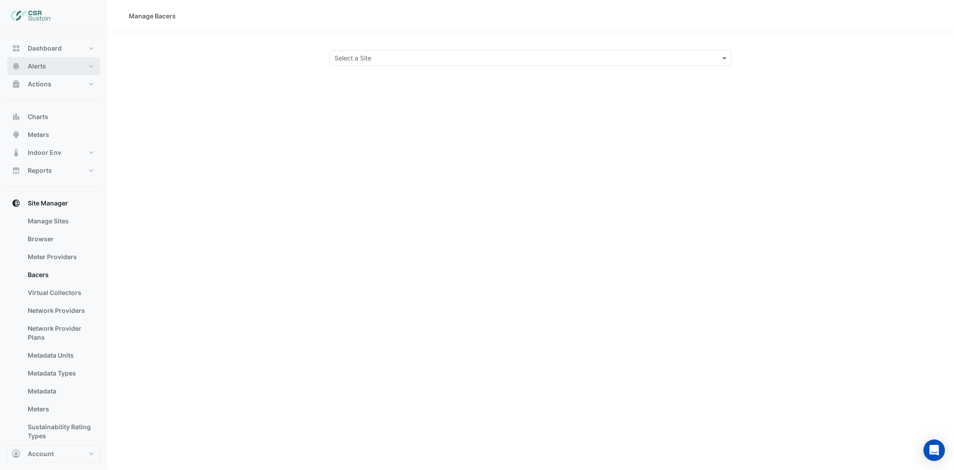
click at [43, 68] on span "Alerts" at bounding box center [37, 66] width 18 height 9
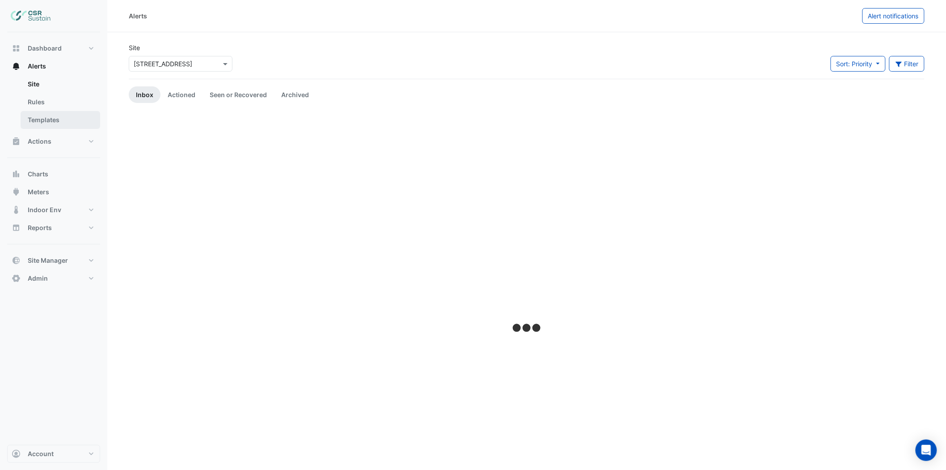
click at [43, 122] on link "Templates" at bounding box center [61, 120] width 80 height 18
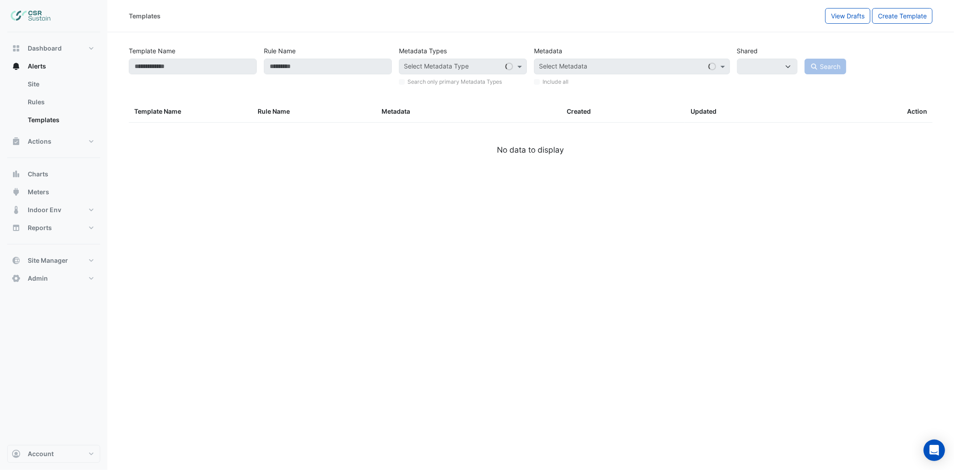
select select
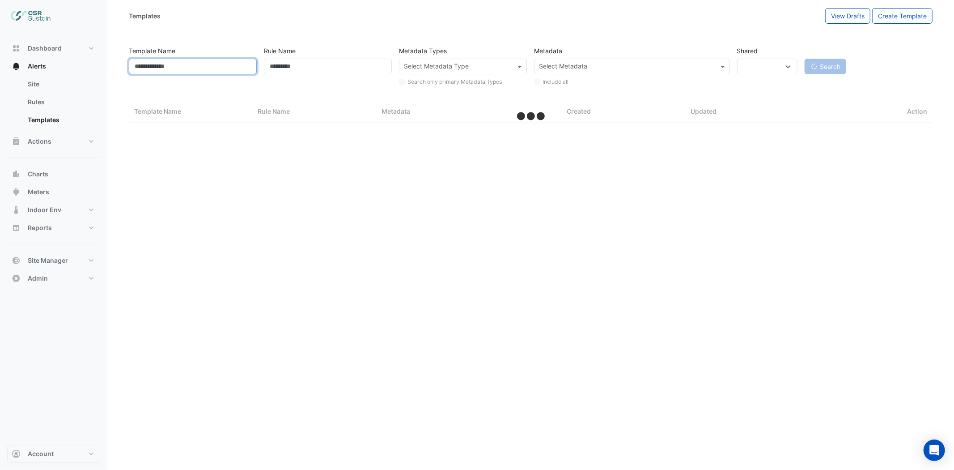
click at [159, 66] on input "Template Name" at bounding box center [193, 67] width 128 height 16
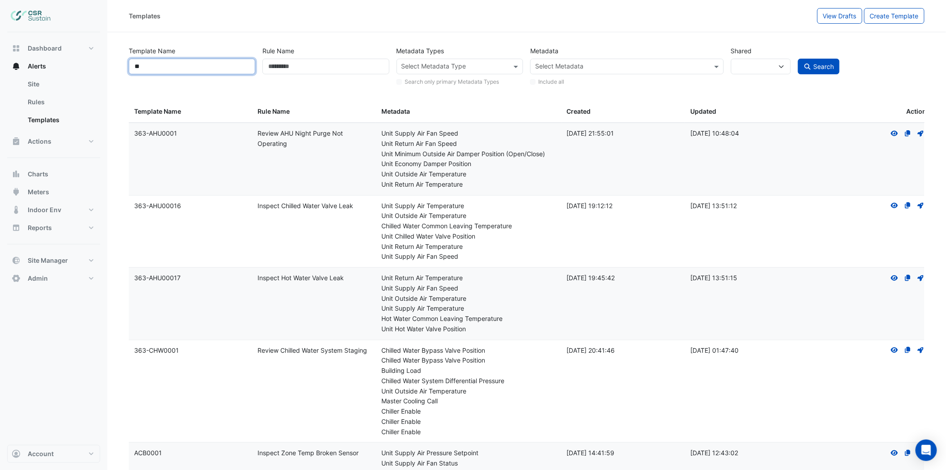
type input "**"
click at [798, 59] on button "Search" at bounding box center [819, 67] width 42 height 16
select select
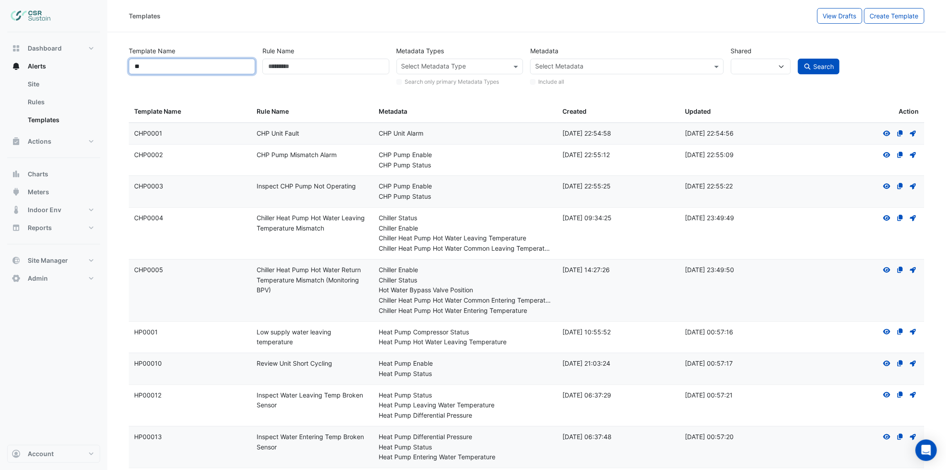
click at [153, 67] on input "**" at bounding box center [192, 67] width 127 height 16
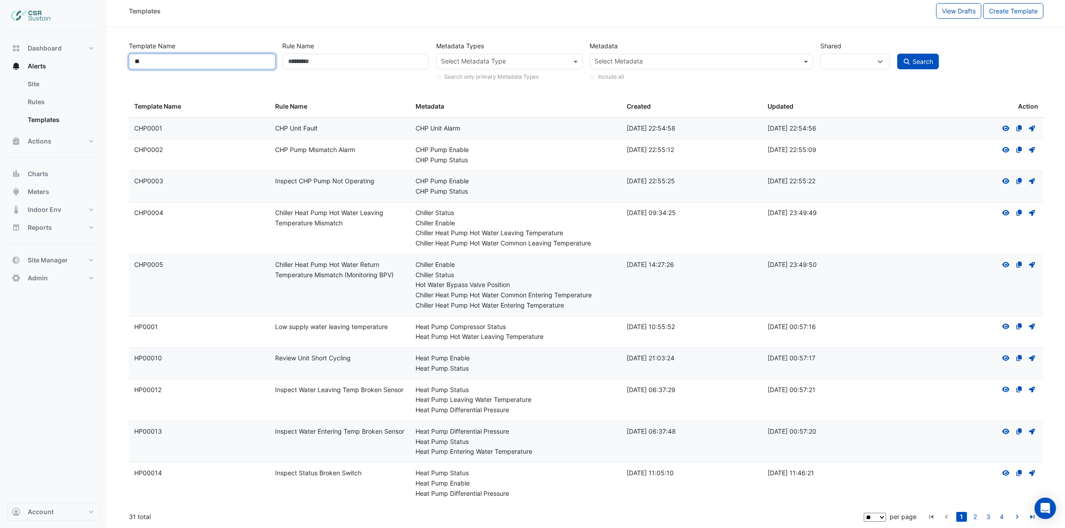
scroll to position [7, 0]
click at [882, 469] on select "** ** ** ***" at bounding box center [875, 517] width 22 height 9
select select "**"
click at [886, 469] on select "** ** ** ***" at bounding box center [875, 517] width 22 height 9
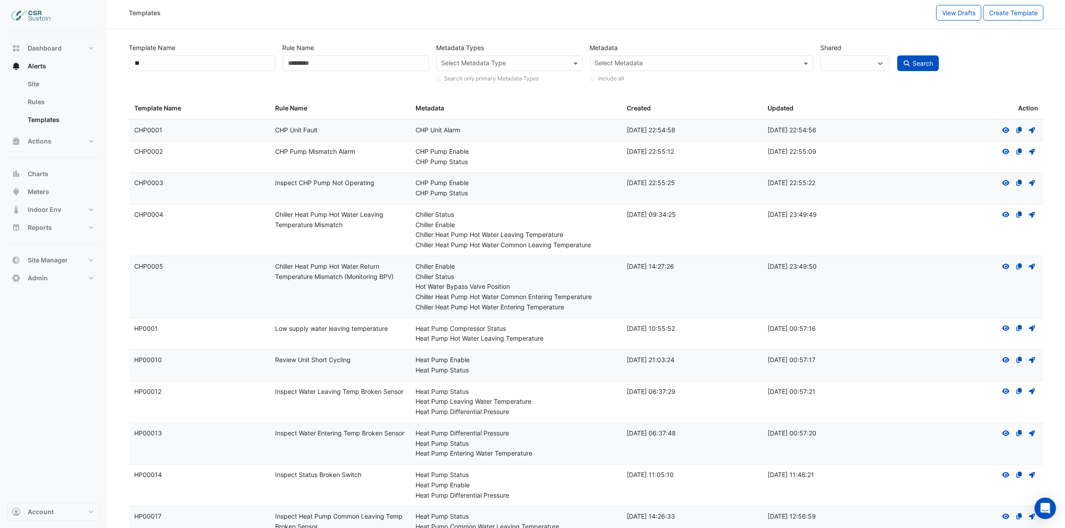
scroll to position [0, 0]
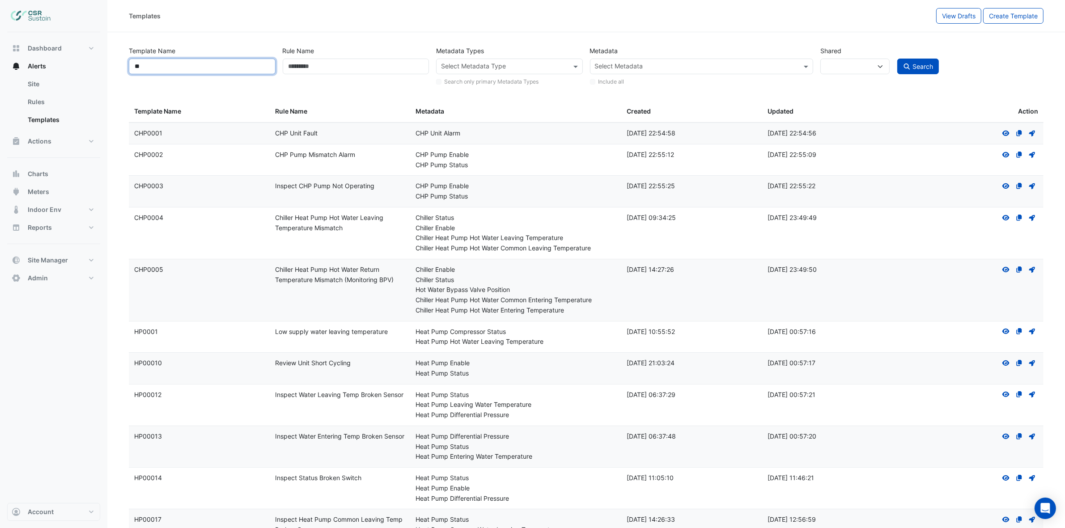
click at [251, 68] on input "**" at bounding box center [202, 67] width 147 height 16
type input "*********"
click at [897, 59] on button "Search" at bounding box center [918, 67] width 42 height 16
select select
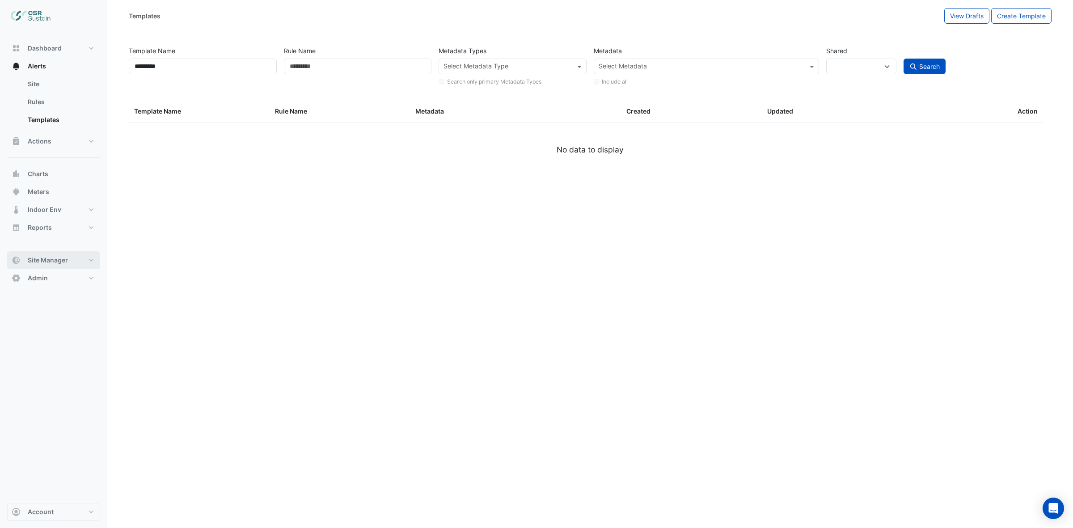
click at [43, 260] on span "Site Manager" at bounding box center [48, 260] width 40 height 9
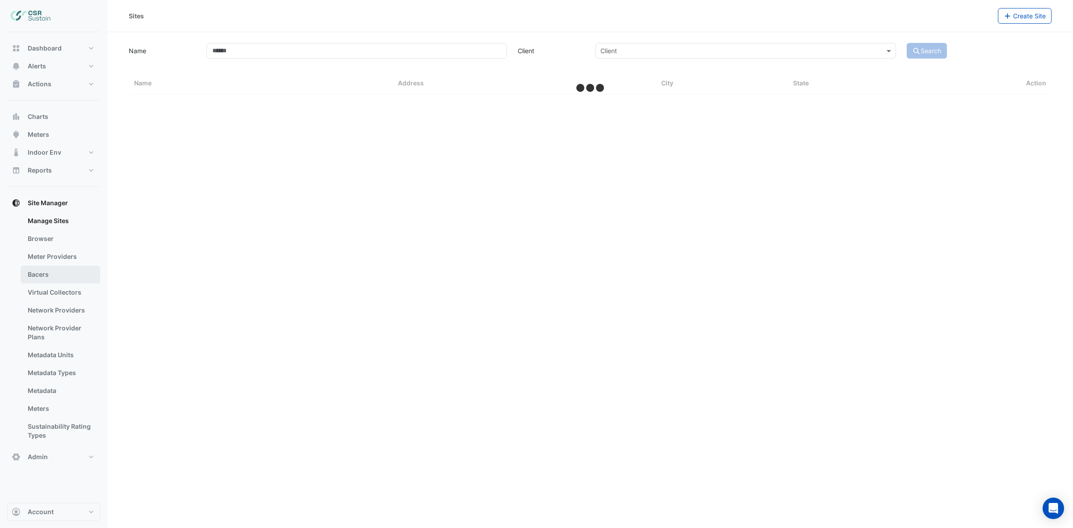
click at [57, 271] on link "Bacers" at bounding box center [61, 275] width 80 height 18
click at [420, 59] on input "text" at bounding box center [581, 58] width 434 height 9
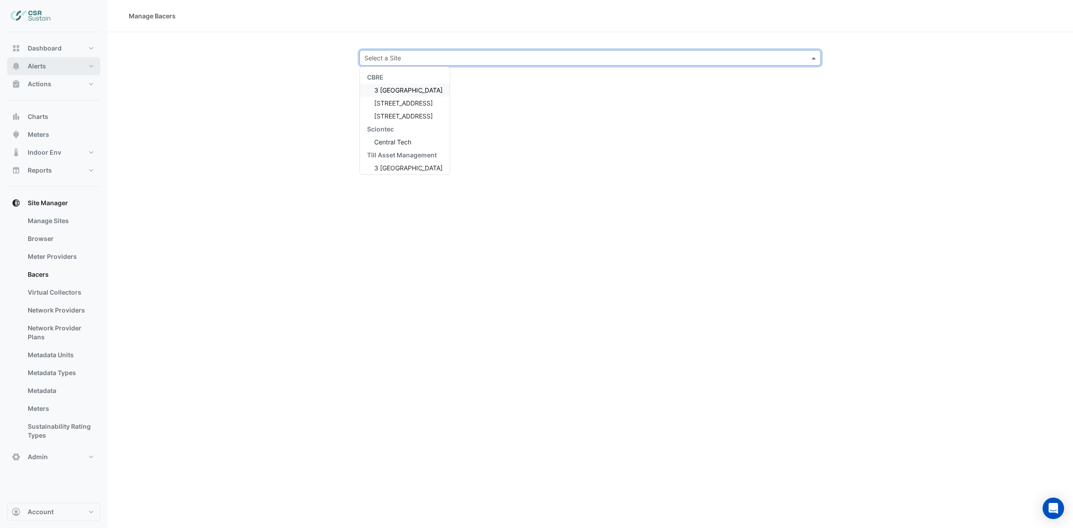
click at [45, 71] on button "Alerts" at bounding box center [53, 66] width 93 height 18
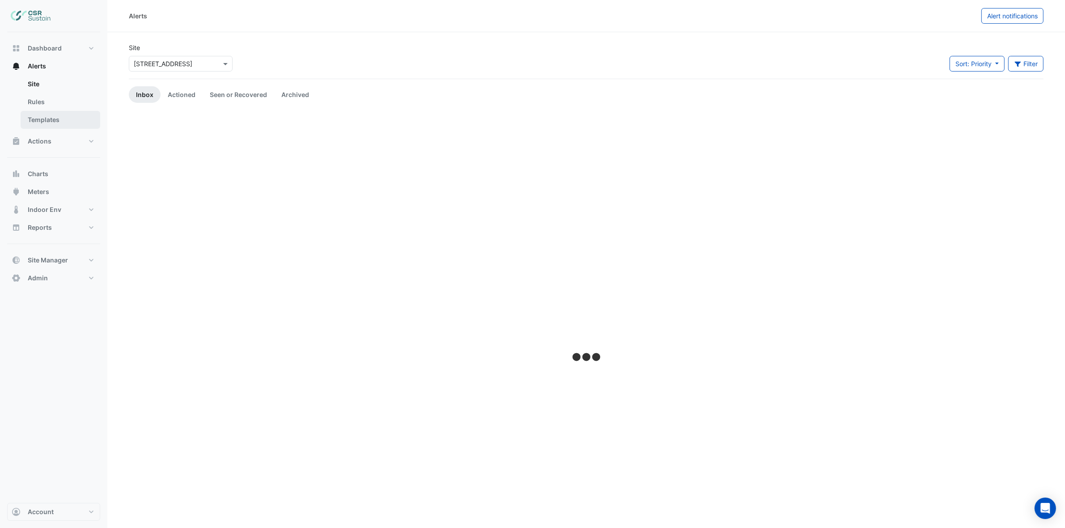
click at [61, 123] on link "Templates" at bounding box center [61, 120] width 80 height 18
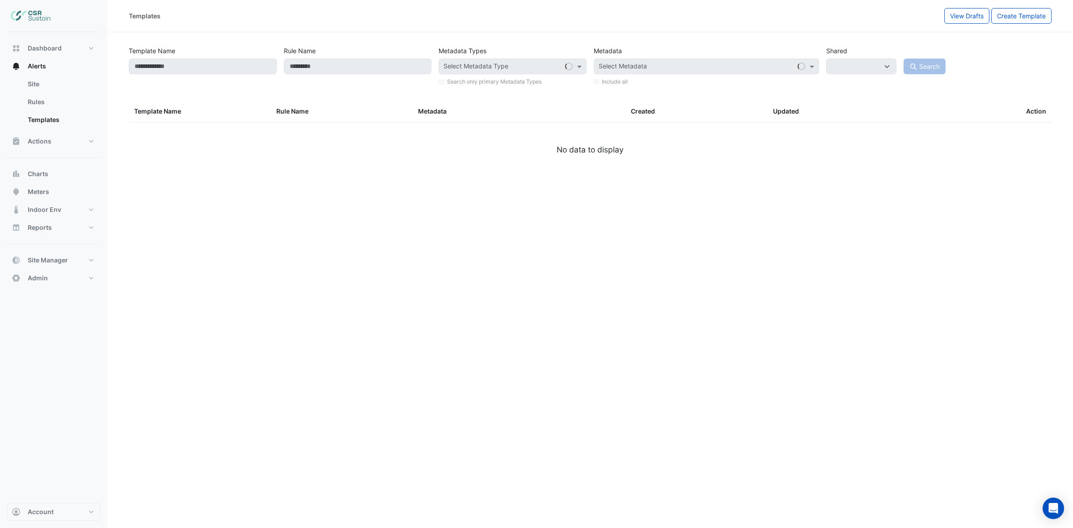
select select
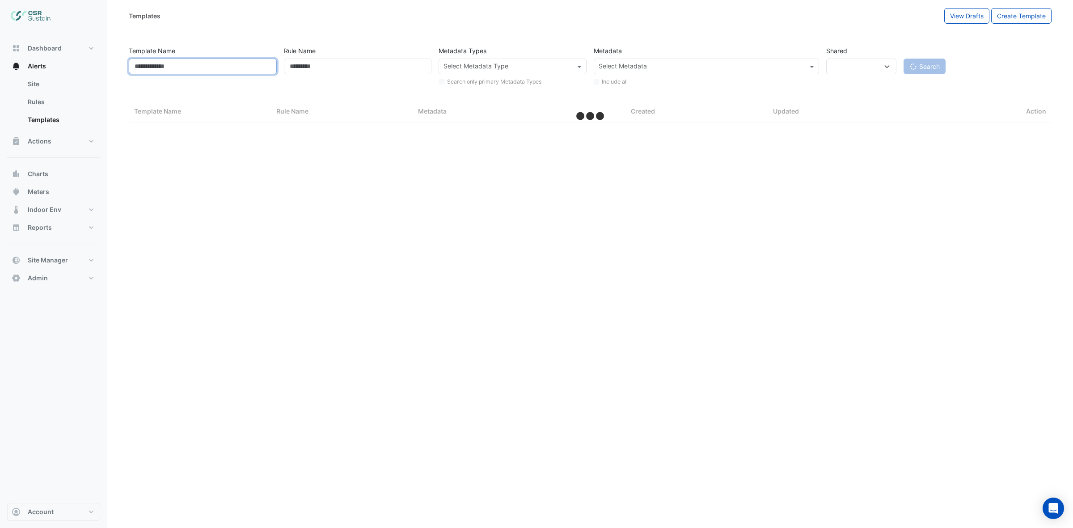
click at [220, 65] on input "Template Name" at bounding box center [203, 67] width 148 height 16
select select "**"
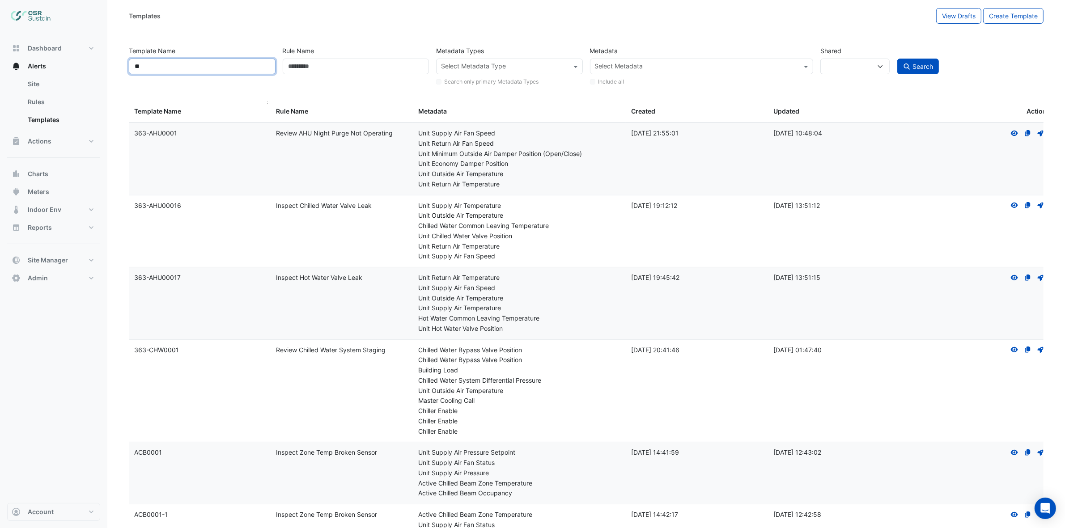
type input "**"
click at [897, 59] on button "Search" at bounding box center [918, 67] width 42 height 16
select select
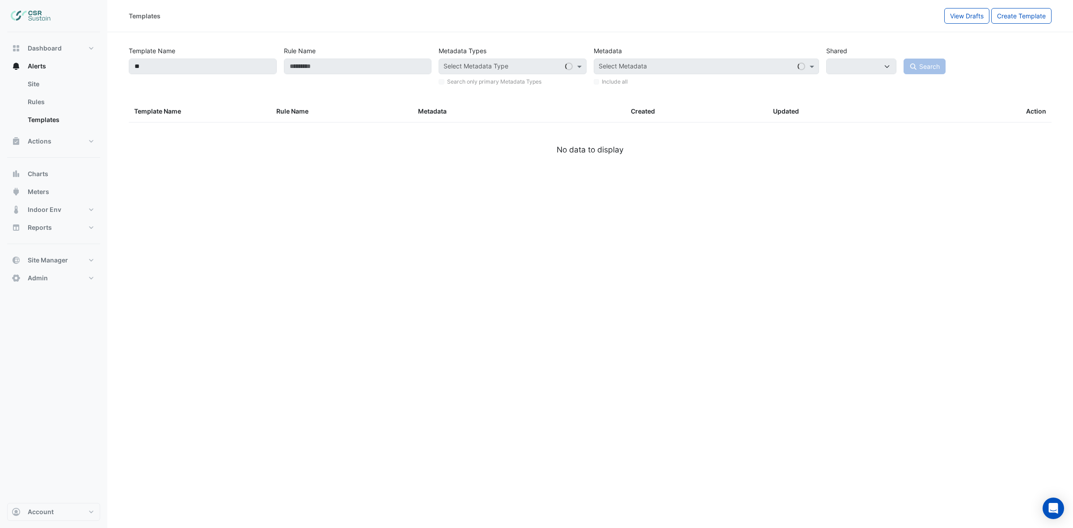
select select
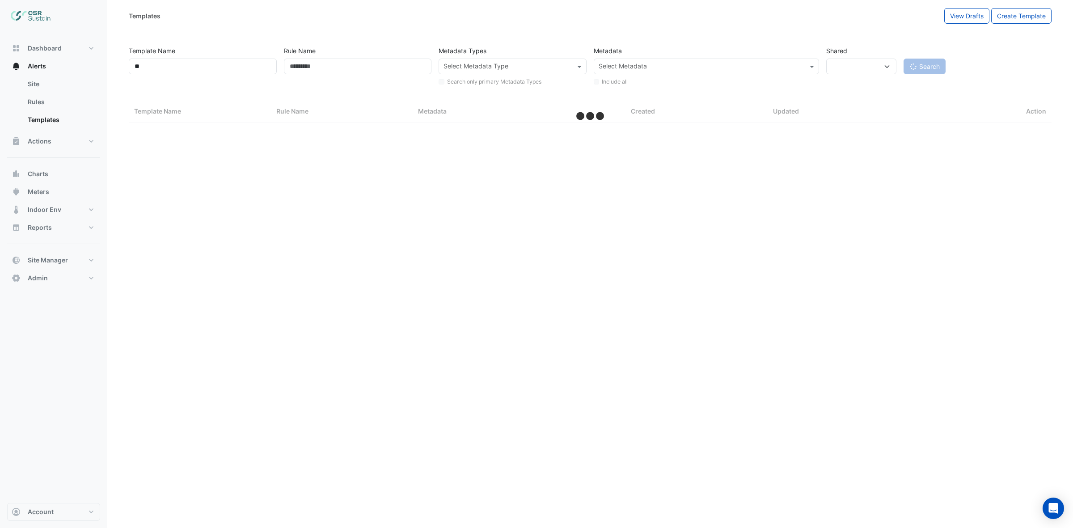
select select "**"
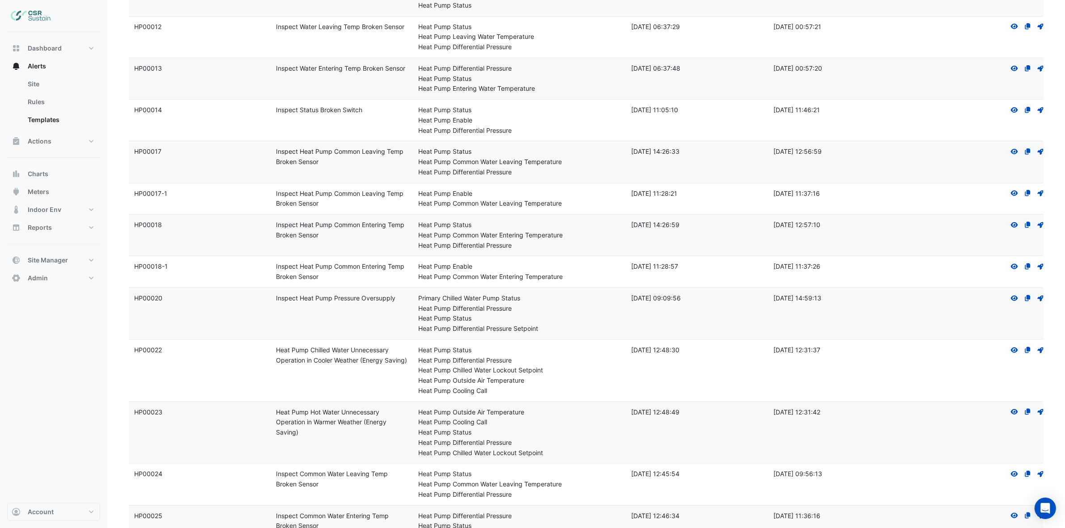
scroll to position [264, 0]
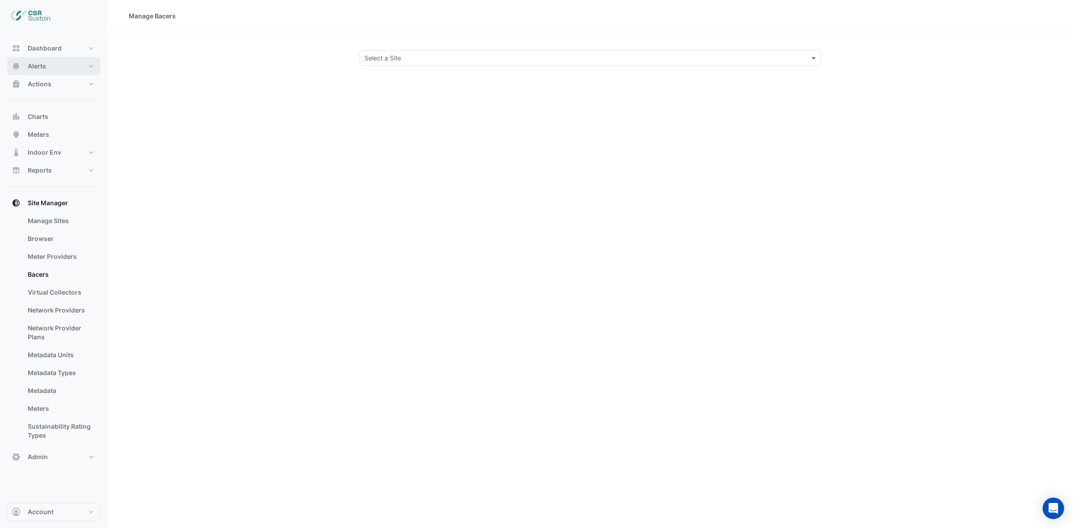
click at [33, 68] on span "Alerts" at bounding box center [37, 66] width 18 height 9
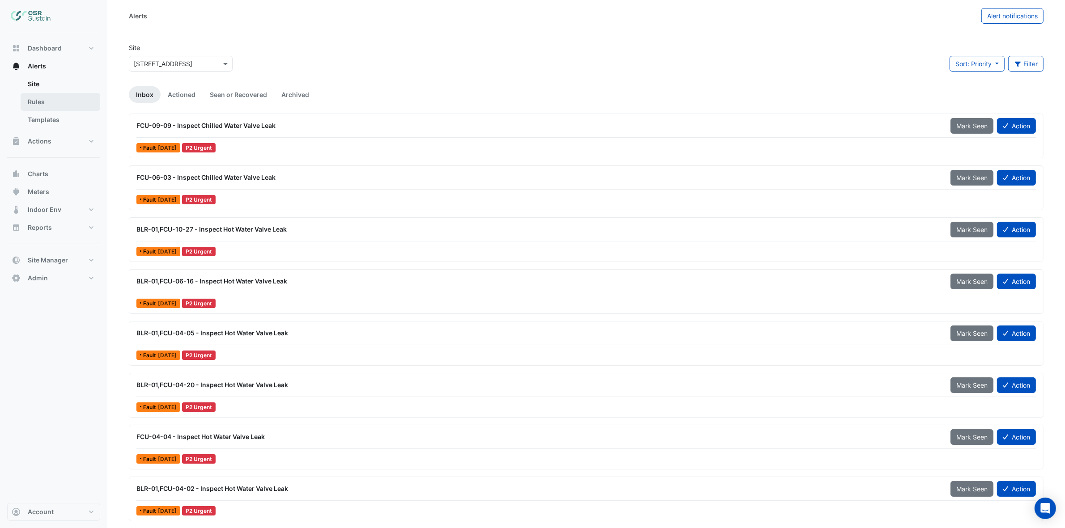
click at [40, 101] on link "Rules" at bounding box center [61, 102] width 80 height 18
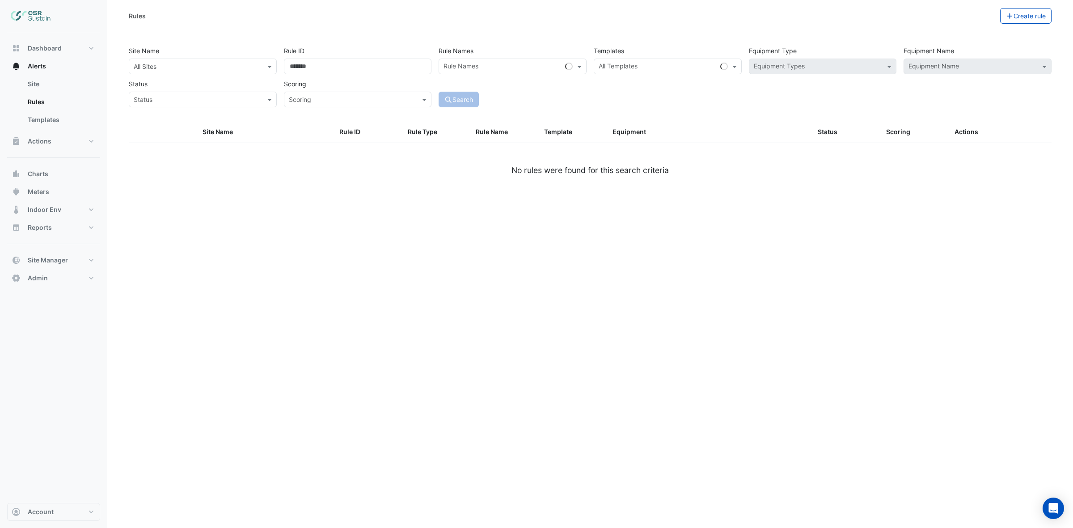
click at [197, 70] on input "text" at bounding box center [194, 66] width 120 height 9
click at [152, 121] on span "[STREET_ADDRESS]" at bounding box center [173, 125] width 59 height 8
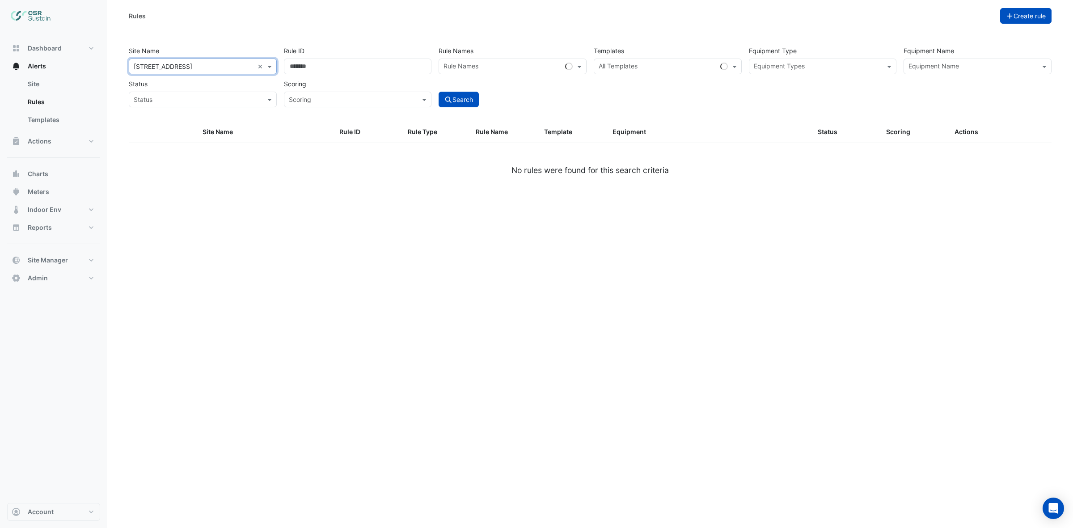
click at [1045, 16] on button "Create rule" at bounding box center [1026, 16] width 52 height 16
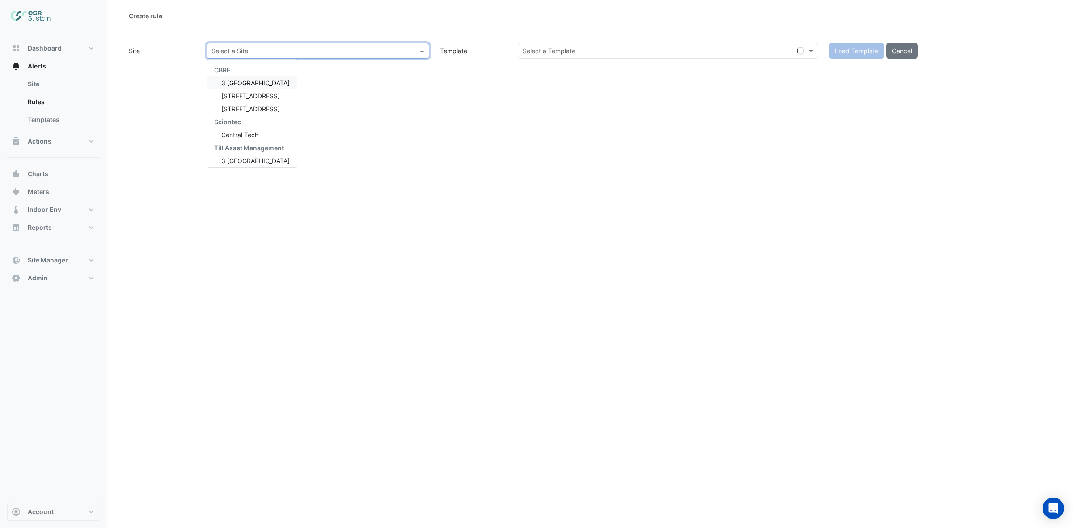
click at [368, 51] on input "text" at bounding box center [309, 51] width 195 height 9
click at [249, 107] on span "[STREET_ADDRESS]" at bounding box center [250, 109] width 59 height 8
click at [625, 50] on input "text" at bounding box center [659, 51] width 273 height 9
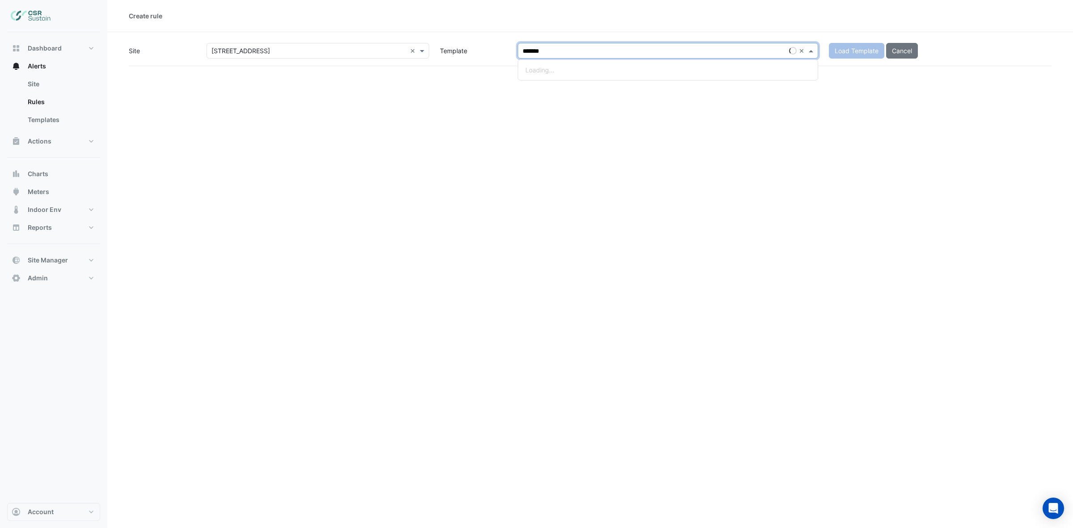
type input "********"
click at [564, 68] on small "- Inspect Unit Fault" at bounding box center [582, 70] width 48 height 7
click at [846, 49] on span "Load Template" at bounding box center [857, 51] width 44 height 8
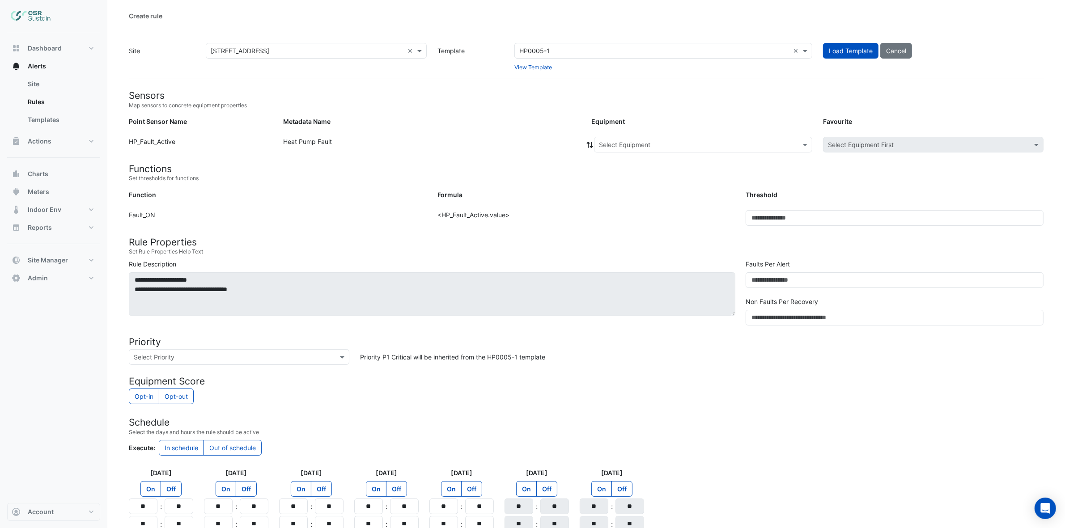
click at [605, 145] on input "text" at bounding box center [694, 144] width 190 height 9
click at [603, 162] on span "ASHP-01" at bounding box center [614, 164] width 26 height 8
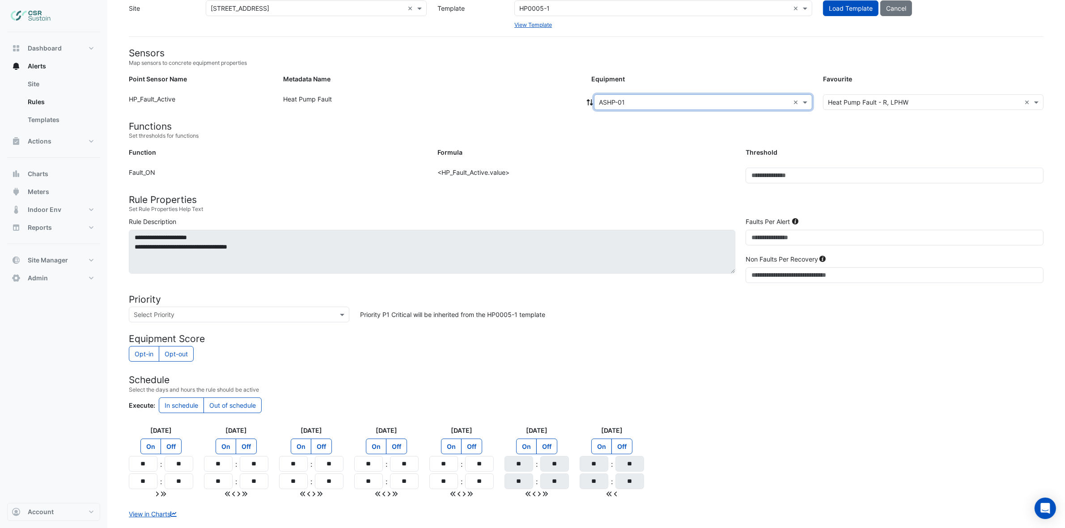
scroll to position [95, 0]
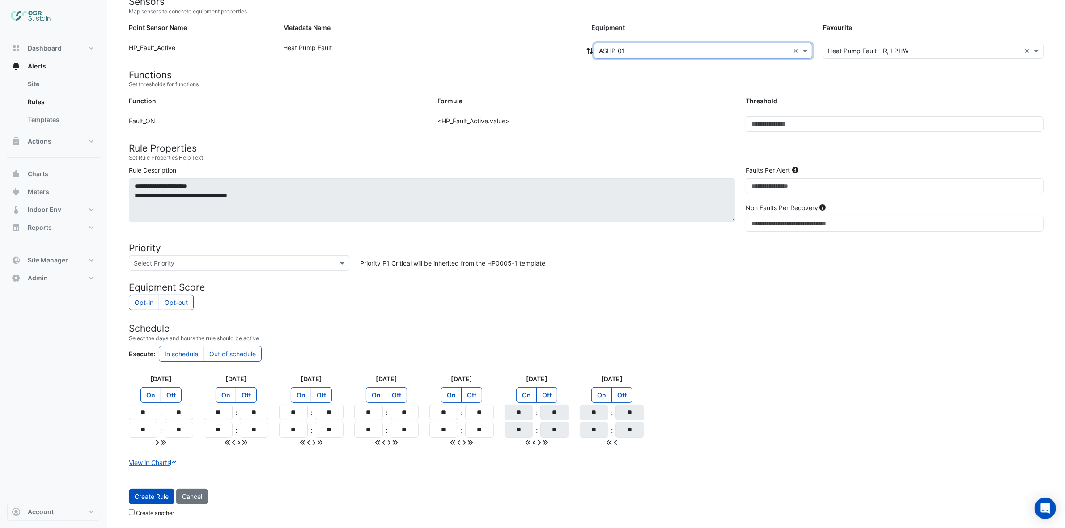
click at [264, 259] on input "text" at bounding box center [230, 263] width 193 height 9
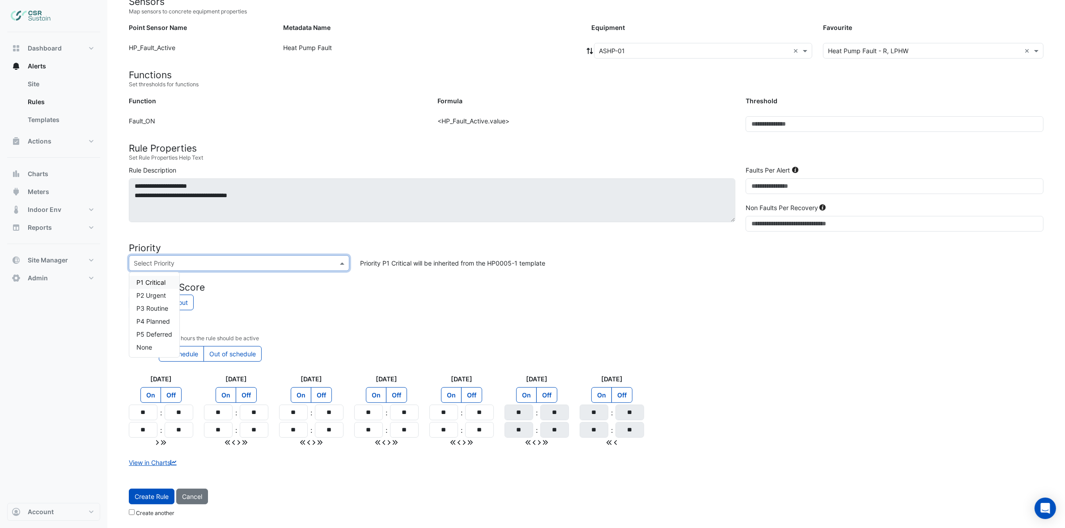
click at [157, 280] on span "P1 Critical" at bounding box center [150, 283] width 29 height 8
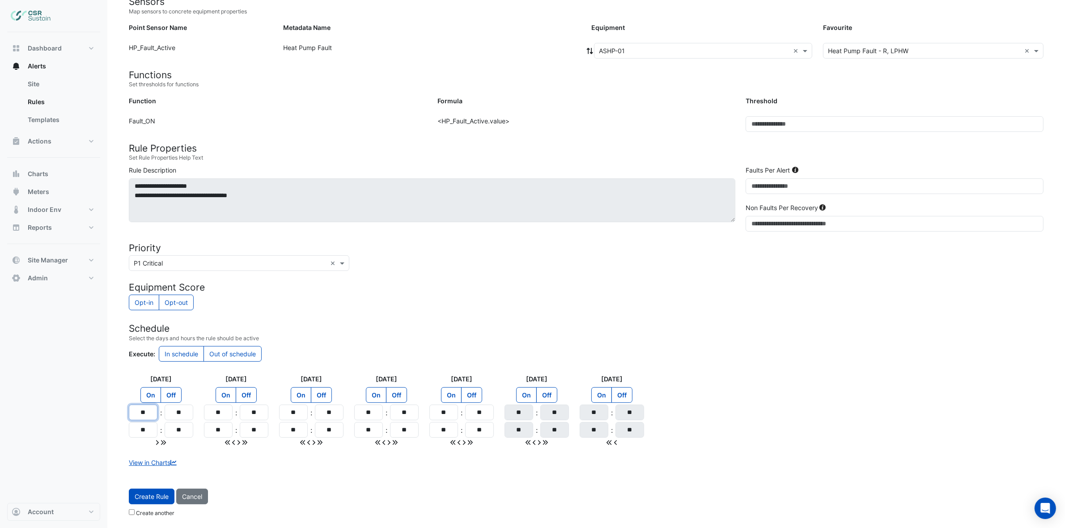
drag, startPoint x: 157, startPoint y: 414, endPoint x: 118, endPoint y: 413, distance: 38.9
click at [118, 413] on section "Site × 8 Exchange Quay × Template HP0005-1 × View Template Load Template Cancel…" at bounding box center [585, 229] width 957 height 583
type input "**"
drag, startPoint x: 140, startPoint y: 432, endPoint x: 112, endPoint y: 431, distance: 27.8
click at [112, 431] on section "Site × 8 Exchange Quay × Template HP0005-1 × View Template Load Template Cancel…" at bounding box center [585, 229] width 957 height 583
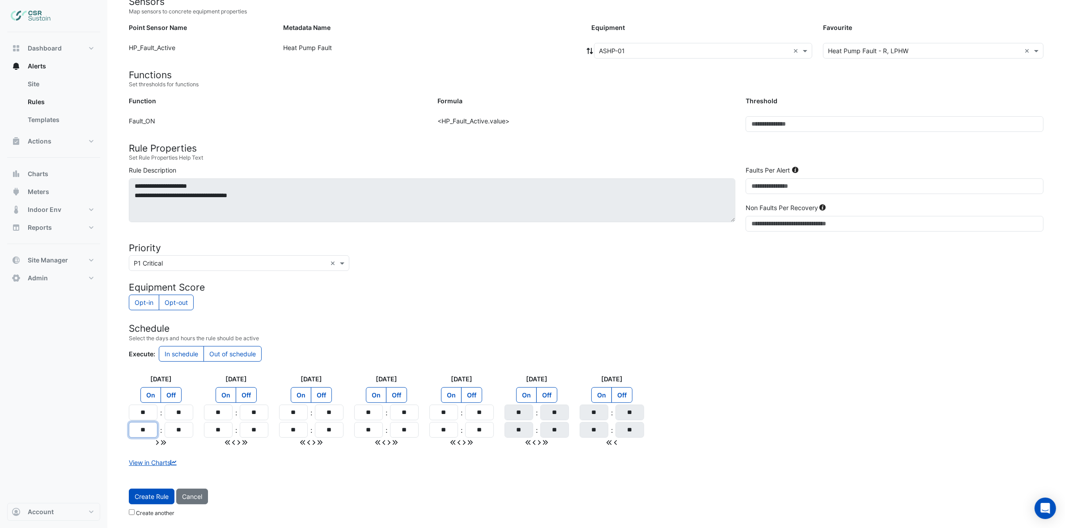
type input "**"
click at [164, 442] on icon at bounding box center [163, 443] width 5 height 6
type input "**"
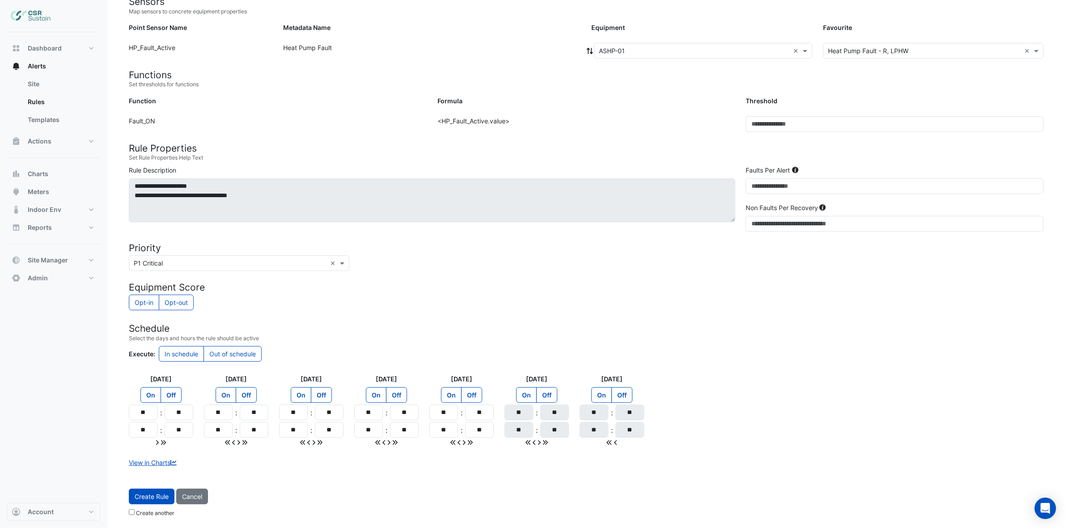
type input "**"
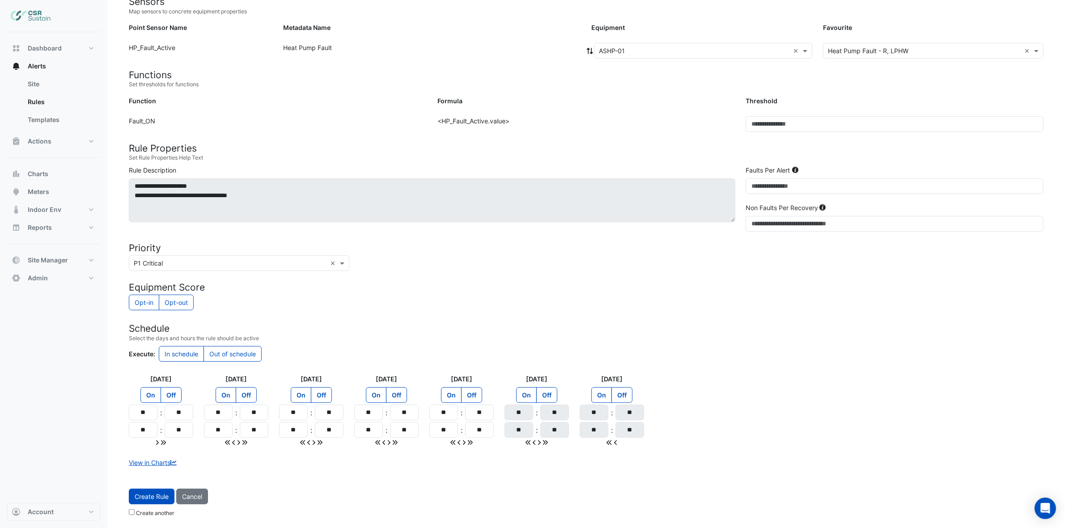
type input "**"
click at [155, 495] on span "Create Rule" at bounding box center [152, 497] width 34 height 8
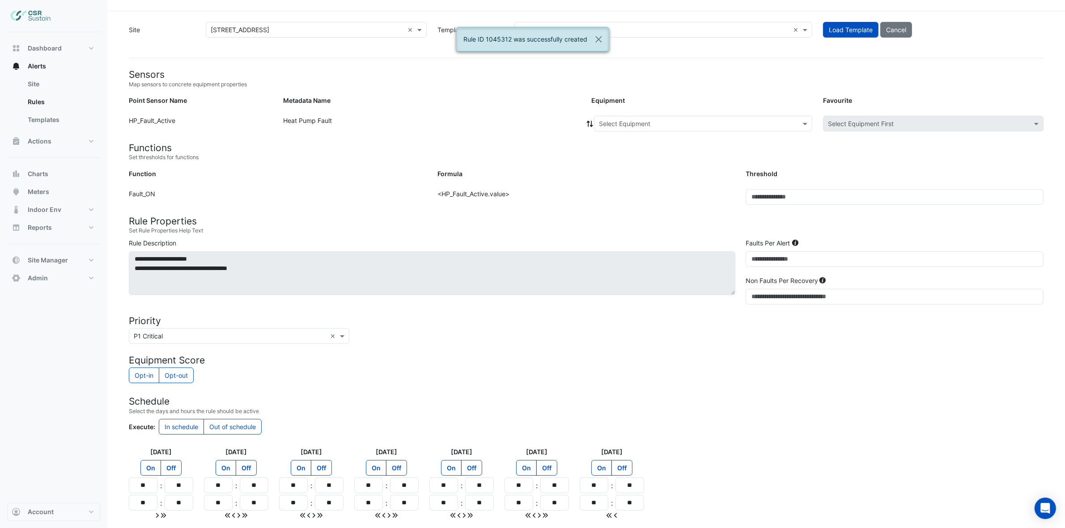
scroll to position [0, 0]
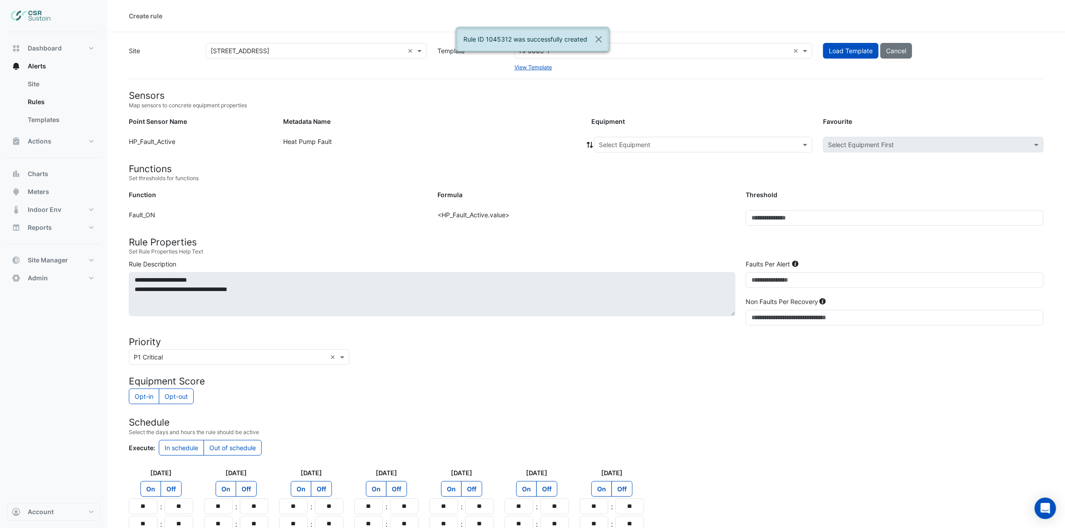
click at [632, 146] on input "text" at bounding box center [694, 144] width 190 height 9
click at [618, 174] on span "ASHP-02" at bounding box center [614, 177] width 26 height 8
click at [586, 145] on icon at bounding box center [590, 145] width 8 height 6
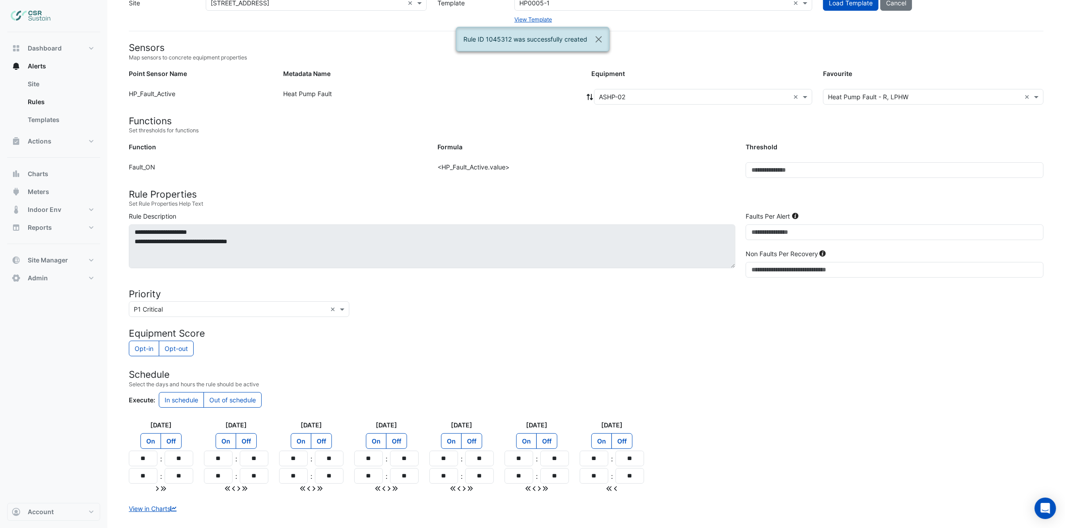
scroll to position [95, 0]
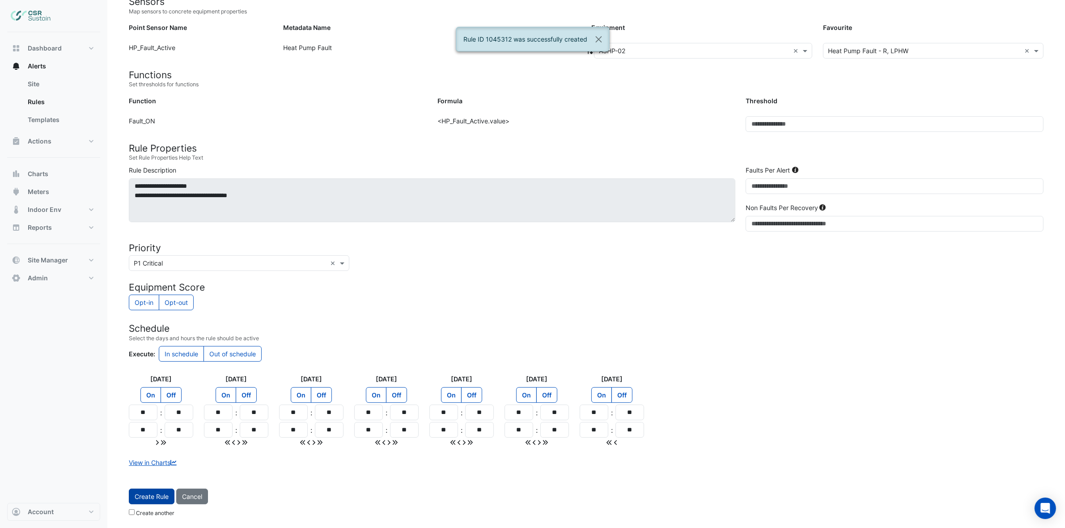
click at [153, 493] on span "Create Rule" at bounding box center [152, 497] width 34 height 8
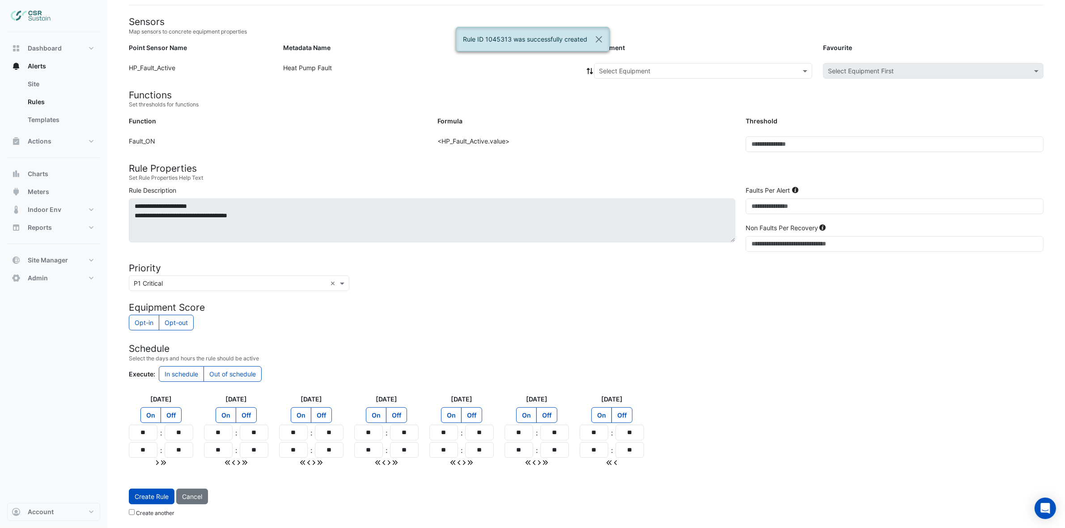
scroll to position [75, 0]
click at [650, 68] on input "text" at bounding box center [694, 71] width 190 height 9
click at [615, 119] on div "ASHP-03" at bounding box center [614, 116] width 41 height 13
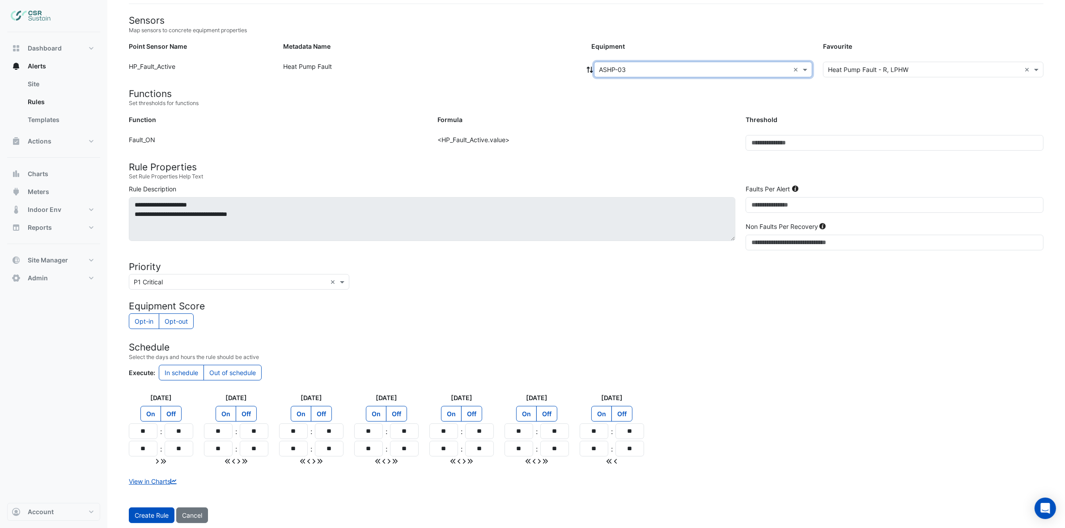
scroll to position [95, 0]
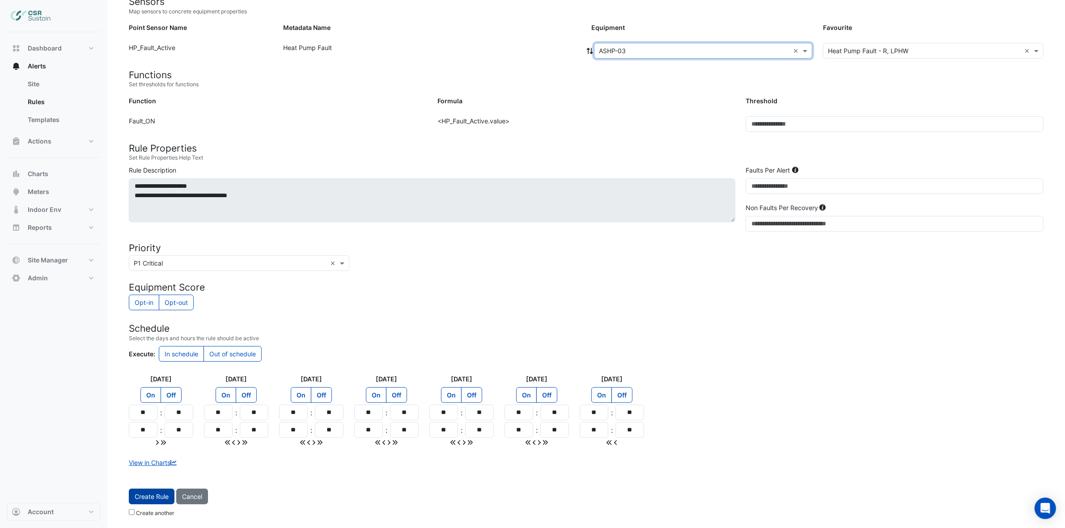
click at [169, 497] on button "Create Rule" at bounding box center [152, 497] width 46 height 16
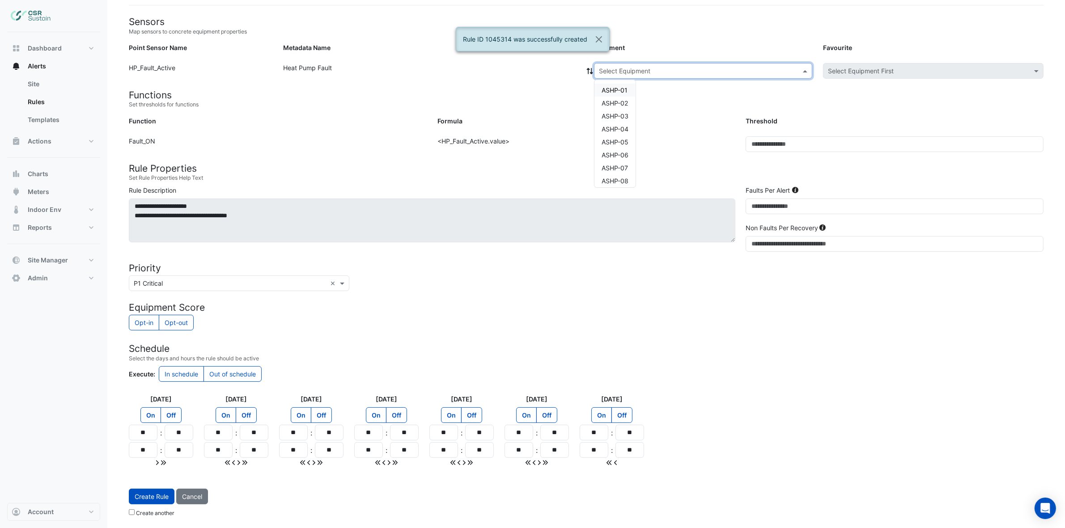
click at [625, 74] on div "Select Equipment" at bounding box center [703, 71] width 218 height 16
click at [614, 127] on span "ASHP-04" at bounding box center [614, 129] width 27 height 8
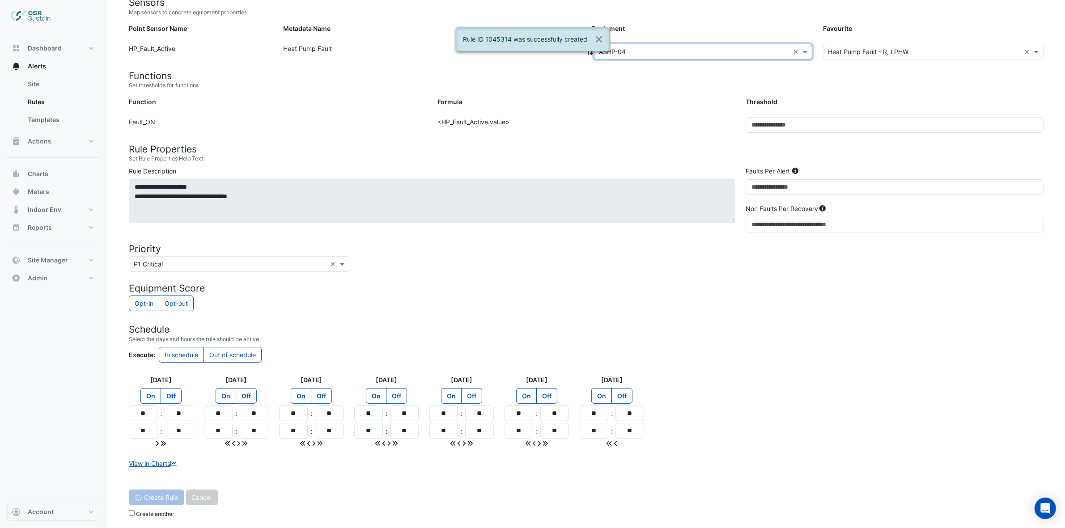
scroll to position [95, 0]
click at [152, 495] on span "Create Rule" at bounding box center [152, 497] width 34 height 8
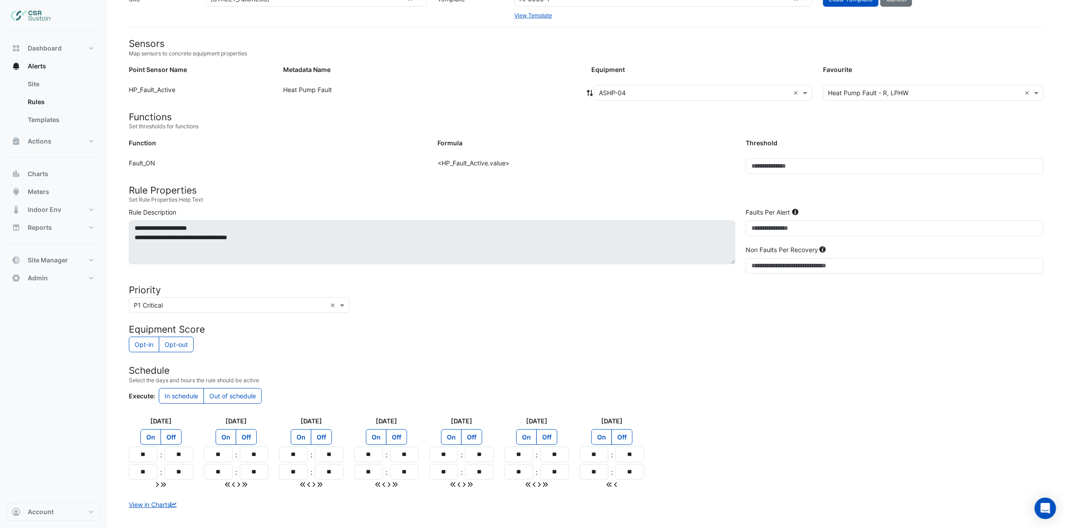
scroll to position [0, 0]
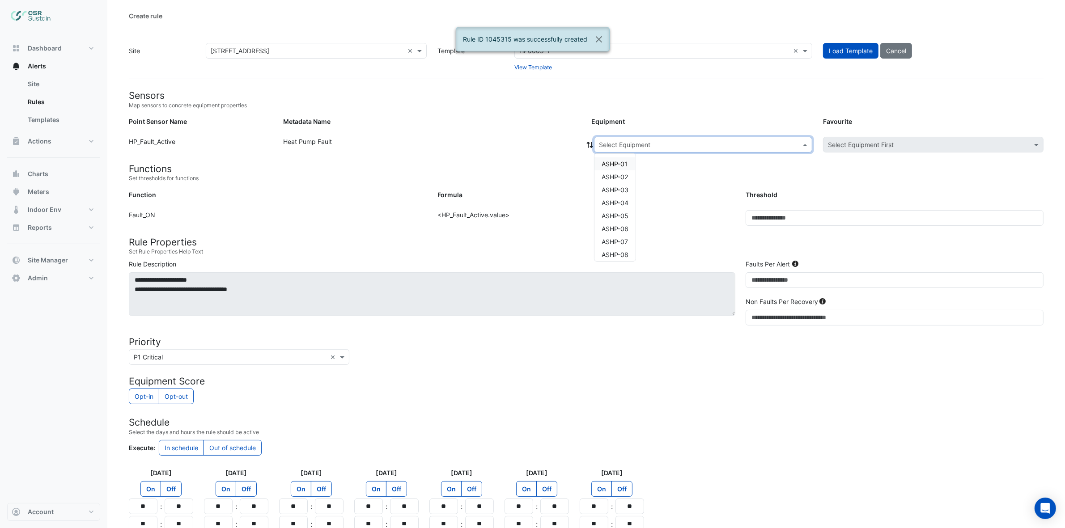
click at [622, 149] on div "Select Equipment" at bounding box center [703, 145] width 218 height 16
click at [613, 212] on span "ASHP-05" at bounding box center [614, 216] width 27 height 8
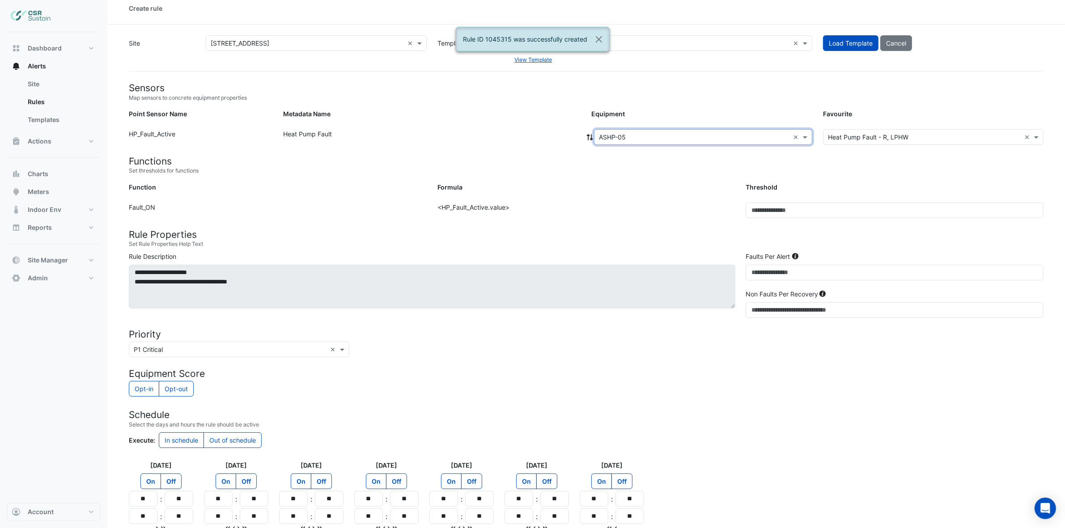
scroll to position [95, 0]
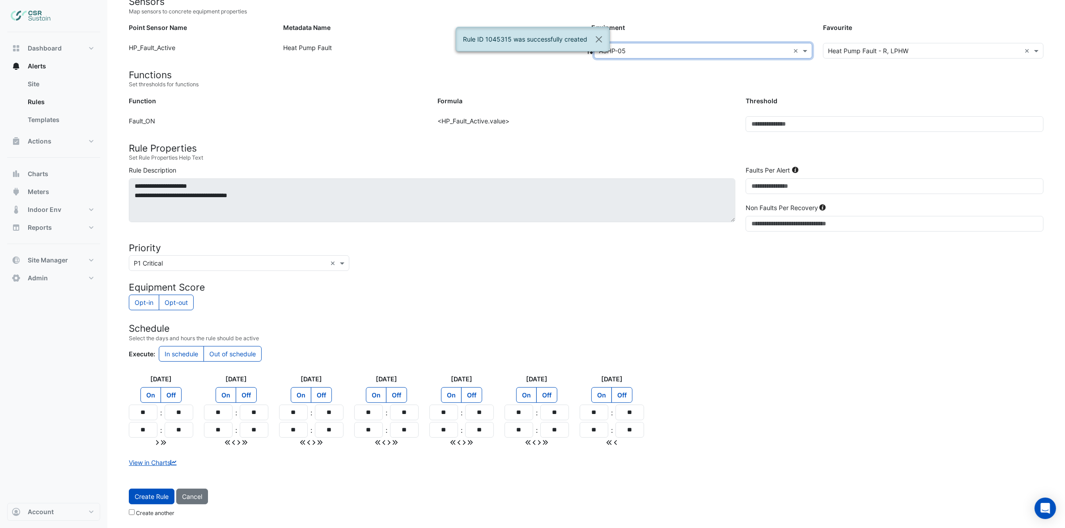
click at [163, 500] on button "Create Rule" at bounding box center [152, 497] width 46 height 16
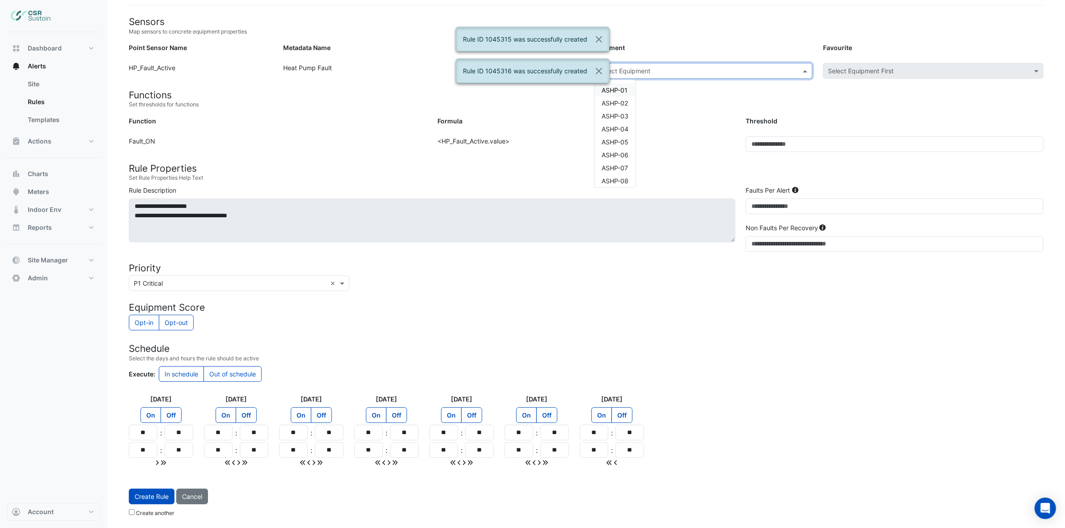
click at [627, 75] on div "Select Equipment" at bounding box center [703, 71] width 218 height 16
click at [622, 159] on div "ASHP-06" at bounding box center [614, 154] width 41 height 13
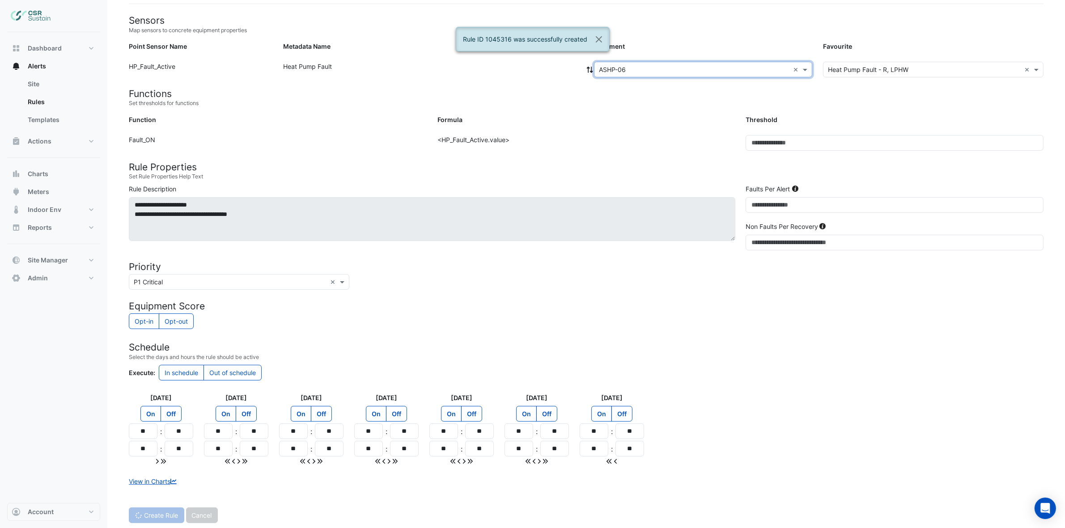
scroll to position [95, 0]
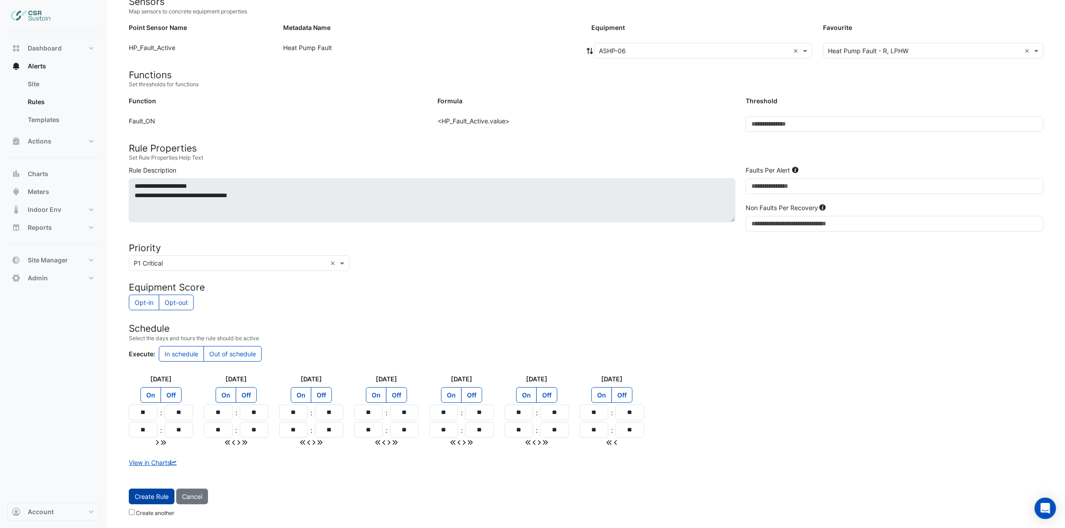
click at [153, 496] on span "Create Rule" at bounding box center [152, 497] width 34 height 8
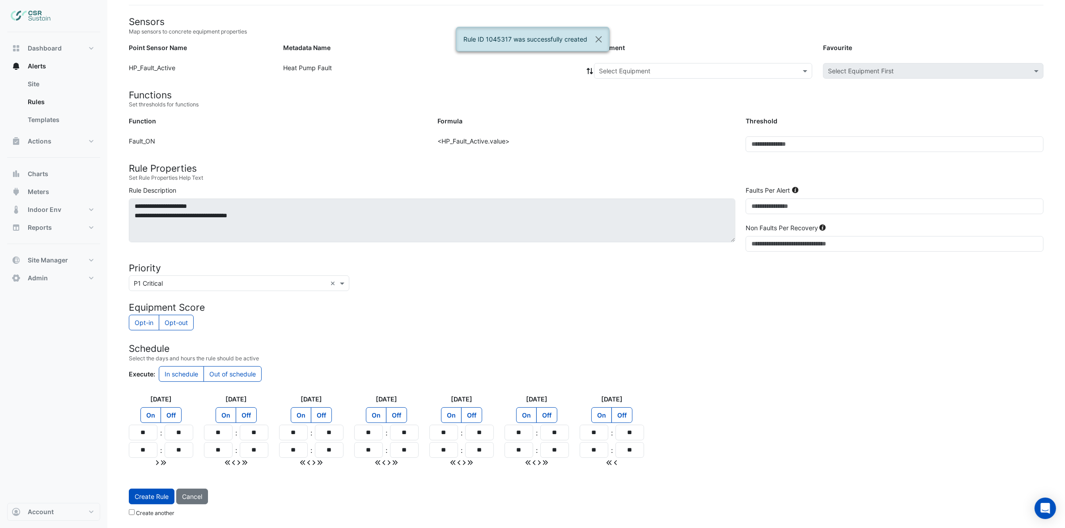
click at [622, 70] on input "text" at bounding box center [694, 71] width 190 height 9
click at [621, 109] on span "ASHP-07" at bounding box center [614, 113] width 26 height 8
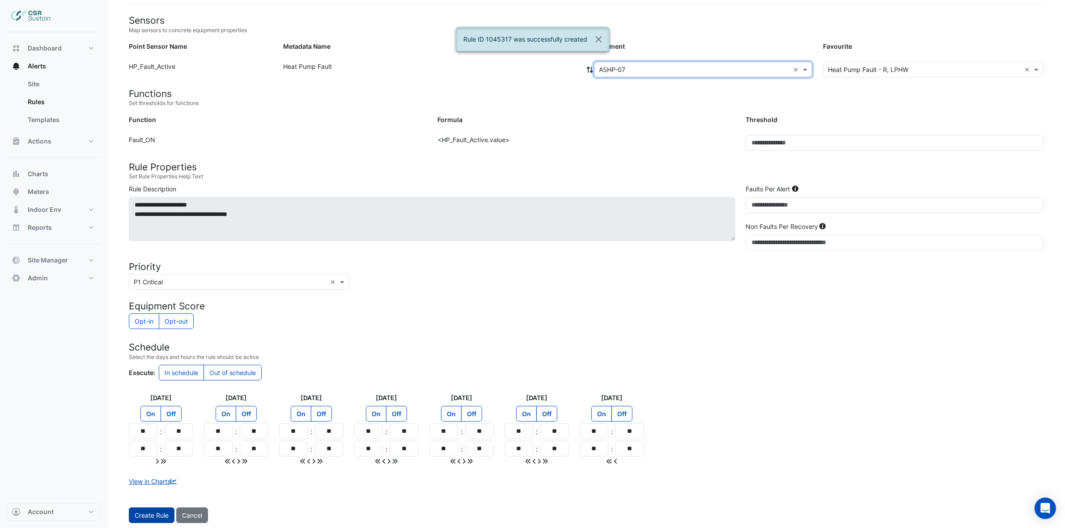
click at [152, 511] on button "Create Rule" at bounding box center [152, 516] width 46 height 16
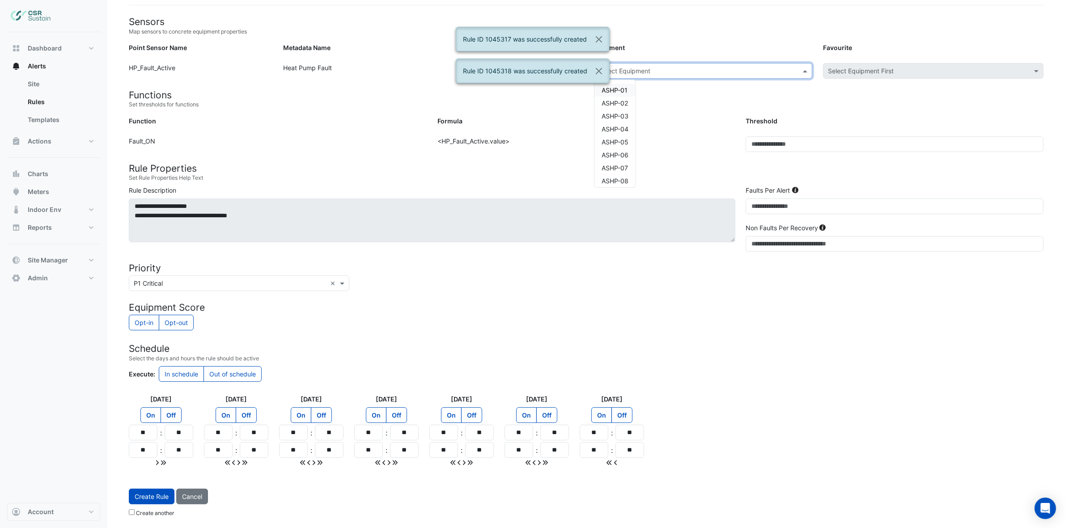
click at [624, 72] on input "text" at bounding box center [694, 71] width 190 height 9
click at [622, 123] on span "ASHP-08" at bounding box center [614, 126] width 27 height 8
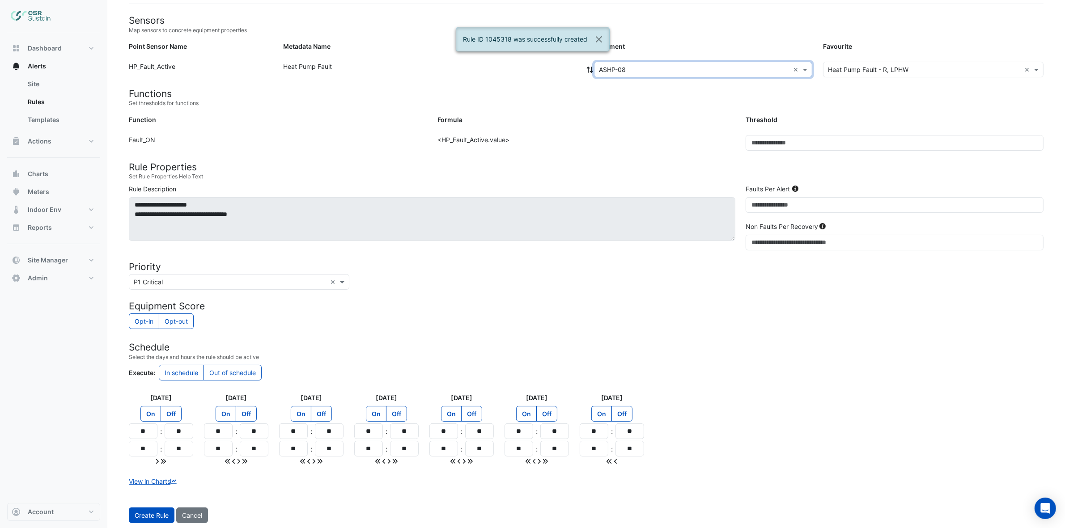
scroll to position [95, 0]
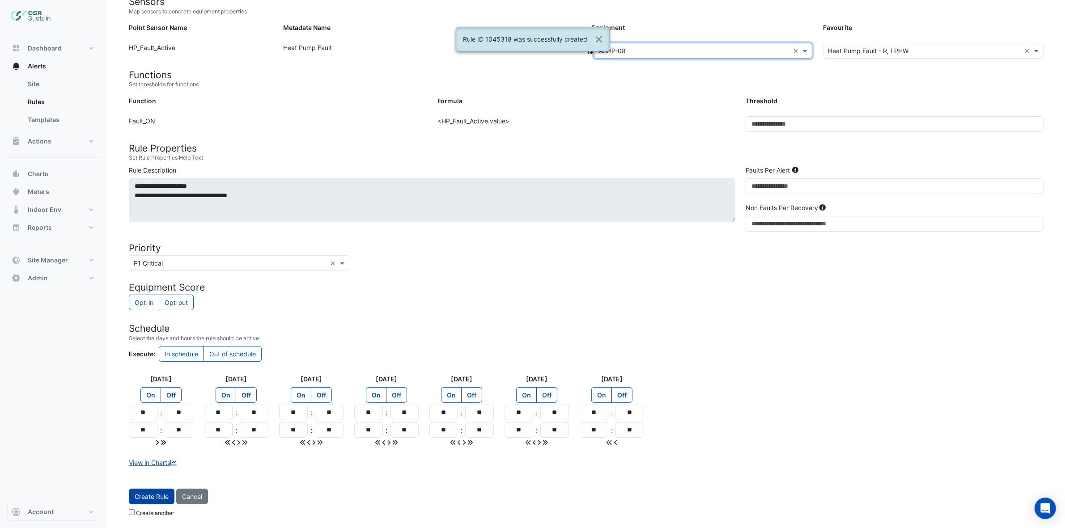
click at [161, 497] on span "Create Rule" at bounding box center [152, 497] width 34 height 8
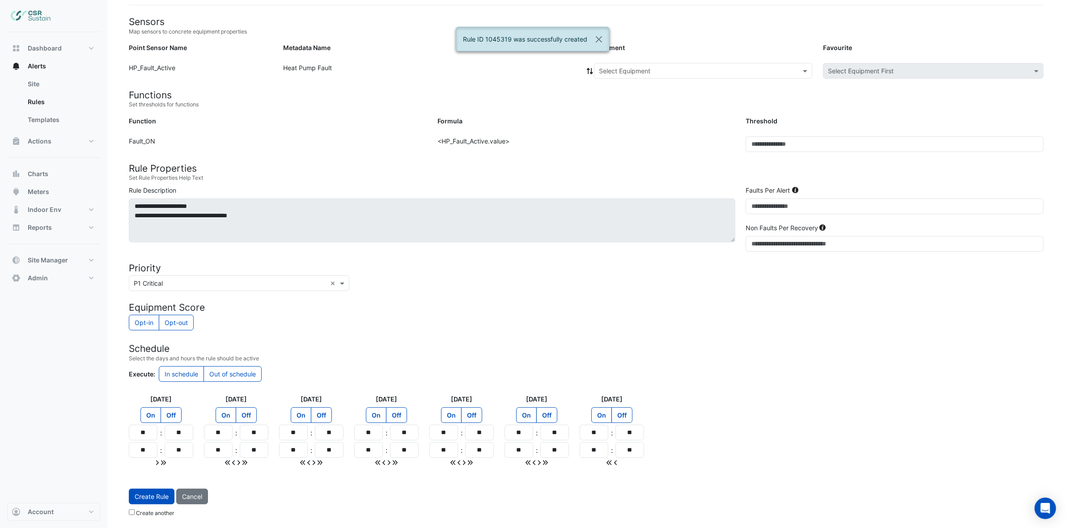
scroll to position [75, 0]
click at [632, 67] on input "text" at bounding box center [694, 71] width 190 height 9
click at [625, 132] on div "ASHP-09" at bounding box center [614, 138] width 41 height 13
drag, startPoint x: 142, startPoint y: 513, endPoint x: 163, endPoint y: 495, distance: 27.9
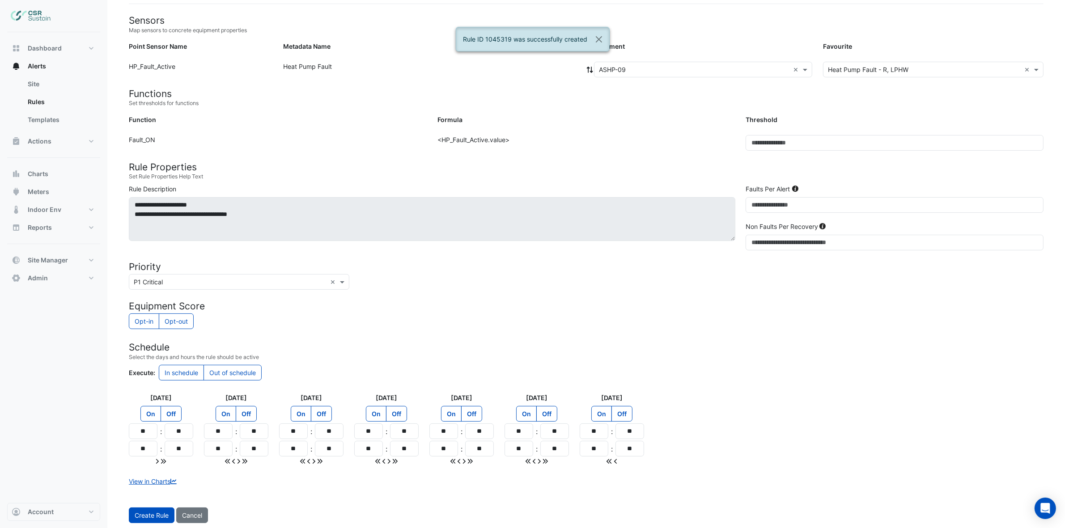
click at [143, 513] on span "Create Rule" at bounding box center [152, 516] width 34 height 8
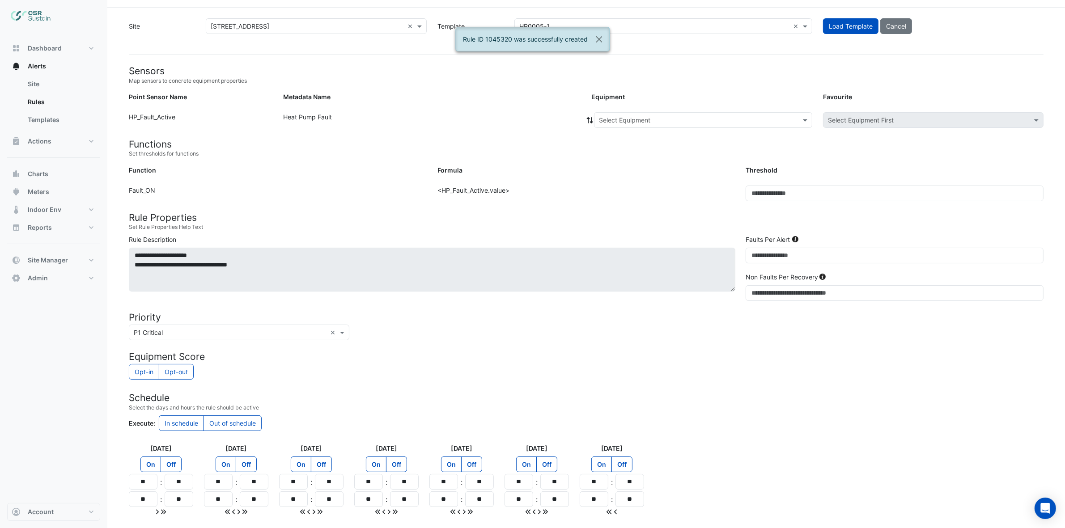
scroll to position [0, 0]
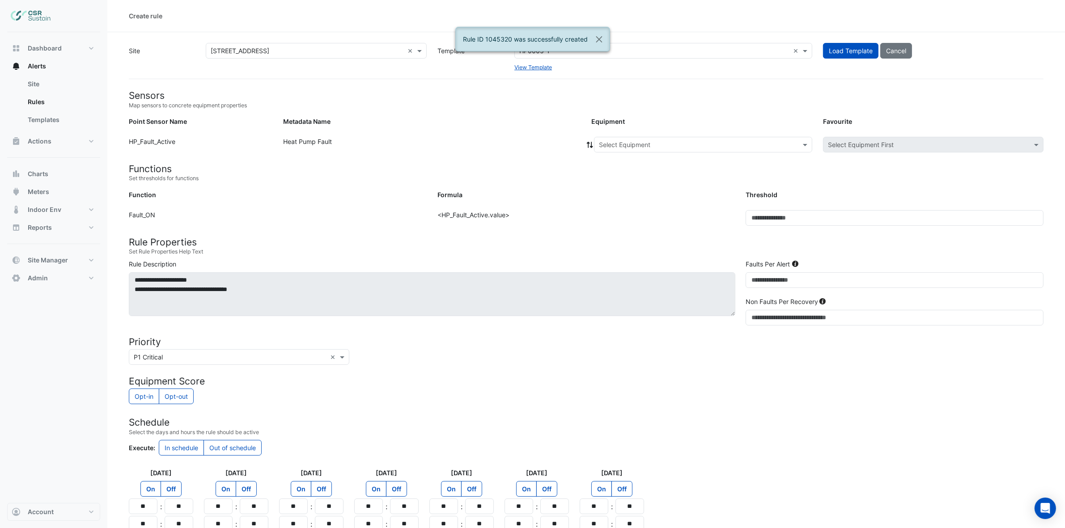
click at [618, 140] on input "text" at bounding box center [694, 144] width 190 height 9
click at [614, 224] on span "ASHP-10" at bounding box center [614, 226] width 26 height 8
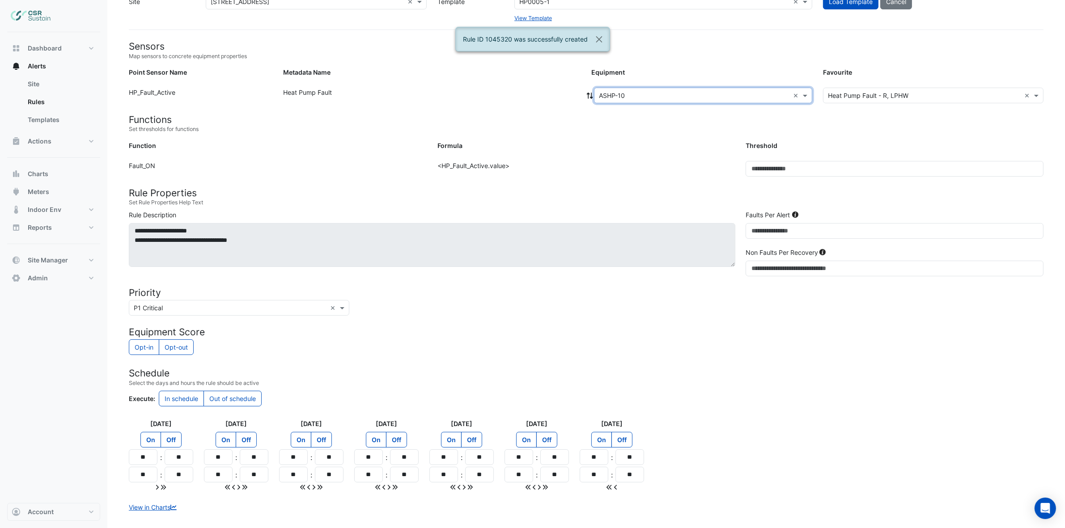
scroll to position [95, 0]
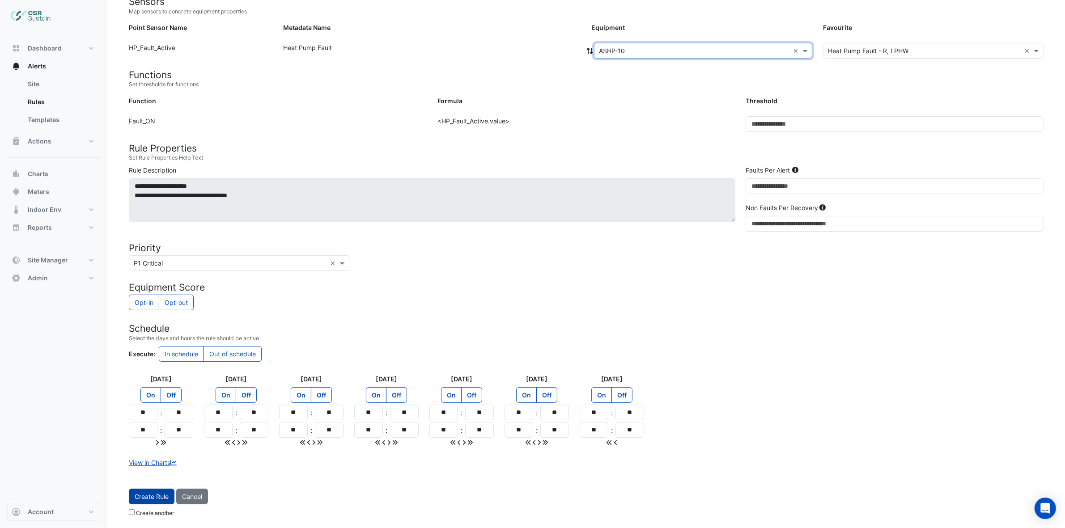
click at [153, 494] on span "Create Rule" at bounding box center [152, 497] width 34 height 8
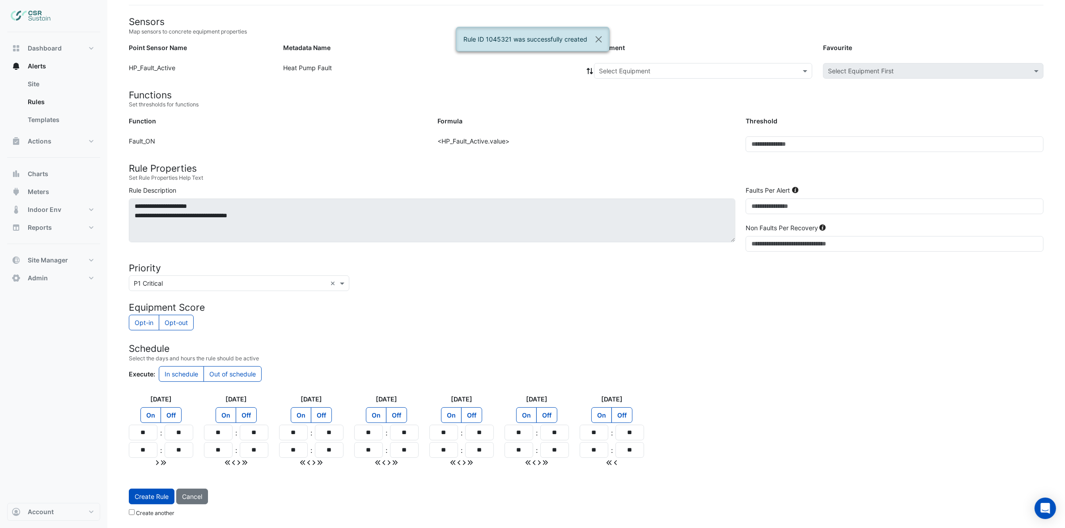
click at [625, 68] on input "text" at bounding box center [694, 71] width 190 height 9
click at [620, 162] on span "ASHP-11" at bounding box center [613, 165] width 25 height 8
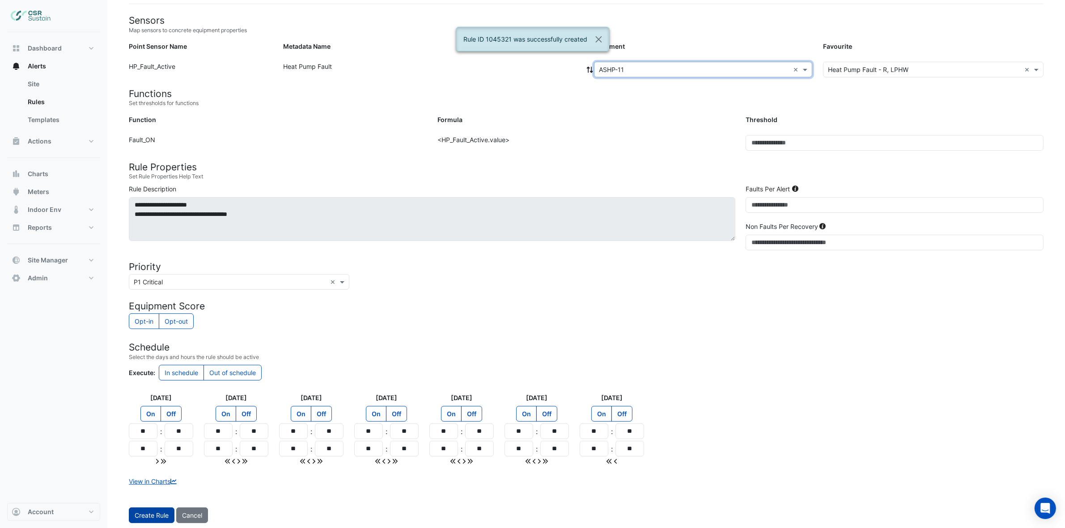
click at [166, 516] on span "Create Rule" at bounding box center [152, 516] width 34 height 8
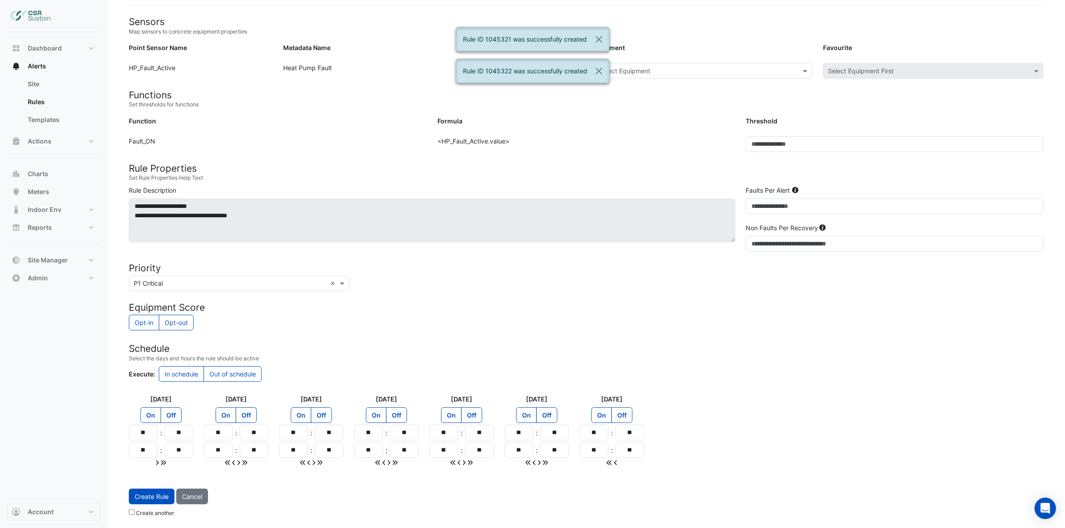
click at [636, 72] on input "text" at bounding box center [694, 71] width 190 height 9
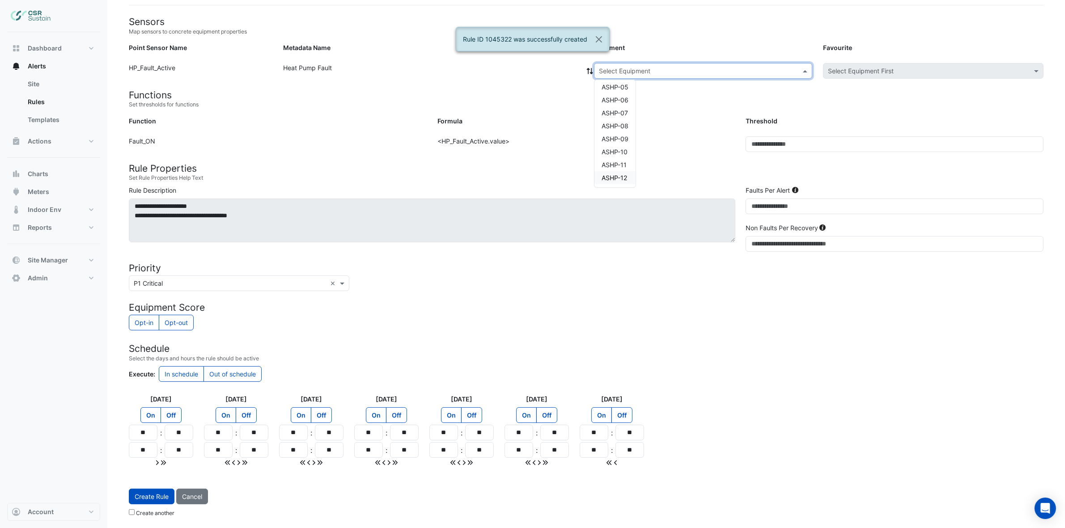
click at [613, 177] on span "ASHP-12" at bounding box center [613, 178] width 25 height 8
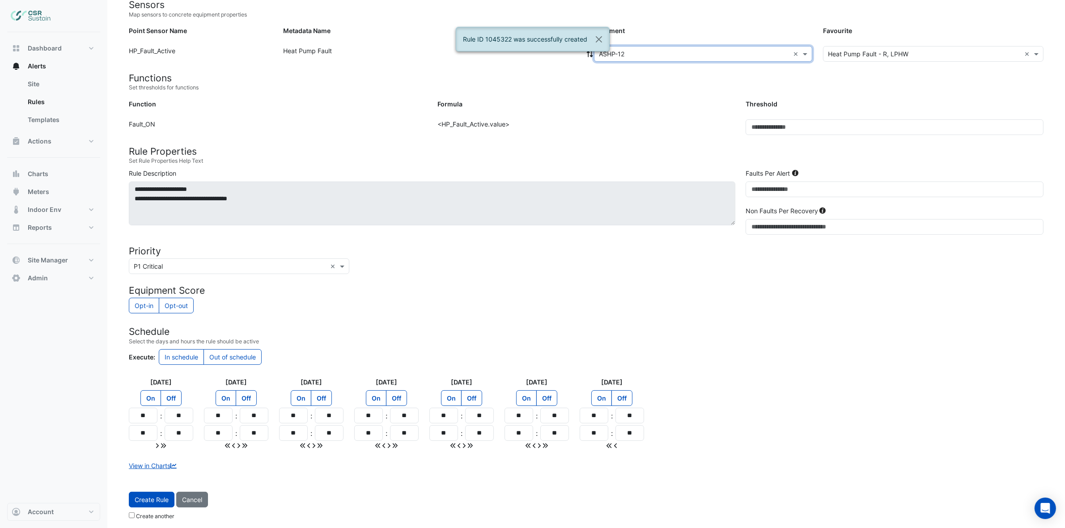
scroll to position [95, 0]
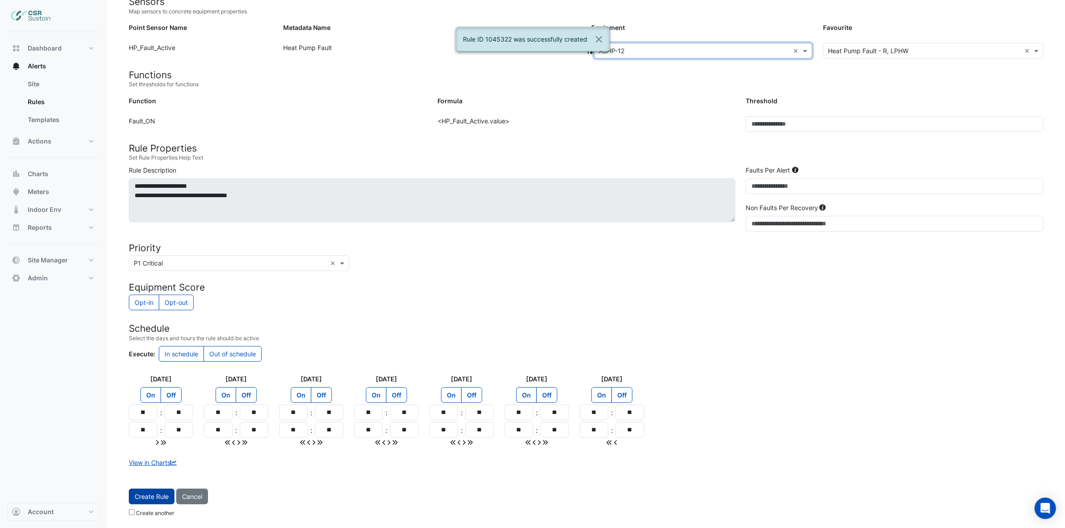
click at [169, 491] on button "Create Rule" at bounding box center [152, 497] width 46 height 16
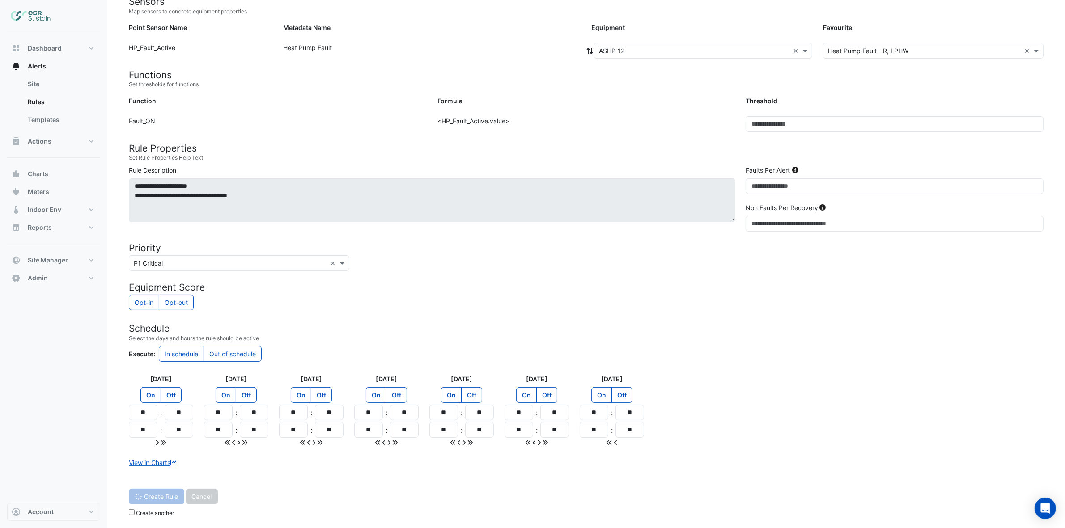
scroll to position [75, 0]
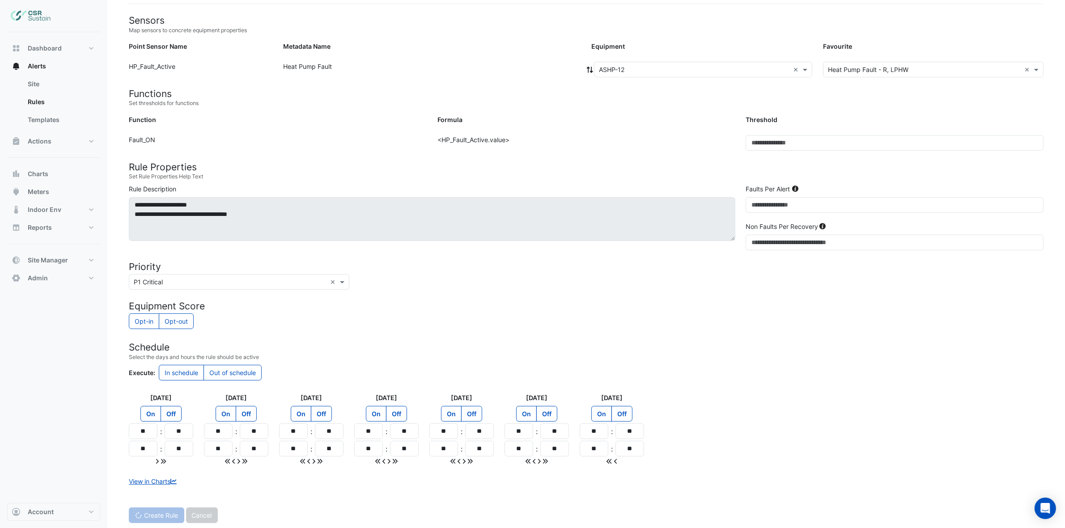
click at [479, 97] on form "Sensors Map sensors to concrete equipment properties Point Sensor Name Metadata…" at bounding box center [586, 277] width 914 height 525
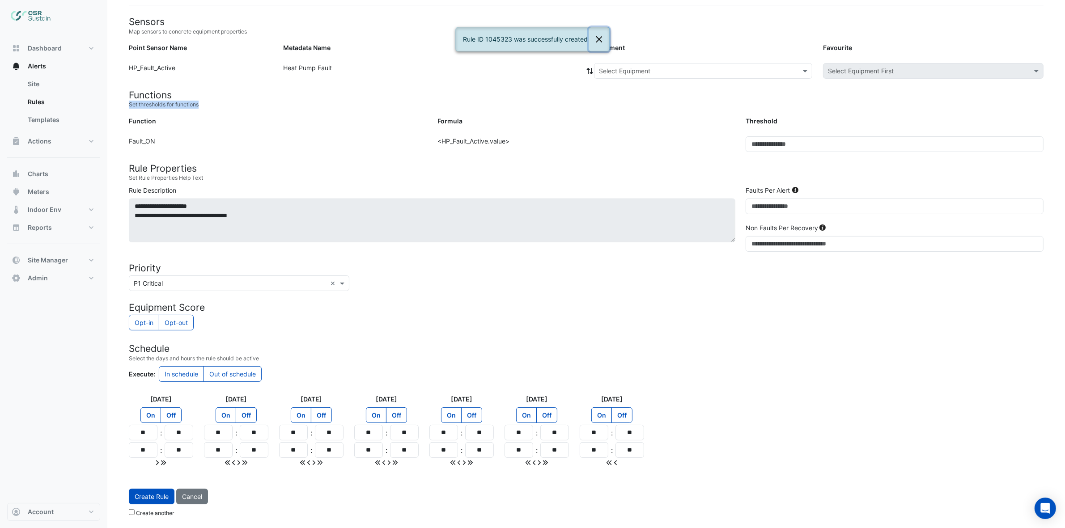
click at [600, 37] on button "Close" at bounding box center [598, 39] width 21 height 24
click at [262, 131] on form "Sensors Map sensors to concrete equipment properties Point Sensor Name Metadata…" at bounding box center [586, 268] width 914 height 505
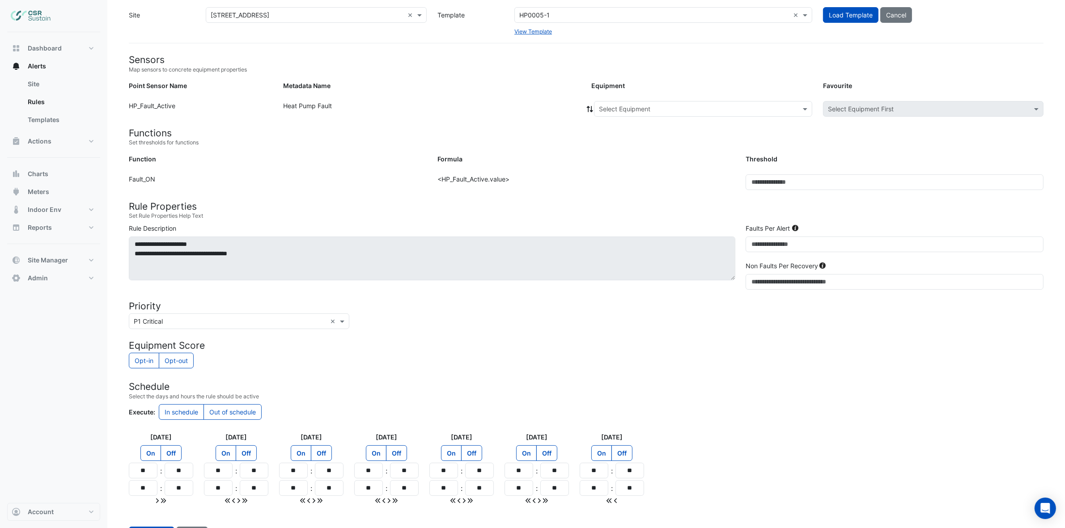
scroll to position [0, 0]
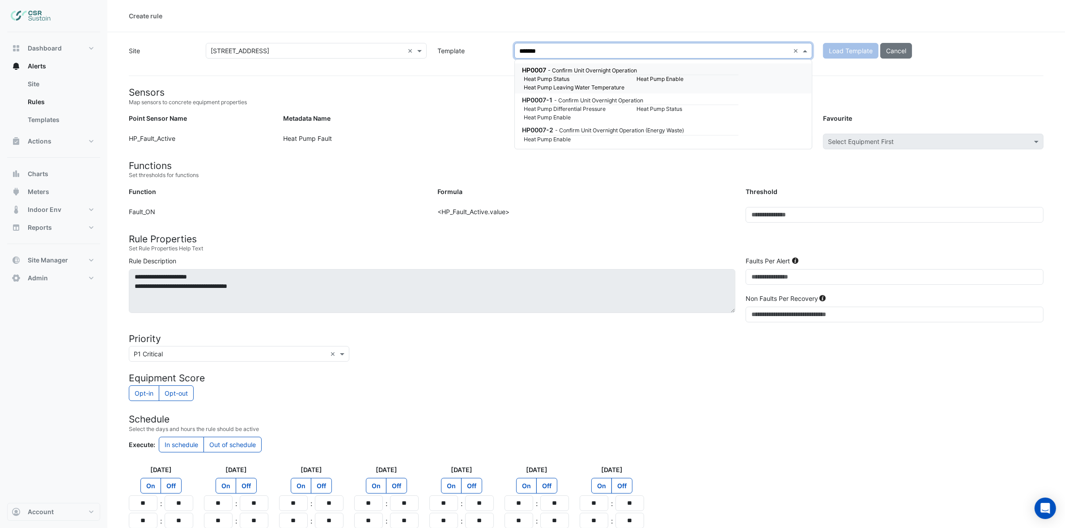
type input "********"
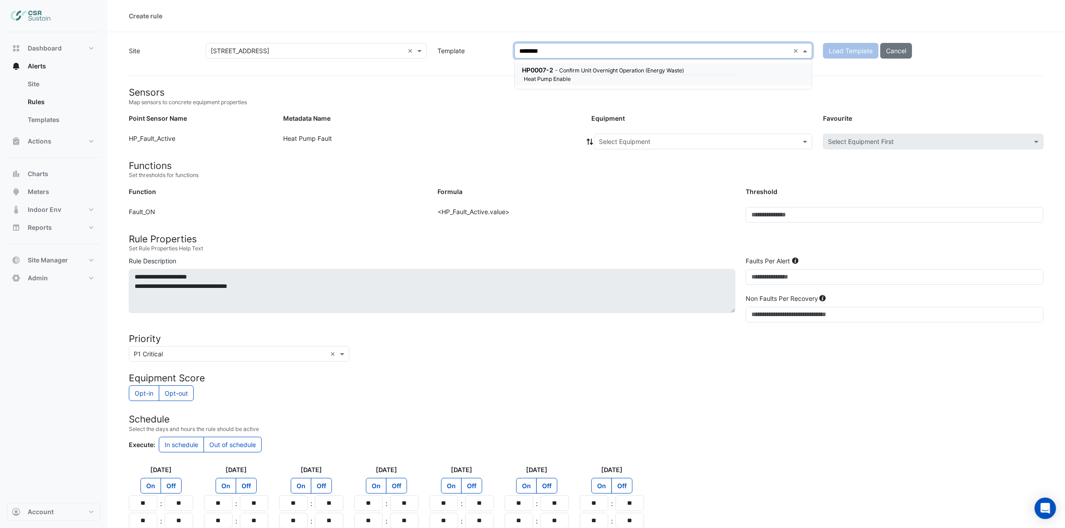
click at [660, 75] on div "Heat Pump Enable" at bounding box center [630, 79] width 225 height 8
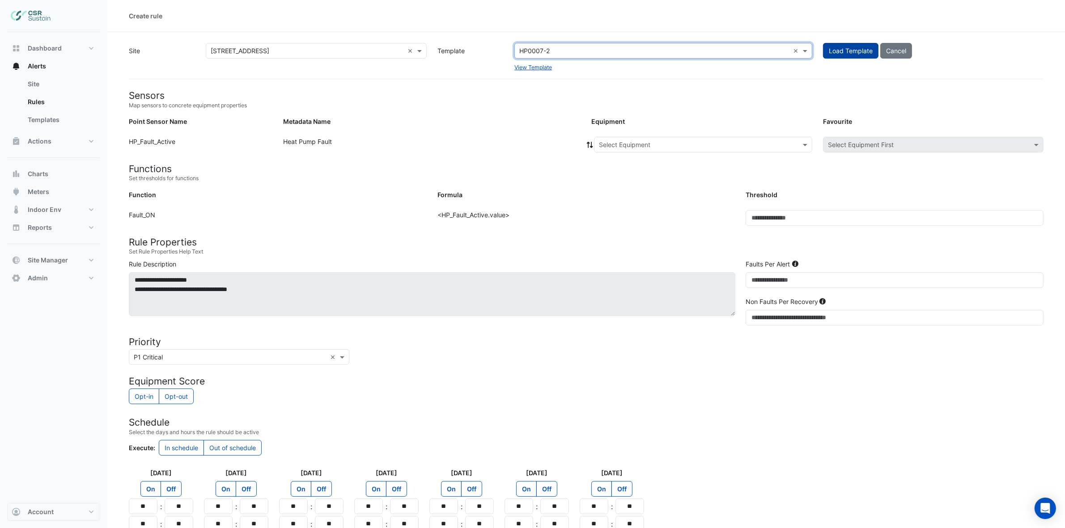
click at [830, 47] on span "Load Template" at bounding box center [851, 51] width 44 height 8
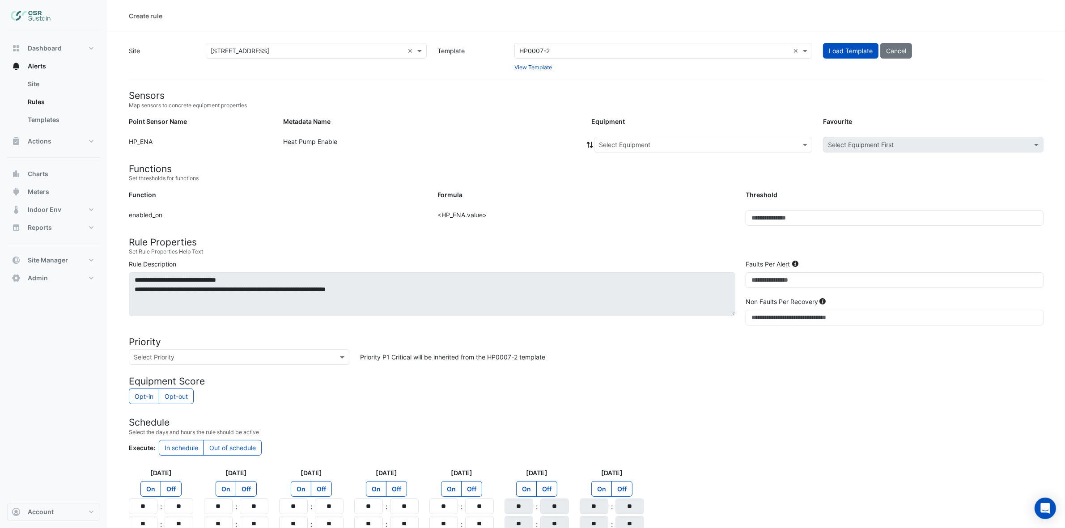
click at [625, 144] on input "text" at bounding box center [694, 144] width 190 height 9
click at [604, 160] on span "ASHP-01" at bounding box center [614, 164] width 26 height 8
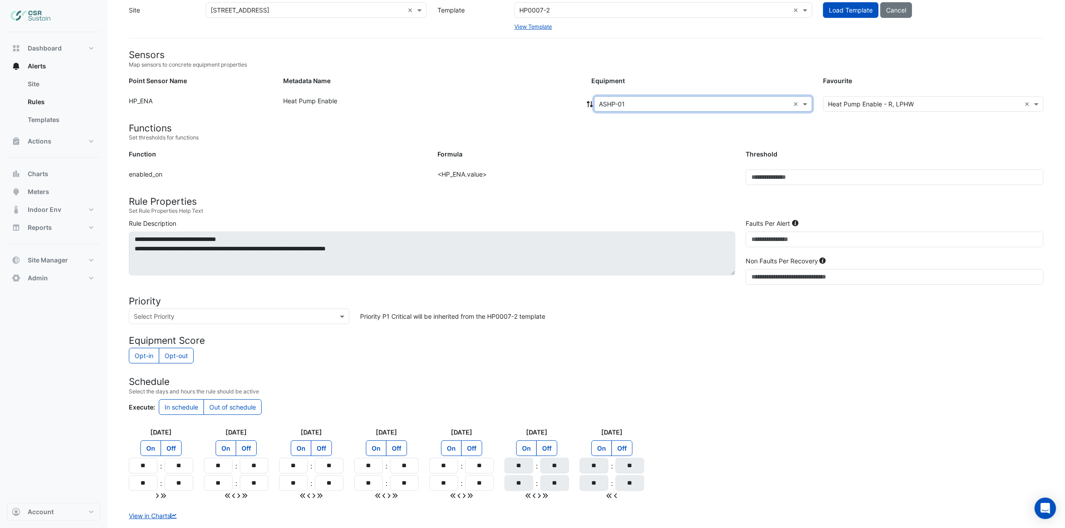
scroll to position [95, 0]
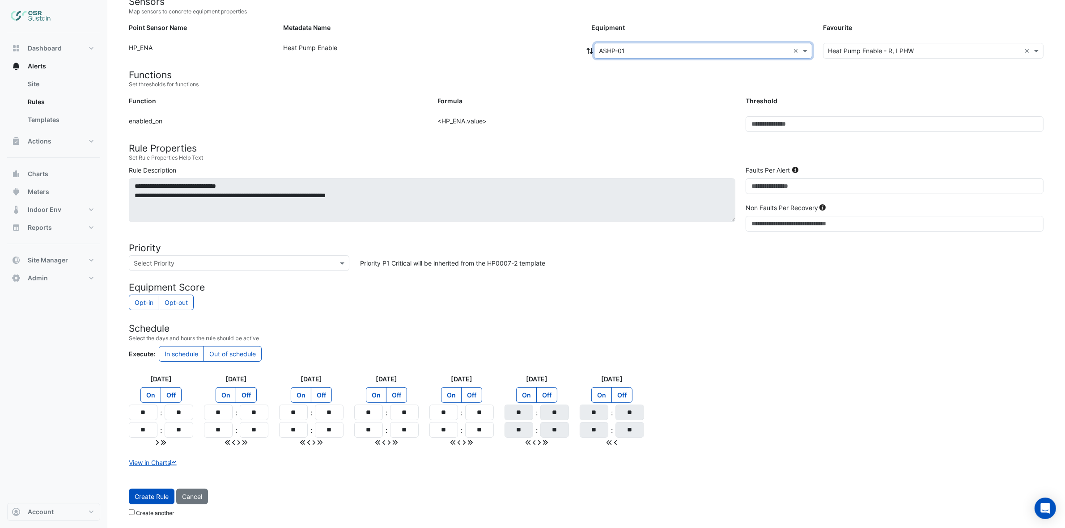
click at [274, 262] on input "text" at bounding box center [230, 263] width 193 height 9
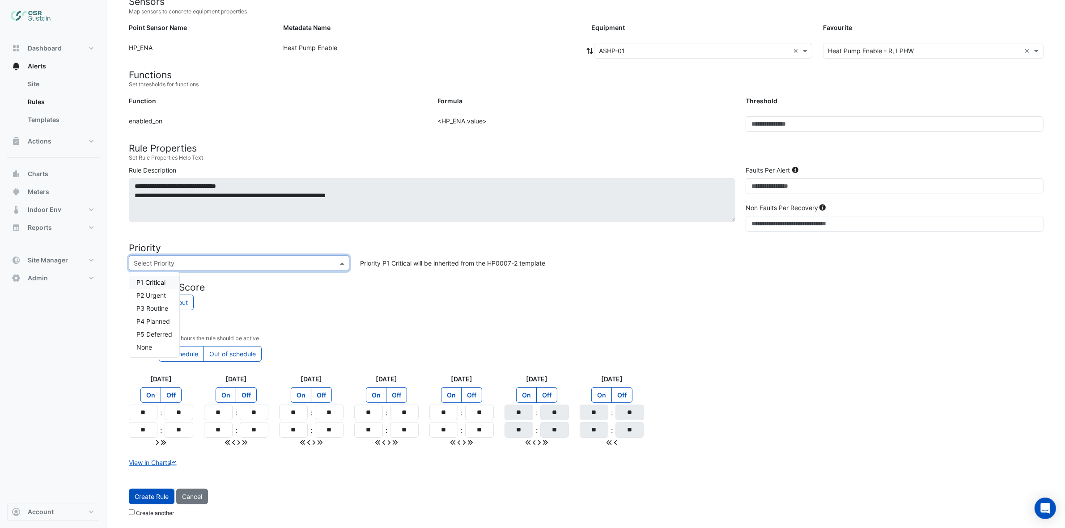
click at [150, 280] on span "P1 Critical" at bounding box center [150, 283] width 29 height 8
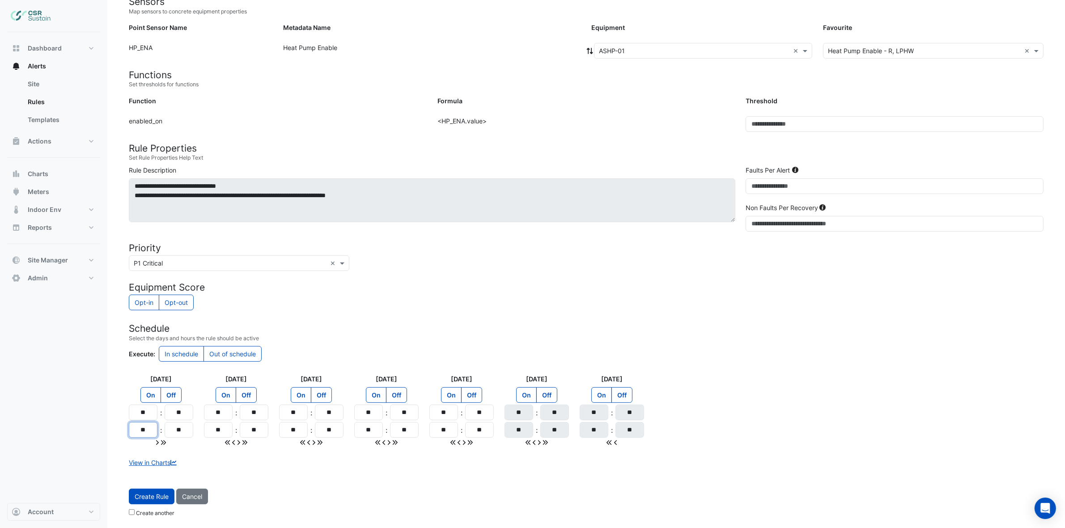
drag, startPoint x: 150, startPoint y: 422, endPoint x: 128, endPoint y: 422, distance: 22.4
click at [128, 422] on div "Monday On Off ** : ** ** : **" at bounding box center [160, 410] width 75 height 73
click at [142, 415] on input "**" at bounding box center [143, 413] width 29 height 16
drag, startPoint x: 132, startPoint y: 413, endPoint x: 110, endPoint y: 403, distance: 24.8
click at [111, 408] on section "Site × 8 Exchange Quay × Template HP0007-2 × View Template Load Template Cancel…" at bounding box center [585, 229] width 957 height 583
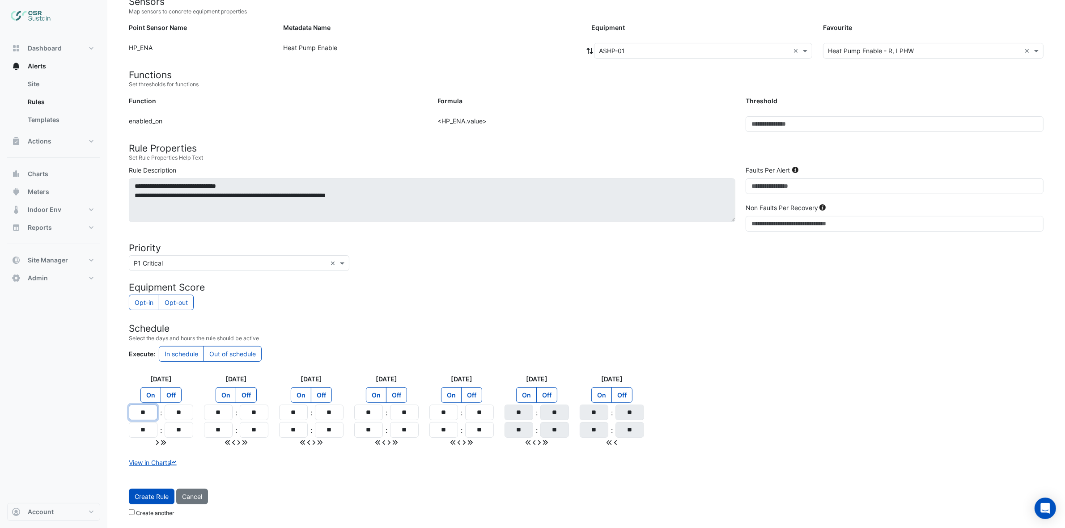
type input "**"
drag, startPoint x: 146, startPoint y: 432, endPoint x: 118, endPoint y: 428, distance: 28.4
click at [118, 428] on section "Site × 8 Exchange Quay × Template HP0007-2 × View Template Load Template Cancel…" at bounding box center [585, 229] width 957 height 583
type input "**"
click at [165, 442] on icon at bounding box center [163, 443] width 5 height 6
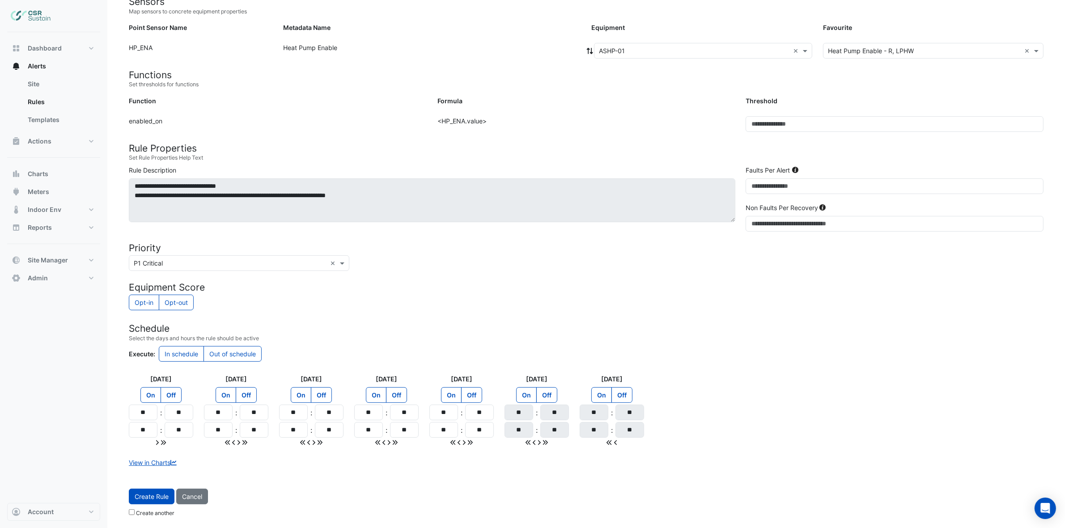
type input "**"
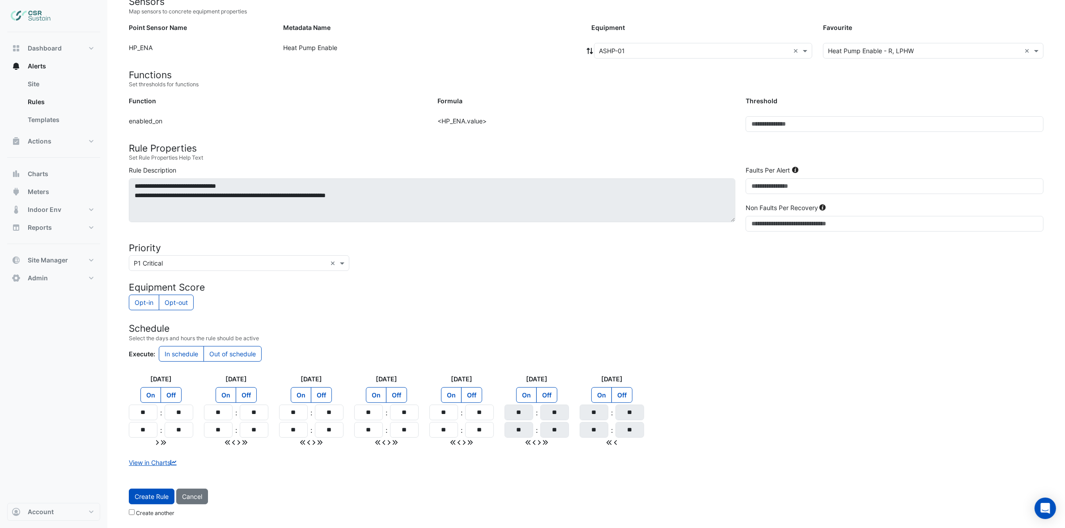
type input "**"
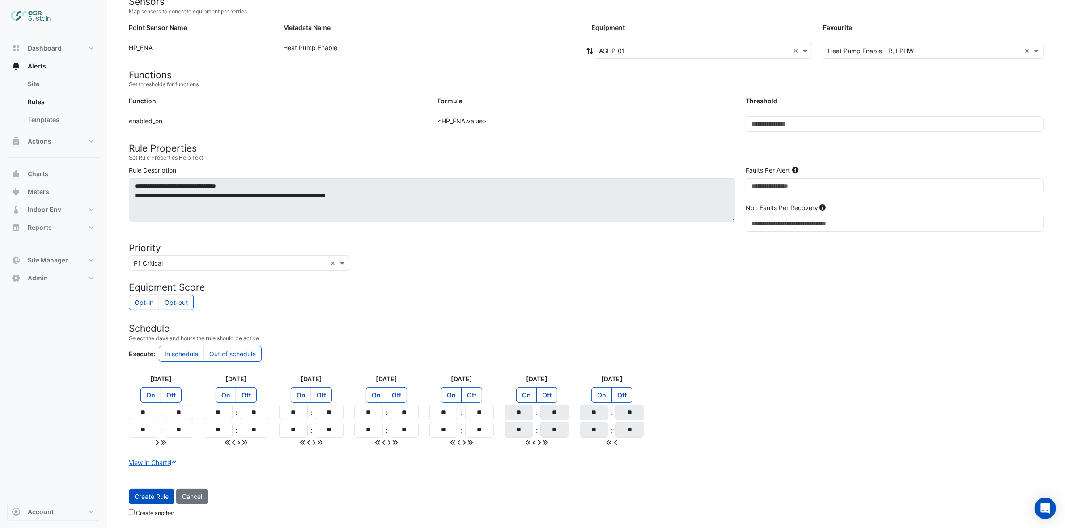
type input "**"
click at [149, 429] on input "**" at bounding box center [143, 430] width 29 height 16
type input "**"
click at [165, 442] on icon at bounding box center [163, 443] width 5 height 6
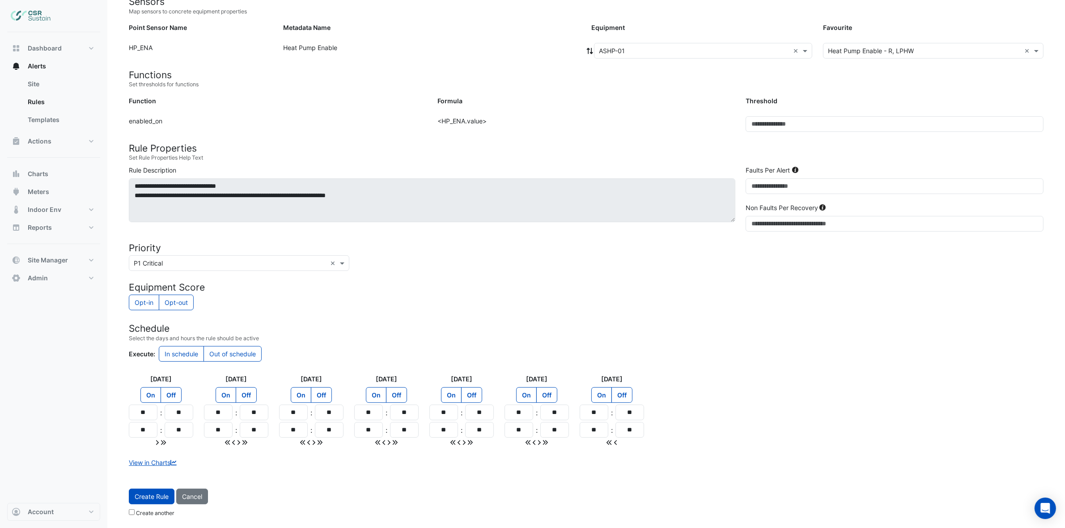
type input "**"
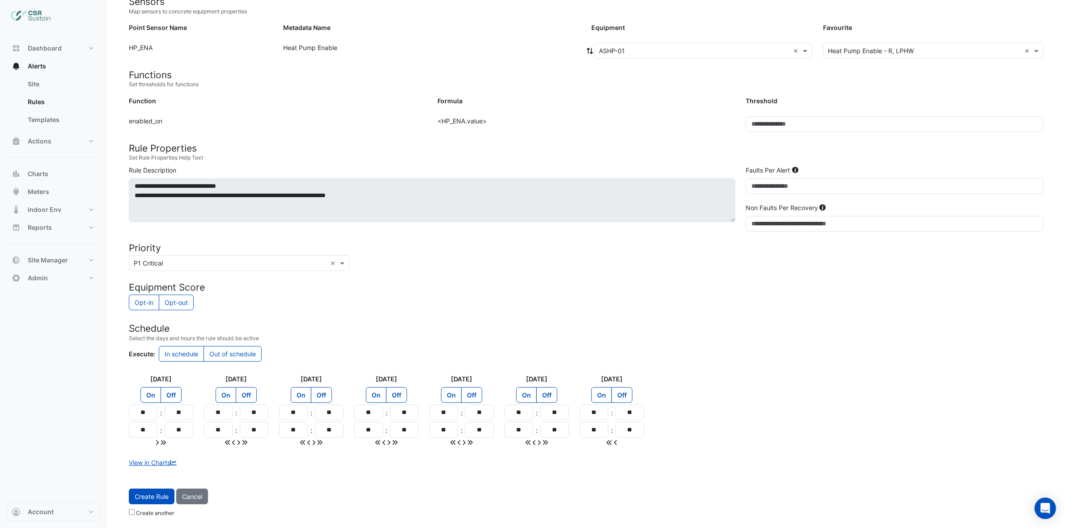
type input "**"
click at [138, 491] on button "Create Rule" at bounding box center [152, 497] width 46 height 16
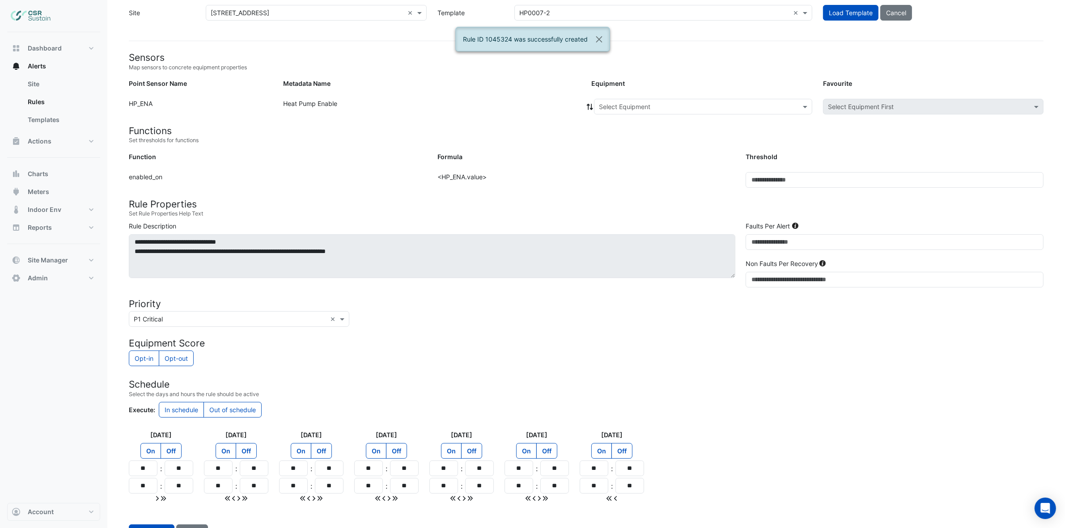
scroll to position [0, 0]
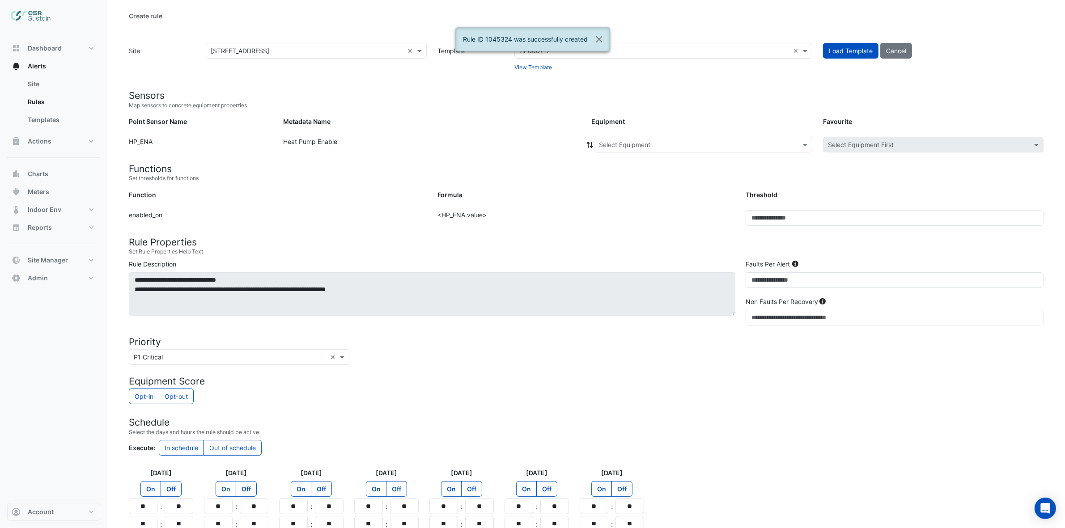
click at [654, 144] on input "text" at bounding box center [694, 144] width 190 height 9
click at [615, 171] on div "ASHP-02" at bounding box center [614, 176] width 41 height 13
click at [591, 142] on icon at bounding box center [590, 145] width 6 height 6
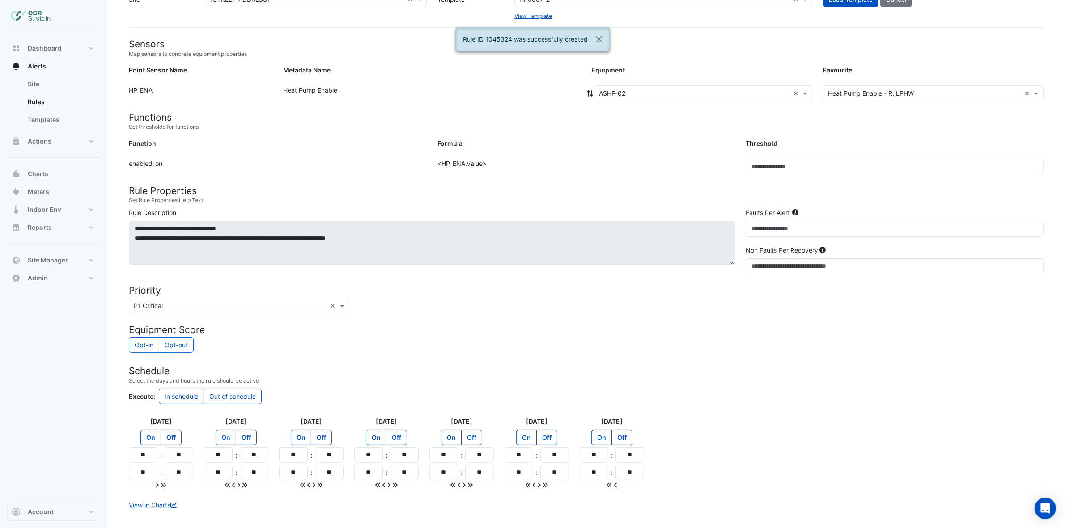
scroll to position [95, 0]
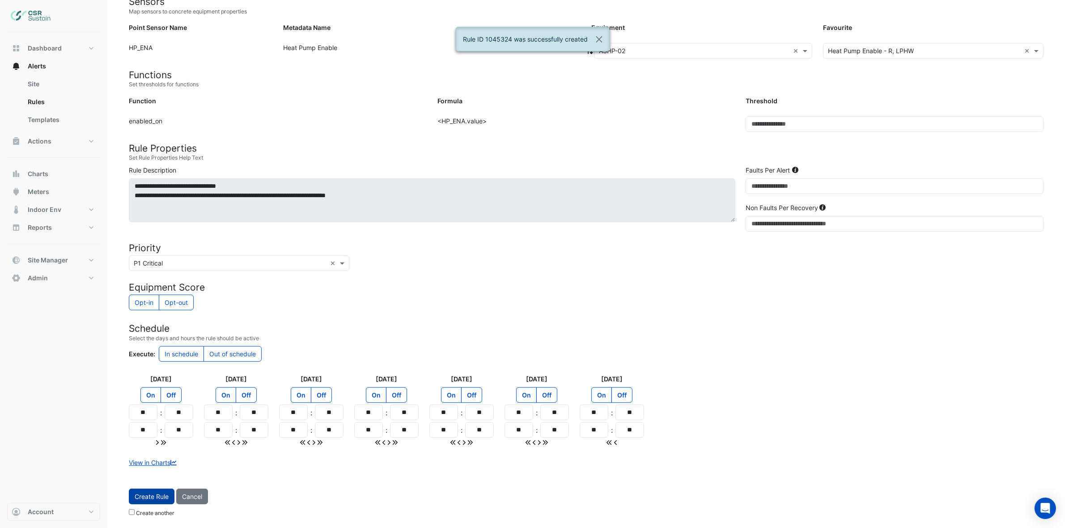
click at [142, 495] on span "Create Rule" at bounding box center [152, 497] width 34 height 8
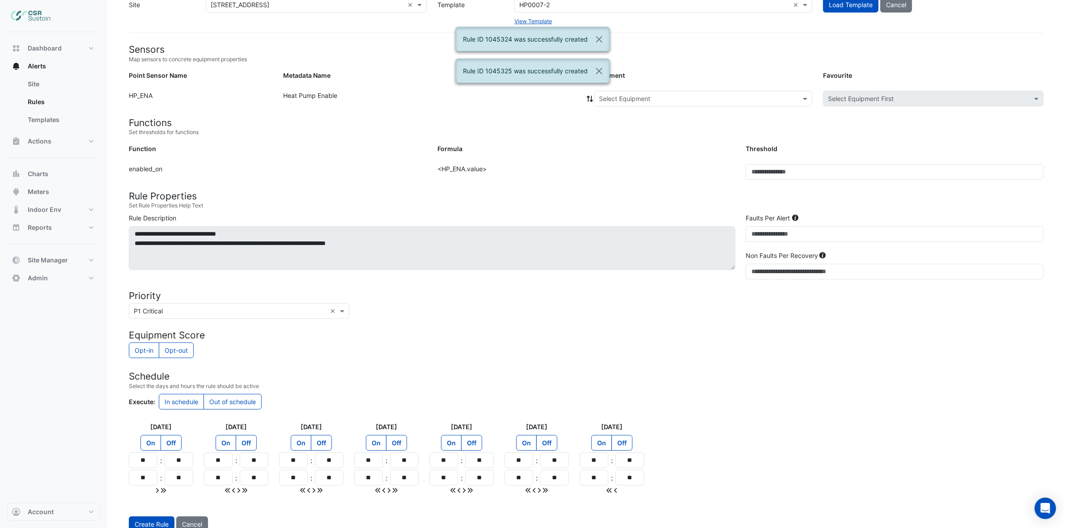
scroll to position [0, 0]
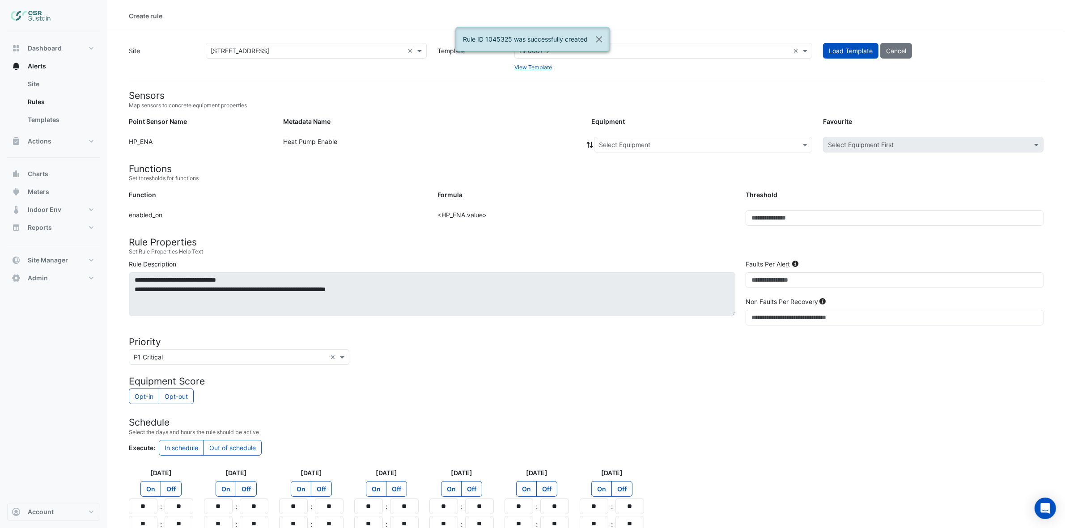
click at [615, 145] on input "text" at bounding box center [694, 144] width 190 height 9
click at [610, 190] on span "ASHP-03" at bounding box center [614, 190] width 27 height 8
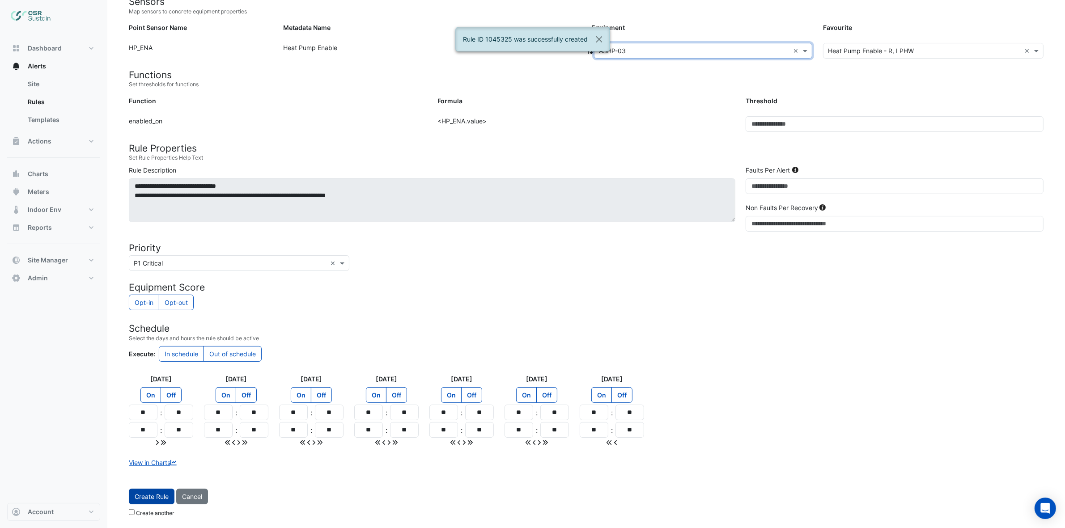
click at [166, 497] on span "Create Rule" at bounding box center [152, 497] width 34 height 8
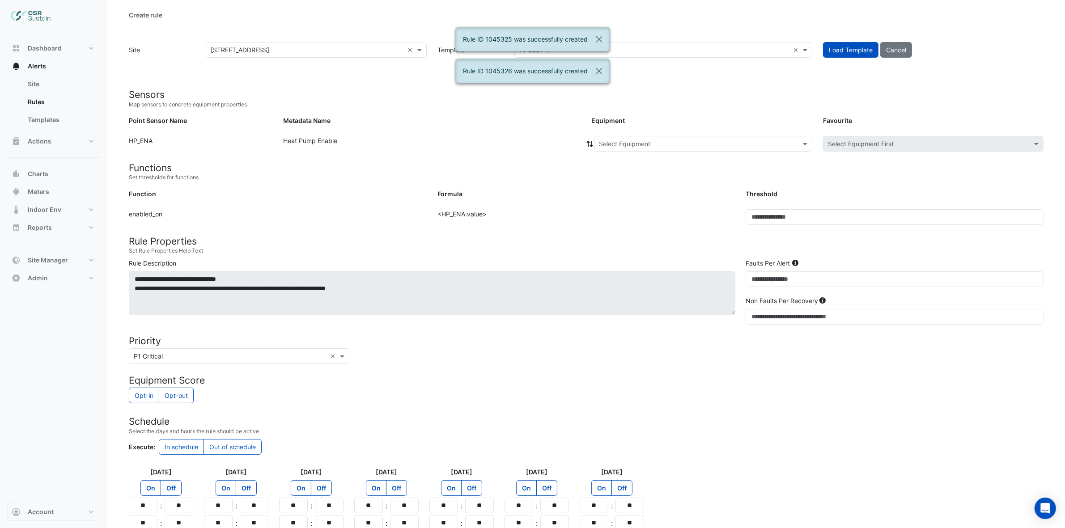
scroll to position [0, 0]
click at [627, 137] on div "Select Equipment" at bounding box center [703, 145] width 218 height 16
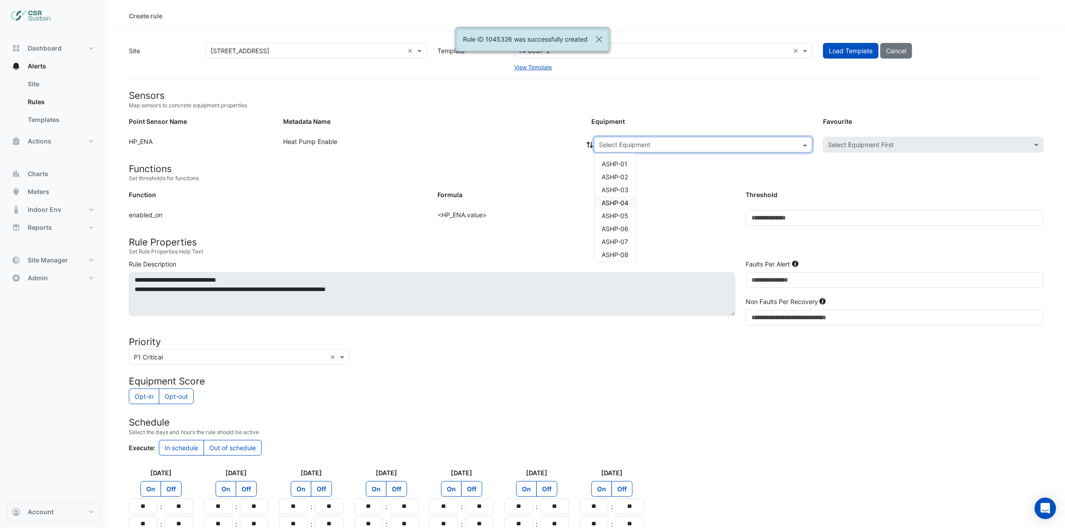
click at [614, 203] on span "ASHP-04" at bounding box center [614, 203] width 27 height 8
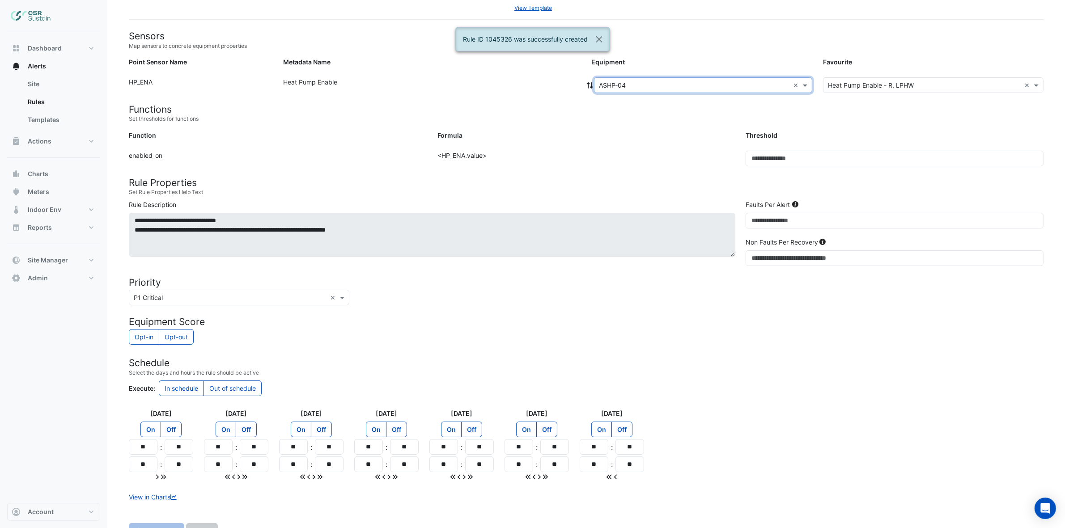
scroll to position [95, 0]
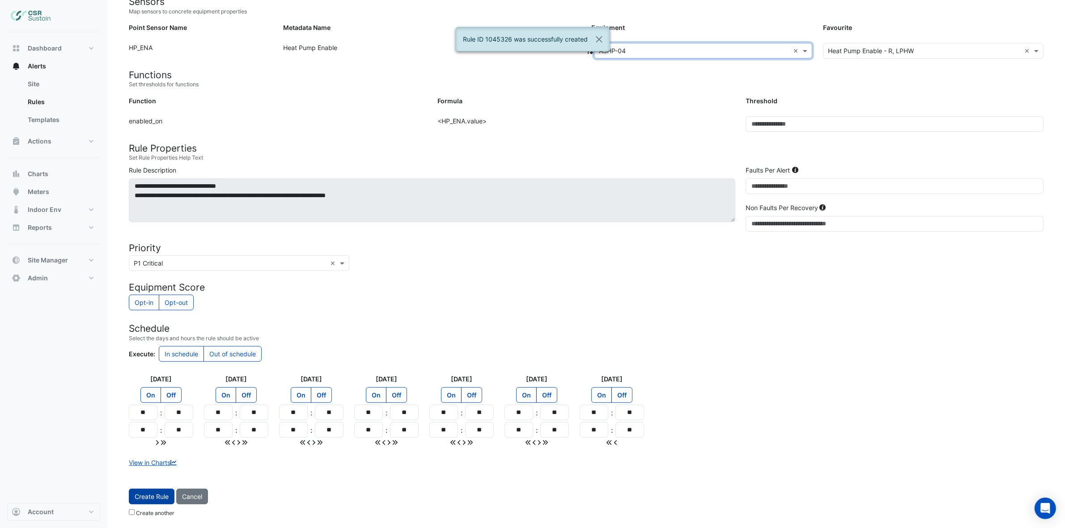
click at [161, 496] on span "Create Rule" at bounding box center [152, 497] width 34 height 8
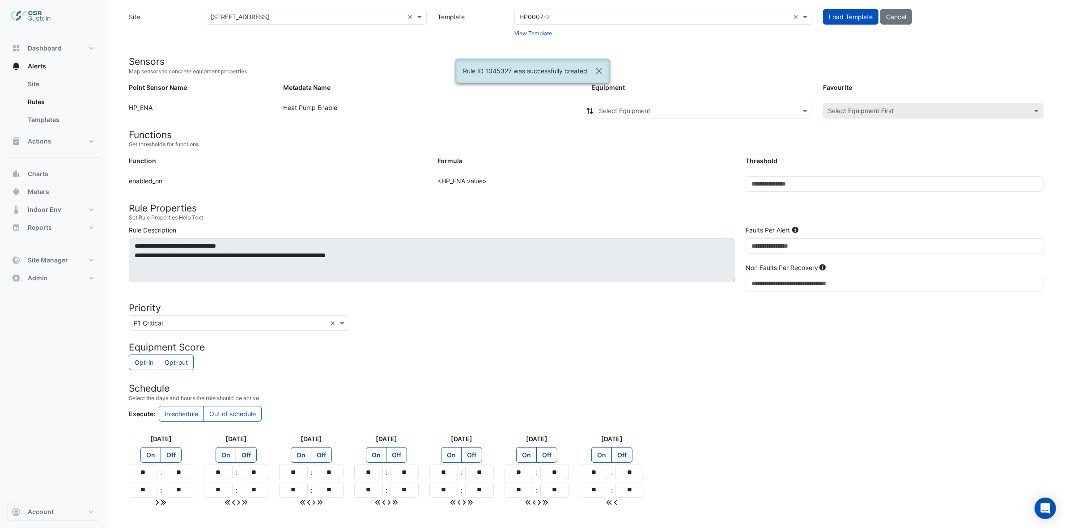
scroll to position [0, 0]
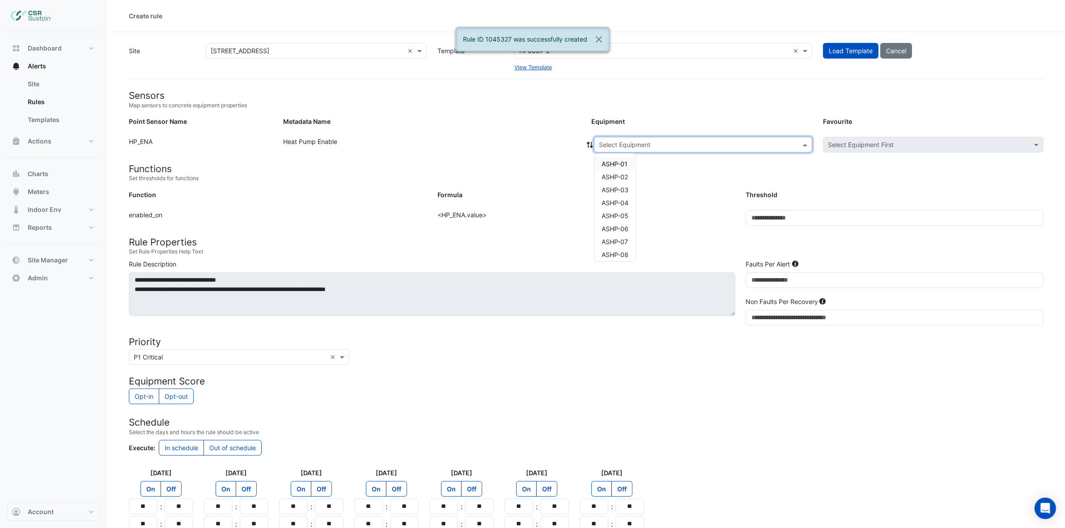
click at [627, 137] on div "Select Equipment" at bounding box center [703, 145] width 218 height 16
click at [617, 164] on span "ASHP-05" at bounding box center [614, 161] width 27 height 8
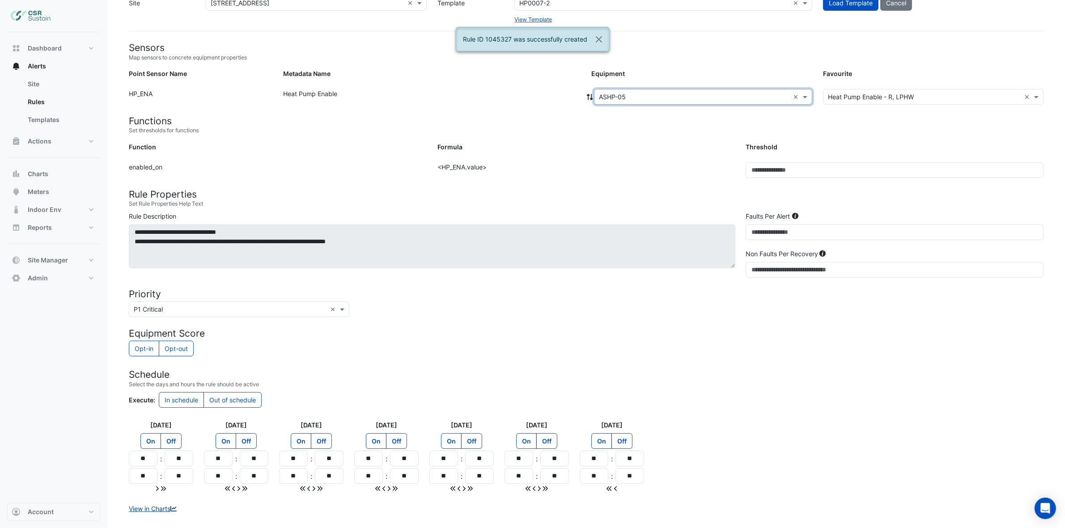
scroll to position [95, 0]
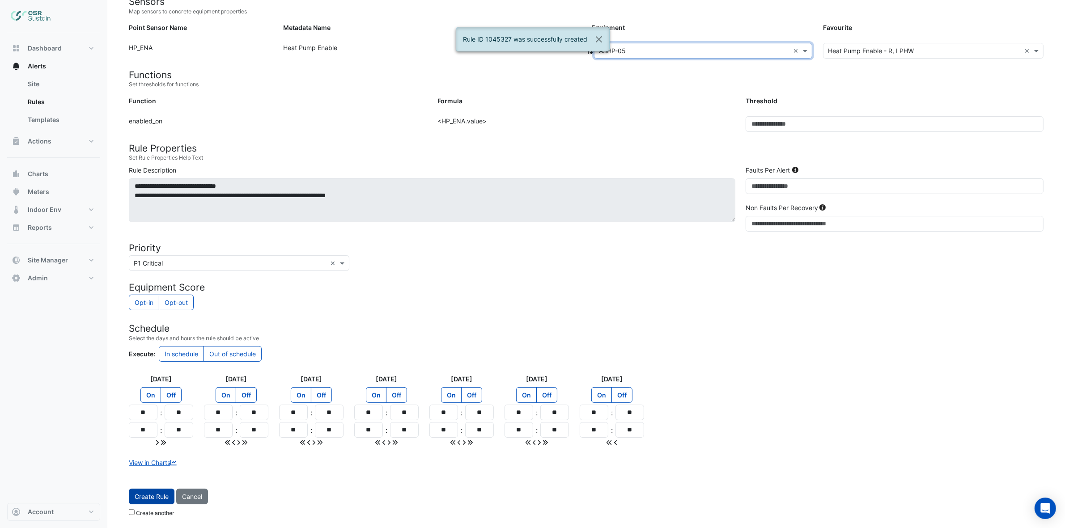
click at [161, 493] on span "Create Rule" at bounding box center [152, 497] width 34 height 8
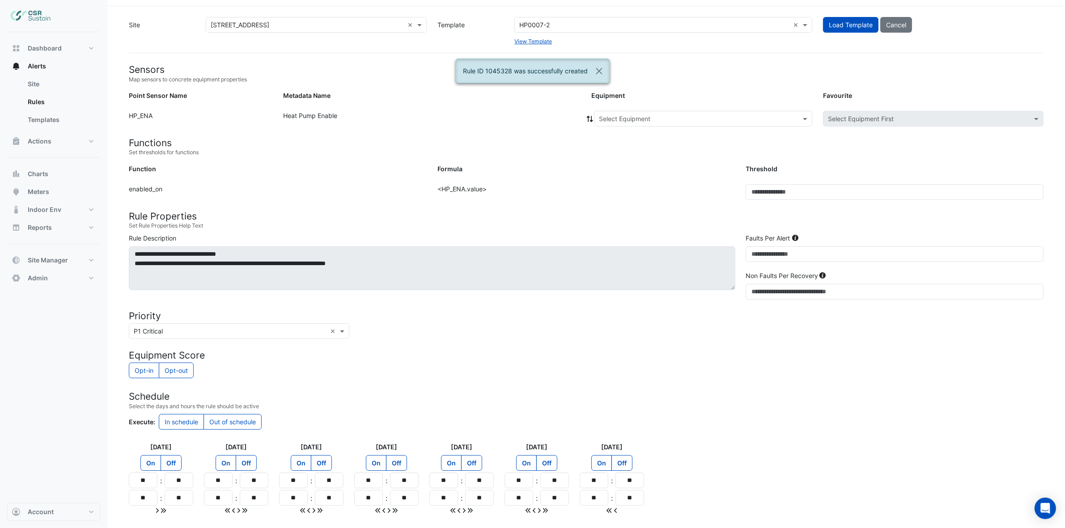
scroll to position [0, 0]
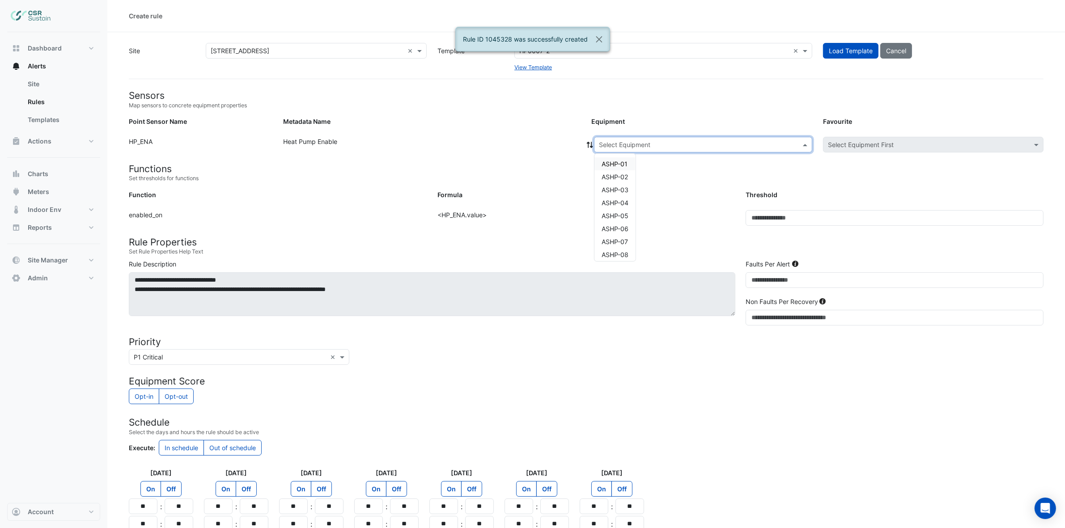
click at [613, 146] on input "text" at bounding box center [694, 144] width 190 height 9
click at [621, 174] on span "ASHP-06" at bounding box center [614, 174] width 27 height 8
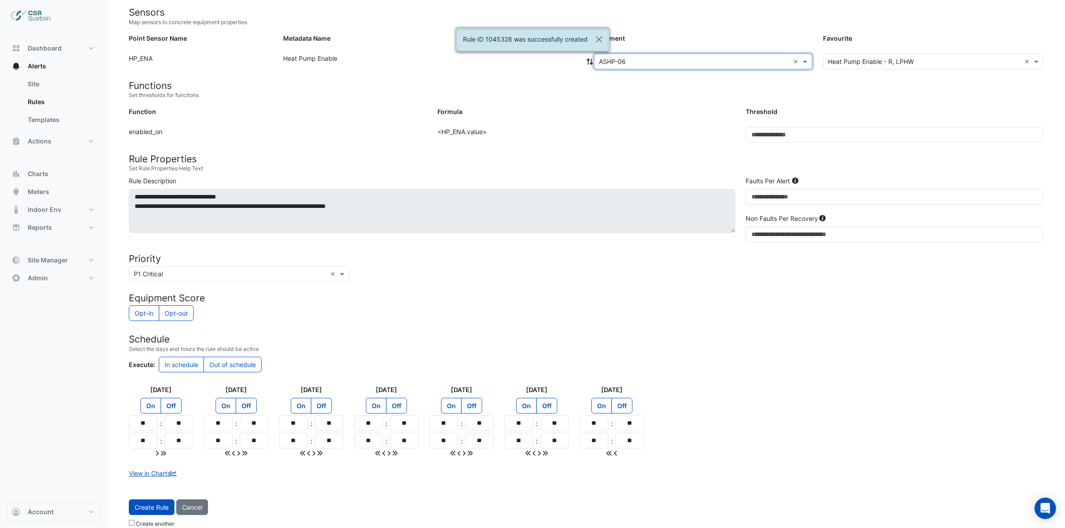
scroll to position [95, 0]
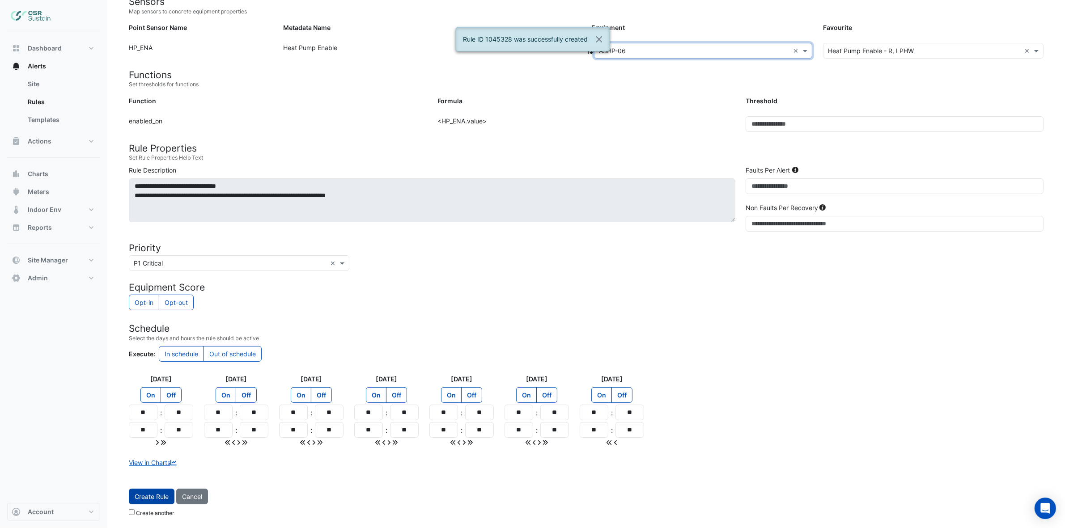
click at [151, 497] on span "Create Rule" at bounding box center [152, 497] width 34 height 8
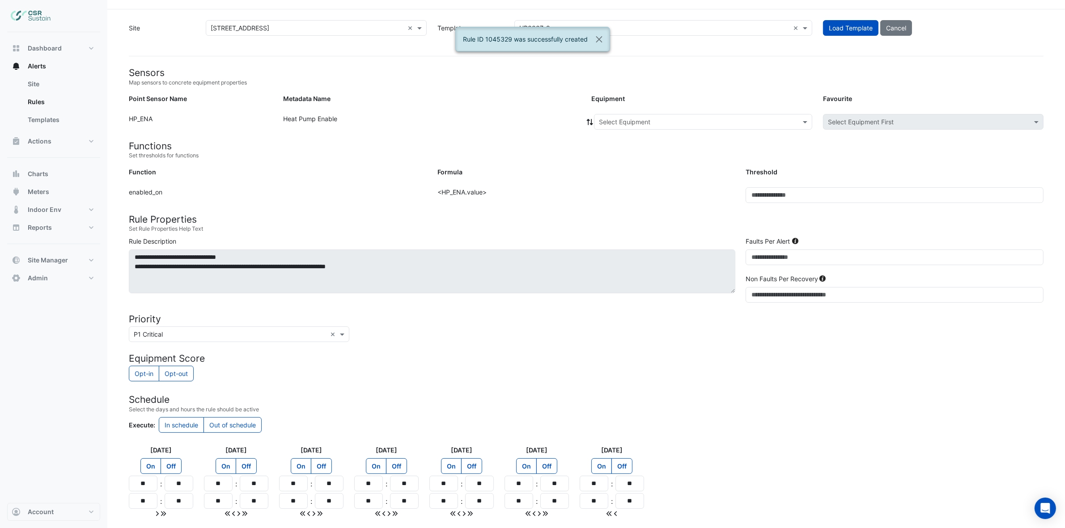
scroll to position [0, 0]
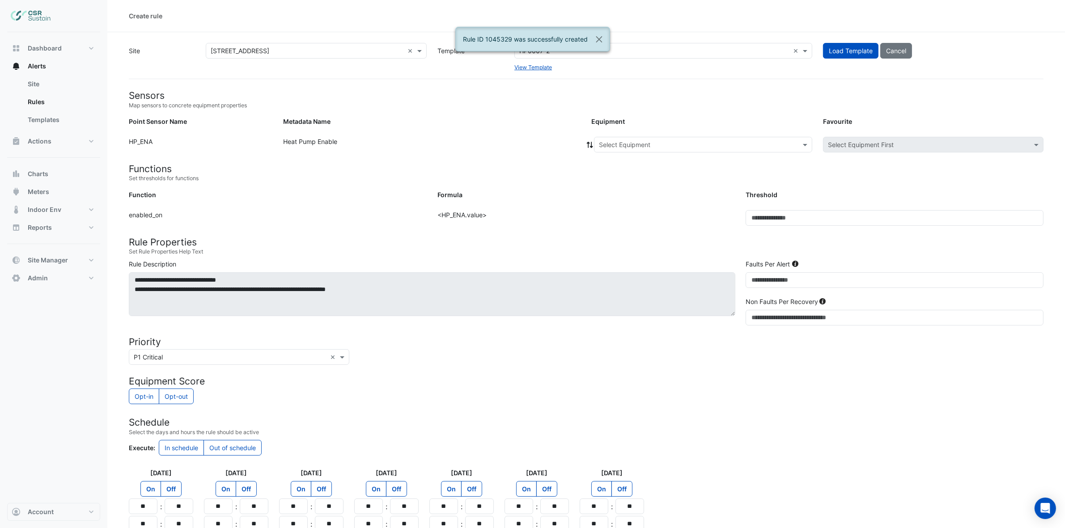
click at [618, 151] on div "Select Equipment" at bounding box center [703, 145] width 218 height 16
click at [616, 186] on span "ASHP-07" at bounding box center [614, 187] width 26 height 8
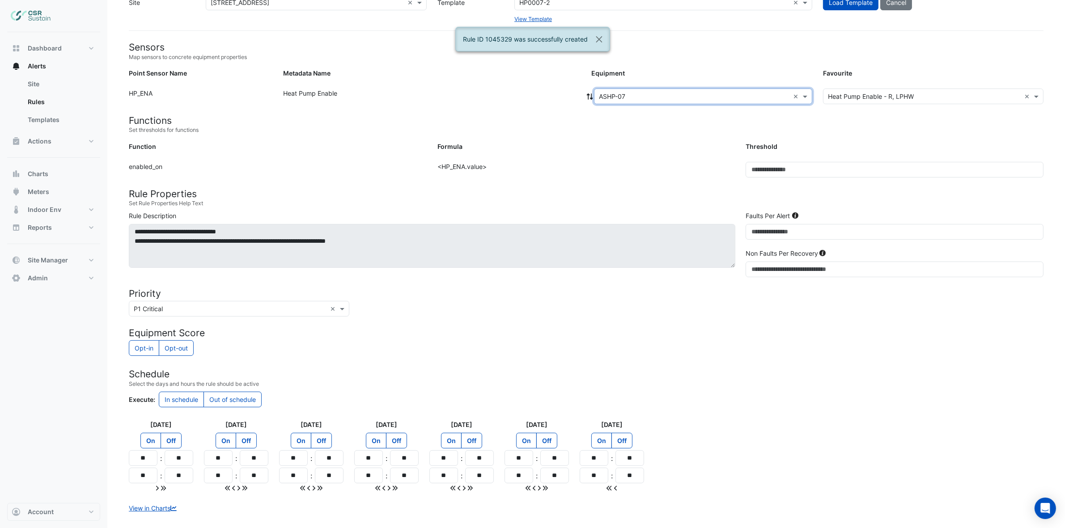
scroll to position [95, 0]
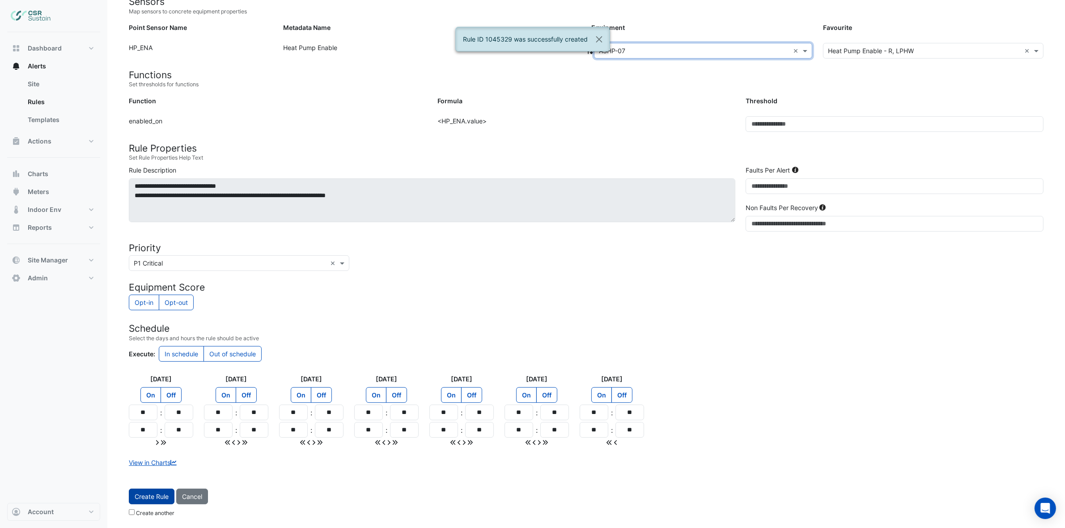
click at [154, 496] on span "Create Rule" at bounding box center [152, 497] width 34 height 8
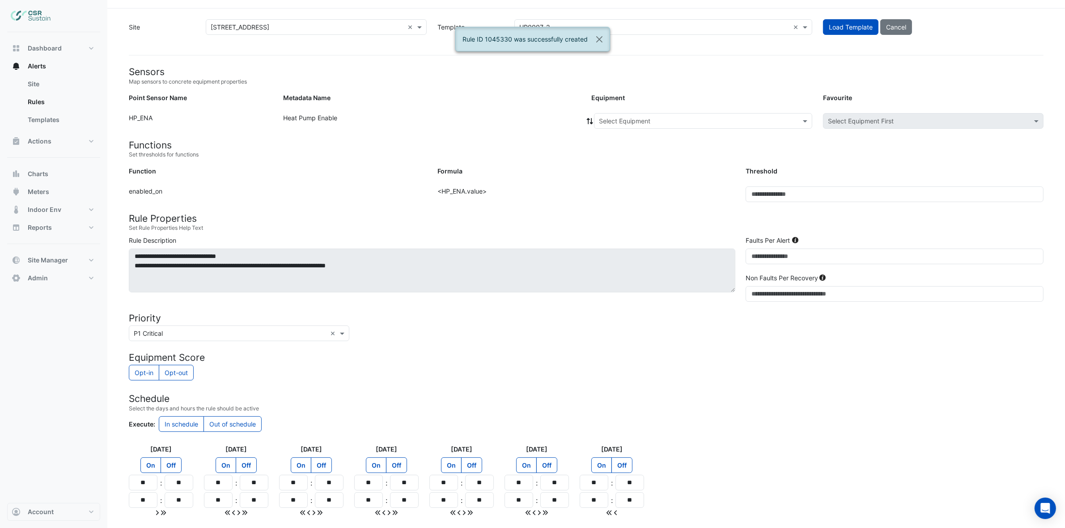
scroll to position [0, 0]
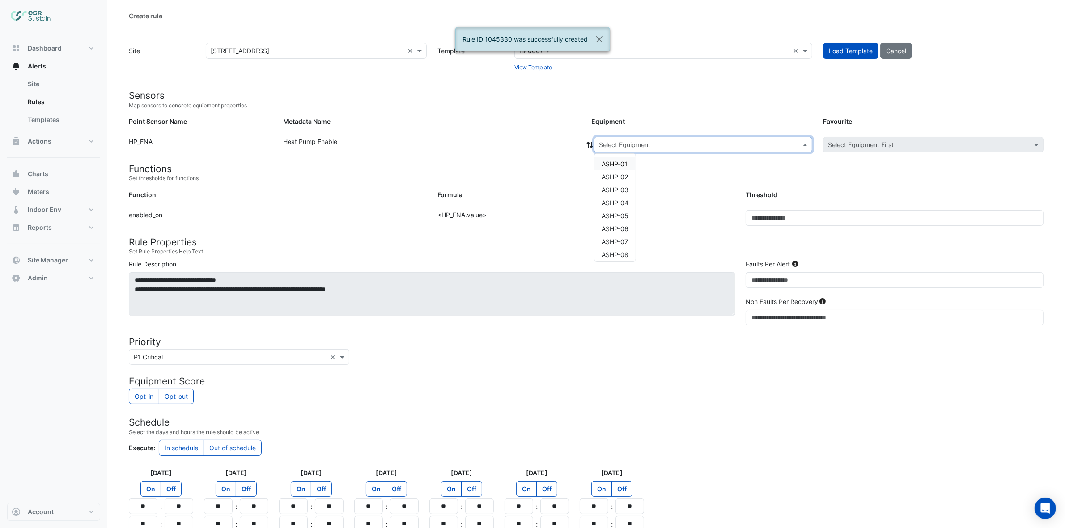
click at [617, 147] on input "text" at bounding box center [694, 144] width 190 height 9
click at [616, 196] on span "ASHP-08" at bounding box center [614, 200] width 27 height 8
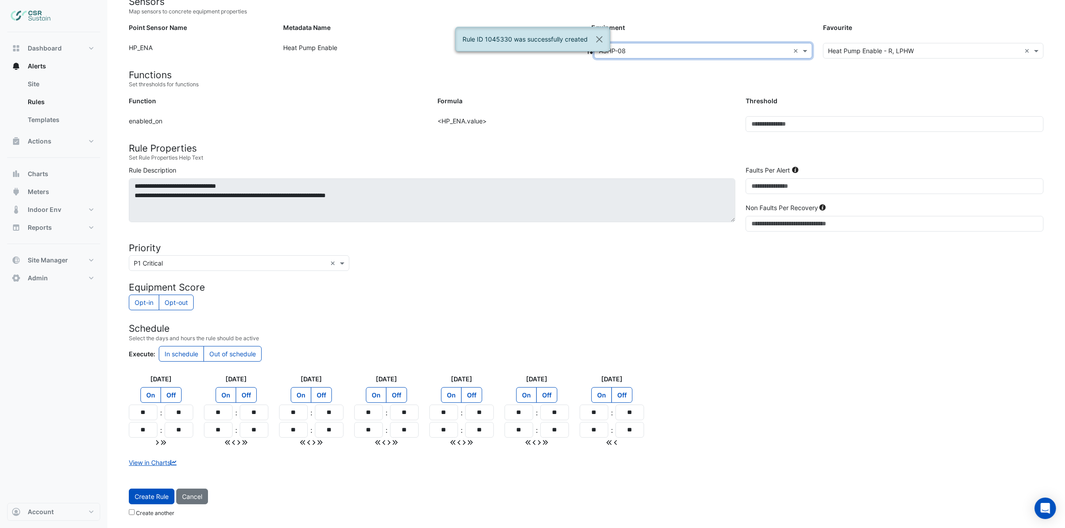
click at [138, 498] on span "Create Rule" at bounding box center [152, 497] width 34 height 8
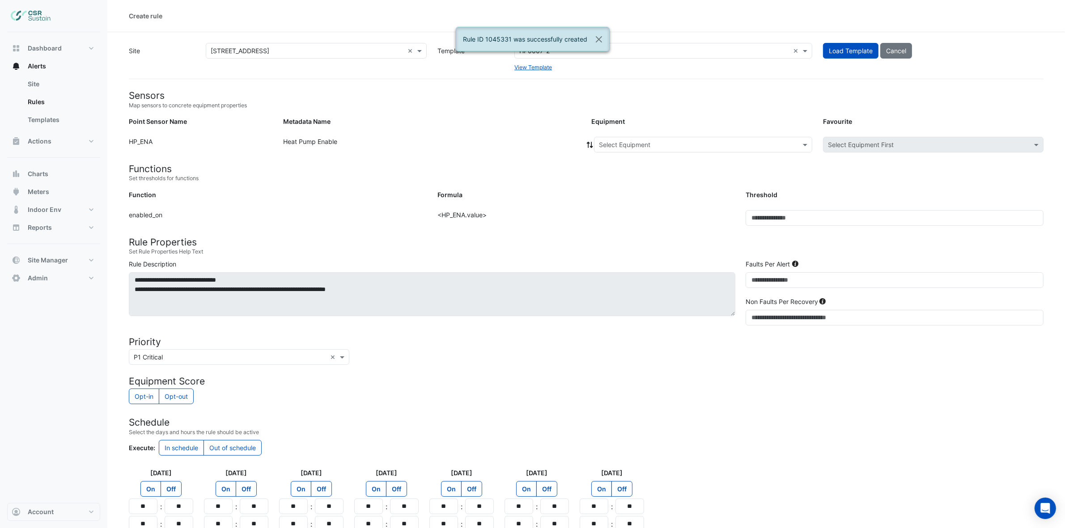
click at [614, 147] on input "text" at bounding box center [694, 144] width 190 height 9
click at [620, 212] on span "ASHP-09" at bounding box center [614, 213] width 27 height 8
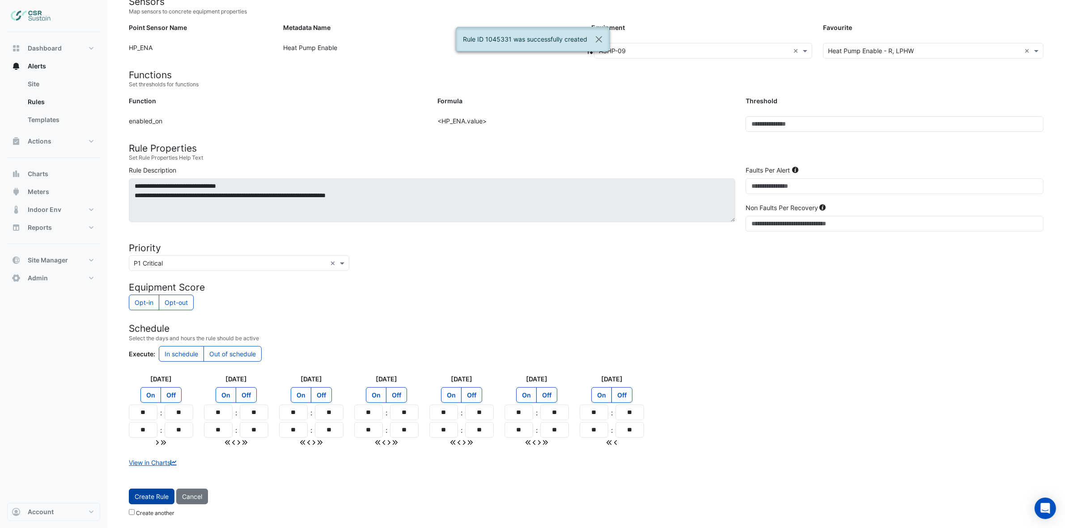
click at [151, 494] on span "Create Rule" at bounding box center [152, 497] width 34 height 8
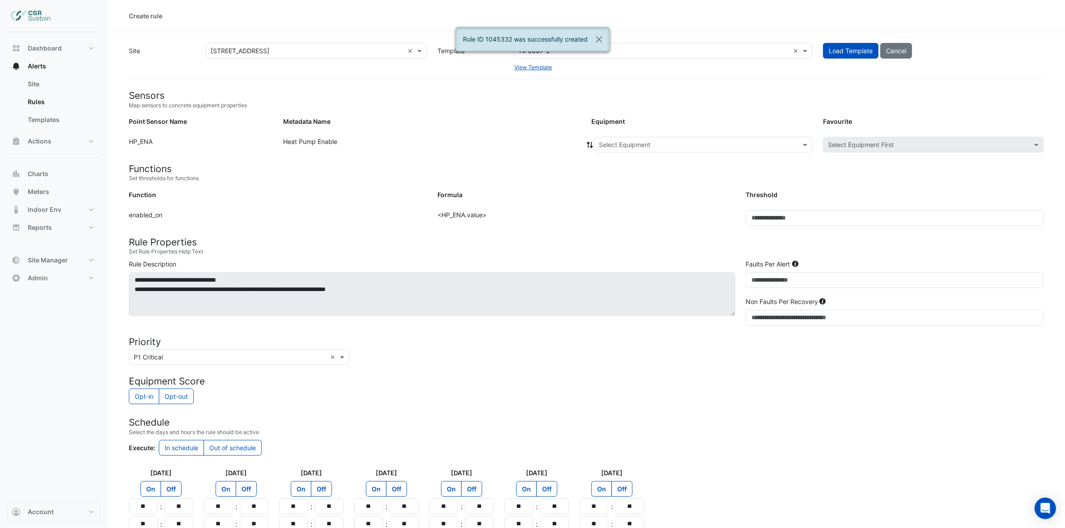
click at [612, 142] on input "text" at bounding box center [694, 144] width 190 height 9
click at [620, 225] on span "ASHP-10" at bounding box center [614, 226] width 26 height 8
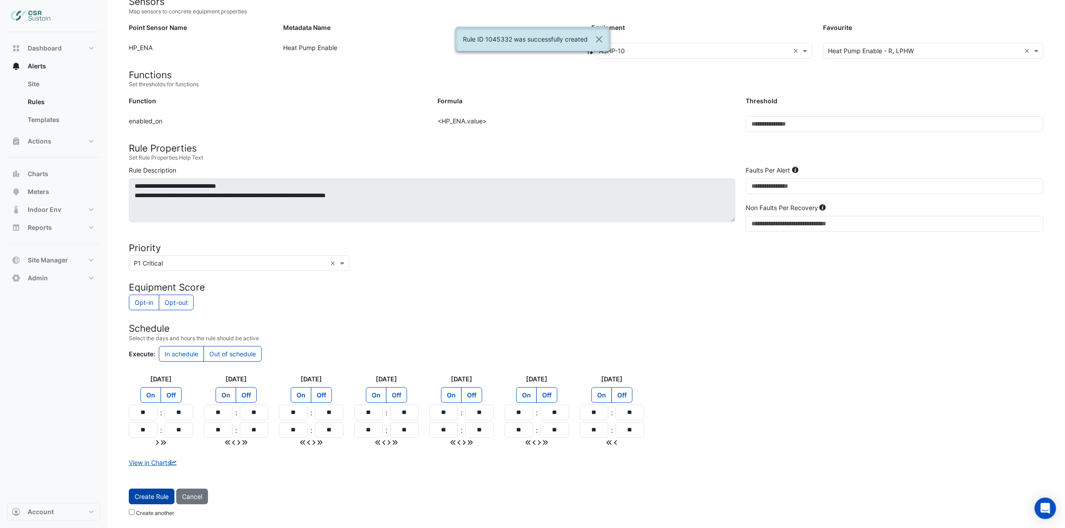
click at [162, 495] on span "Create Rule" at bounding box center [152, 497] width 34 height 8
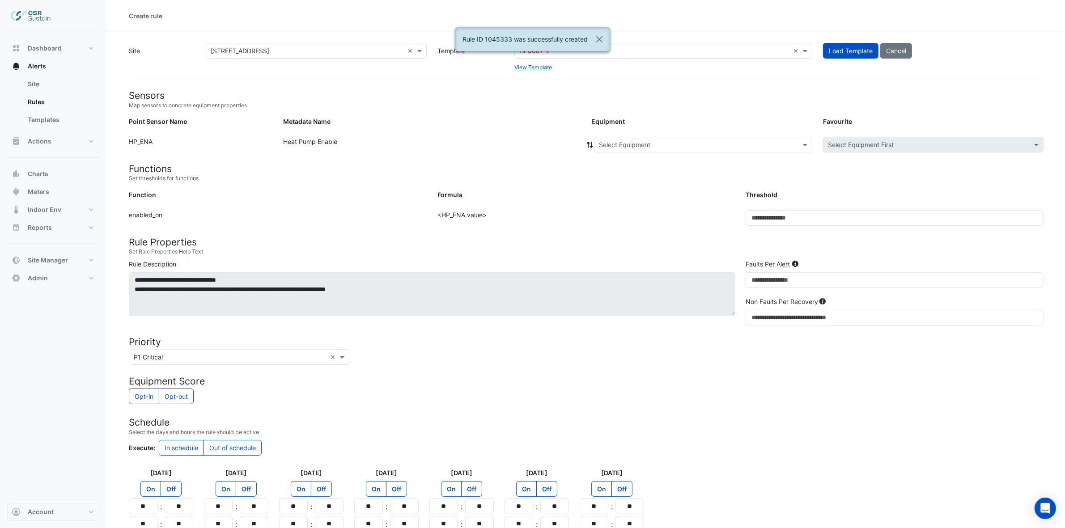
click at [622, 148] on input "text" at bounding box center [694, 144] width 190 height 9
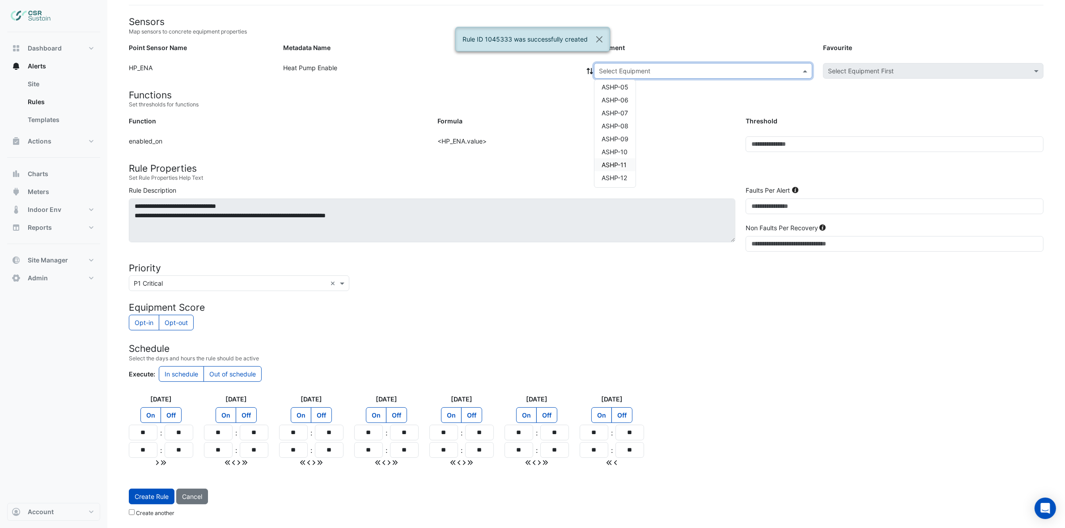
click at [608, 164] on span "ASHP-11" at bounding box center [613, 165] width 25 height 8
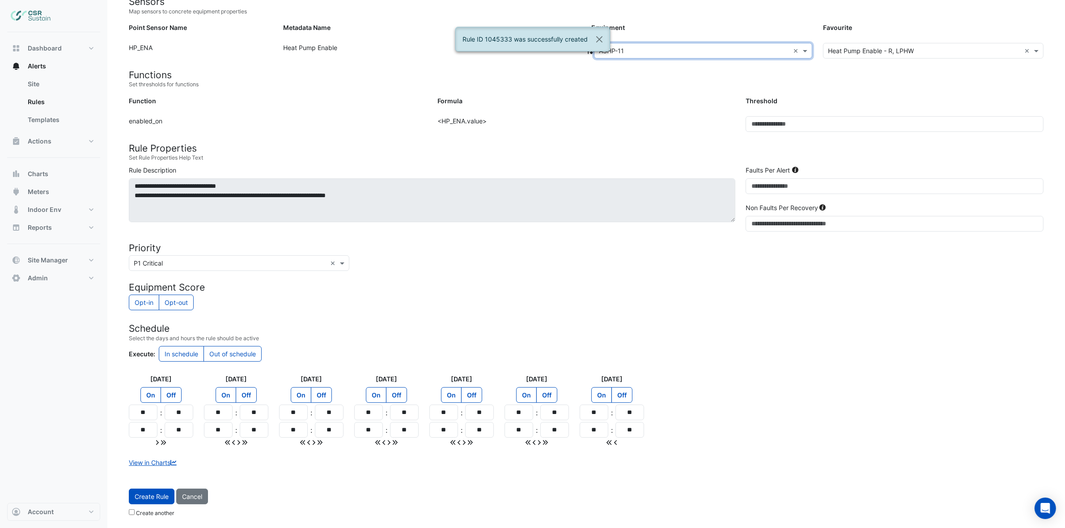
click at [151, 504] on div "Create Rule Cancel Create another" at bounding box center [585, 505] width 925 height 32
click at [165, 493] on span "Create Rule" at bounding box center [152, 497] width 34 height 8
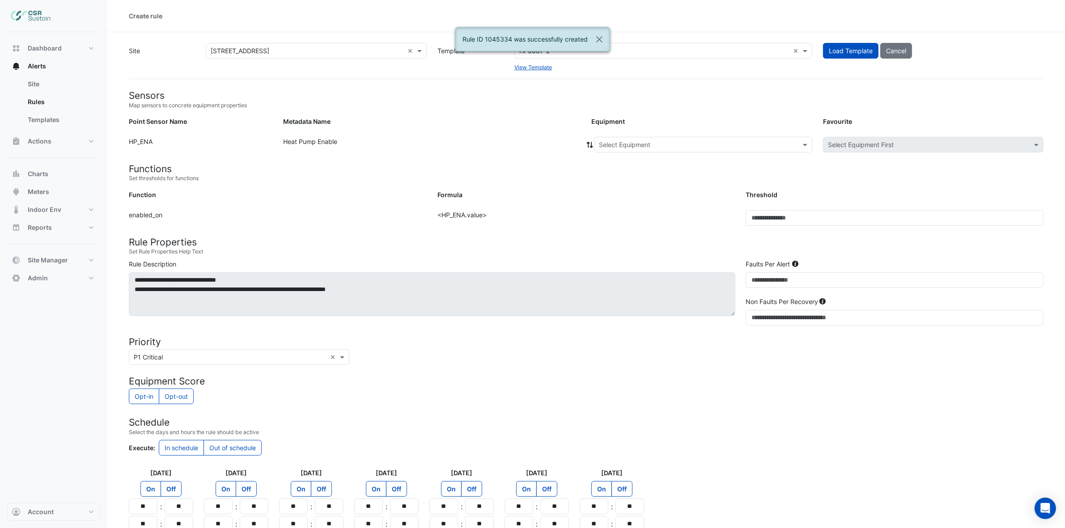
click at [622, 133] on form "Sensors Map sensors to concrete equipment properties Point Sensor Name Metadata…" at bounding box center [586, 342] width 914 height 505
click at [615, 149] on div "Select Equipment" at bounding box center [703, 145] width 218 height 16
click at [616, 251] on span "ASHP-12" at bounding box center [613, 252] width 25 height 8
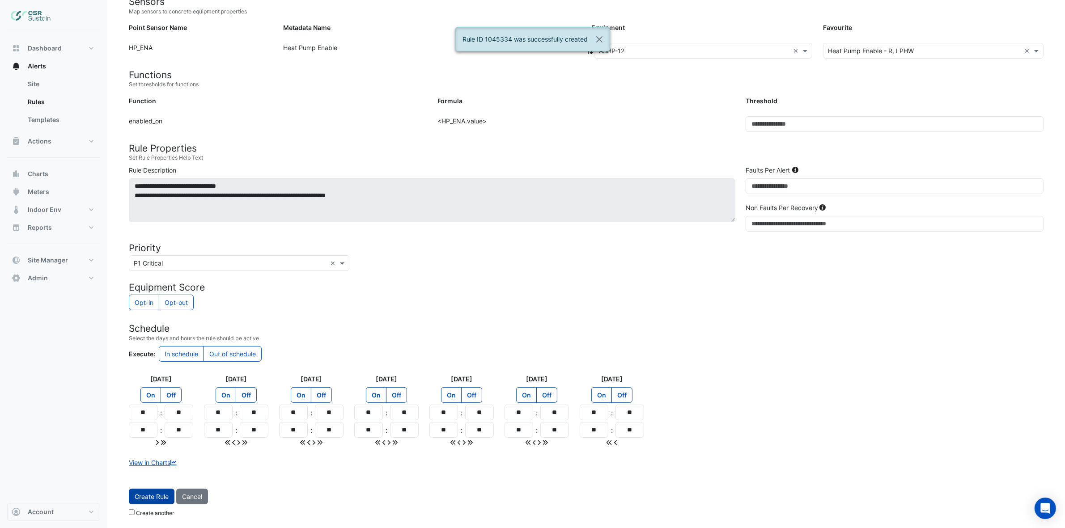
click at [161, 495] on span "Create Rule" at bounding box center [152, 497] width 34 height 8
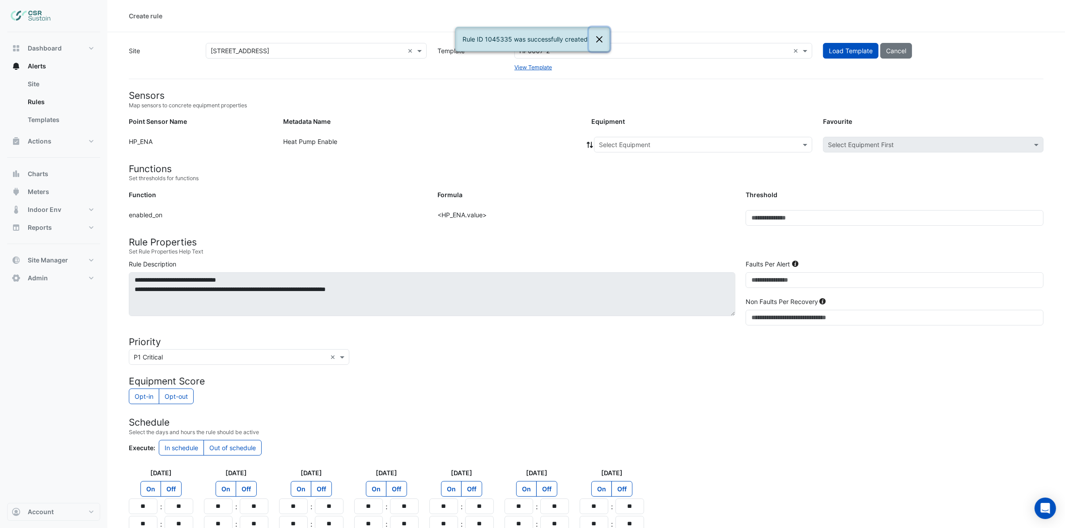
click at [597, 32] on button "Close" at bounding box center [599, 39] width 21 height 24
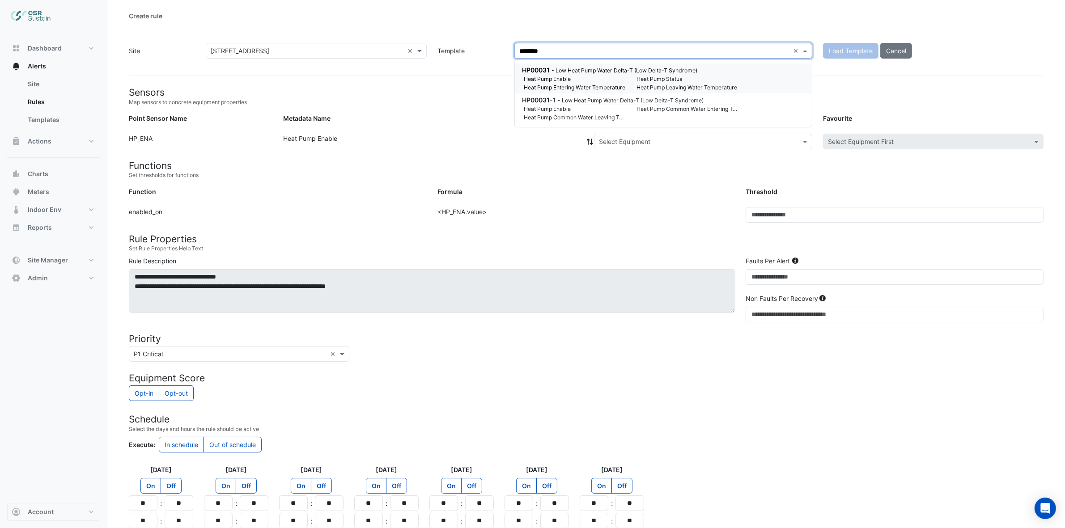
type input "*********"
click at [635, 75] on small "Heat Pump Common Water Entering Temperature" at bounding box center [687, 79] width 113 height 8
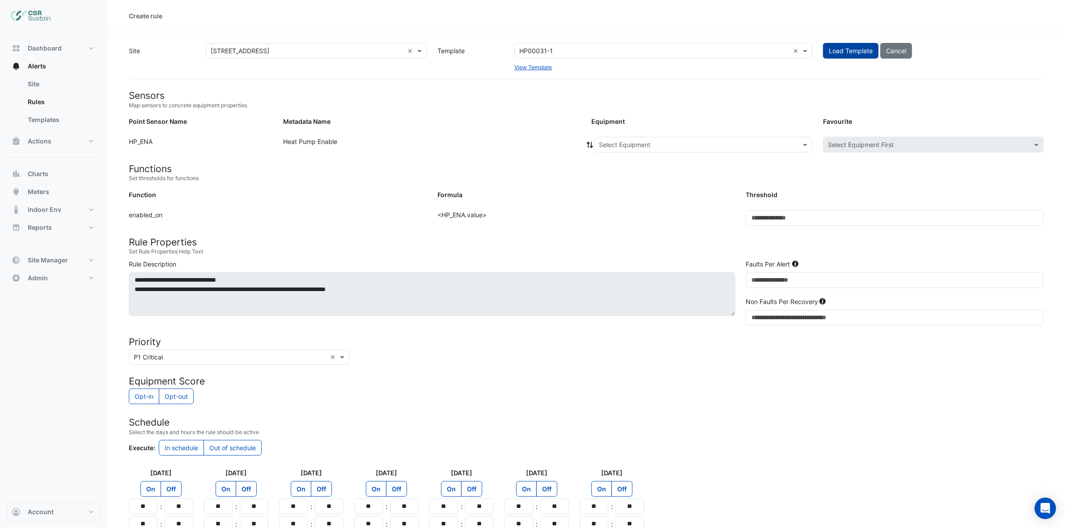
click at [839, 51] on span "Load Template" at bounding box center [851, 51] width 44 height 8
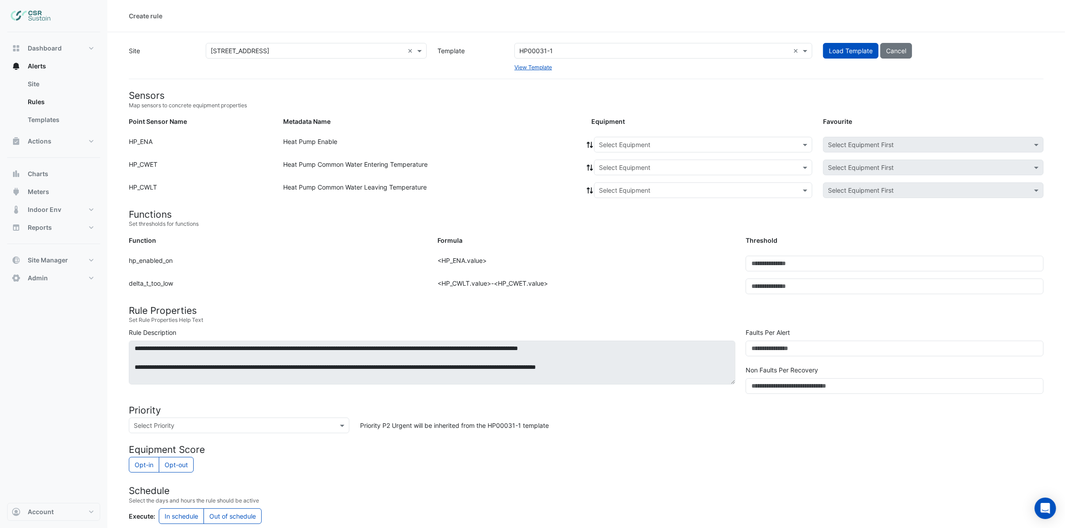
click at [612, 140] on input "text" at bounding box center [694, 144] width 190 height 9
click at [618, 164] on span "ASHP-01" at bounding box center [614, 164] width 26 height 8
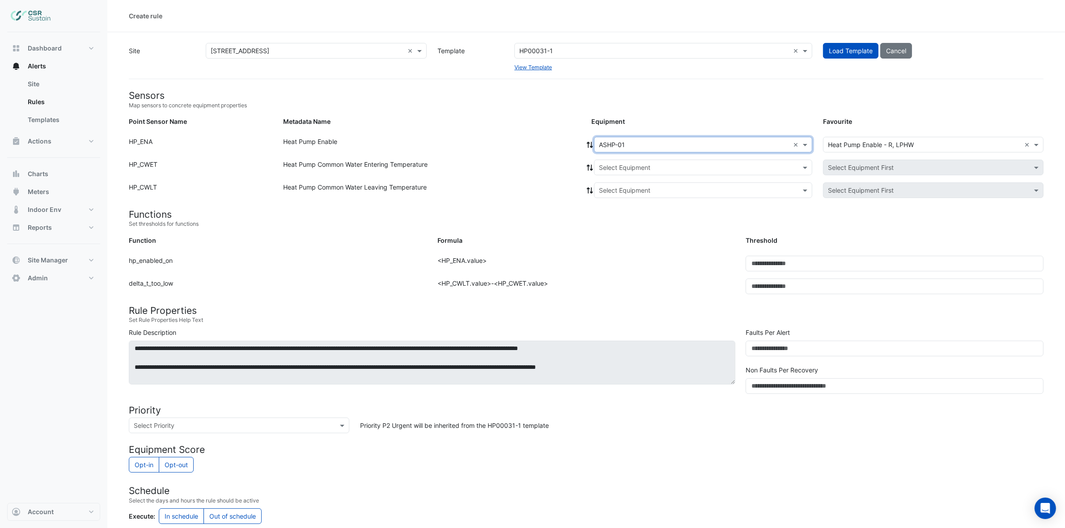
click at [593, 142] on icon at bounding box center [590, 145] width 8 height 6
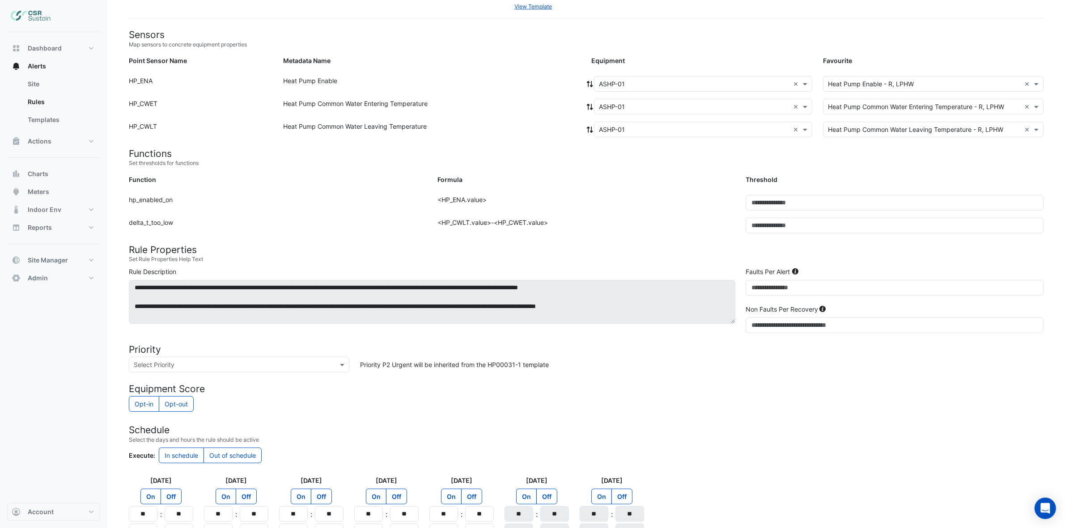
scroll to position [164, 0]
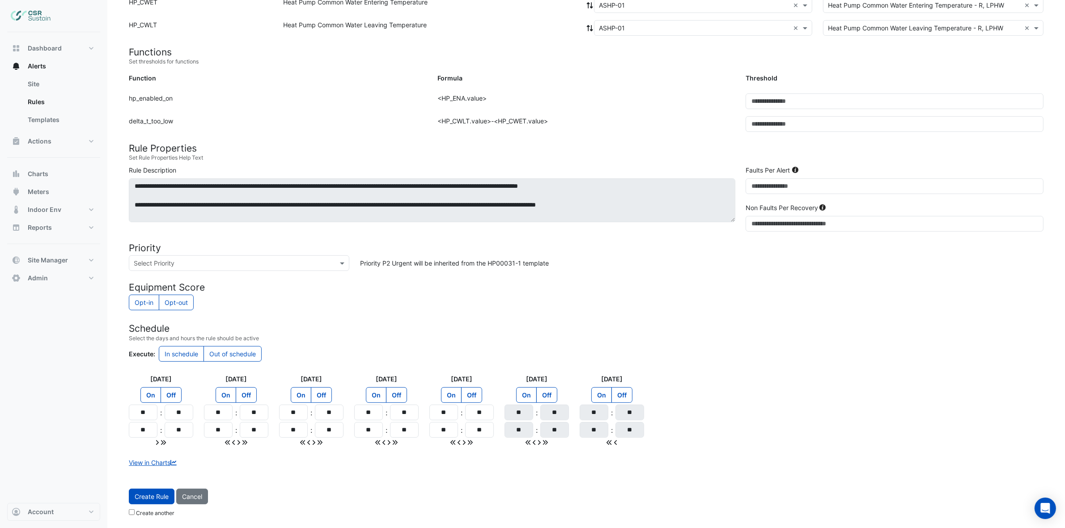
click at [229, 266] on input "text" at bounding box center [230, 263] width 193 height 9
click at [158, 296] on span "P2 Urgent" at bounding box center [151, 296] width 30 height 8
drag, startPoint x: 150, startPoint y: 412, endPoint x: 90, endPoint y: 407, distance: 60.1
click at [93, 410] on div "Create rule Site × 8 Exchange Quay × Template HP00031-1 × View Template Load Te…" at bounding box center [532, 183] width 1065 height 690
type input "**"
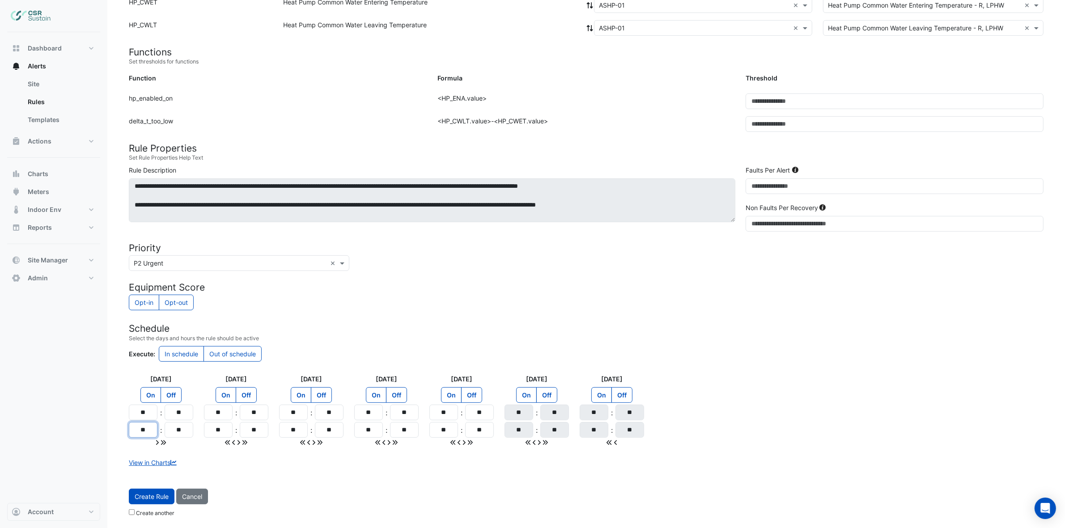
drag, startPoint x: 148, startPoint y: 429, endPoint x: 99, endPoint y: 435, distance: 49.5
click at [99, 435] on div "Create rule Site × 8 Exchange Quay × Template HP00031-1 × View Template Load Te…" at bounding box center [532, 183] width 1065 height 690
type input "**"
click at [168, 443] on div at bounding box center [161, 442] width 64 height 9
click at [165, 443] on icon at bounding box center [163, 442] width 5 height 5
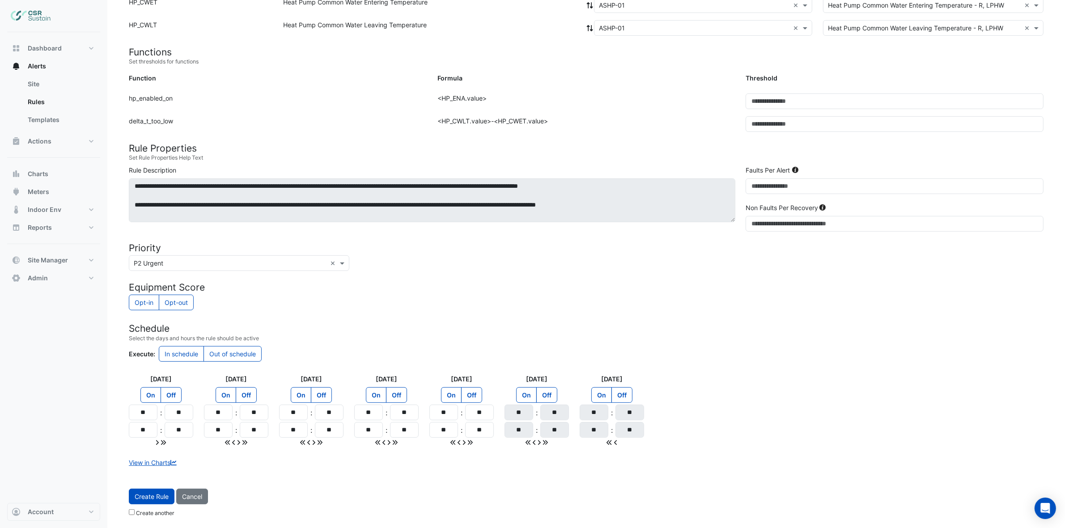
type input "**"
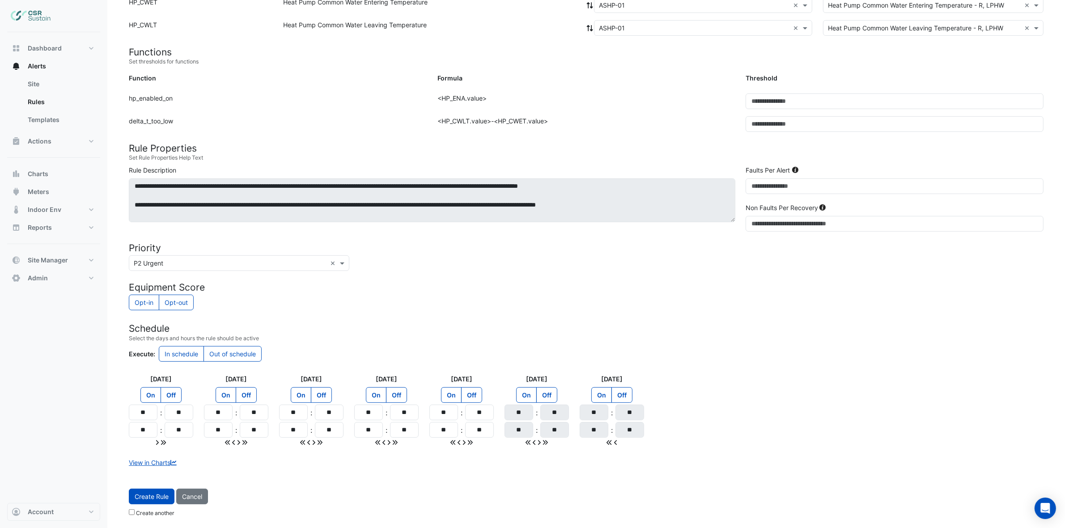
type input "**"
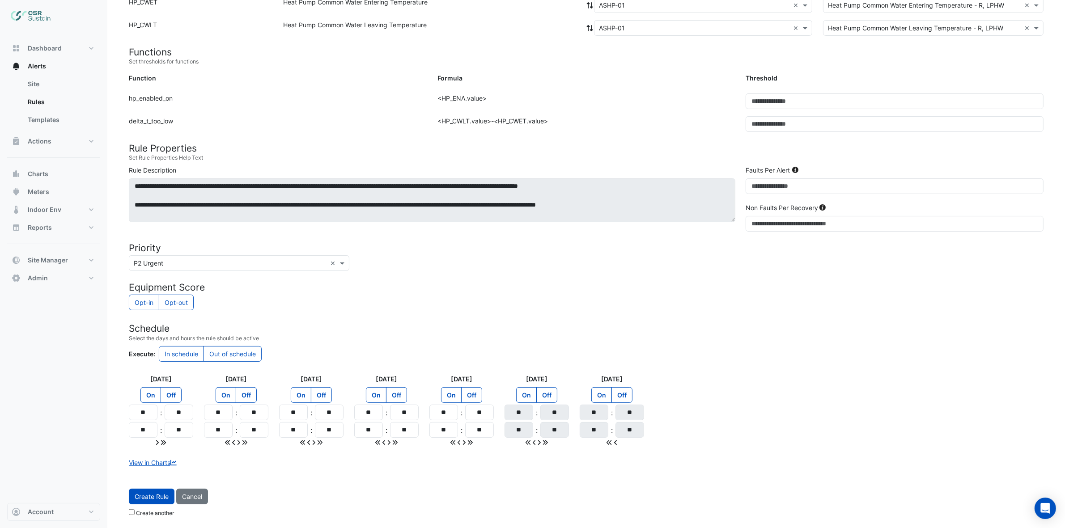
type input "**"
click at [154, 496] on span "Create Rule" at bounding box center [152, 497] width 34 height 8
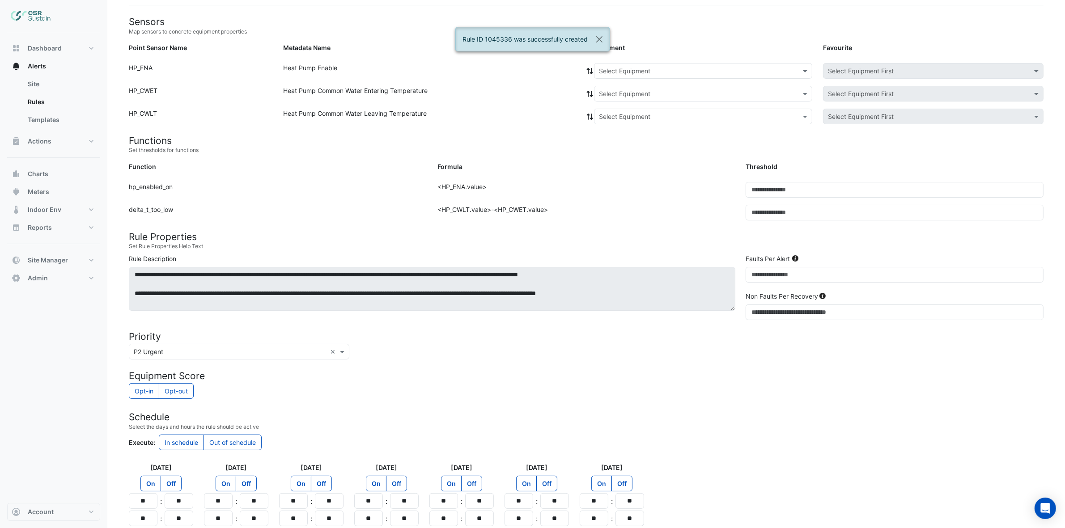
scroll to position [0, 0]
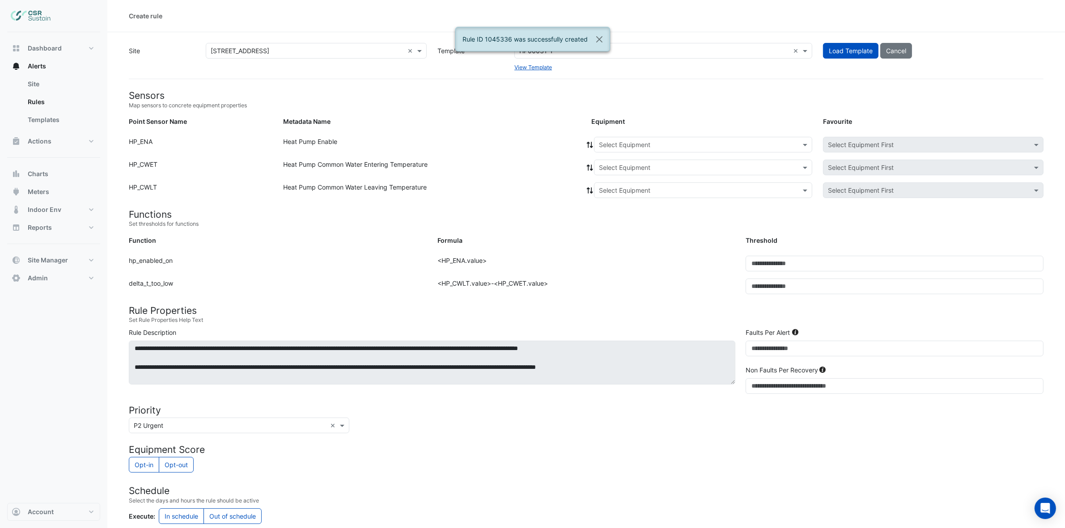
click at [631, 147] on input "text" at bounding box center [694, 144] width 190 height 9
click at [615, 179] on span "ASHP-02" at bounding box center [614, 177] width 26 height 8
click at [588, 144] on icon at bounding box center [590, 145] width 8 height 6
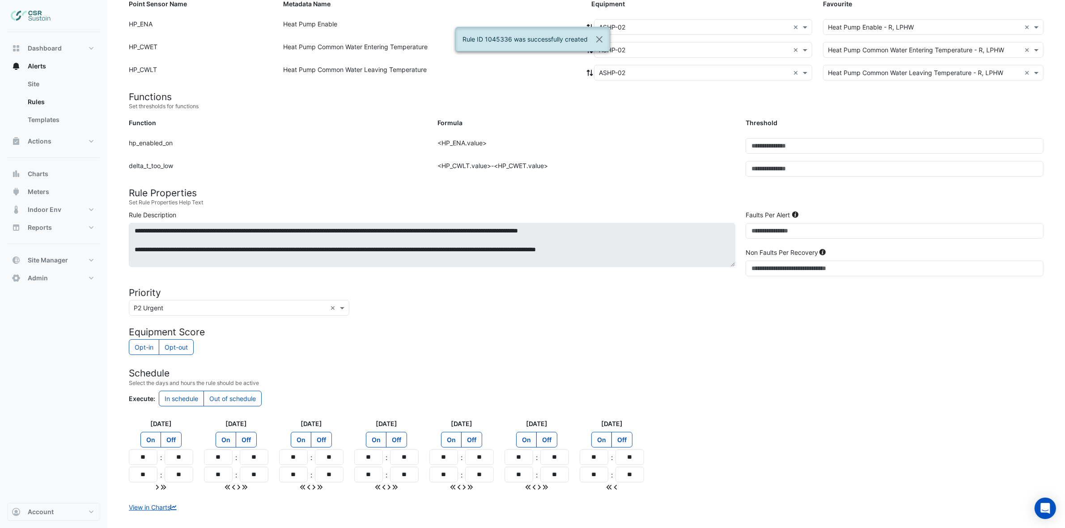
scroll to position [164, 0]
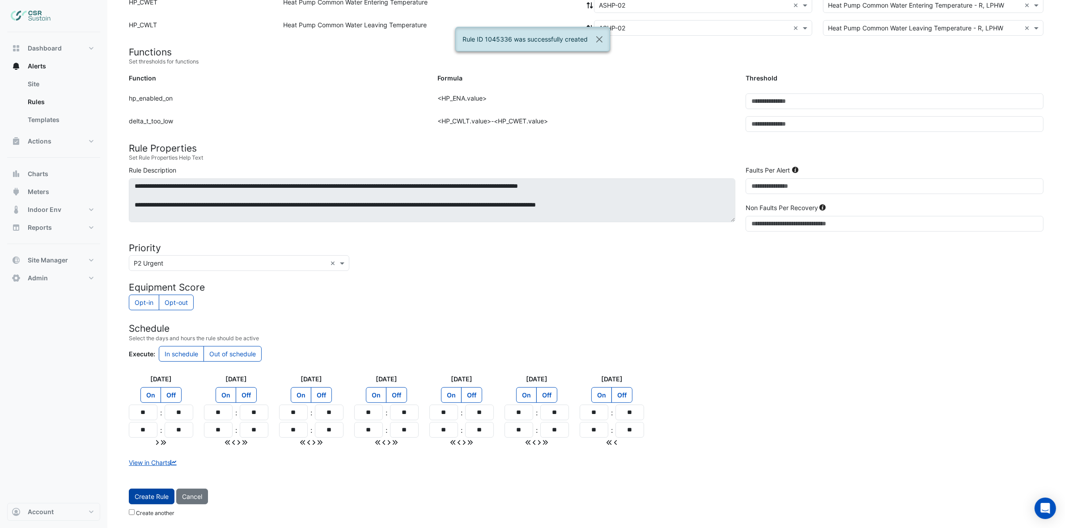
click at [154, 490] on button "Create Rule" at bounding box center [152, 497] width 46 height 16
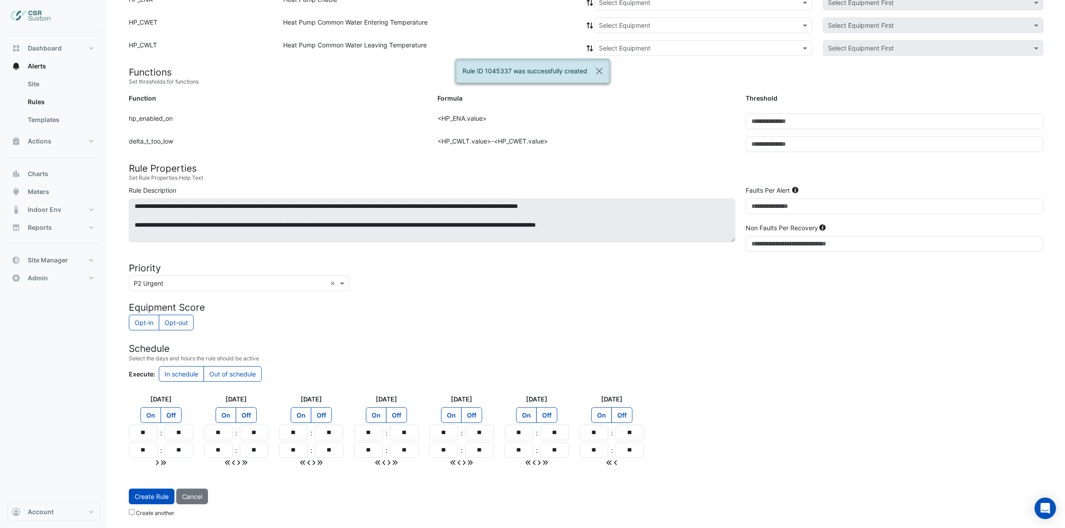
scroll to position [0, 0]
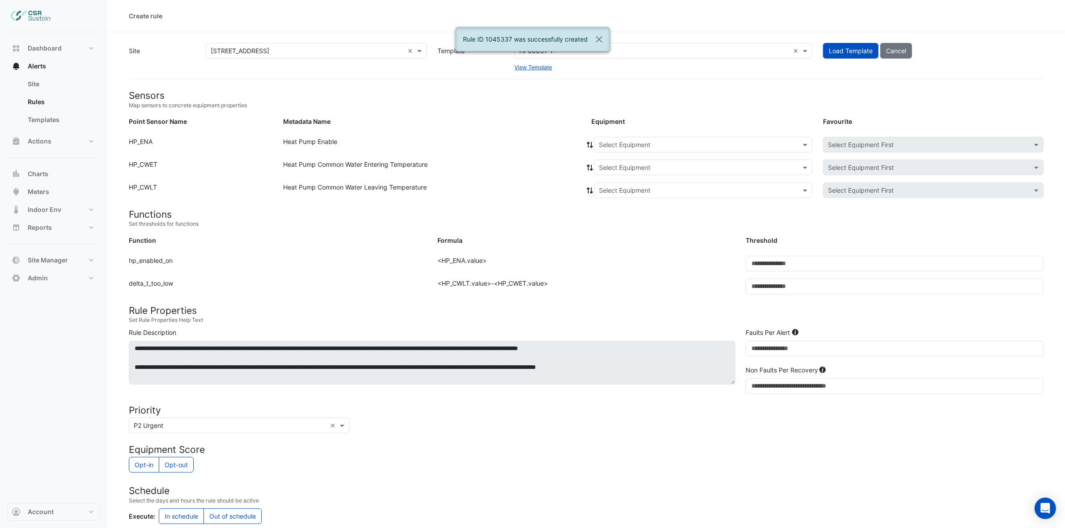
click at [641, 149] on div "Select Equipment" at bounding box center [703, 145] width 218 height 16
click at [614, 191] on span "ASHP-03" at bounding box center [614, 190] width 27 height 8
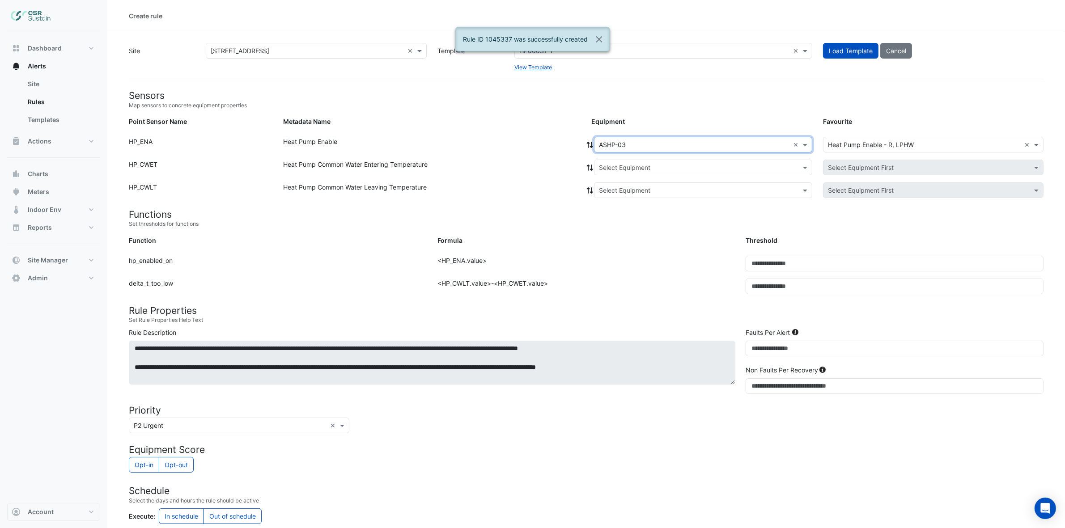
click at [586, 144] on icon at bounding box center [590, 145] width 8 height 6
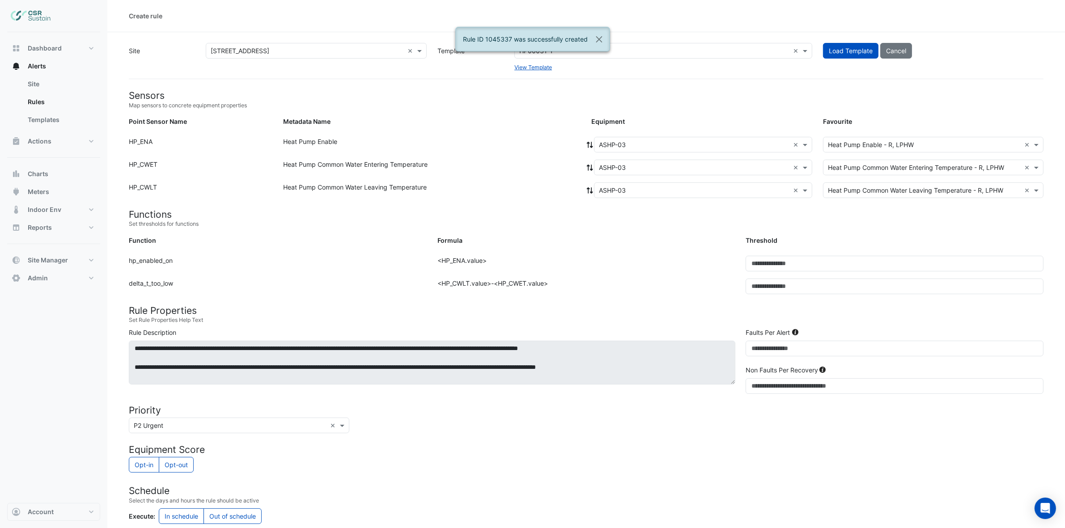
scroll to position [164, 0]
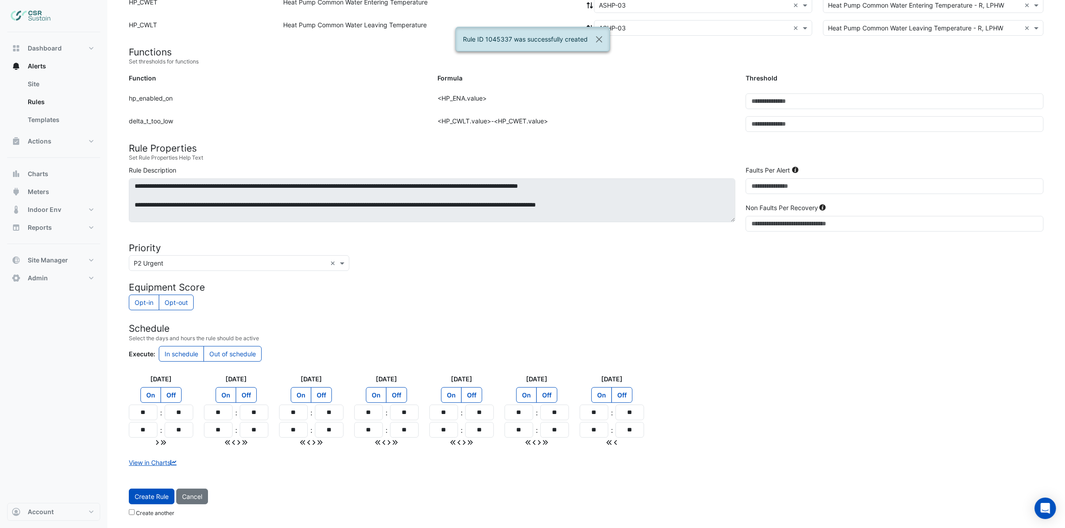
click at [158, 495] on span "Create Rule" at bounding box center [152, 497] width 34 height 8
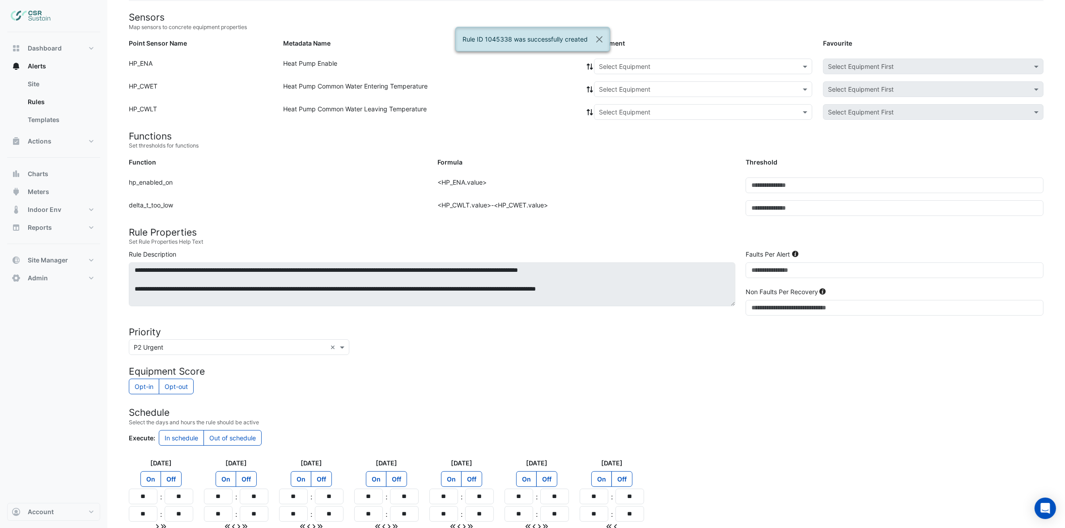
scroll to position [0, 0]
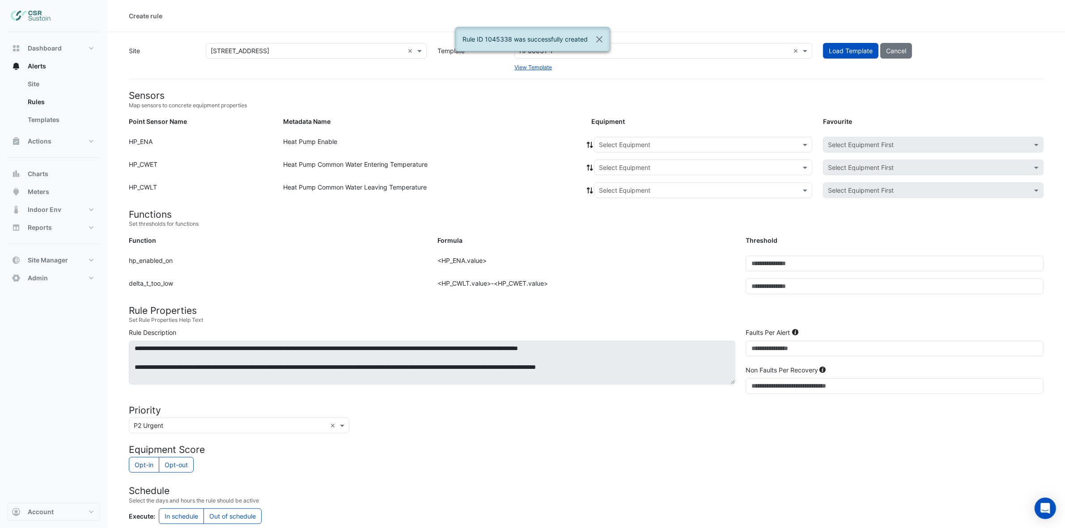
click at [626, 141] on input "text" at bounding box center [694, 144] width 190 height 9
click at [615, 206] on span "ASHP-04" at bounding box center [614, 203] width 27 height 8
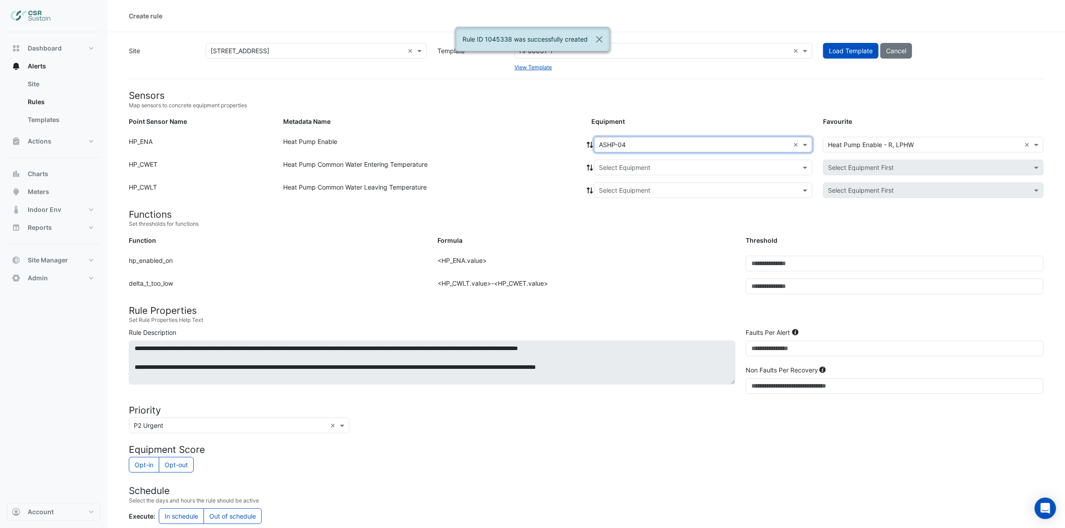
click at [590, 141] on fa-icon at bounding box center [590, 145] width 8 height 8
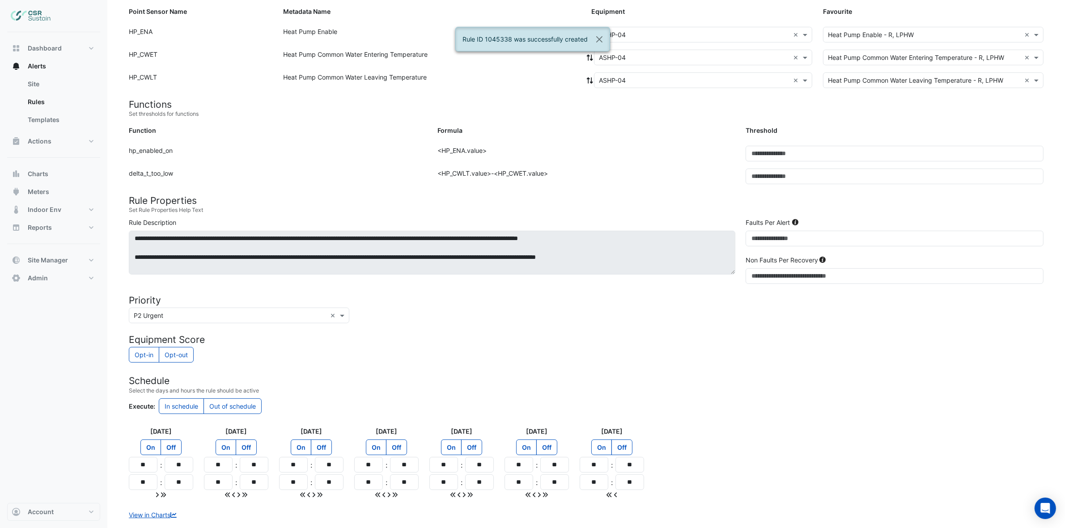
scroll to position [164, 0]
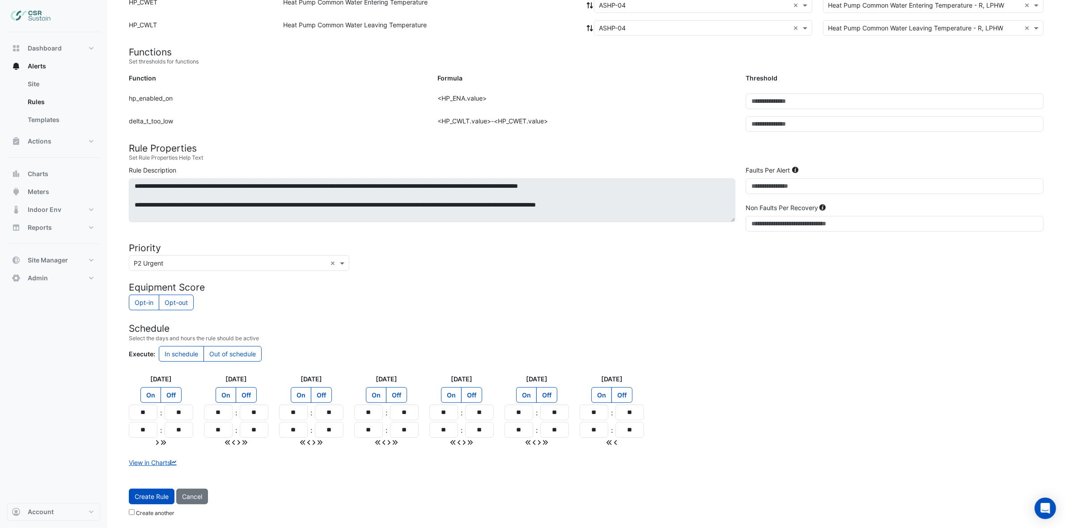
click at [146, 497] on span "Create Rule" at bounding box center [152, 497] width 34 height 8
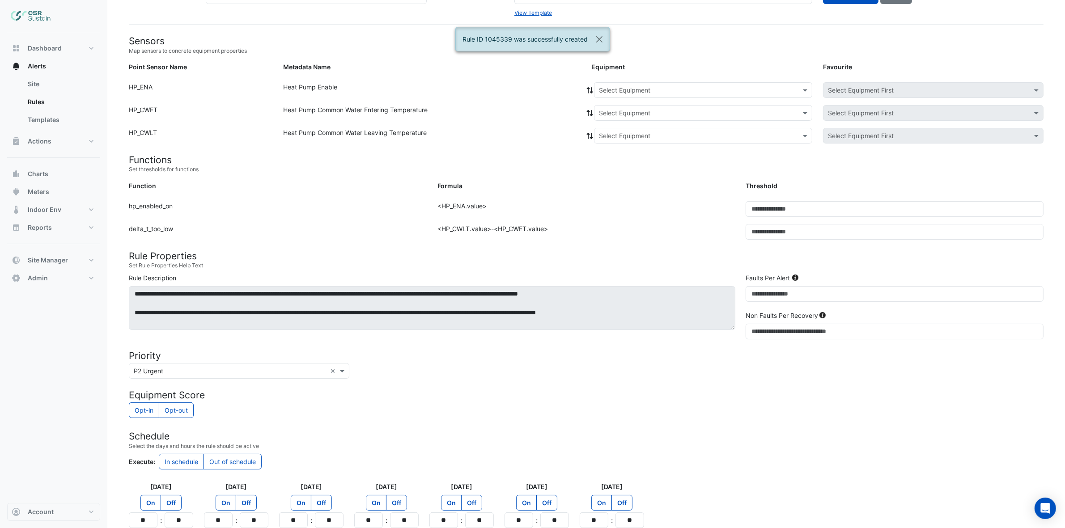
scroll to position [0, 0]
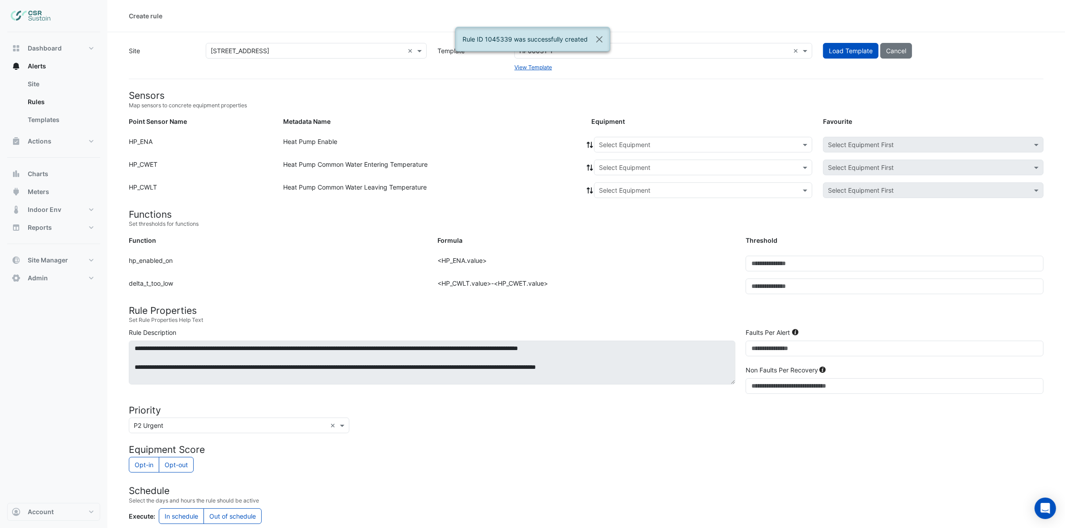
click at [613, 142] on input "text" at bounding box center [694, 144] width 190 height 9
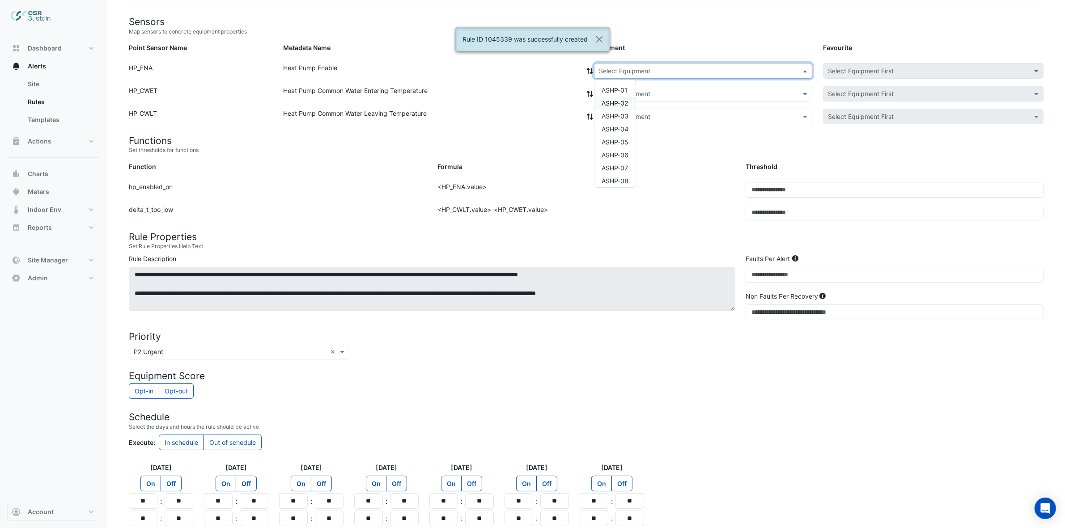
scroll to position [112, 0]
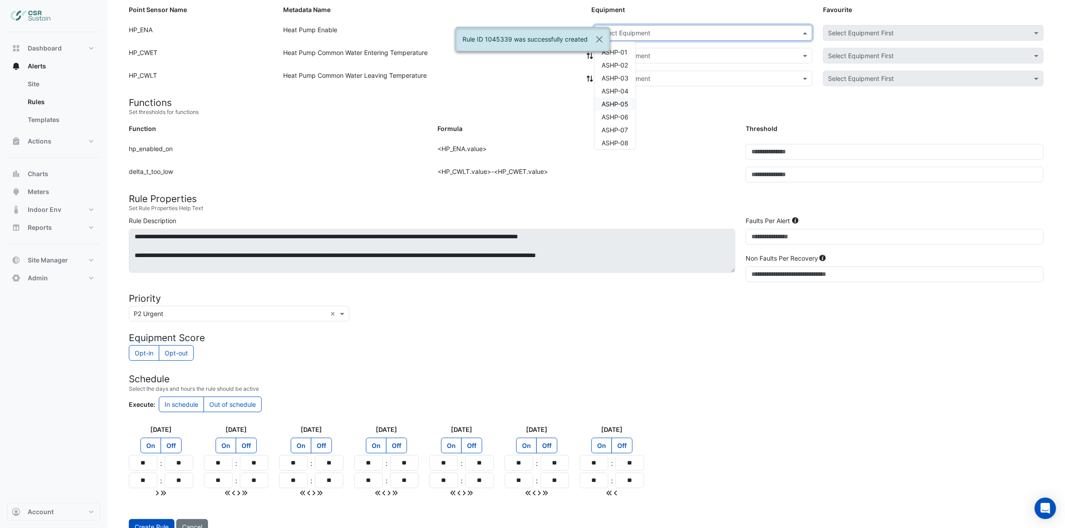
drag, startPoint x: 611, startPoint y: 103, endPoint x: 609, endPoint y: 96, distance: 7.2
click at [611, 103] on span "ASHP-05" at bounding box center [614, 104] width 27 height 8
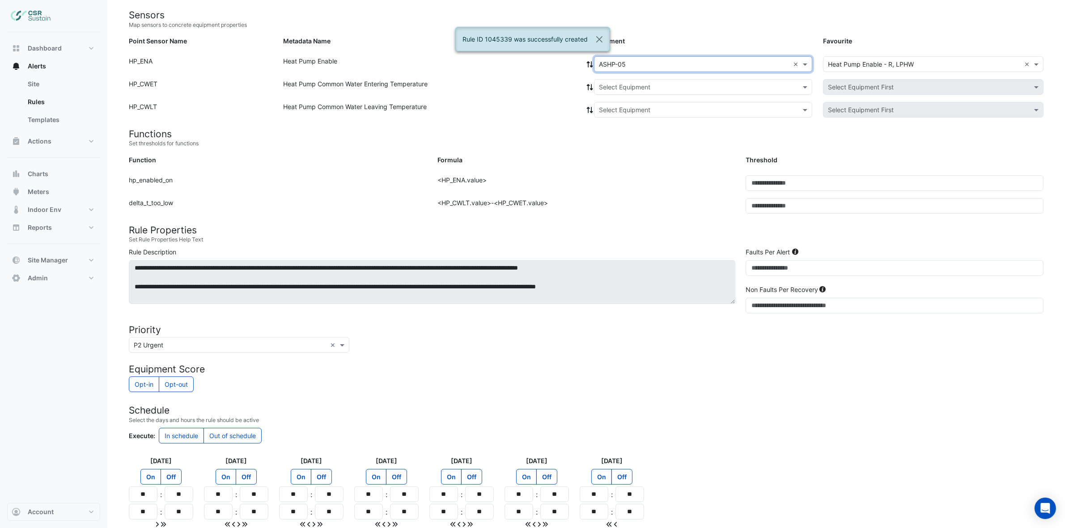
scroll to position [0, 0]
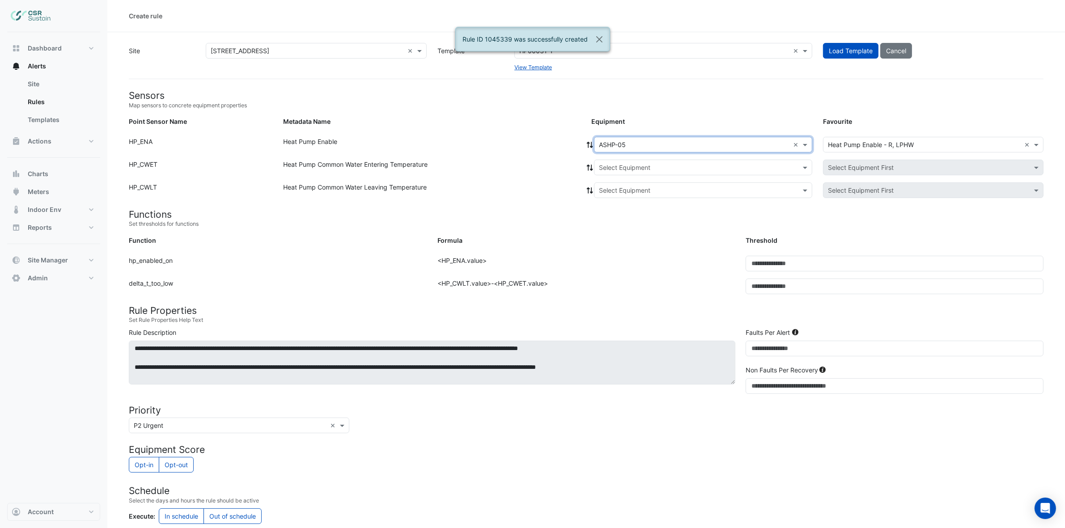
click at [593, 144] on icon at bounding box center [590, 145] width 8 height 6
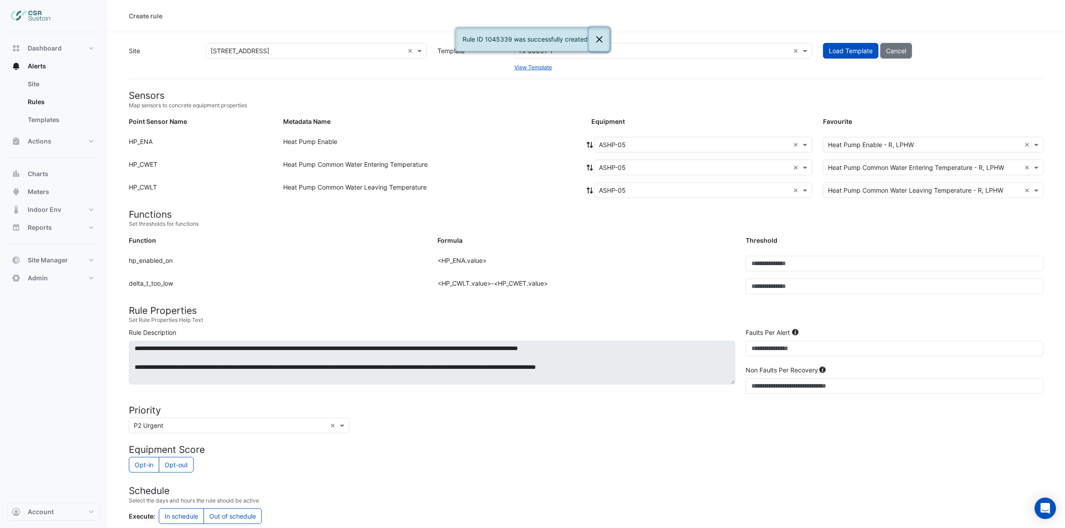
click at [594, 39] on button "Close" at bounding box center [599, 39] width 21 height 24
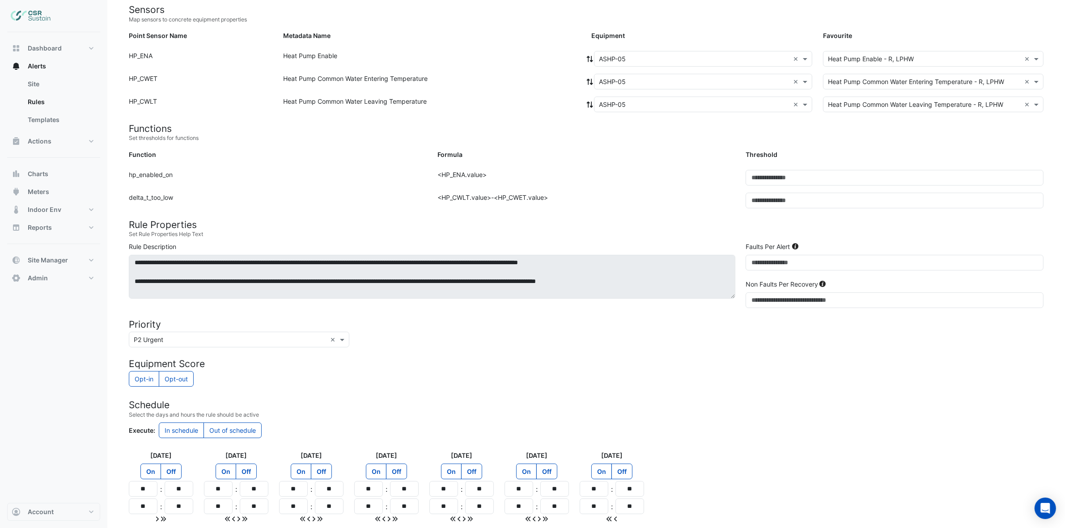
scroll to position [164, 0]
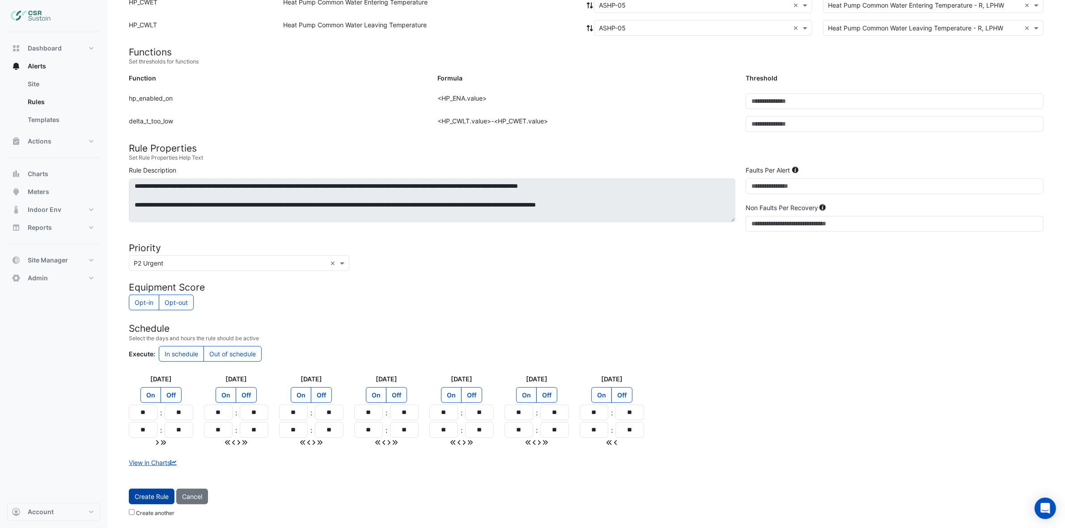
click at [166, 495] on span "Create Rule" at bounding box center [152, 497] width 34 height 8
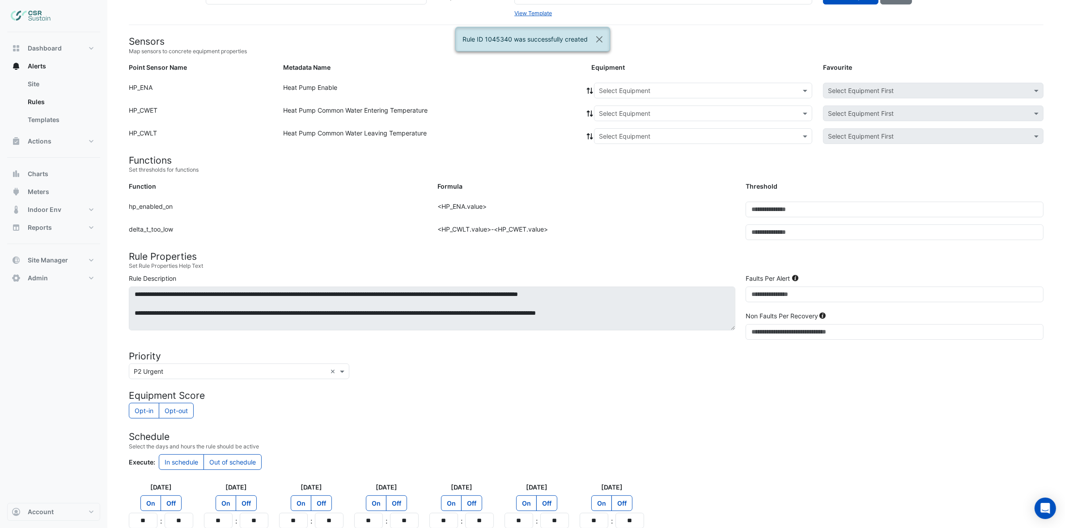
scroll to position [0, 0]
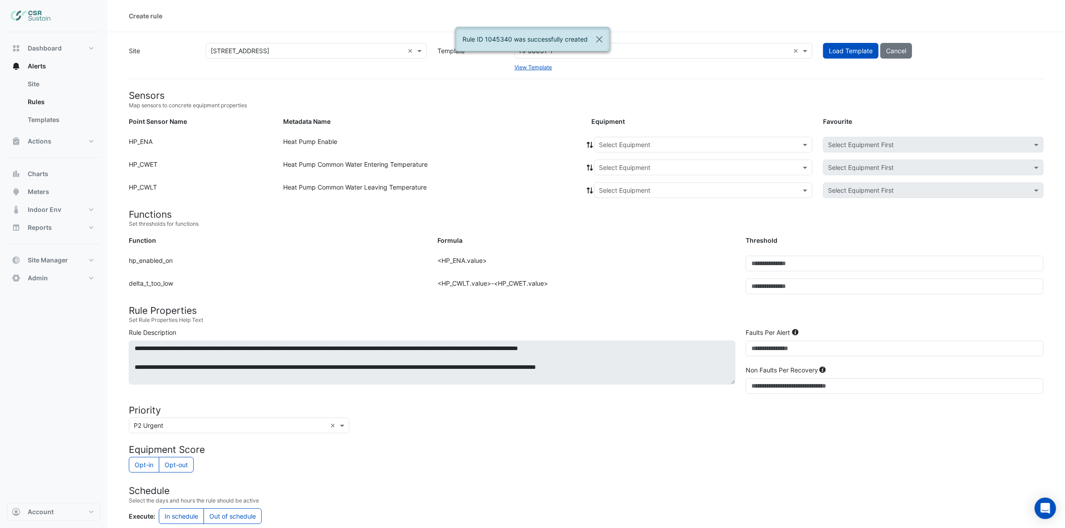
click at [625, 147] on input "text" at bounding box center [694, 144] width 190 height 9
click at [625, 173] on span "ASHP-06" at bounding box center [614, 174] width 27 height 8
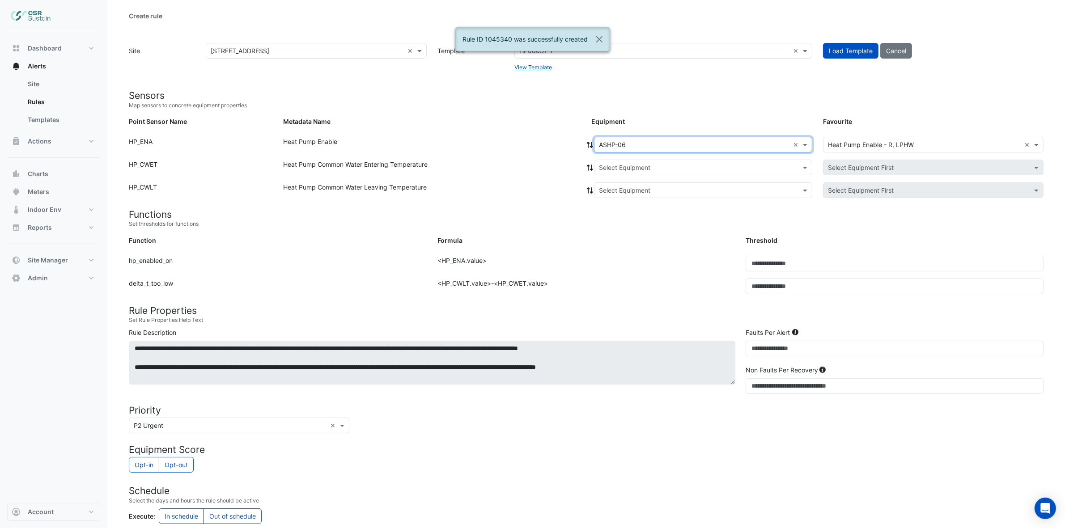
click at [591, 143] on icon at bounding box center [590, 145] width 8 height 6
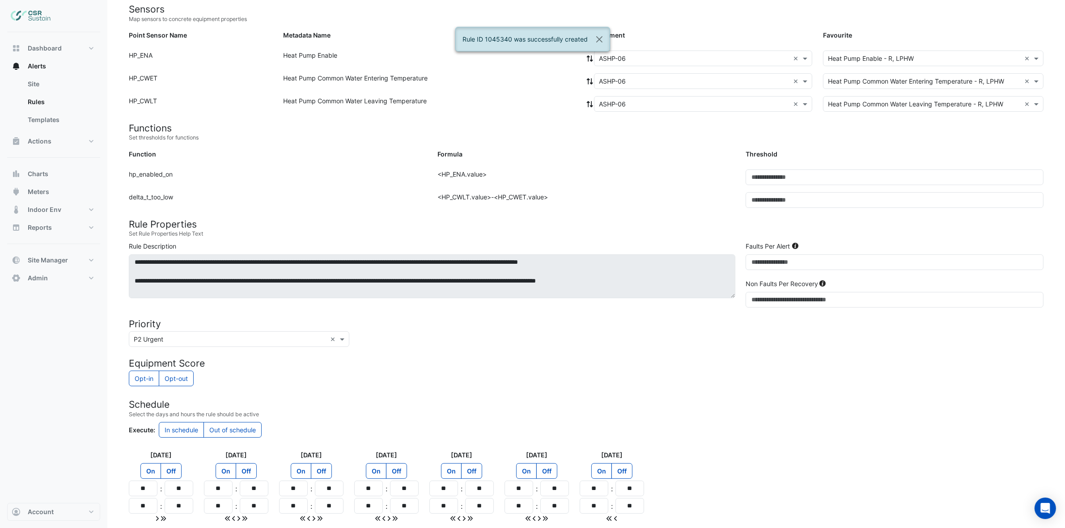
scroll to position [164, 0]
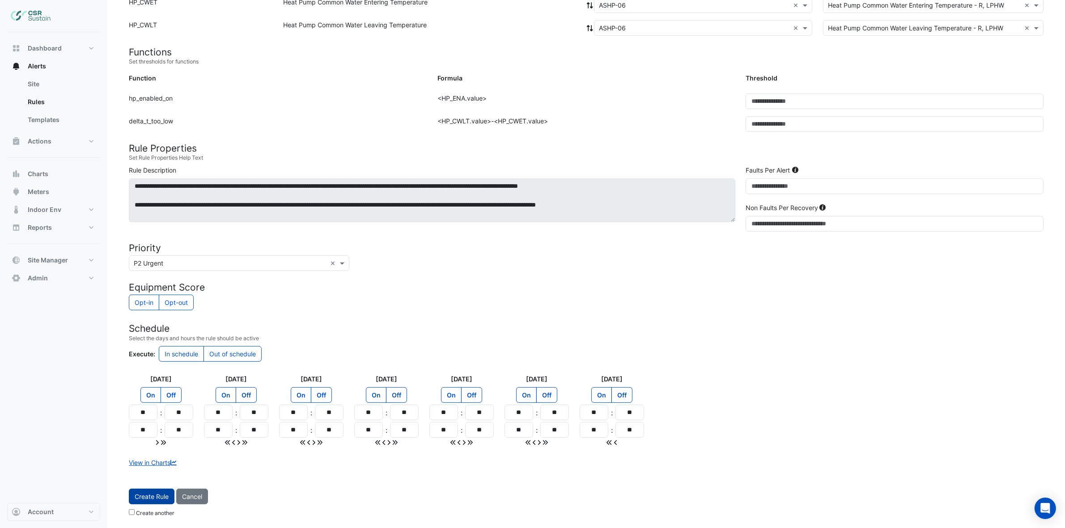
click at [163, 502] on button "Create Rule" at bounding box center [152, 497] width 46 height 16
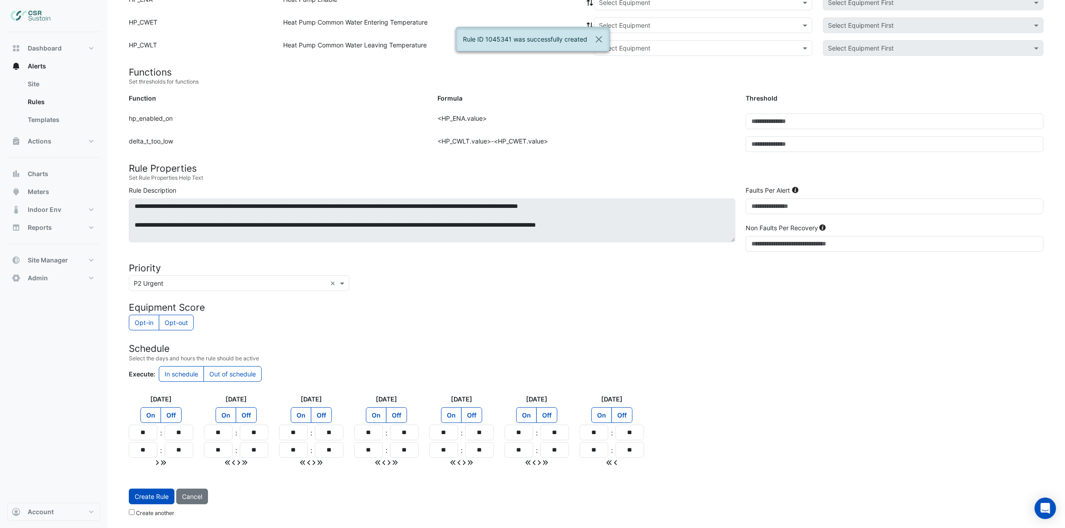
scroll to position [98, 0]
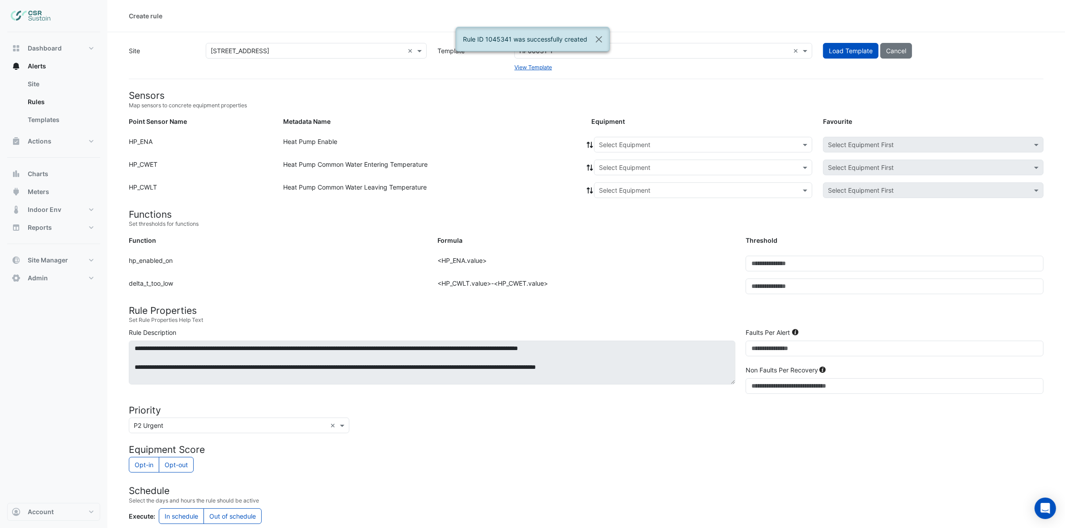
click at [641, 144] on input "text" at bounding box center [694, 144] width 190 height 9
click at [615, 238] on span "ASHP-07" at bounding box center [614, 242] width 26 height 8
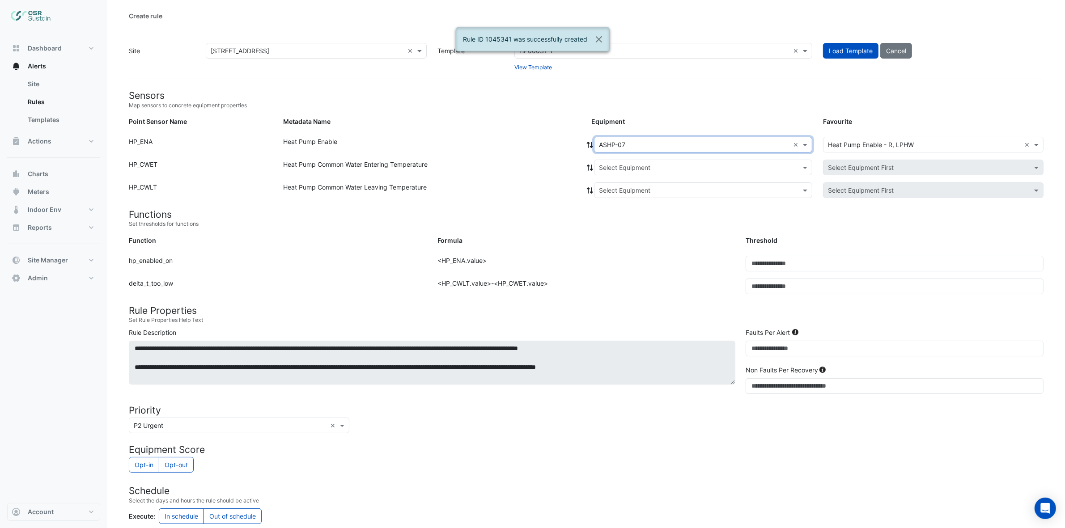
click at [588, 144] on icon at bounding box center [590, 145] width 6 height 6
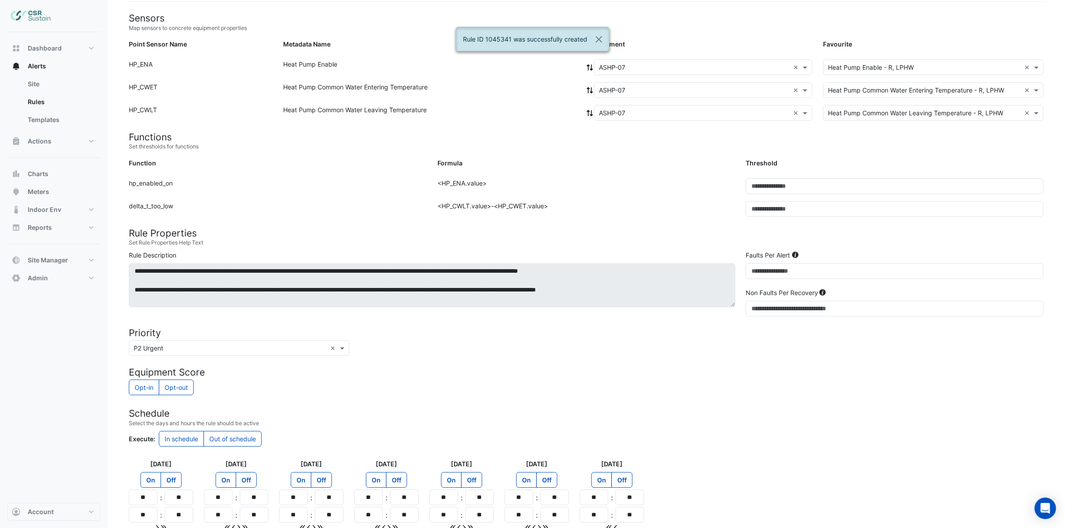
scroll to position [164, 0]
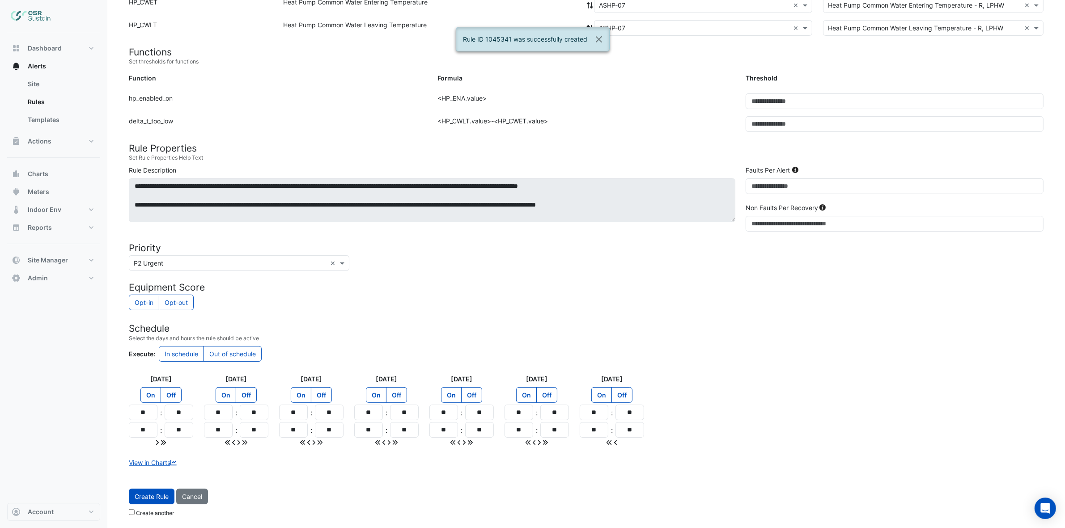
click at [142, 491] on button "Create Rule" at bounding box center [152, 497] width 46 height 16
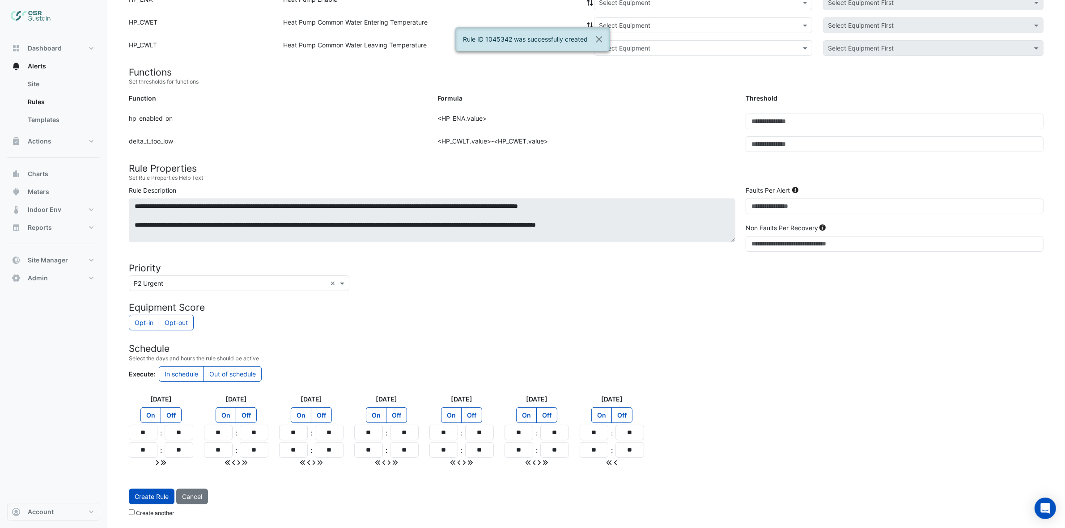
scroll to position [64, 0]
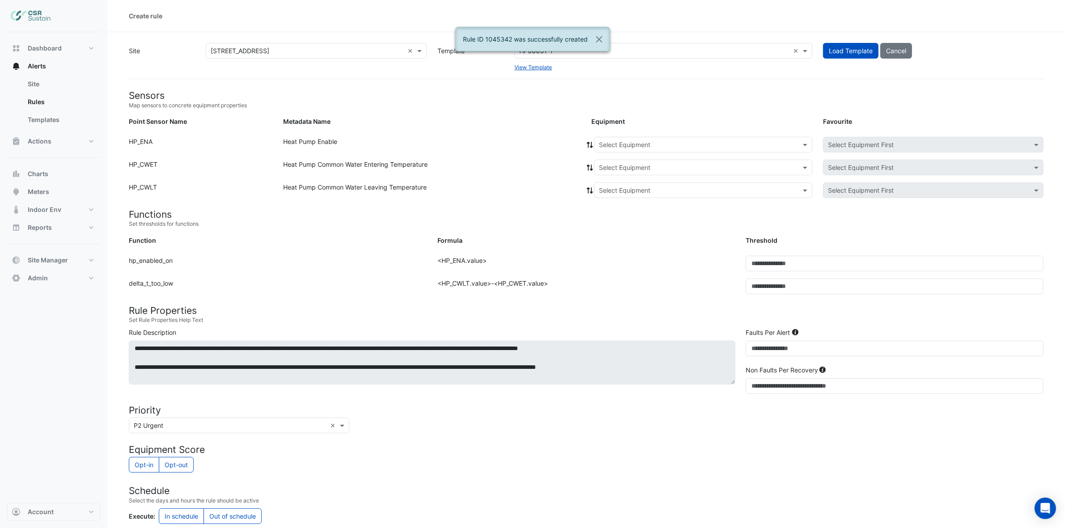
click at [626, 148] on input "text" at bounding box center [694, 144] width 190 height 9
click at [619, 200] on span "ASHP-08" at bounding box center [614, 200] width 27 height 8
click at [593, 143] on icon at bounding box center [590, 145] width 8 height 6
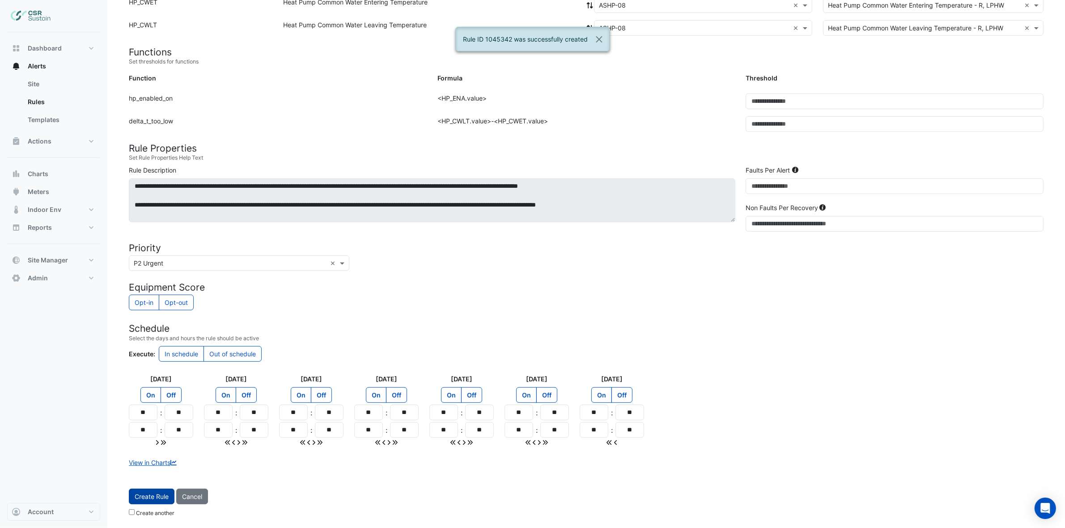
click at [150, 500] on span "Create Rule" at bounding box center [152, 497] width 34 height 8
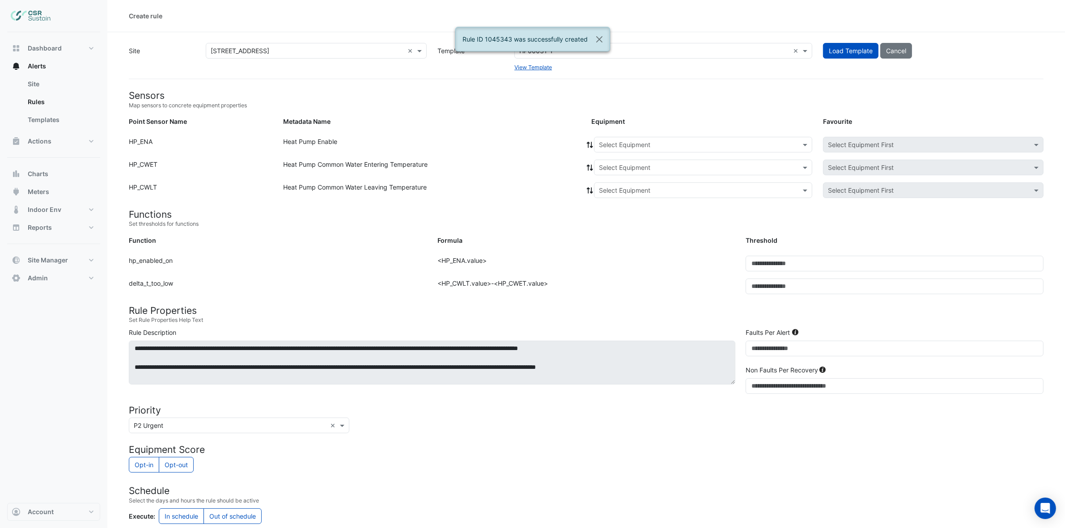
drag, startPoint x: 633, startPoint y: 139, endPoint x: 628, endPoint y: 141, distance: 4.8
click at [630, 140] on input "text" at bounding box center [694, 144] width 190 height 9
click at [624, 213] on span "ASHP-09" at bounding box center [614, 213] width 27 height 8
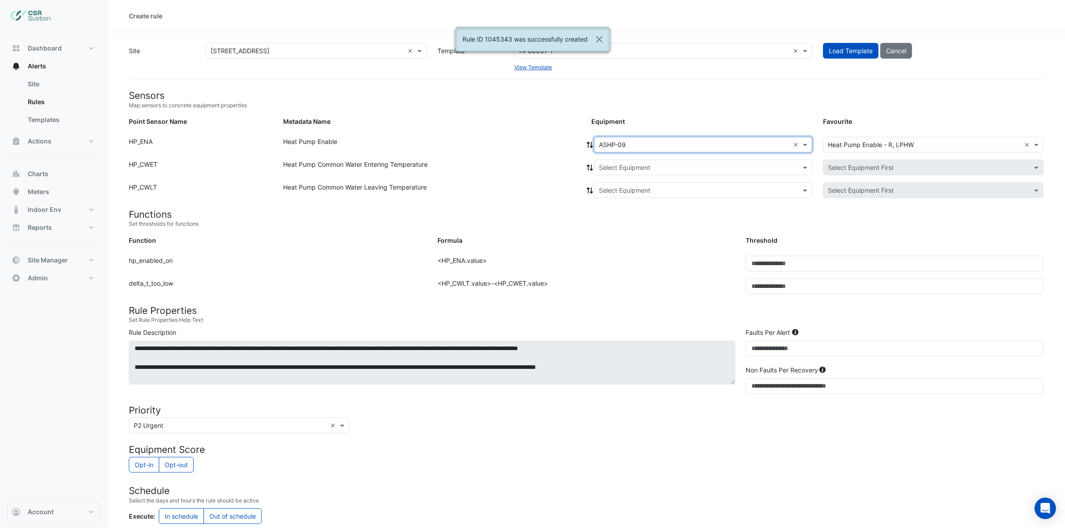
click at [589, 148] on fa-icon at bounding box center [590, 145] width 8 height 8
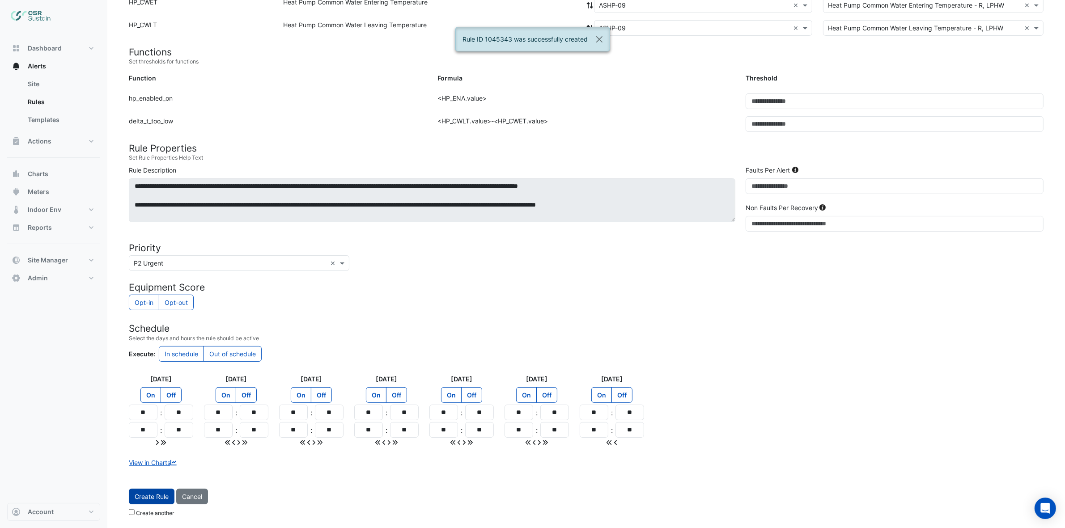
click at [149, 501] on button "Create Rule" at bounding box center [152, 497] width 46 height 16
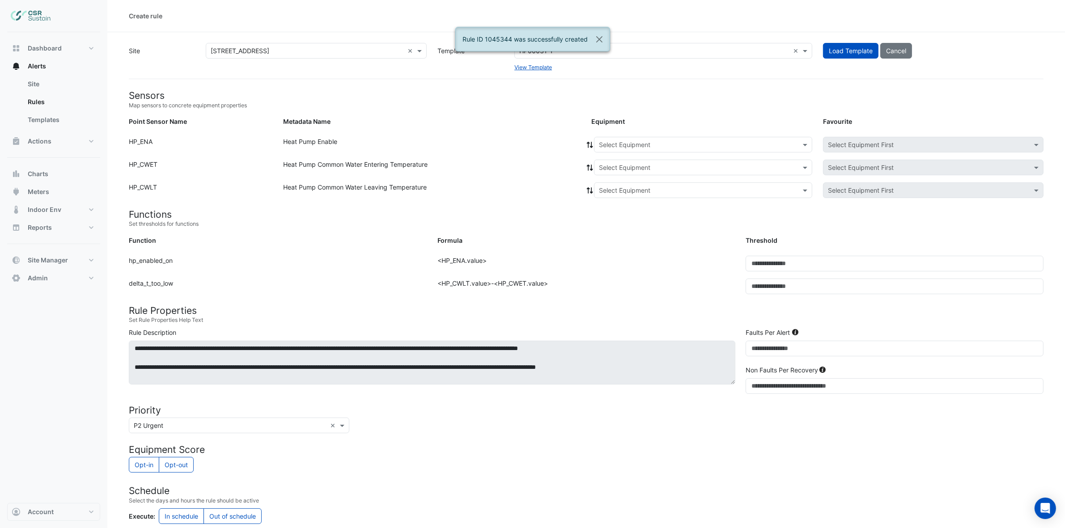
click at [618, 140] on input "text" at bounding box center [694, 144] width 190 height 9
drag, startPoint x: 625, startPoint y: 220, endPoint x: 609, endPoint y: 198, distance: 27.7
click at [627, 222] on span "ASHP-10" at bounding box center [614, 226] width 26 height 8
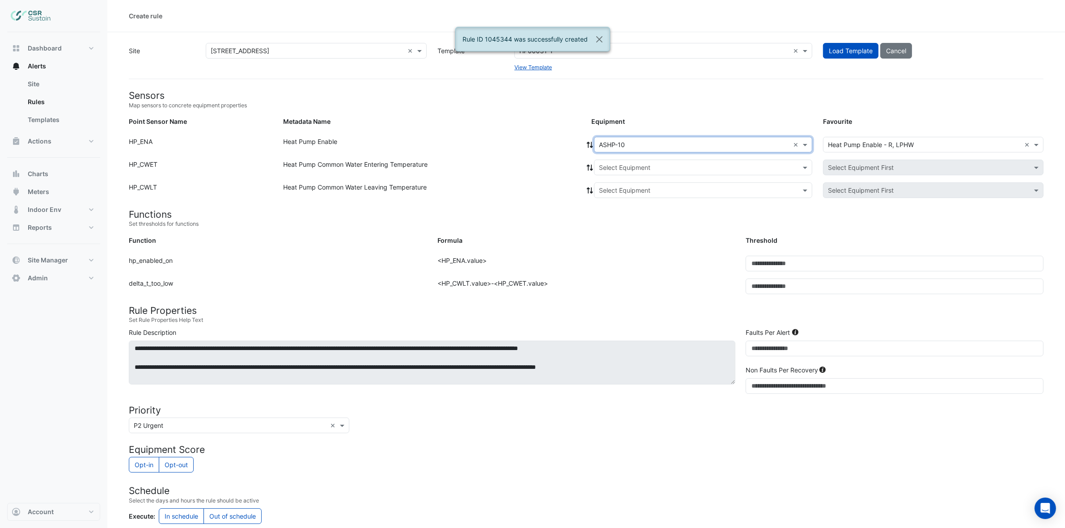
click at [587, 144] on icon at bounding box center [590, 145] width 8 height 6
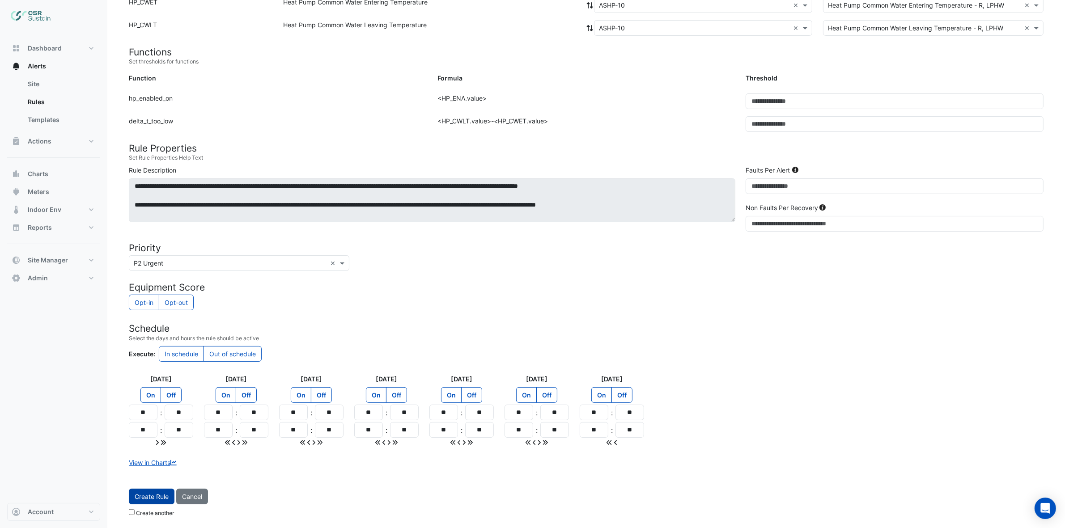
click at [171, 493] on button "Create Rule" at bounding box center [152, 497] width 46 height 16
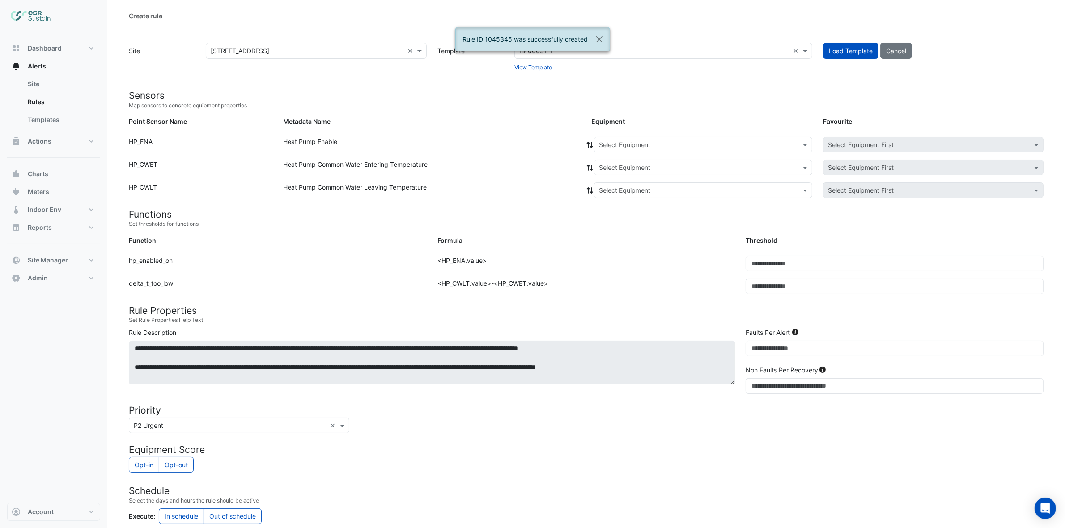
click at [607, 145] on input "text" at bounding box center [694, 144] width 190 height 9
click at [614, 238] on span "ASHP-11" at bounding box center [613, 239] width 25 height 8
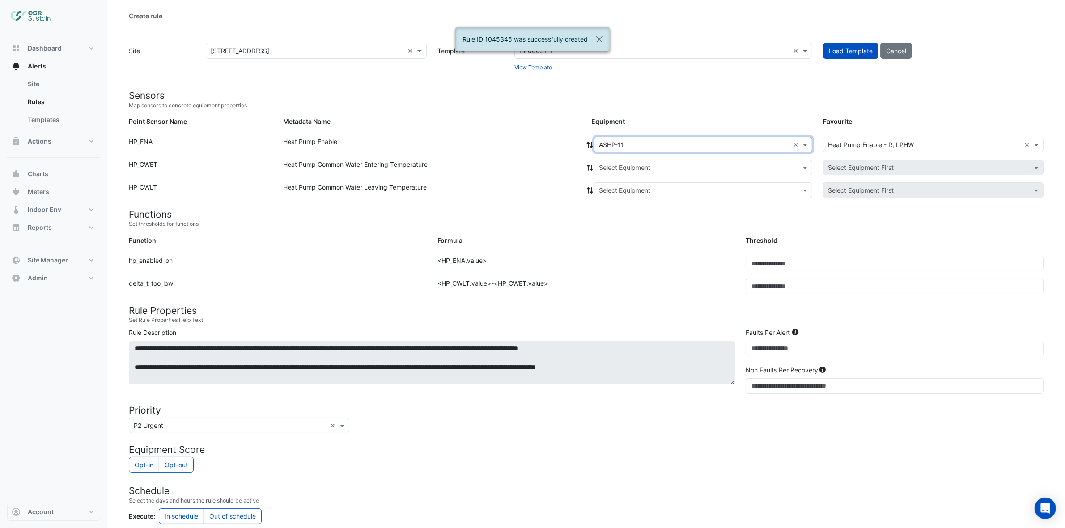
click at [587, 142] on icon at bounding box center [590, 145] width 8 height 6
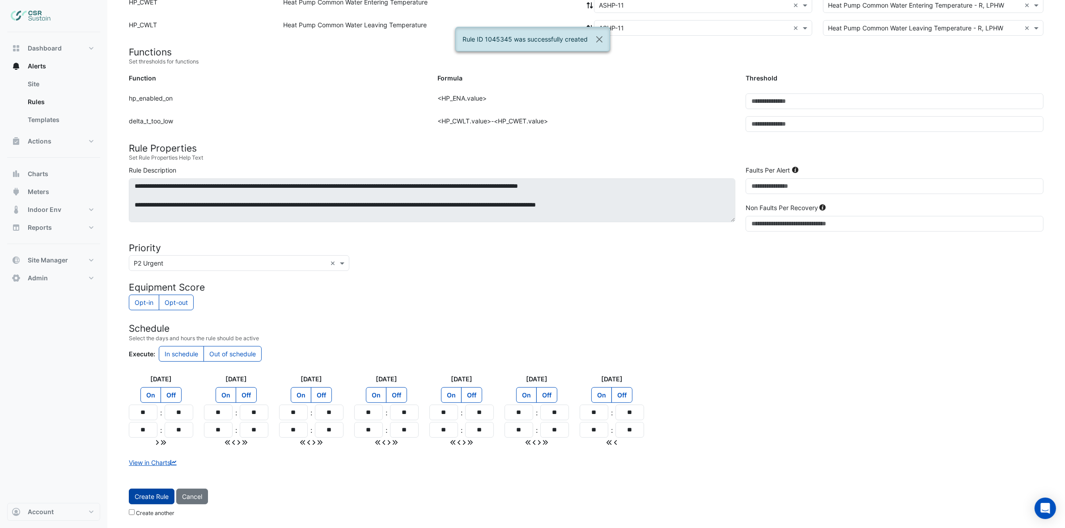
click at [140, 491] on button "Create Rule" at bounding box center [152, 497] width 46 height 16
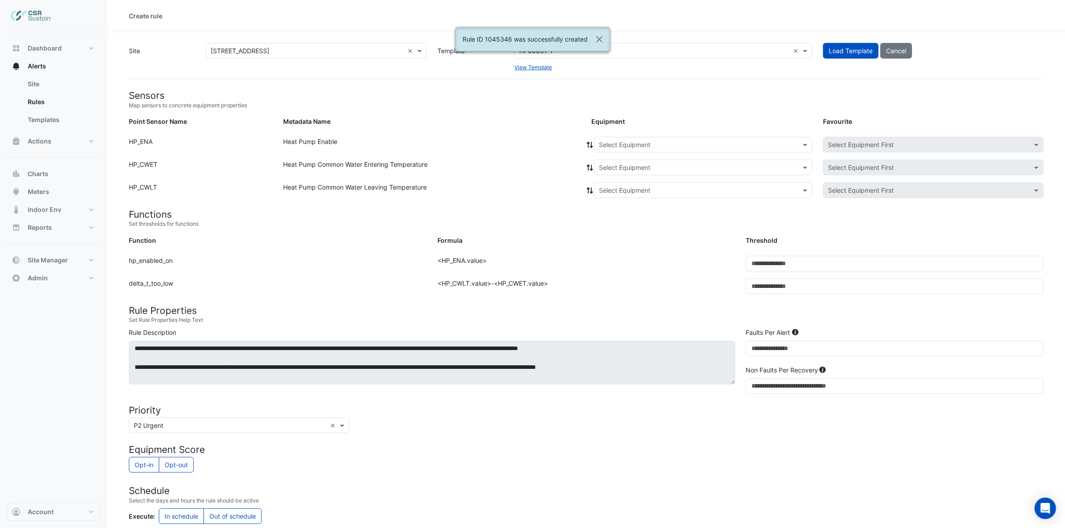
click at [601, 137] on div "Select Equipment" at bounding box center [703, 145] width 218 height 16
click at [614, 253] on span "ASHP-12" at bounding box center [613, 252] width 25 height 8
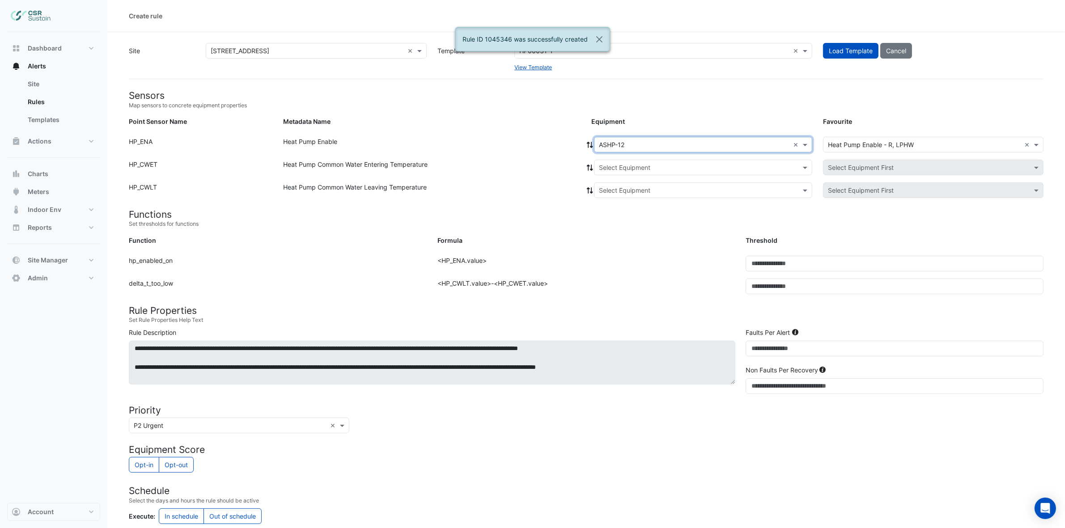
click at [588, 138] on div at bounding box center [590, 145] width 8 height 16
click at [587, 144] on icon at bounding box center [590, 145] width 8 height 6
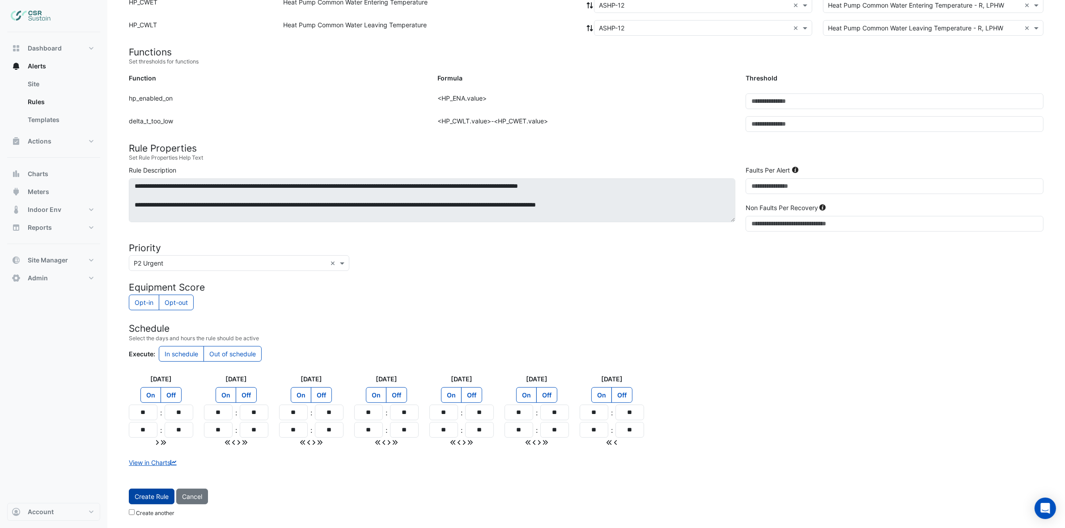
click at [149, 497] on span "Create Rule" at bounding box center [152, 497] width 34 height 8
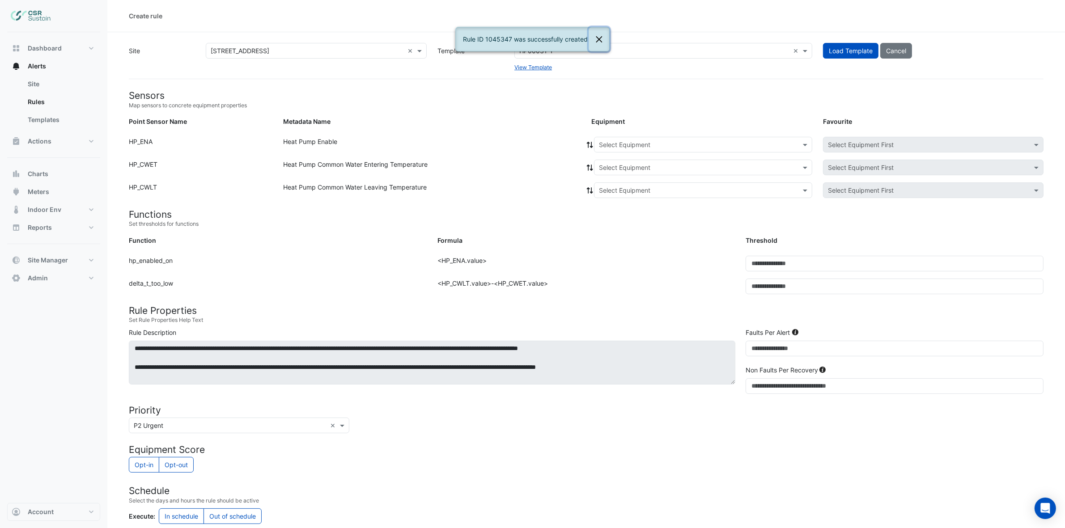
click at [597, 38] on button "Close" at bounding box center [598, 39] width 21 height 24
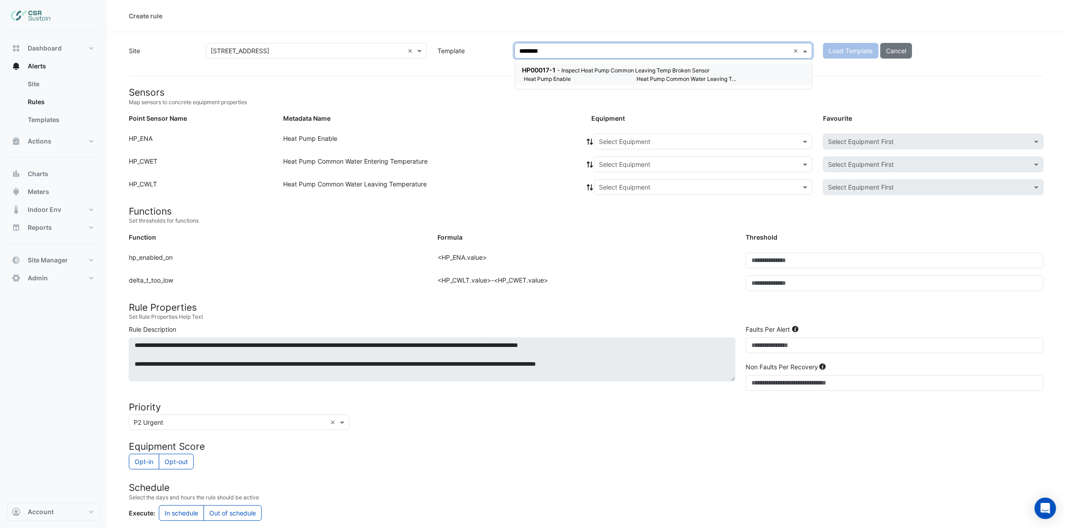
type input "*********"
click at [710, 73] on div "HP00017-1 - Inspect Heat Pump Common Leaving Temp Broken Sensor" at bounding box center [629, 69] width 215 height 9
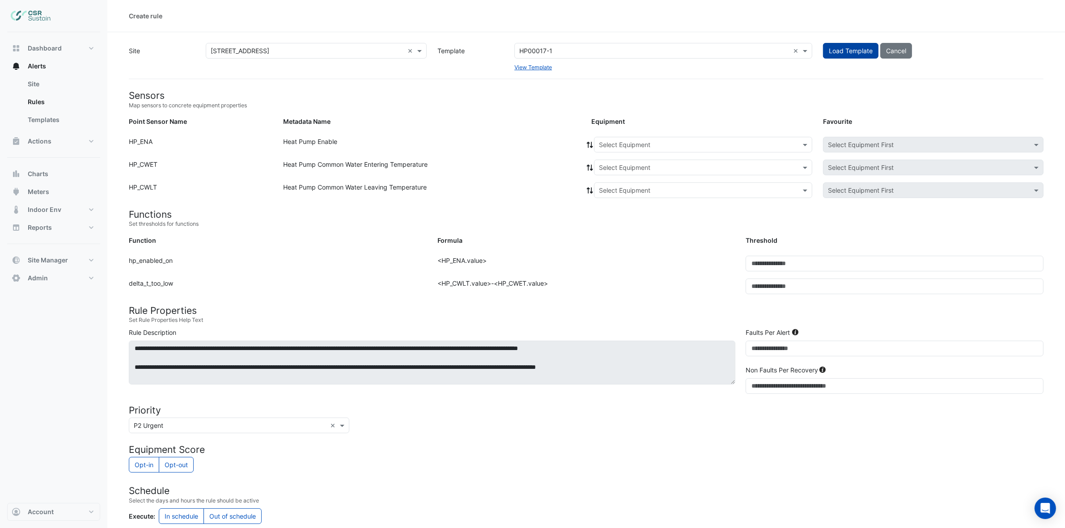
click at [839, 47] on span "Load Template" at bounding box center [851, 51] width 44 height 8
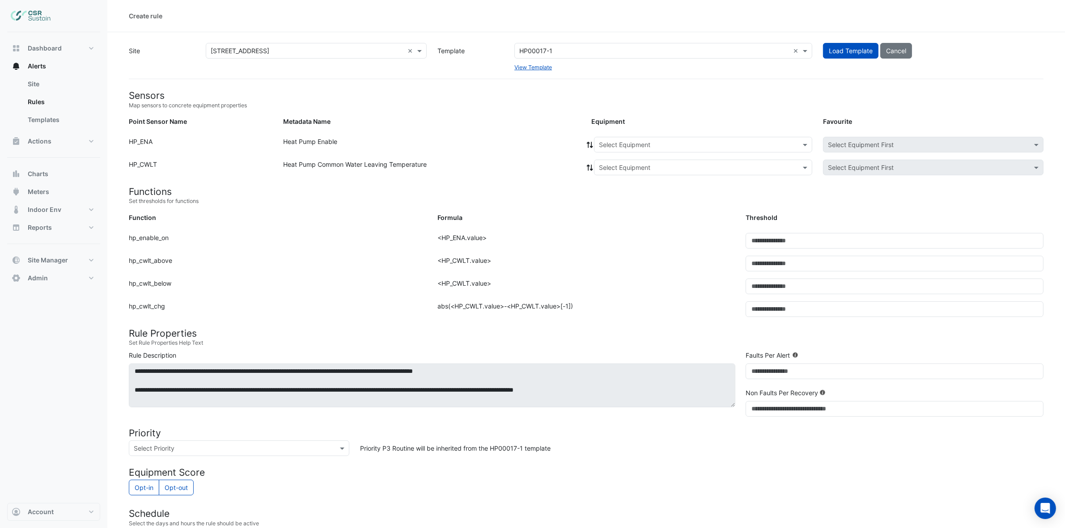
click at [616, 142] on input "text" at bounding box center [694, 144] width 190 height 9
click at [613, 164] on span "ASHP-01" at bounding box center [614, 164] width 26 height 8
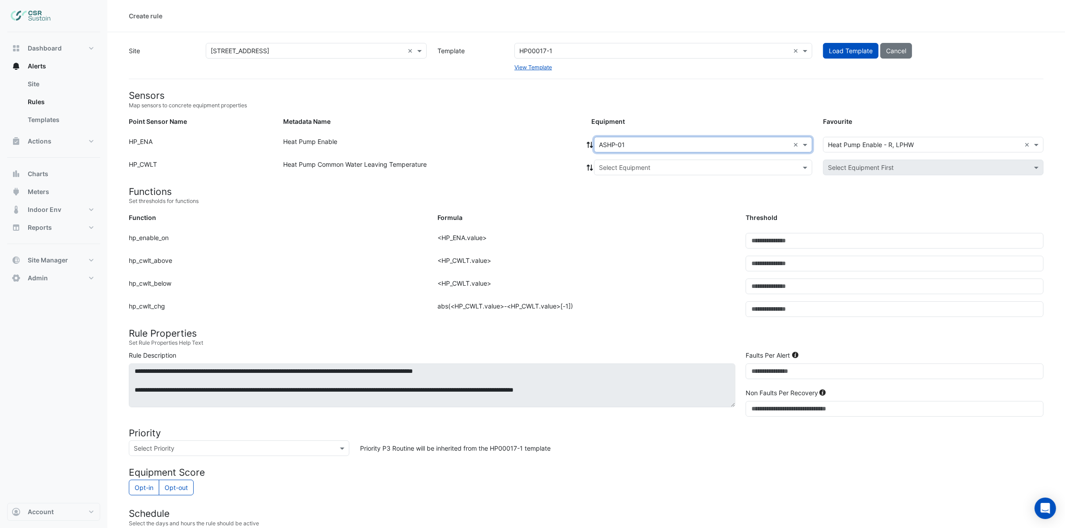
click at [586, 145] on icon at bounding box center [590, 145] width 8 height 6
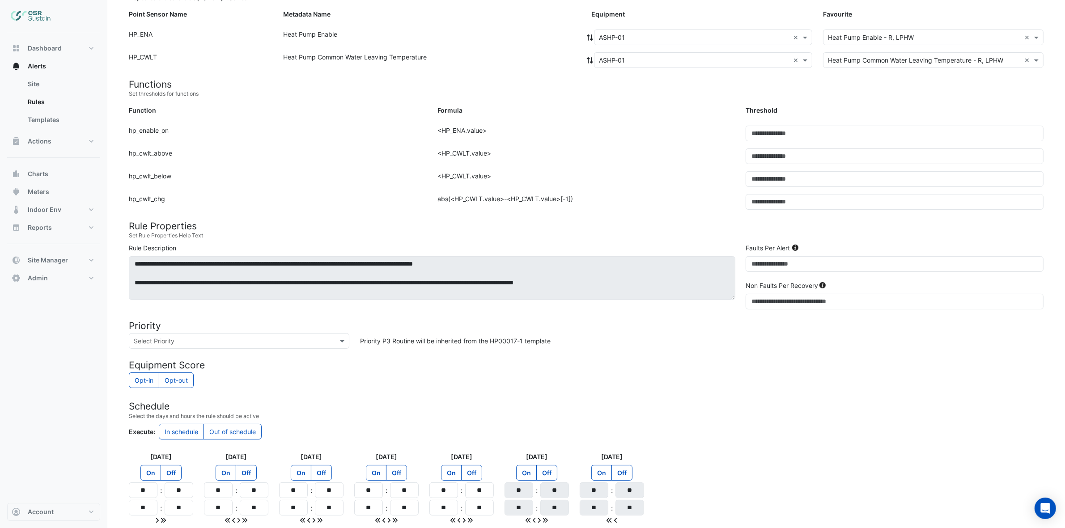
scroll to position [187, 0]
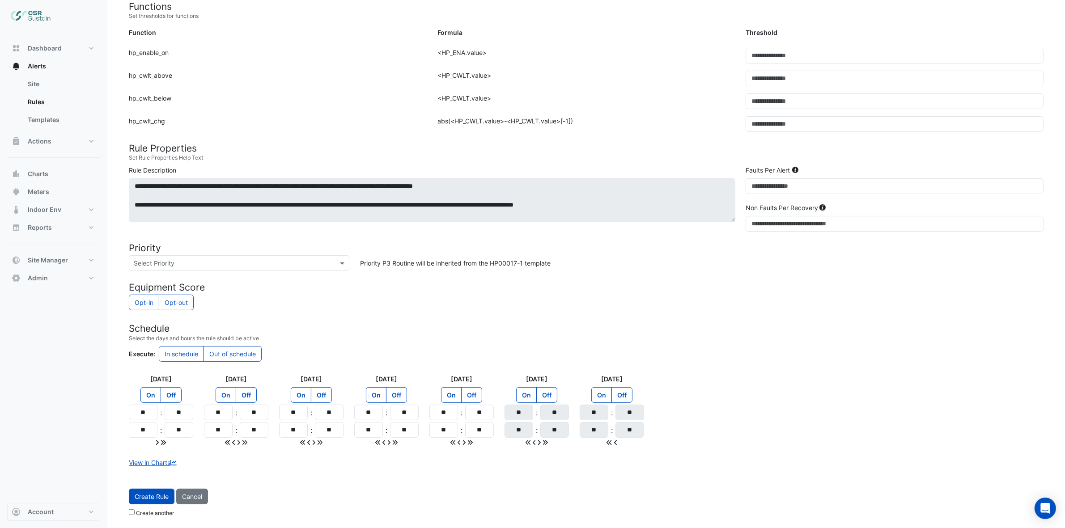
click at [288, 264] on input "text" at bounding box center [230, 263] width 193 height 9
click at [161, 309] on span "P3 Routine" at bounding box center [152, 309] width 32 height 8
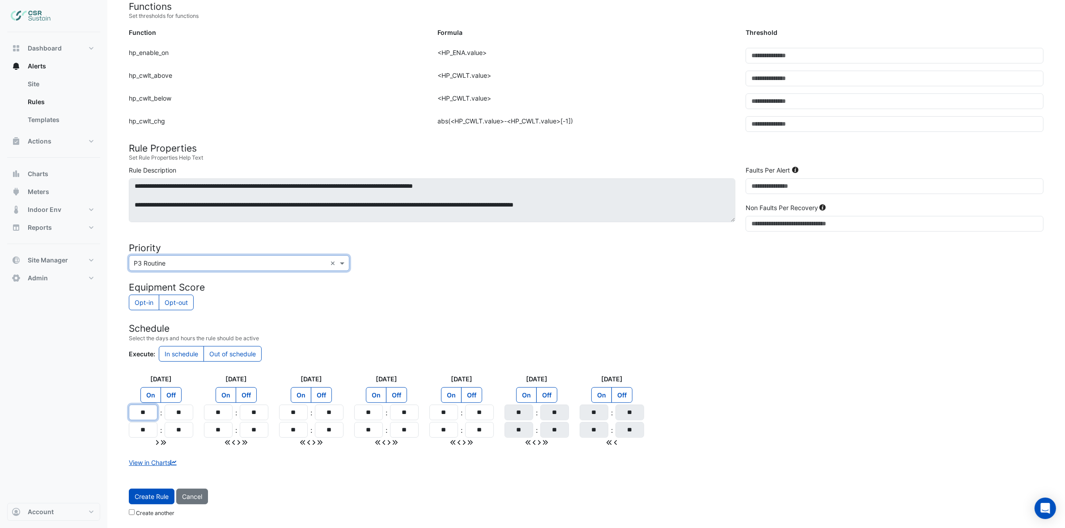
drag, startPoint x: 150, startPoint y: 412, endPoint x: 108, endPoint y: 418, distance: 42.1
click at [113, 418] on section "Site × 8 Exchange Quay × Template HP00017-1 × View Template Load Template Cance…" at bounding box center [585, 184] width 957 height 674
type input "**"
drag, startPoint x: 146, startPoint y: 430, endPoint x: 132, endPoint y: 430, distance: 14.3
click at [133, 431] on input "**" at bounding box center [143, 430] width 29 height 16
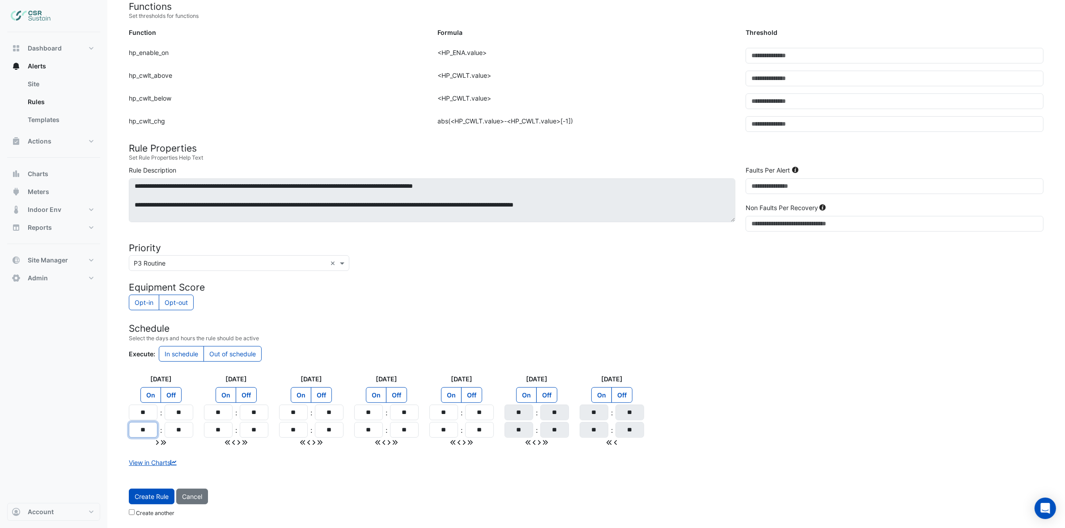
type input "**"
click at [164, 444] on icon at bounding box center [163, 442] width 5 height 5
type input "**"
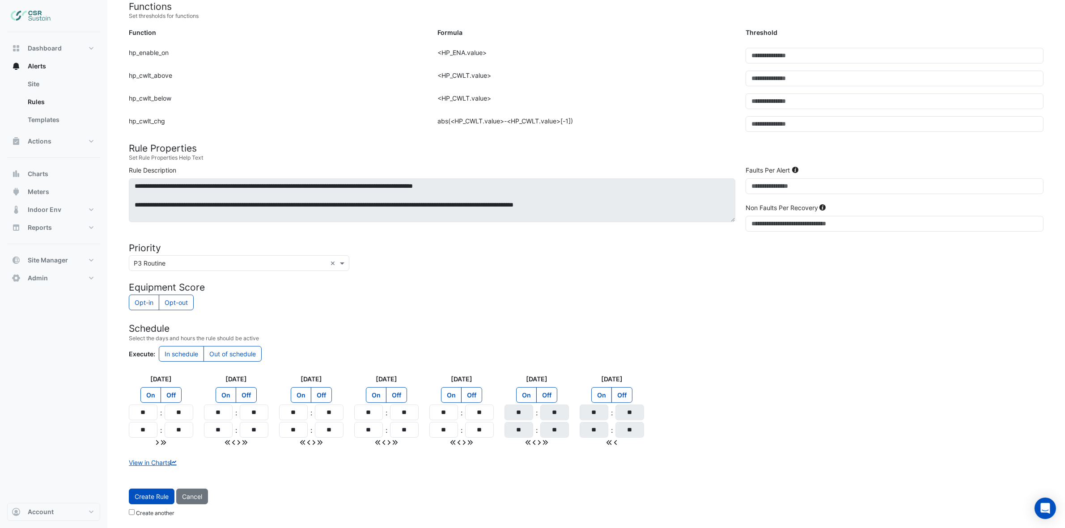
type input "**"
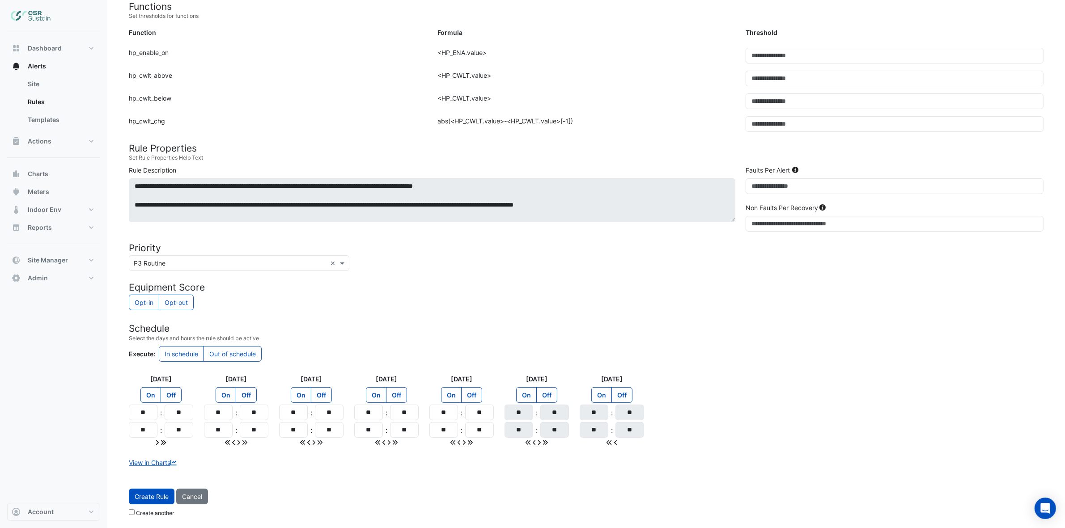
type input "**"
click at [164, 494] on span "Create Rule" at bounding box center [152, 497] width 34 height 8
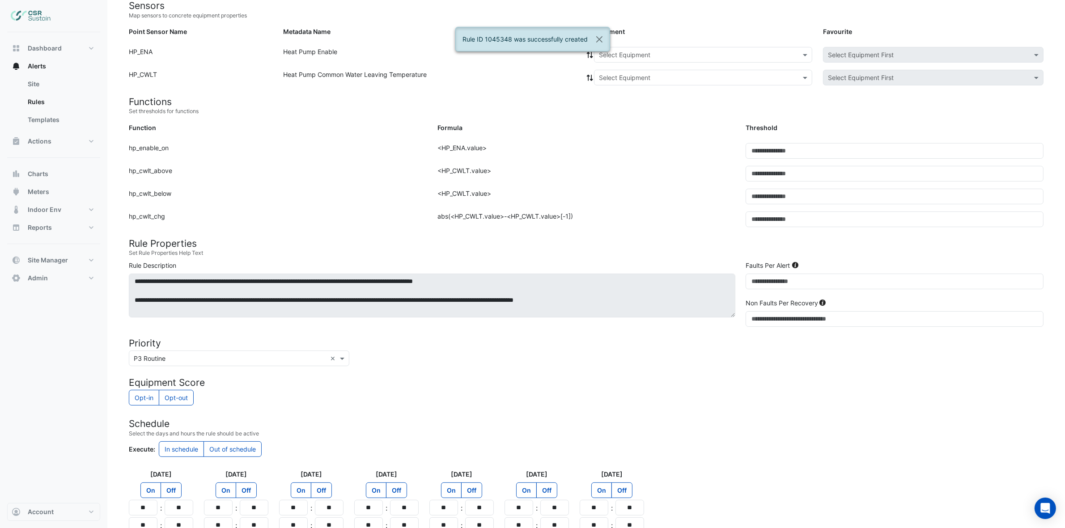
scroll to position [0, 0]
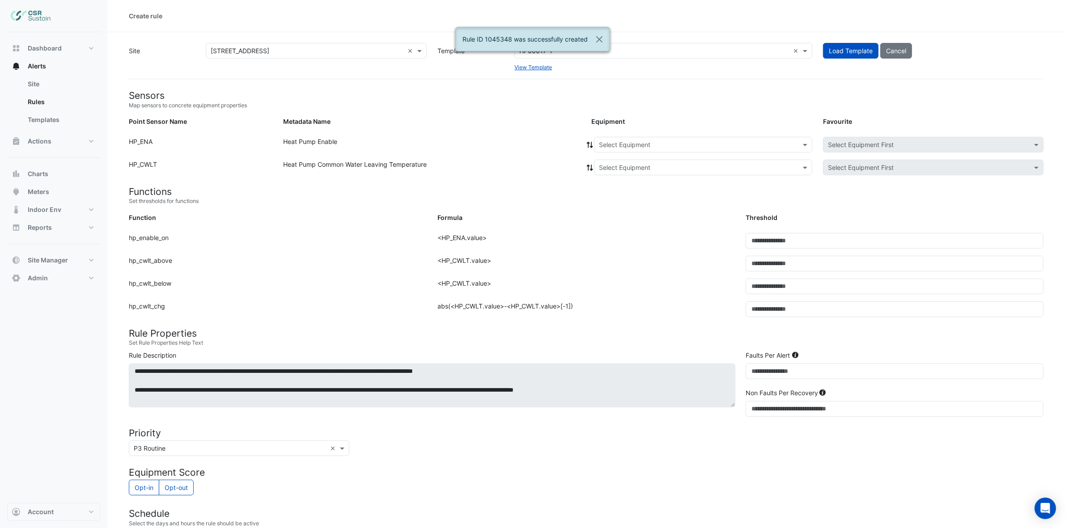
click at [639, 142] on input "text" at bounding box center [694, 144] width 190 height 9
click at [608, 174] on span "ASHP-02" at bounding box center [614, 177] width 26 height 8
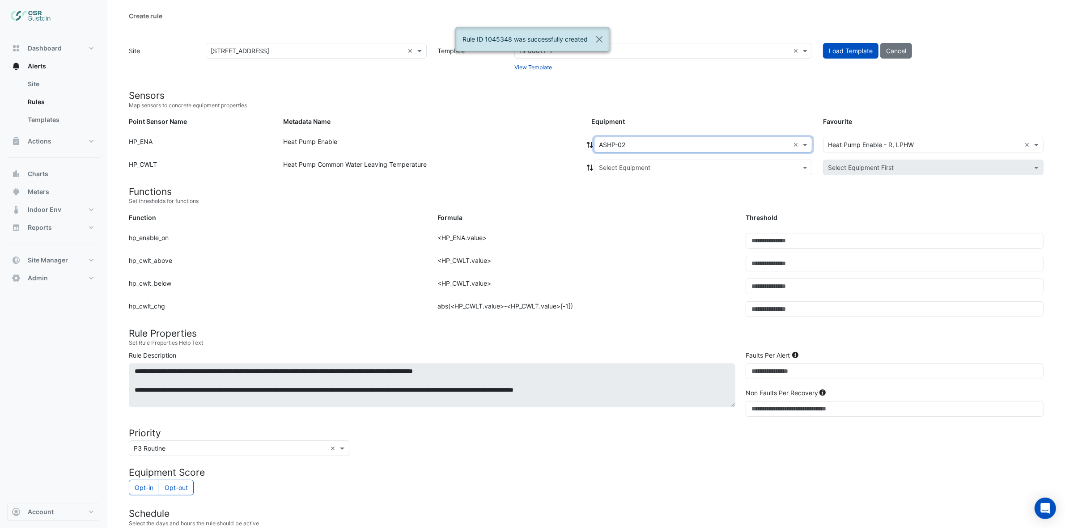
click at [591, 144] on icon at bounding box center [590, 145] width 6 height 6
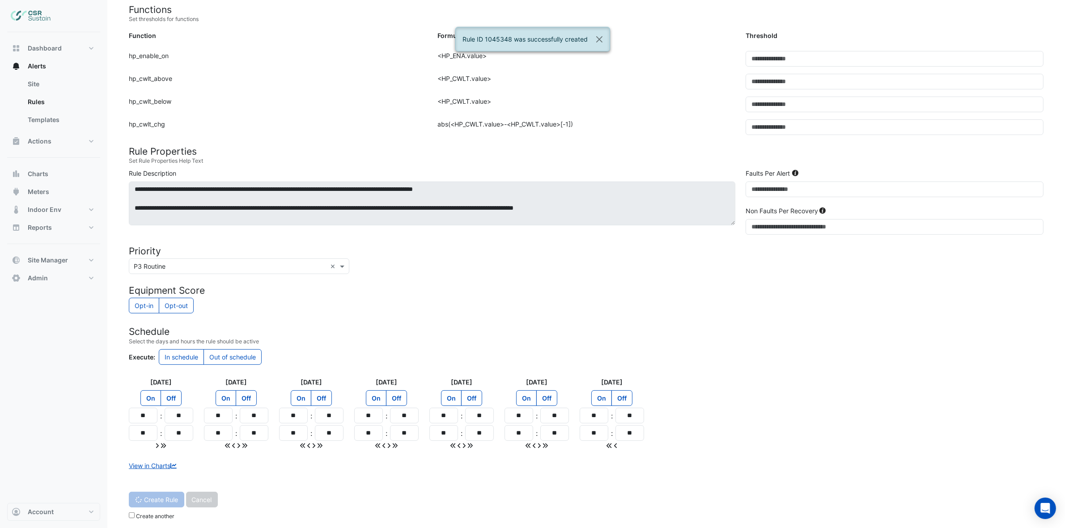
scroll to position [187, 0]
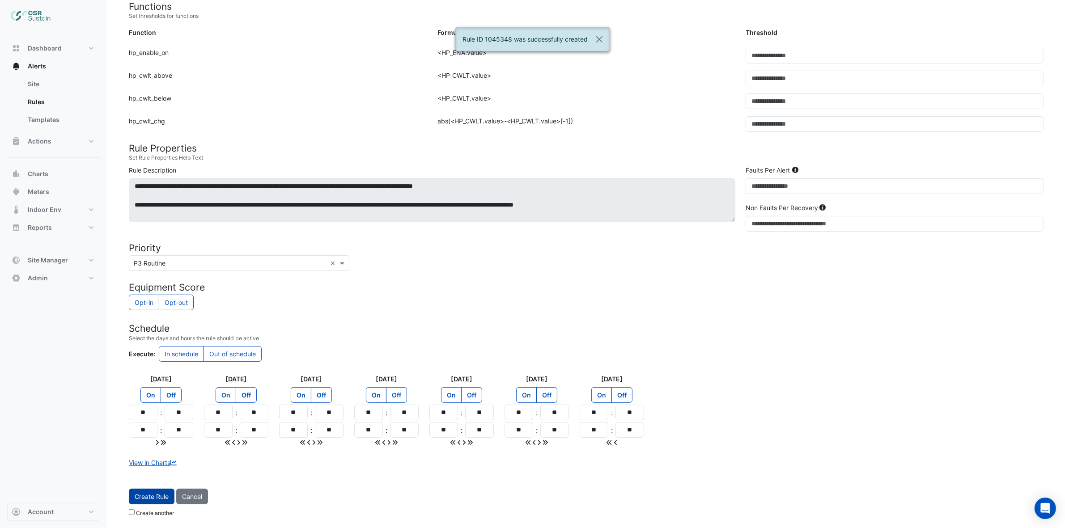
click at [148, 491] on button "Create Rule" at bounding box center [152, 497] width 46 height 16
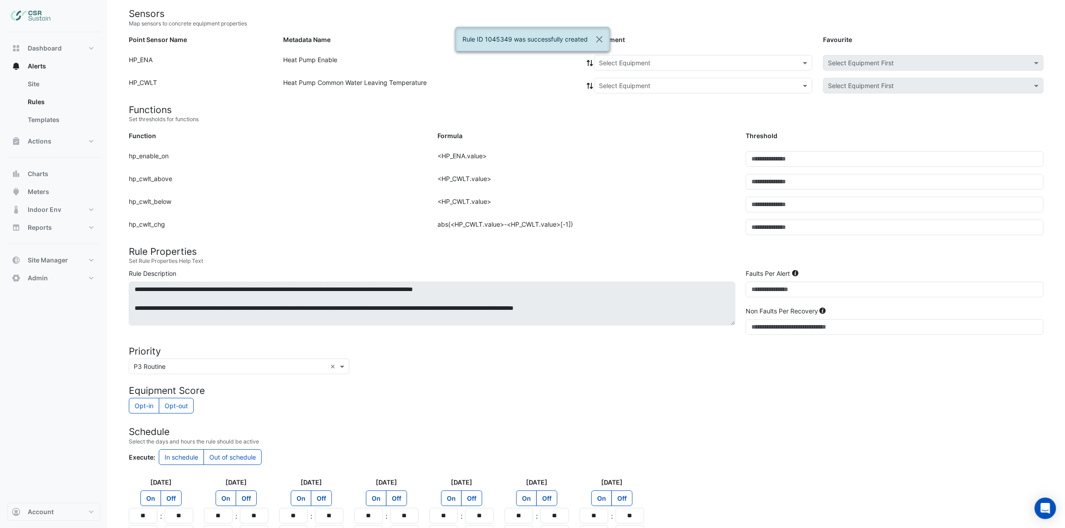
scroll to position [0, 0]
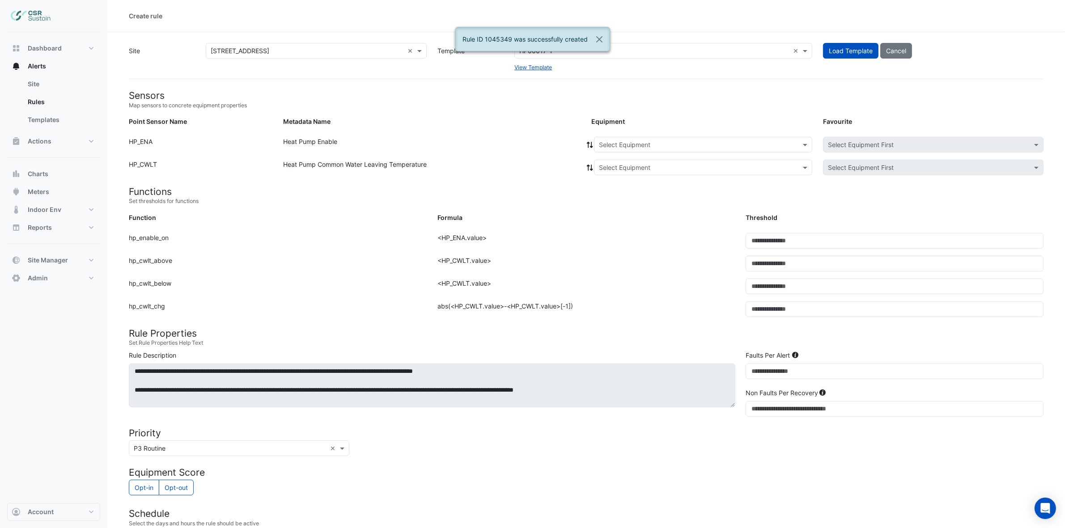
click at [644, 146] on input "text" at bounding box center [694, 144] width 190 height 9
click at [614, 186] on span "ASHP-03" at bounding box center [614, 190] width 27 height 8
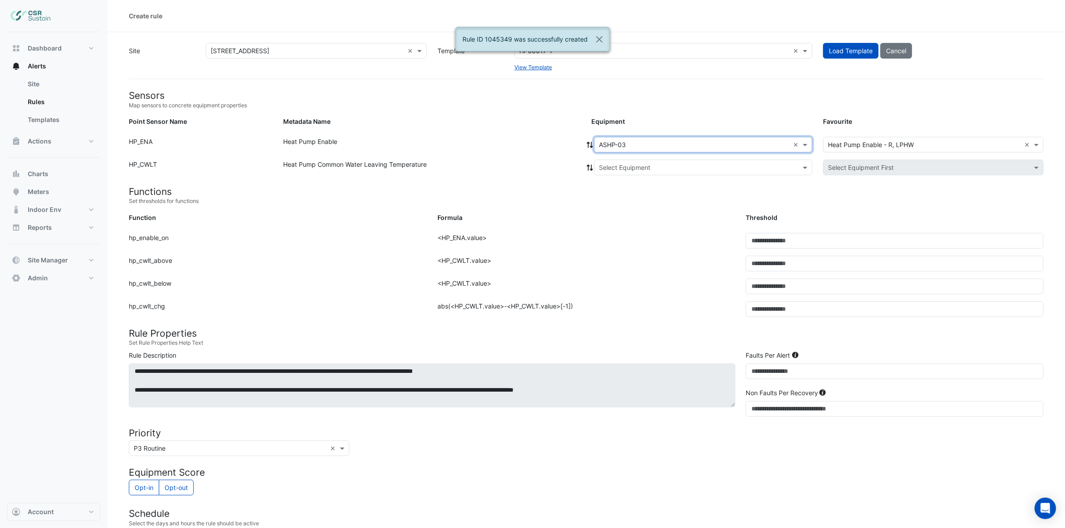
click at [588, 146] on icon at bounding box center [590, 145] width 6 height 6
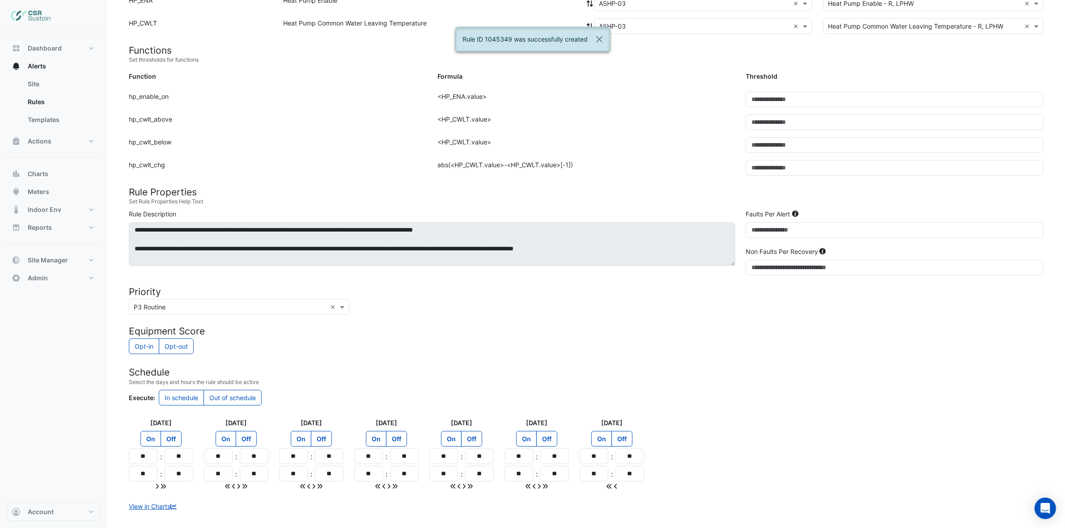
scroll to position [187, 0]
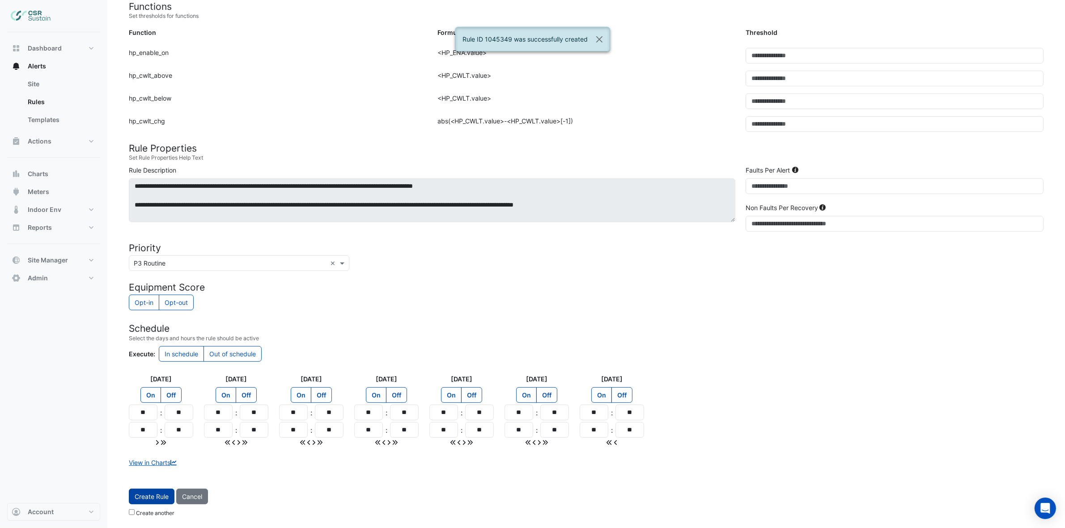
click at [145, 497] on span "Create Rule" at bounding box center [152, 497] width 34 height 8
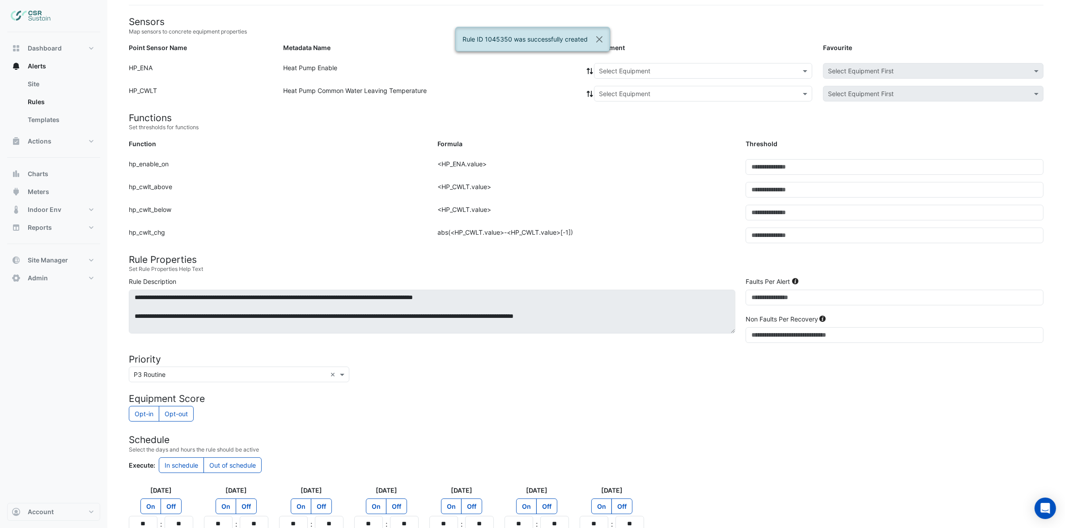
scroll to position [0, 0]
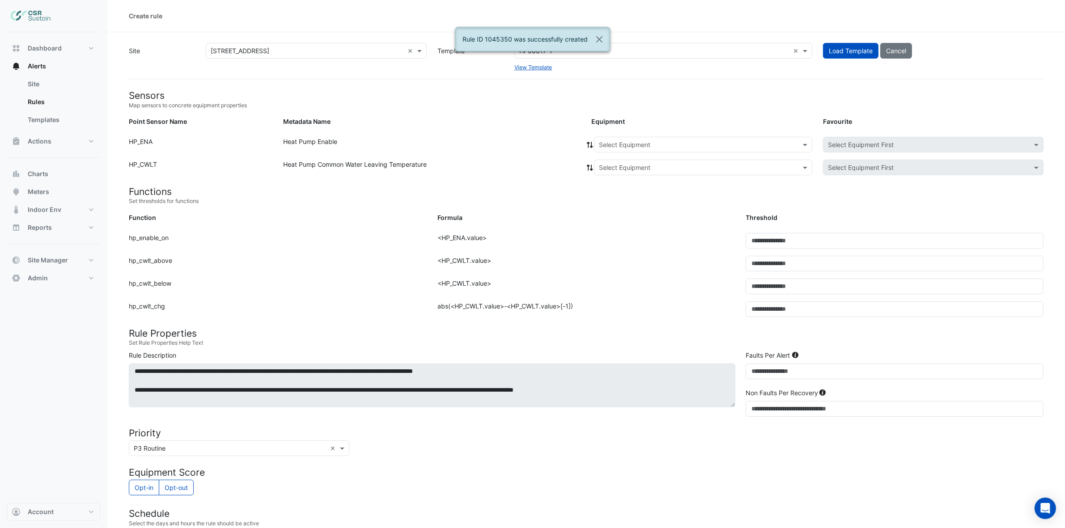
click at [606, 145] on input "text" at bounding box center [694, 144] width 190 height 9
click at [617, 202] on span "ASHP-04" at bounding box center [614, 203] width 27 height 8
click at [587, 146] on icon at bounding box center [590, 145] width 8 height 6
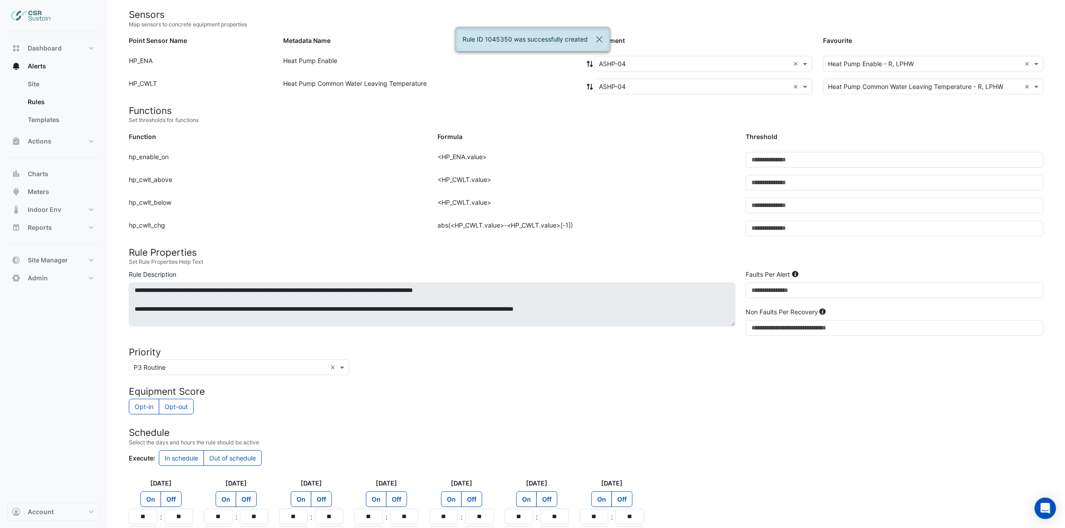
scroll to position [187, 0]
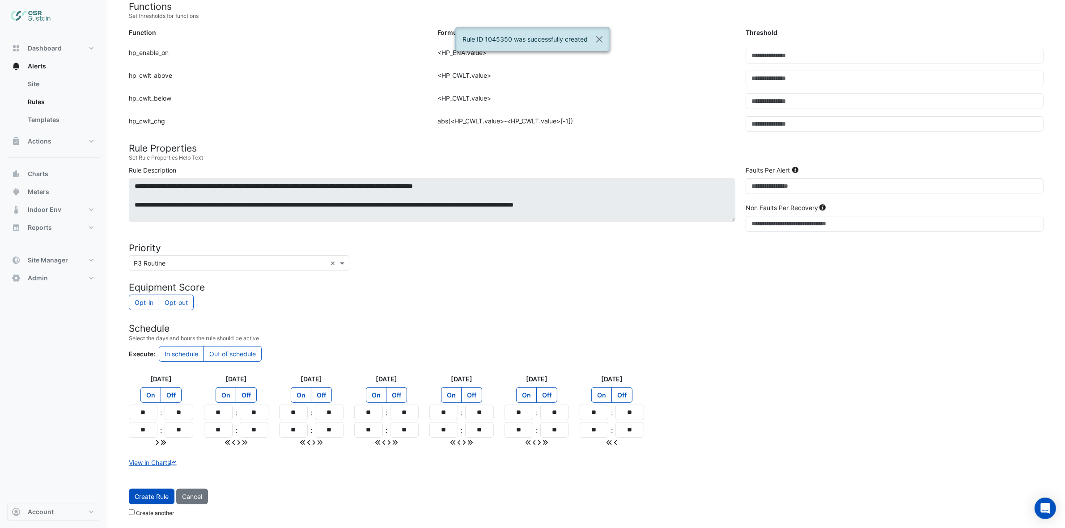
click at [162, 493] on span "Create Rule" at bounding box center [152, 497] width 34 height 8
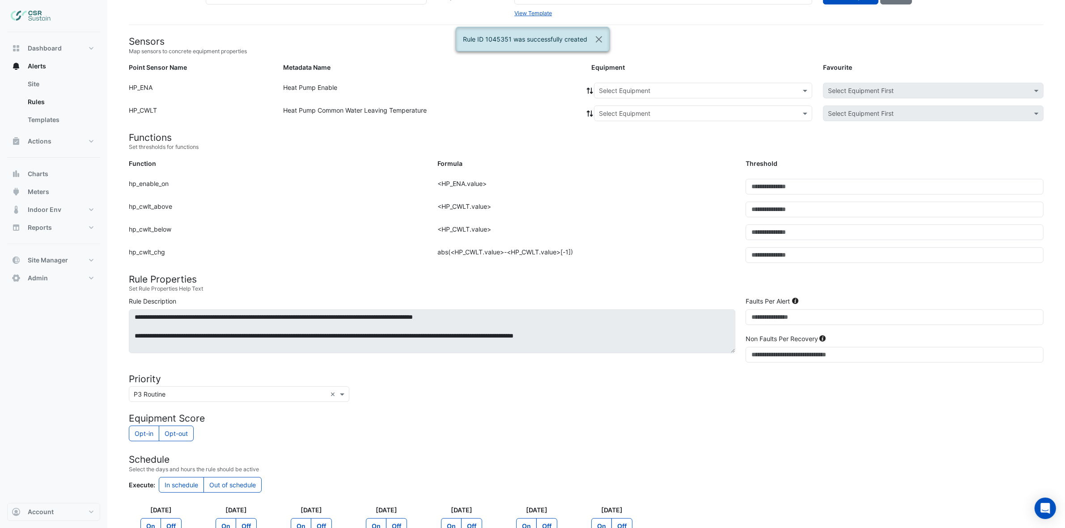
scroll to position [0, 0]
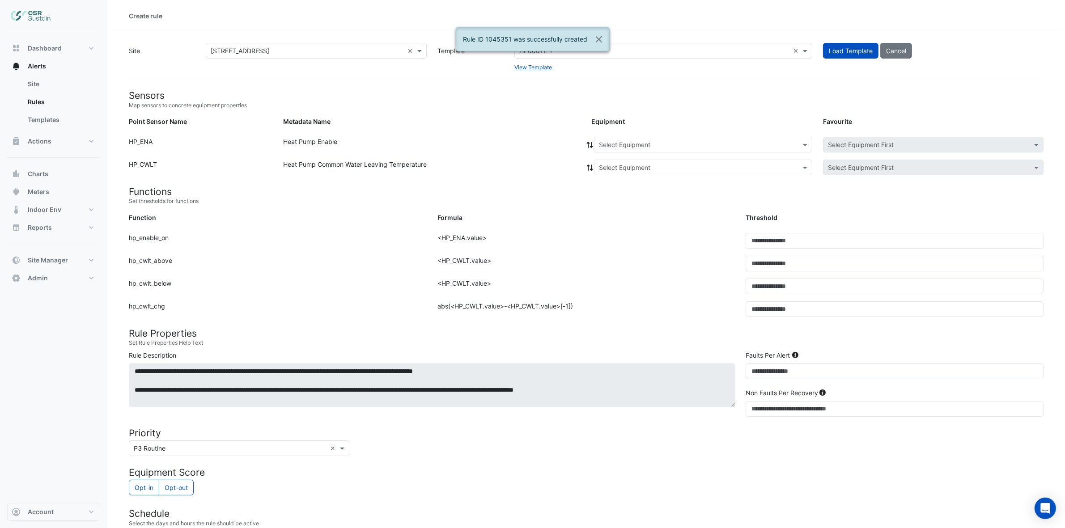
click at [631, 149] on div "Select Equipment" at bounding box center [703, 145] width 218 height 16
click at [624, 161] on span "ASHP-05" at bounding box center [614, 161] width 27 height 8
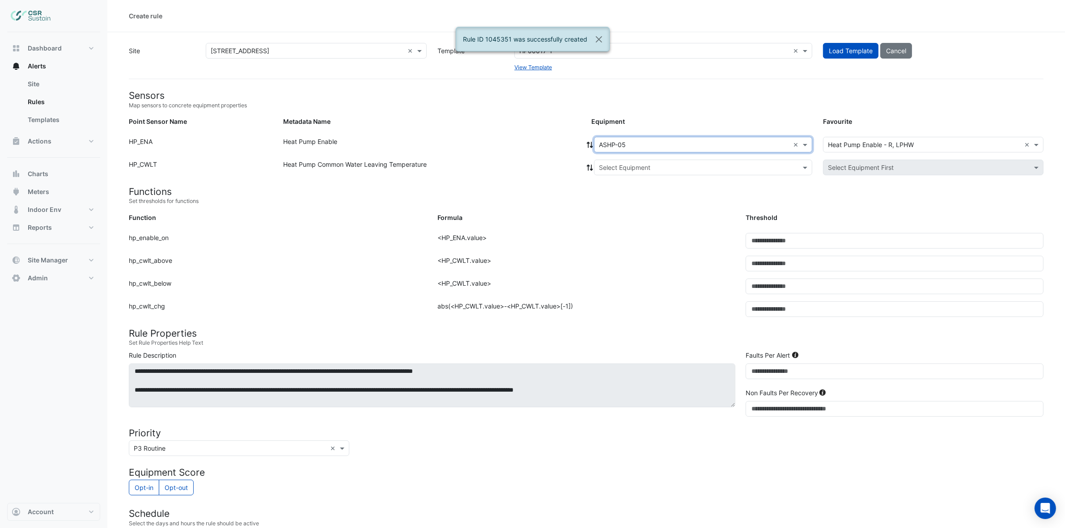
click at [592, 144] on icon at bounding box center [590, 145] width 8 height 6
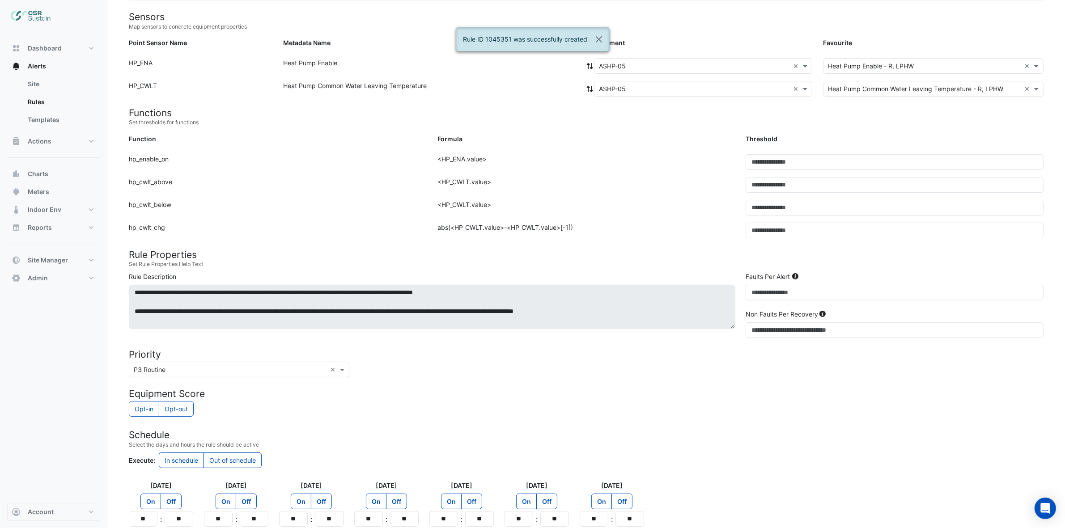
scroll to position [187, 0]
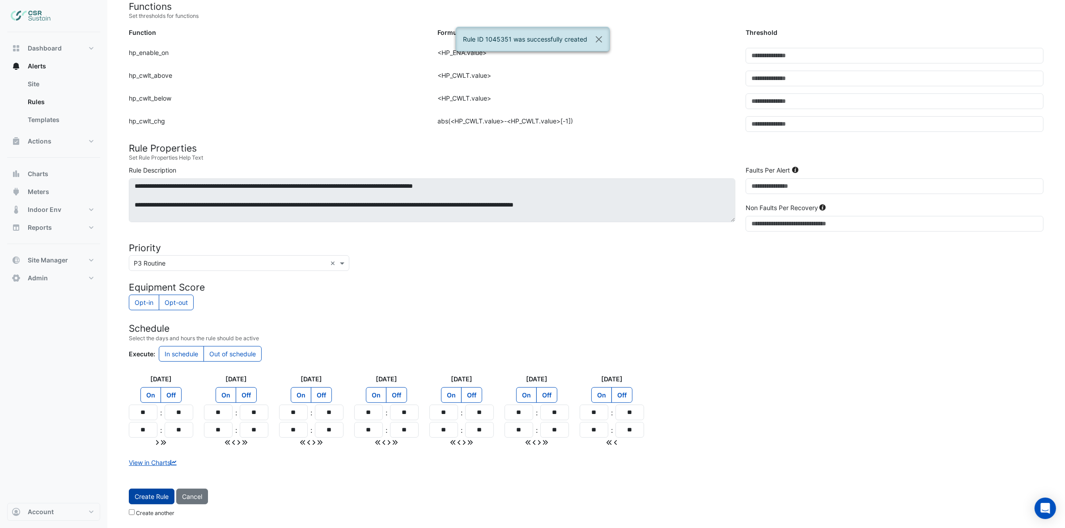
click at [157, 502] on button "Create Rule" at bounding box center [152, 497] width 46 height 16
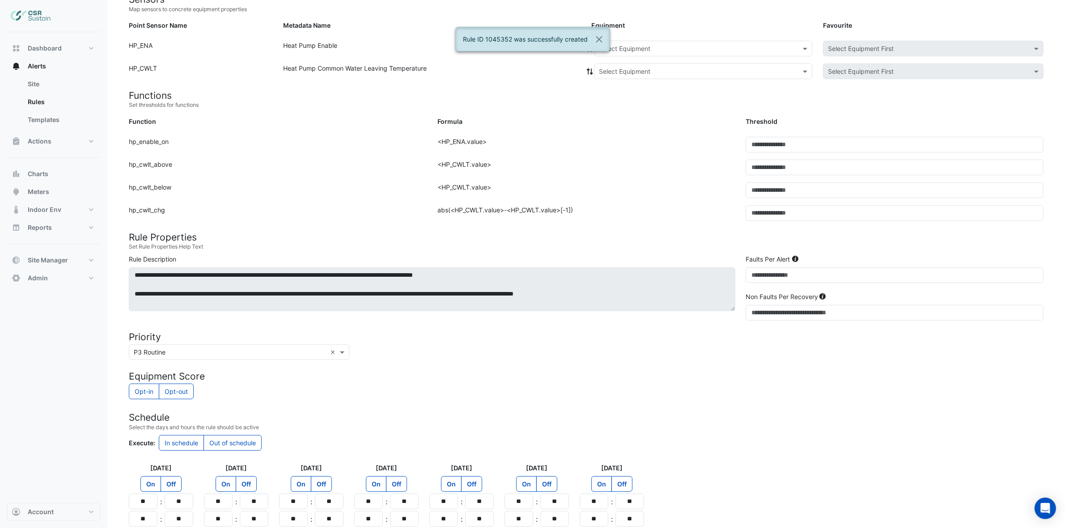
scroll to position [0, 0]
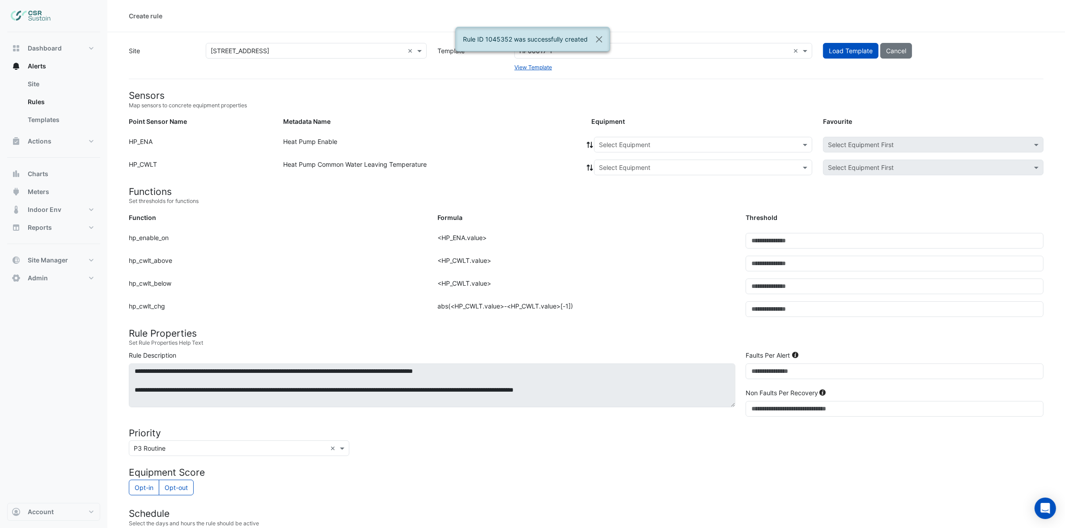
click at [606, 146] on input "text" at bounding box center [694, 144] width 190 height 9
click at [617, 229] on span "ASHP-06" at bounding box center [614, 229] width 27 height 8
click at [582, 146] on div "Heat Pump Enable" at bounding box center [432, 146] width 309 height 19
click at [585, 145] on div "Heat Pump Enable" at bounding box center [432, 146] width 309 height 19
click at [589, 145] on icon at bounding box center [590, 145] width 8 height 6
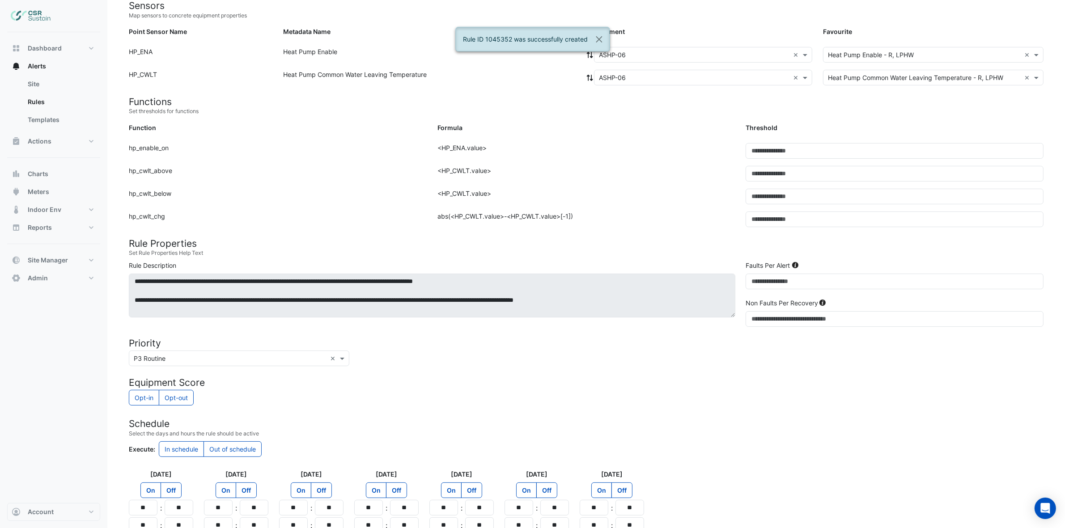
scroll to position [187, 0]
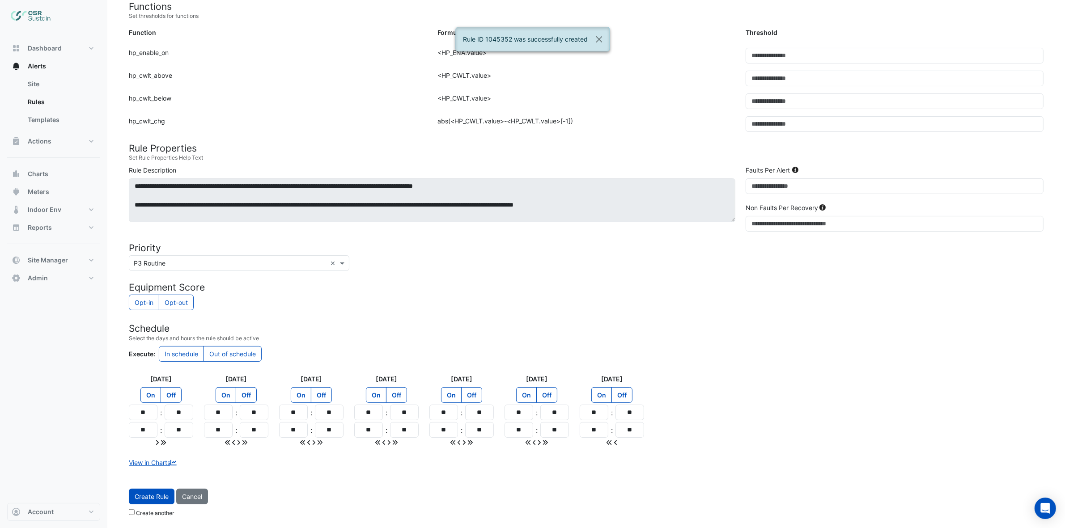
click at [165, 499] on span "Create Rule" at bounding box center [152, 497] width 34 height 8
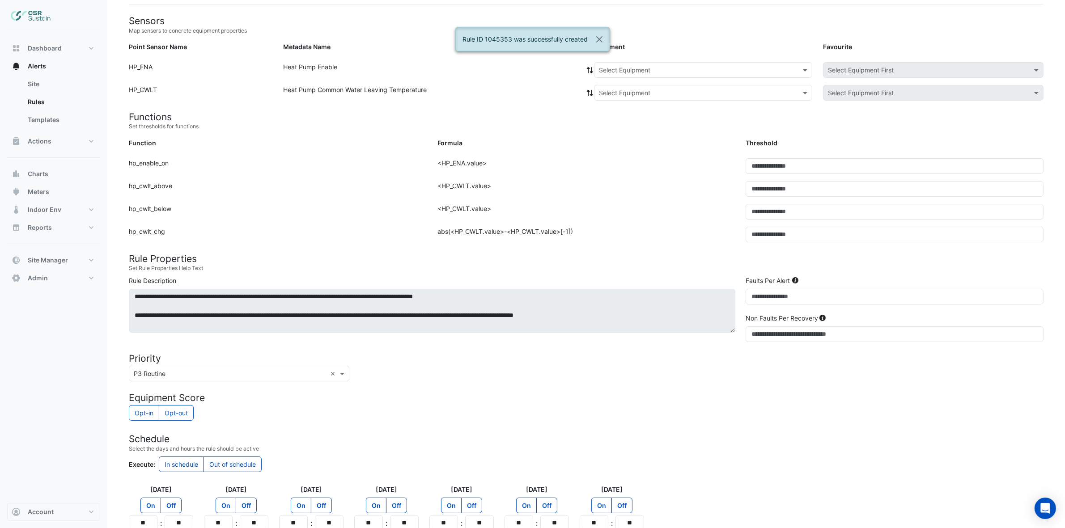
scroll to position [0, 0]
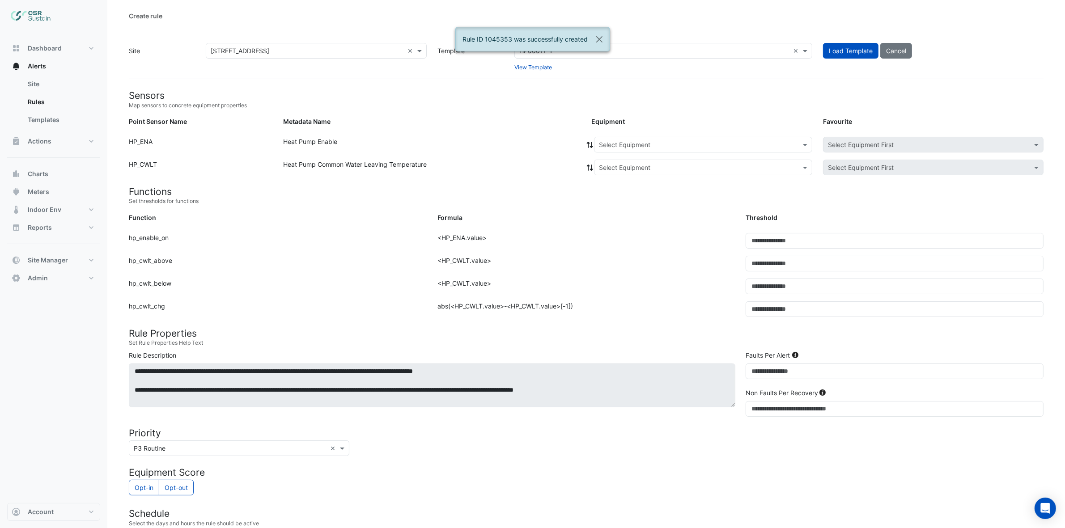
click at [615, 144] on input "text" at bounding box center [694, 144] width 190 height 9
click at [620, 190] on div "ASHP-07" at bounding box center [614, 186] width 41 height 13
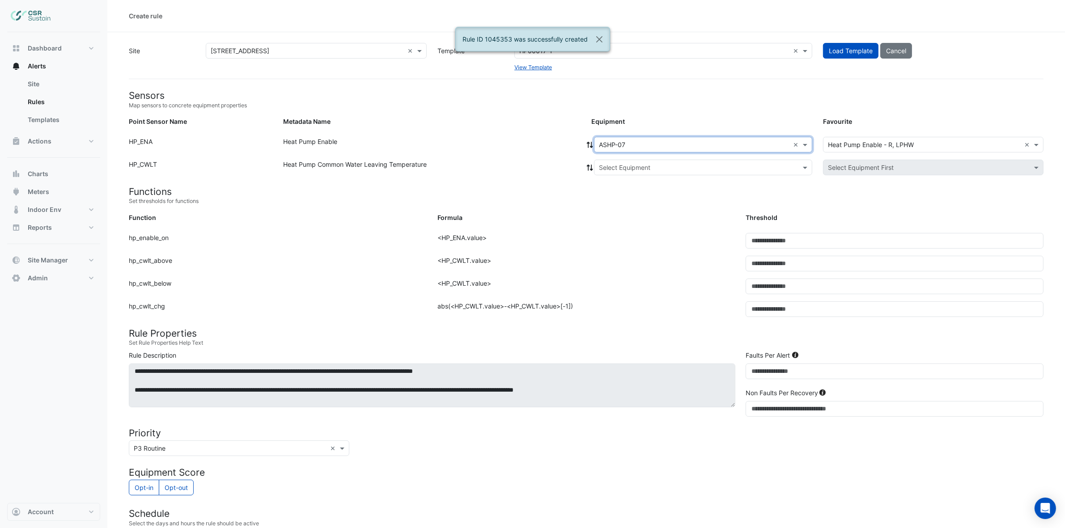
click at [587, 142] on icon at bounding box center [590, 145] width 8 height 6
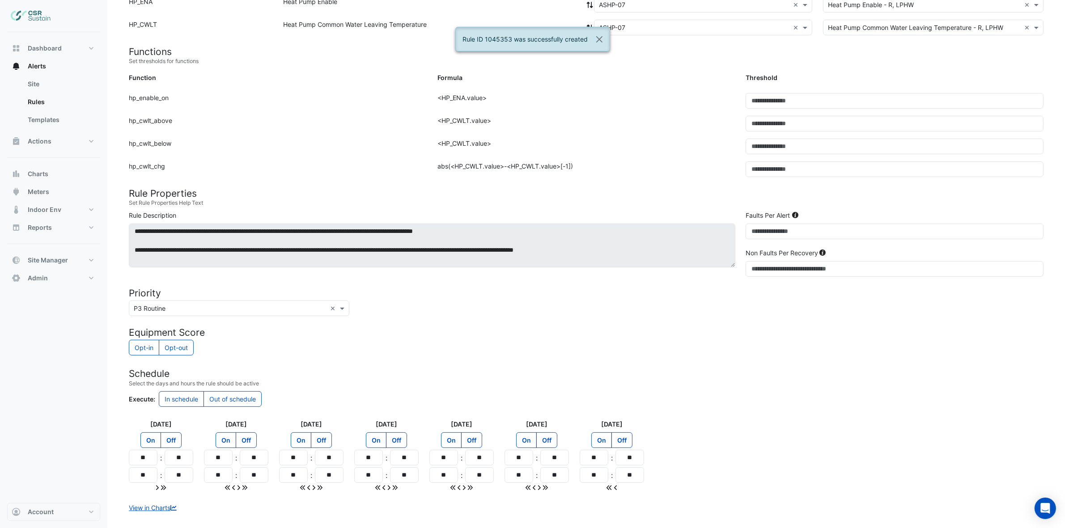
scroll to position [187, 0]
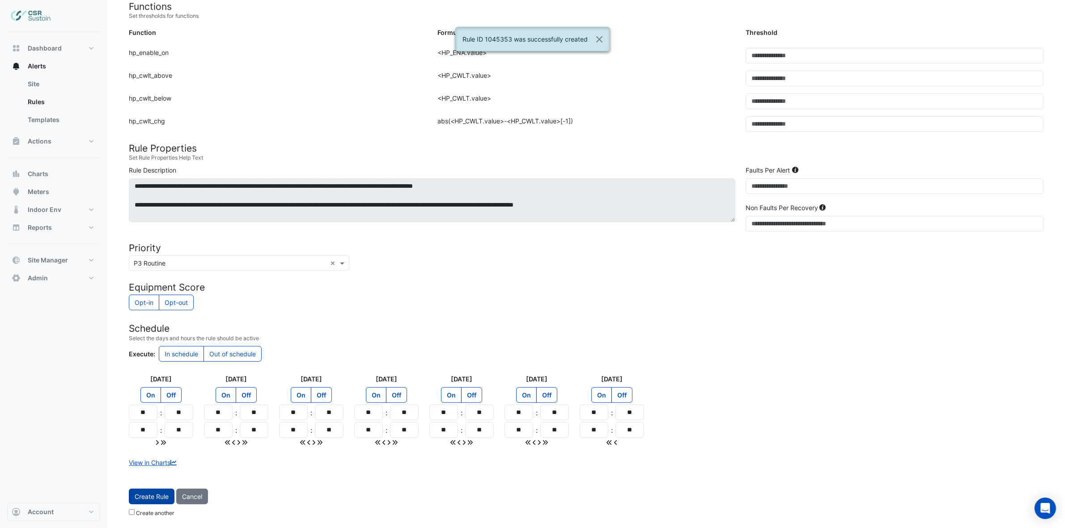
click at [157, 494] on span "Create Rule" at bounding box center [152, 497] width 34 height 8
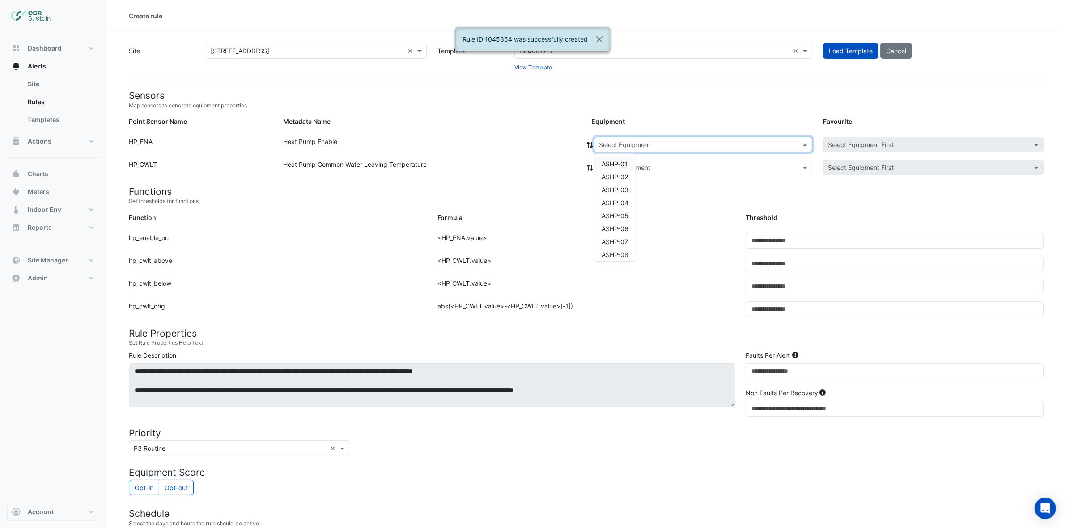
click at [617, 142] on input "text" at bounding box center [694, 144] width 190 height 9
click at [625, 201] on span "ASHP-08" at bounding box center [614, 200] width 27 height 8
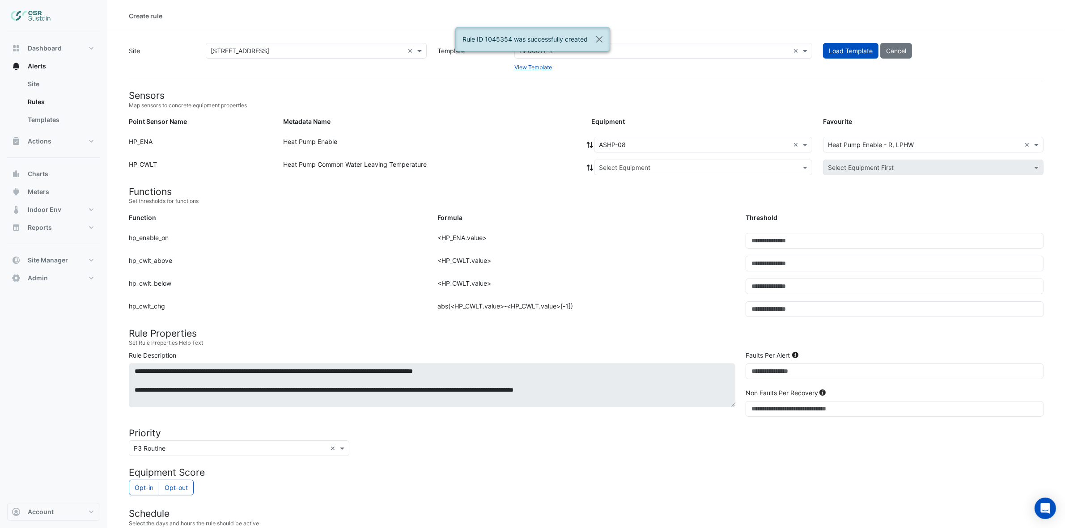
click at [588, 148] on span at bounding box center [590, 144] width 8 height 9
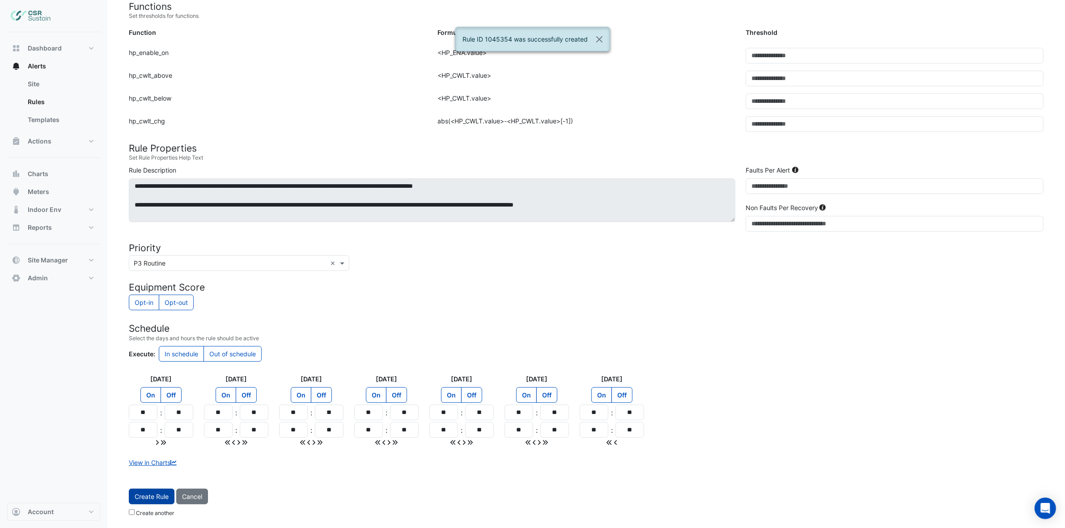
click at [157, 503] on button "Create Rule" at bounding box center [152, 497] width 46 height 16
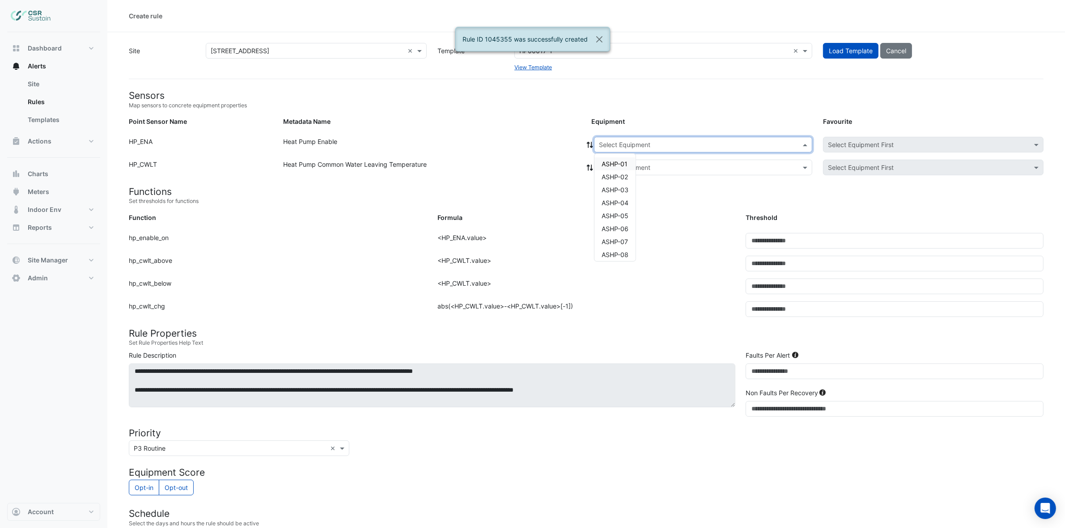
click at [614, 143] on input "text" at bounding box center [694, 144] width 190 height 9
click at [625, 216] on span "ASHP-09" at bounding box center [614, 213] width 27 height 8
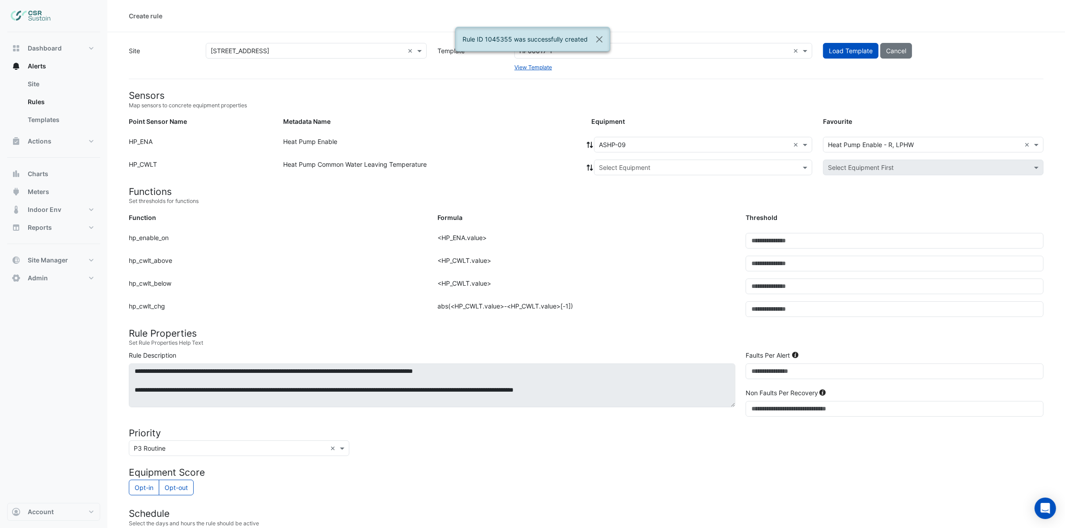
click at [587, 142] on icon at bounding box center [590, 145] width 8 height 6
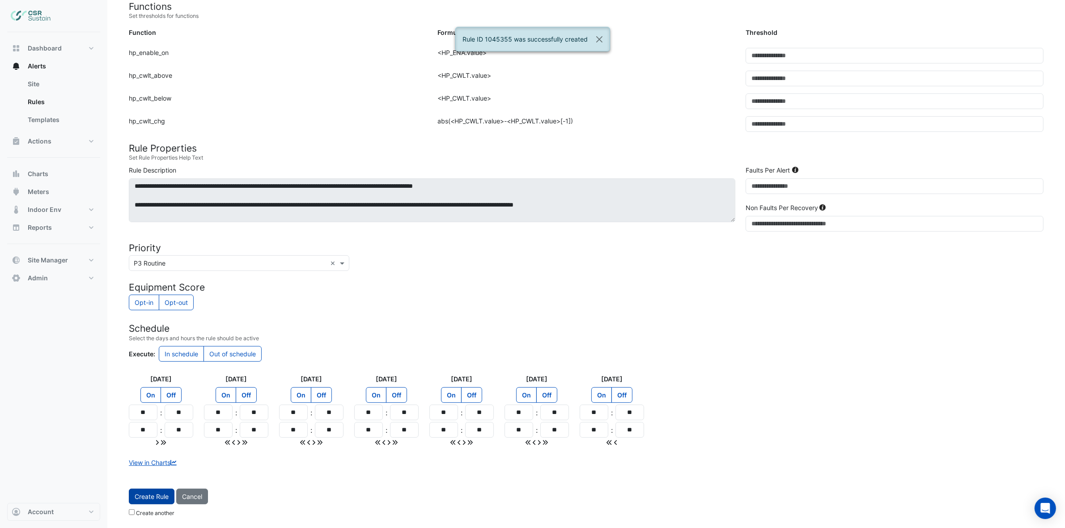
click at [140, 497] on span "Create Rule" at bounding box center [152, 497] width 34 height 8
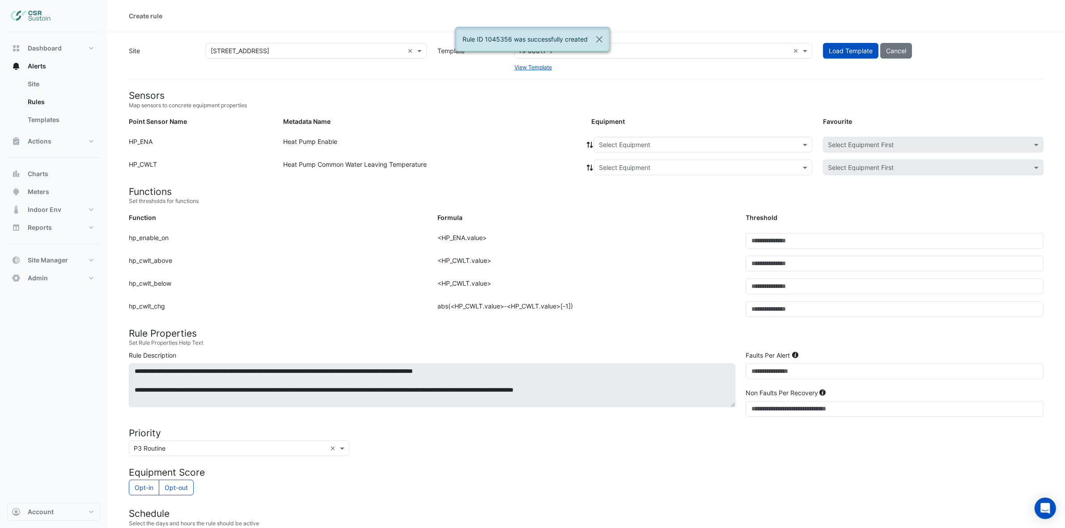
click at [627, 144] on input "text" at bounding box center [694, 144] width 190 height 9
click at [623, 226] on span "ASHP-10" at bounding box center [614, 226] width 26 height 8
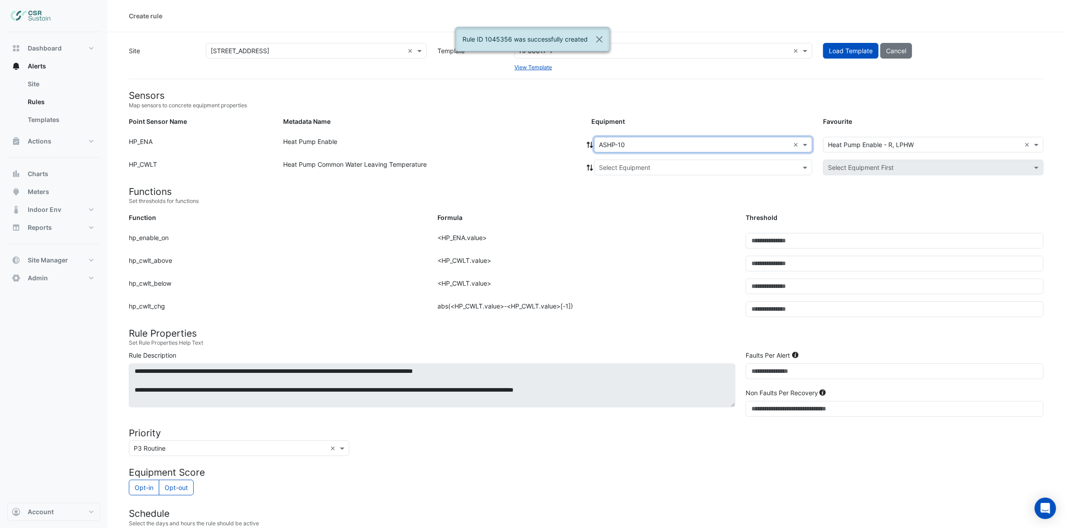
click at [591, 145] on icon at bounding box center [590, 145] width 6 height 6
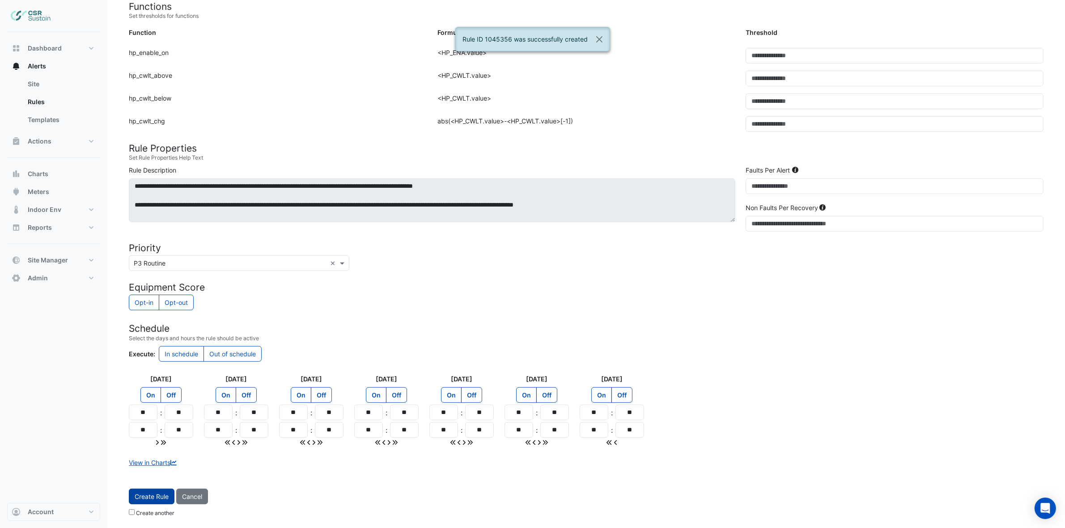
click at [157, 498] on span "Create Rule" at bounding box center [152, 497] width 34 height 8
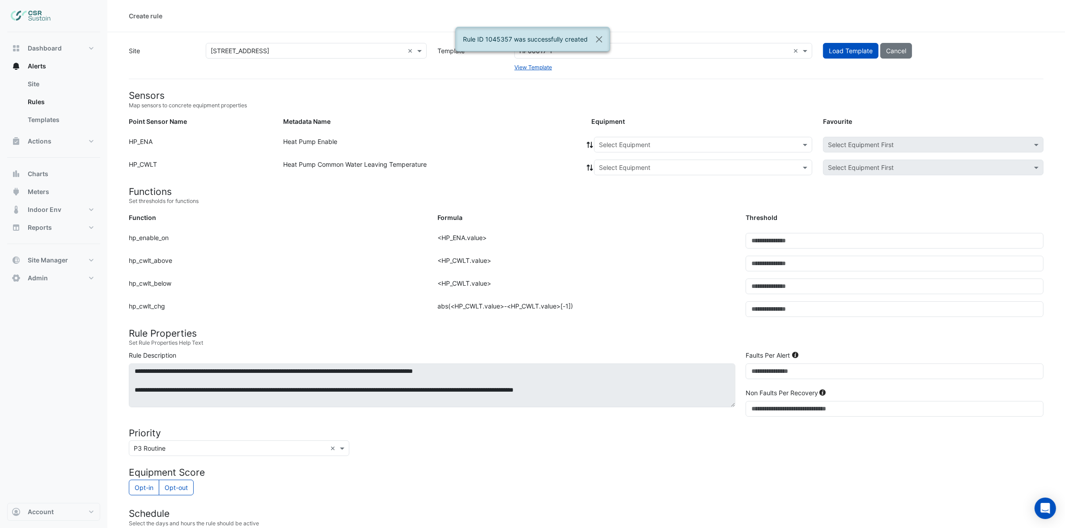
click at [621, 149] on div "Select Equipment" at bounding box center [703, 145] width 218 height 16
click at [620, 235] on span "ASHP-11" at bounding box center [613, 239] width 25 height 8
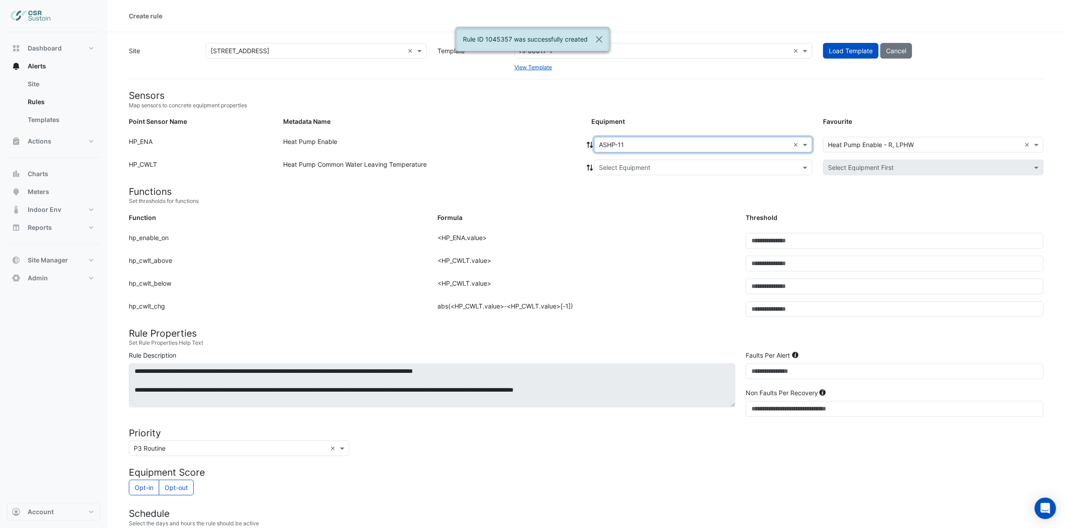
click at [590, 144] on icon at bounding box center [590, 145] width 8 height 6
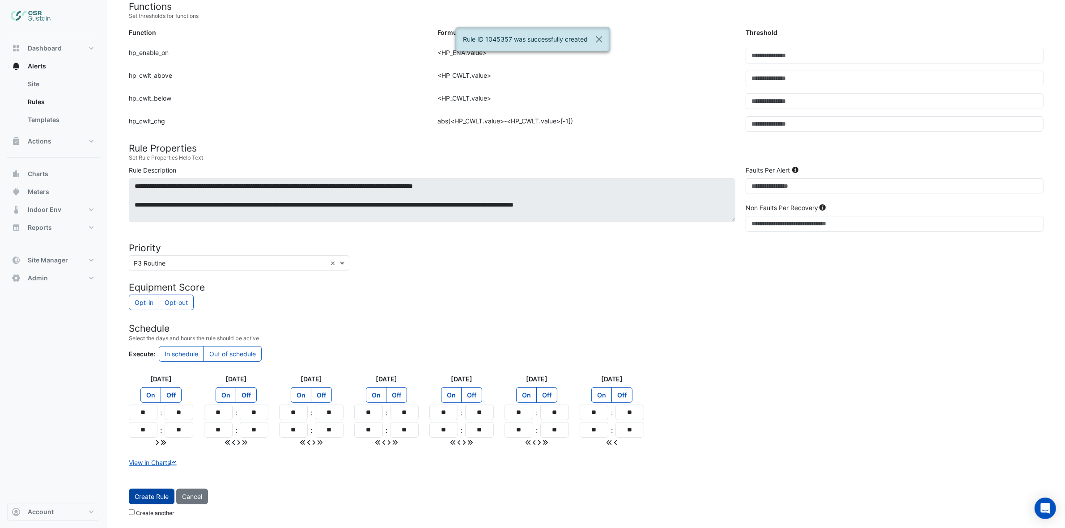
click at [162, 501] on button "Create Rule" at bounding box center [152, 497] width 46 height 16
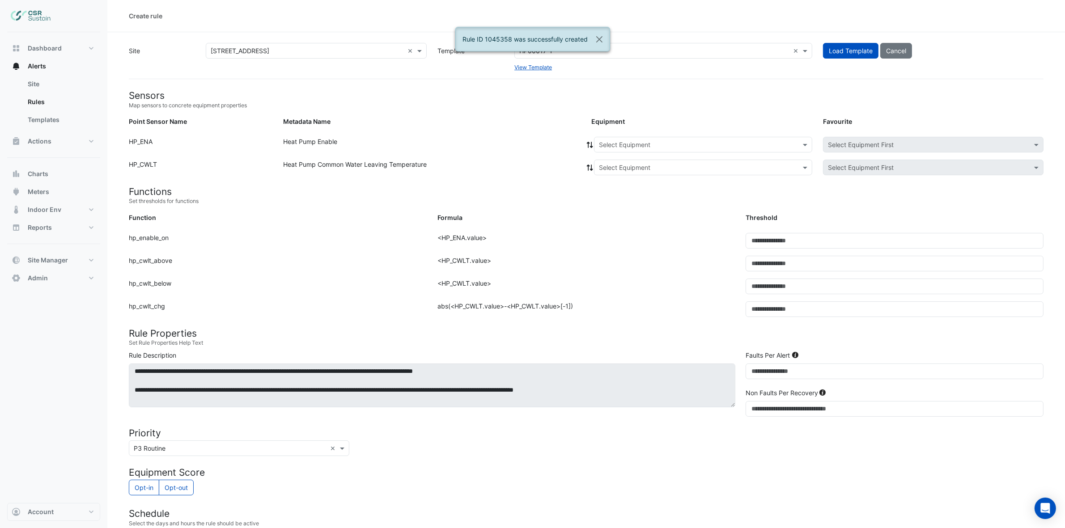
click at [620, 147] on input "text" at bounding box center [694, 144] width 190 height 9
click at [618, 249] on span "ASHP-12" at bounding box center [613, 252] width 25 height 8
click at [586, 143] on icon at bounding box center [590, 145] width 8 height 6
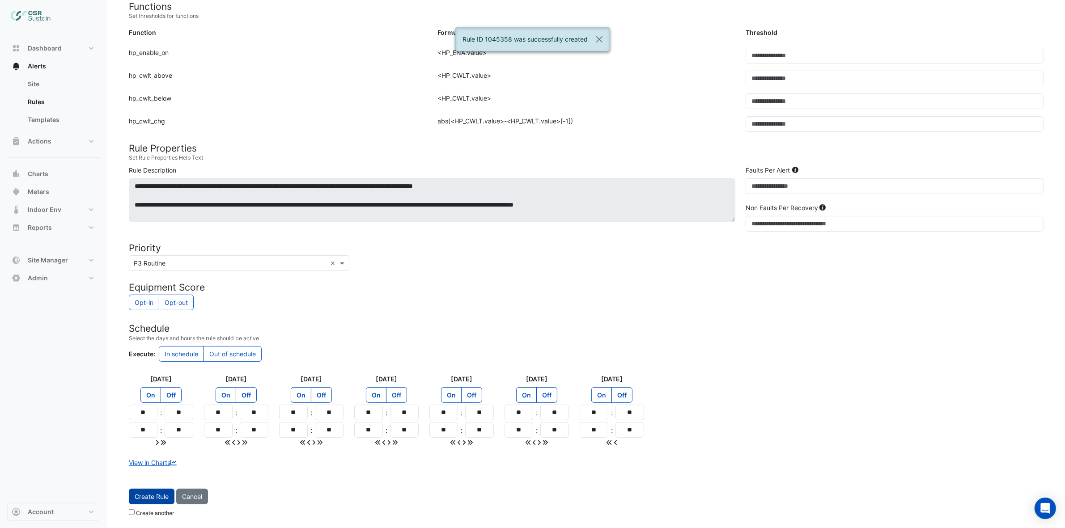
click at [173, 498] on button "Create Rule" at bounding box center [152, 497] width 46 height 16
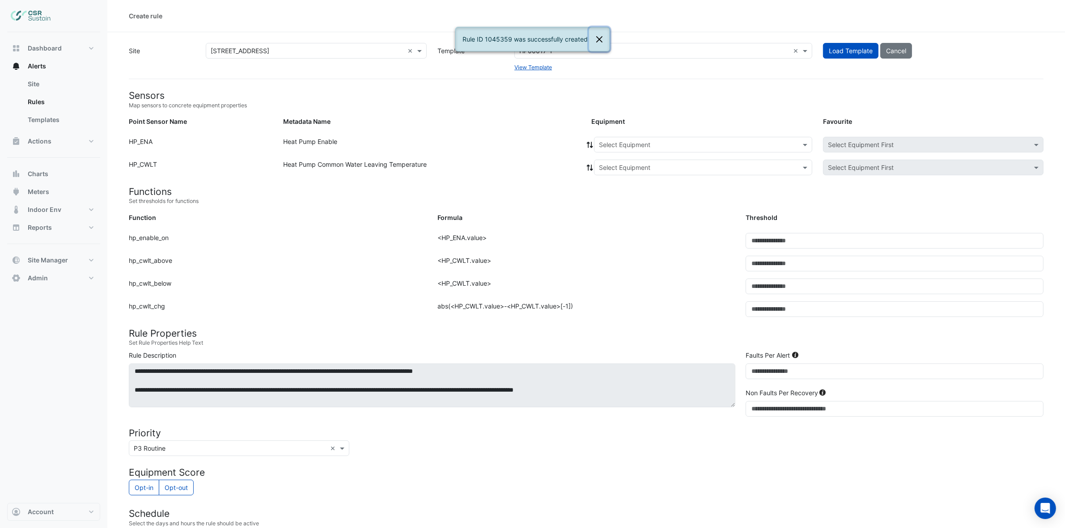
click at [596, 38] on button "Close" at bounding box center [599, 39] width 21 height 24
click at [800, 48] on span at bounding box center [805, 50] width 11 height 9
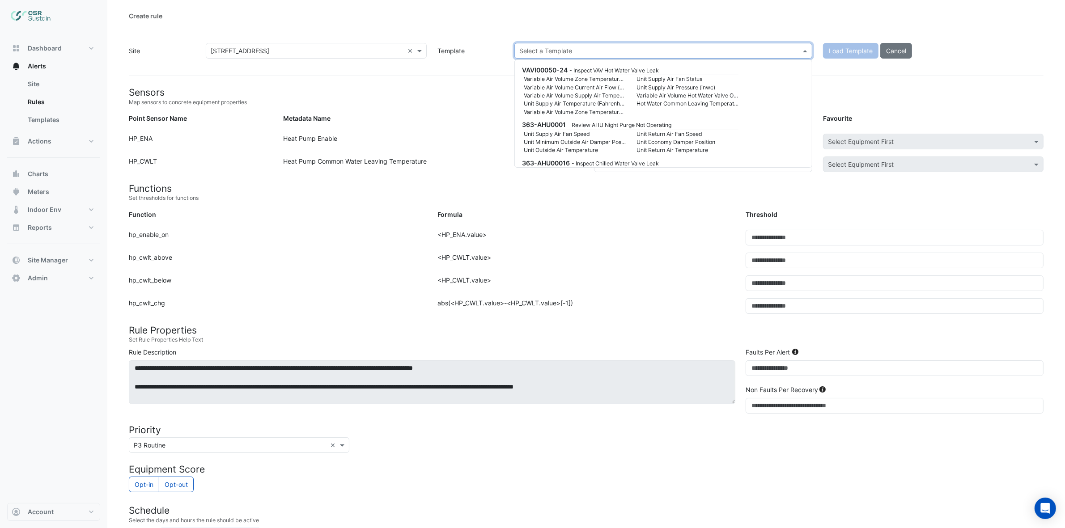
click at [796, 50] on div at bounding box center [663, 51] width 297 height 10
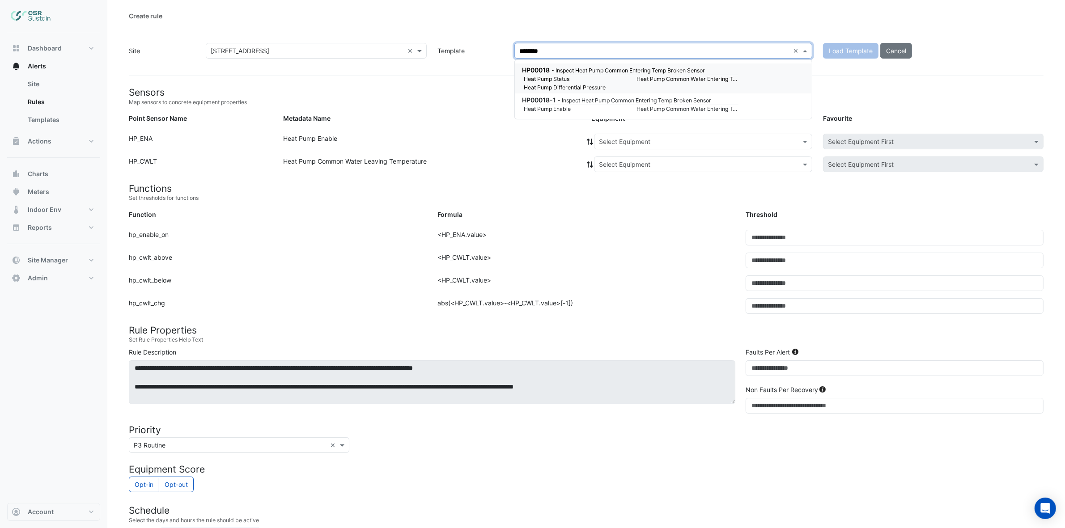
type input "*********"
click at [747, 65] on div "HP00018-1 - Inspect Heat Pump Common Entering Temp Broken Sensor Heat Pump Enab…" at bounding box center [663, 74] width 297 height 22
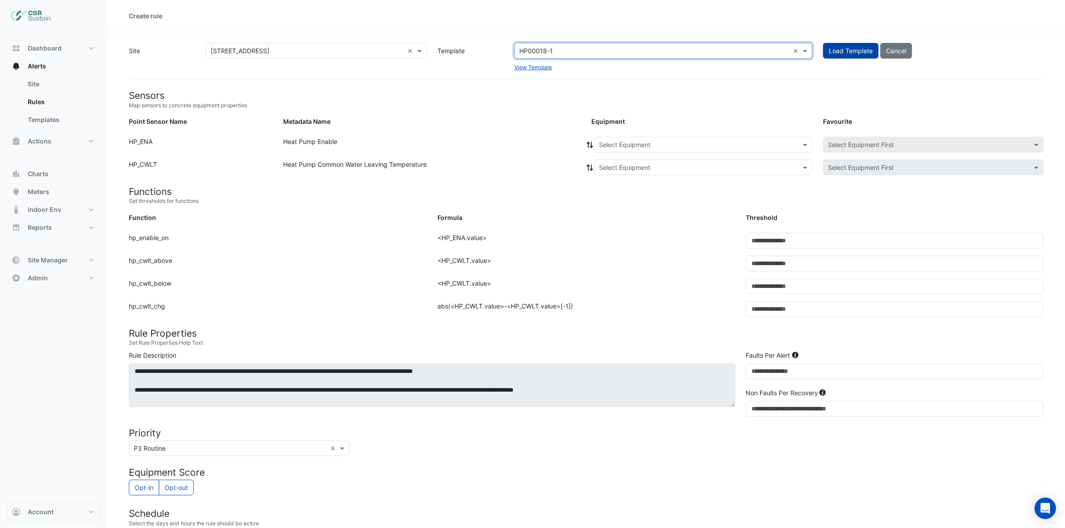
click at [863, 48] on button "Load Template" at bounding box center [850, 51] width 55 height 16
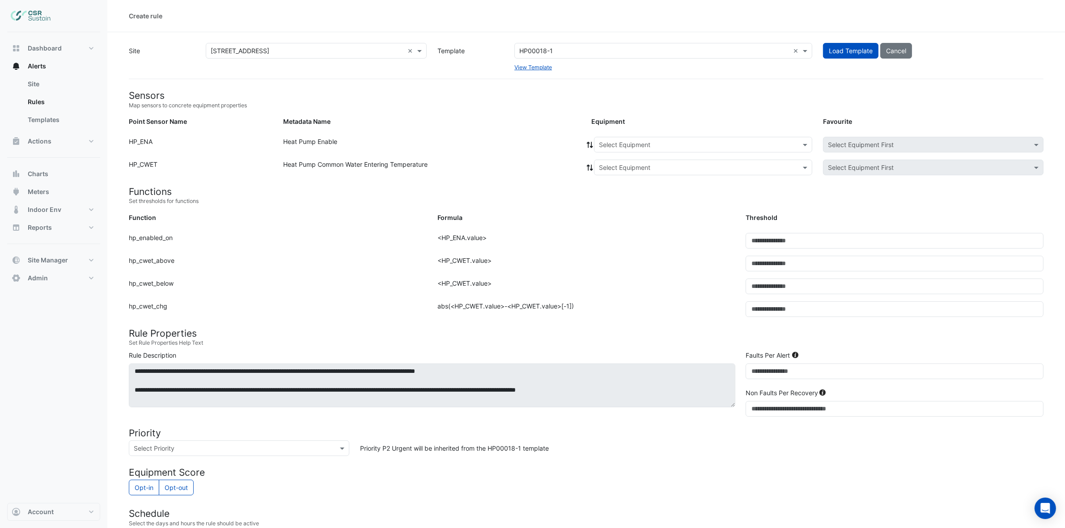
click at [608, 144] on input "text" at bounding box center [694, 144] width 190 height 9
click at [618, 164] on span "ASHP-01" at bounding box center [614, 164] width 26 height 8
click at [591, 144] on icon at bounding box center [590, 145] width 6 height 6
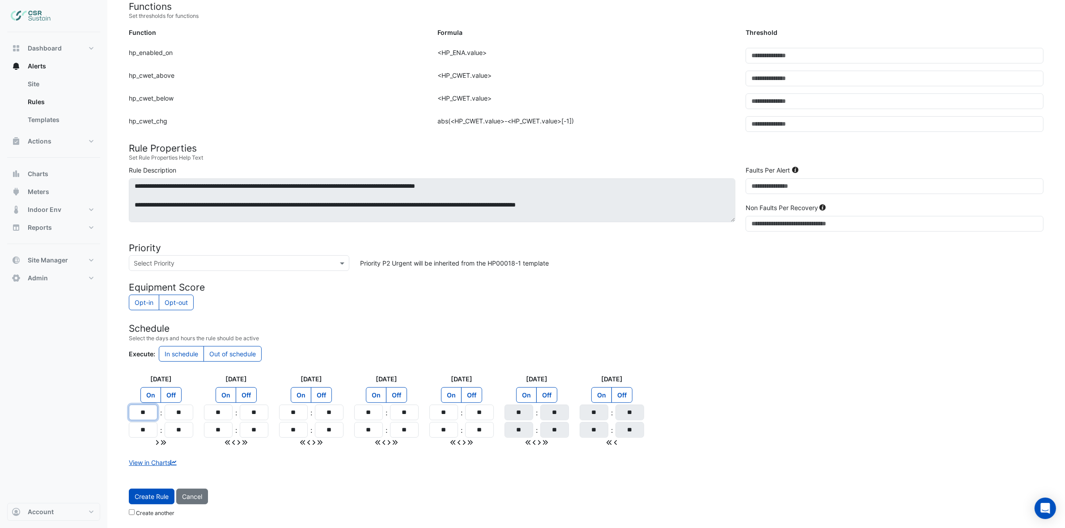
drag, startPoint x: 148, startPoint y: 410, endPoint x: 113, endPoint y: 413, distance: 35.0
click at [113, 413] on section "Site × 8 Exchange Quay × Template HP00018-1 × View Template Load Template Cance…" at bounding box center [585, 184] width 957 height 674
type input "**"
drag, startPoint x: 150, startPoint y: 435, endPoint x: 124, endPoint y: 435, distance: 25.9
click at [124, 435] on div "Monday On Off ** : ** ** : **" at bounding box center [160, 410] width 75 height 73
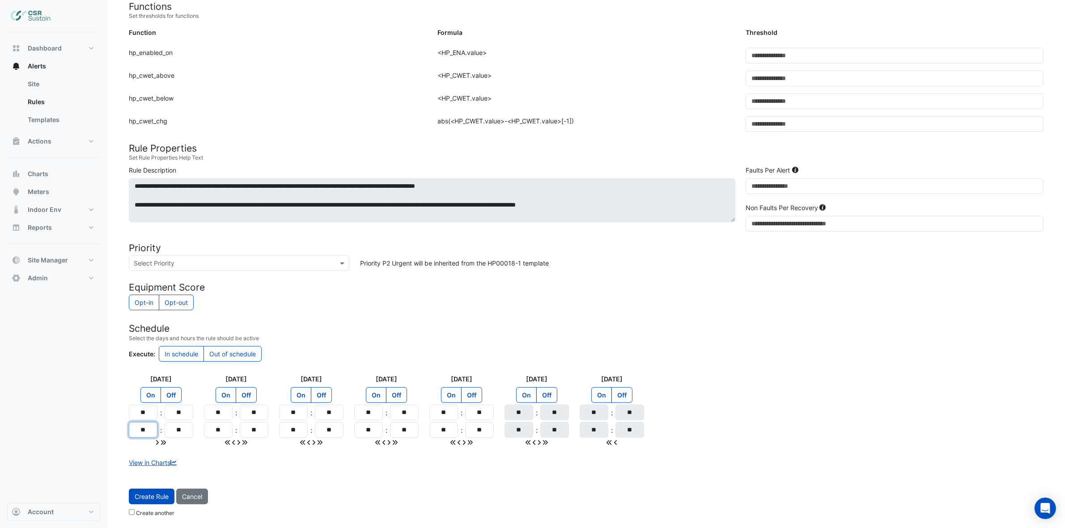
type input "**"
click at [164, 445] on fa-icon at bounding box center [163, 443] width 5 height 8
type input "**"
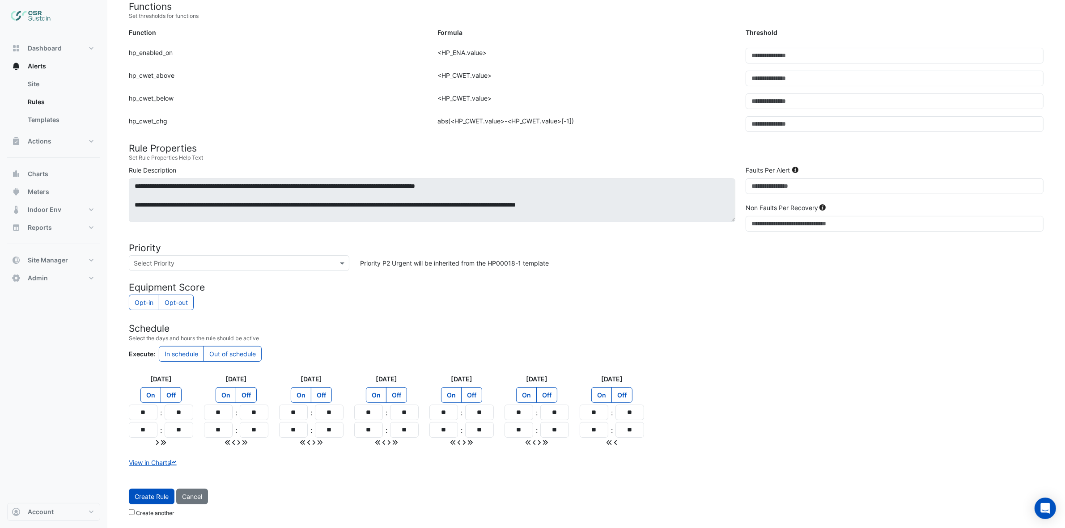
type input "**"
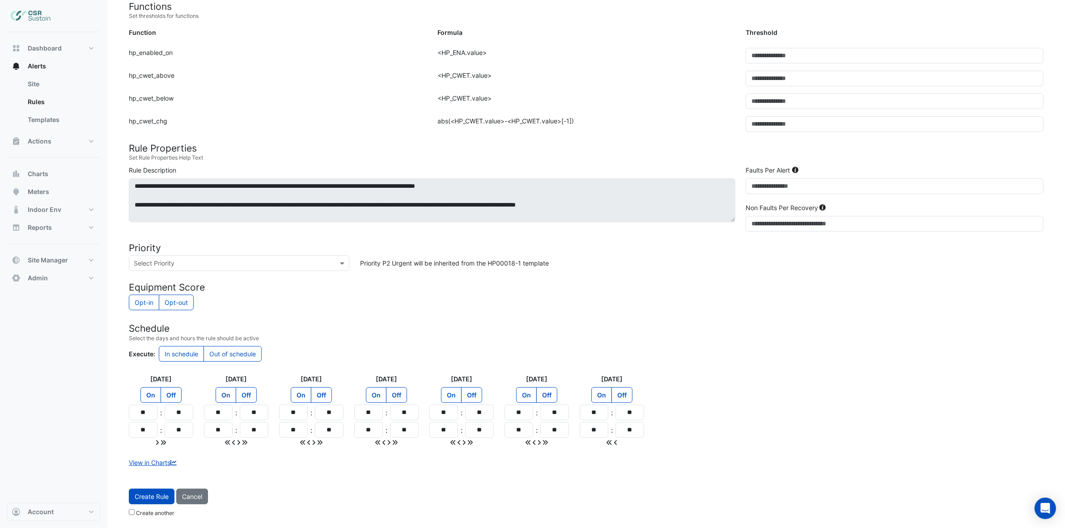
type input "**"
click at [224, 274] on form "Sensors Map sensors to concrete equipment properties Point Sensor Name Metadata…" at bounding box center [586, 213] width 914 height 616
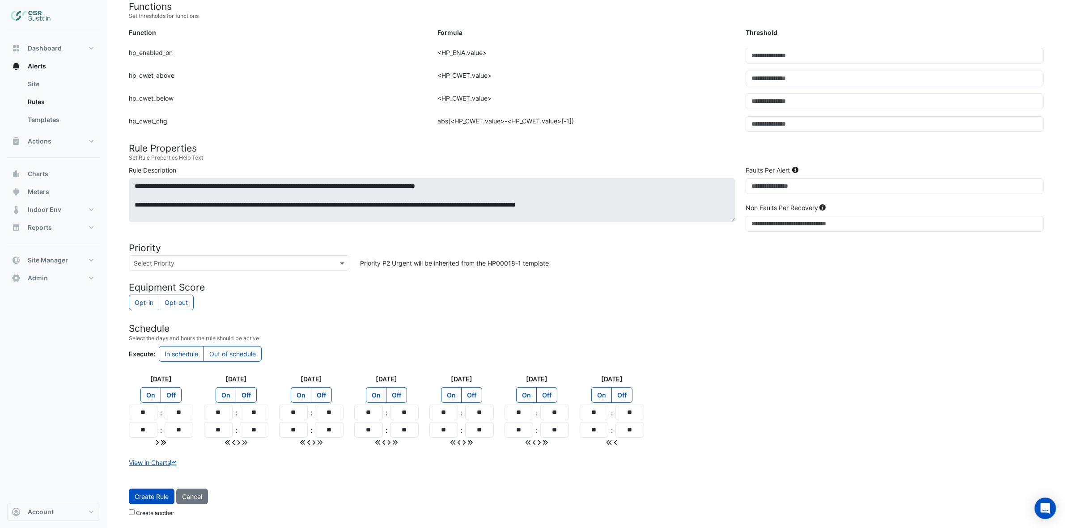
click at [236, 259] on input "text" at bounding box center [230, 263] width 193 height 9
click at [140, 296] on span "P2 Urgent" at bounding box center [151, 296] width 30 height 8
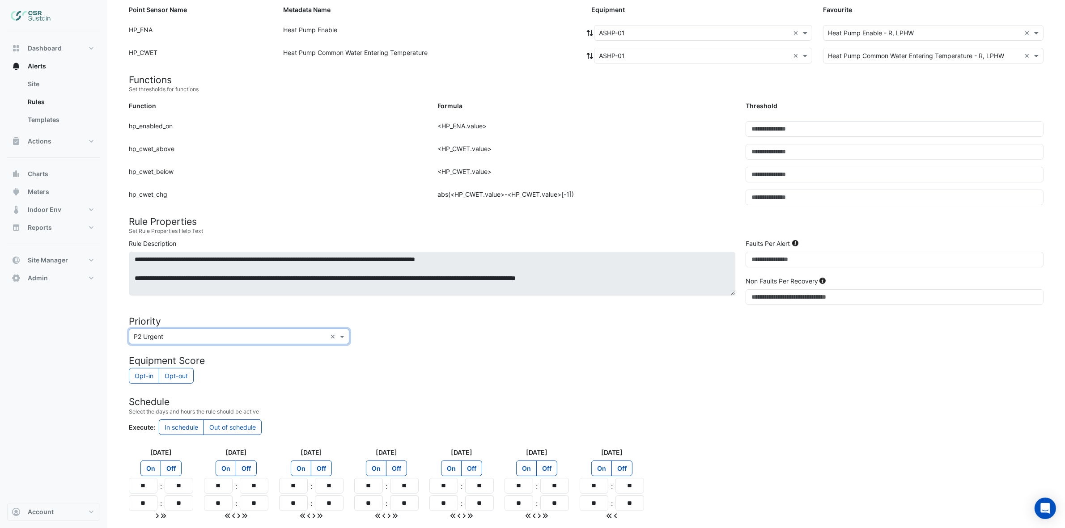
scroll to position [187, 0]
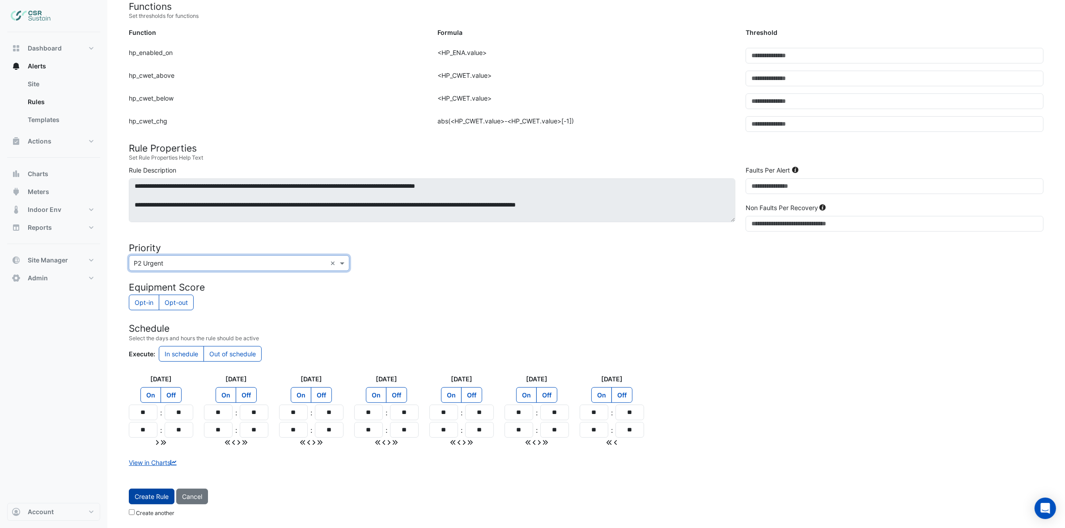
click at [160, 499] on span "Create Rule" at bounding box center [152, 497] width 34 height 8
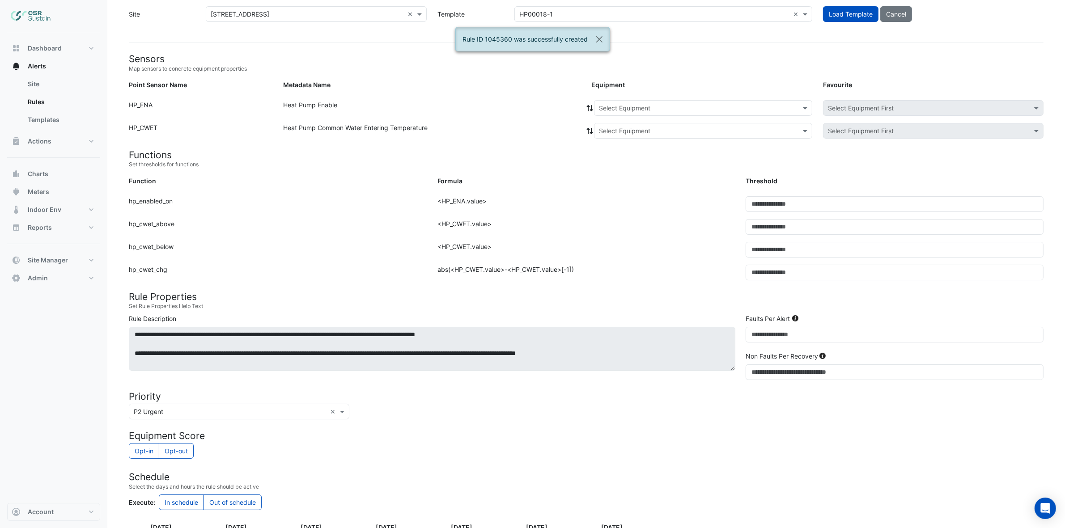
scroll to position [0, 0]
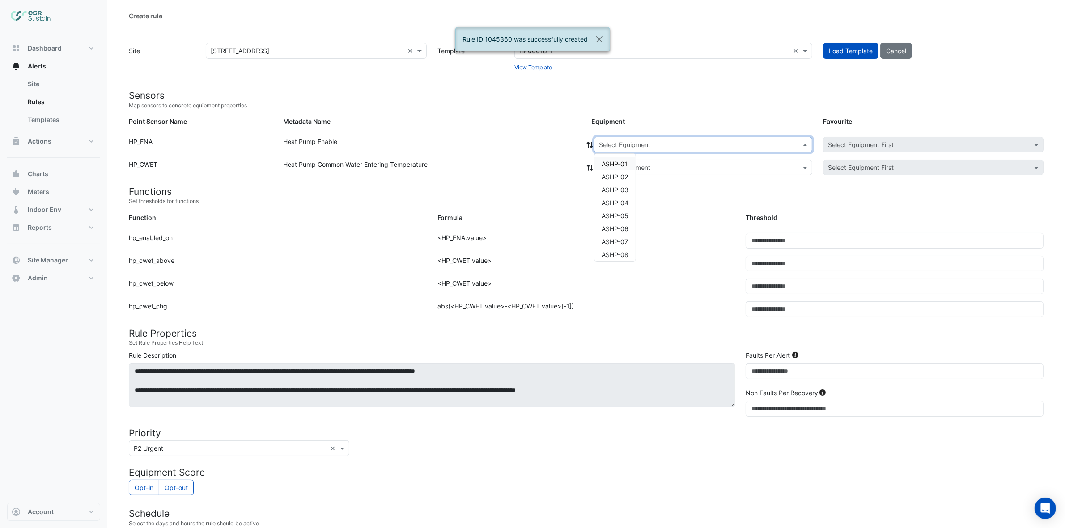
click at [631, 144] on input "text" at bounding box center [694, 144] width 190 height 9
click at [615, 176] on span "ASHP-02" at bounding box center [614, 177] width 26 height 8
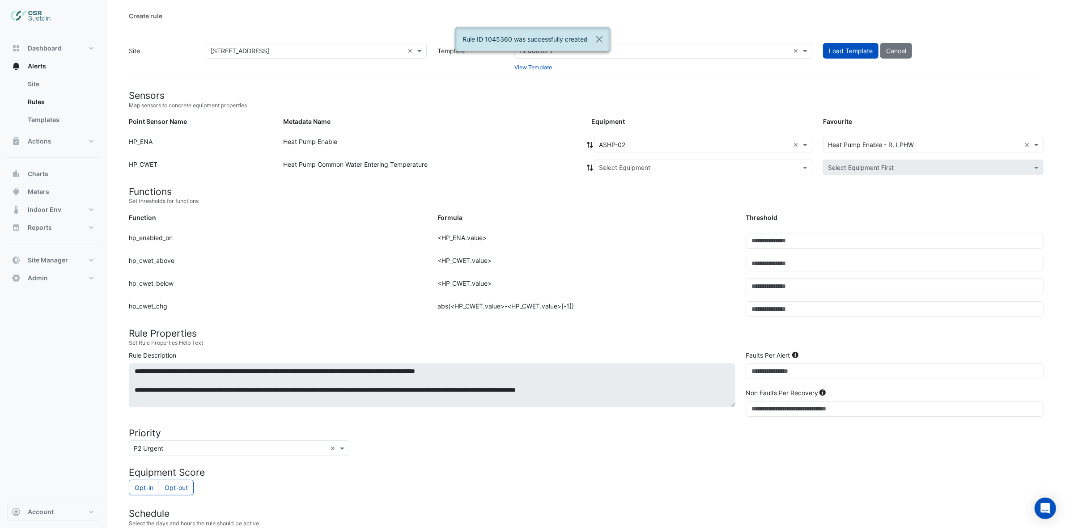
click at [591, 142] on icon at bounding box center [590, 145] width 8 height 6
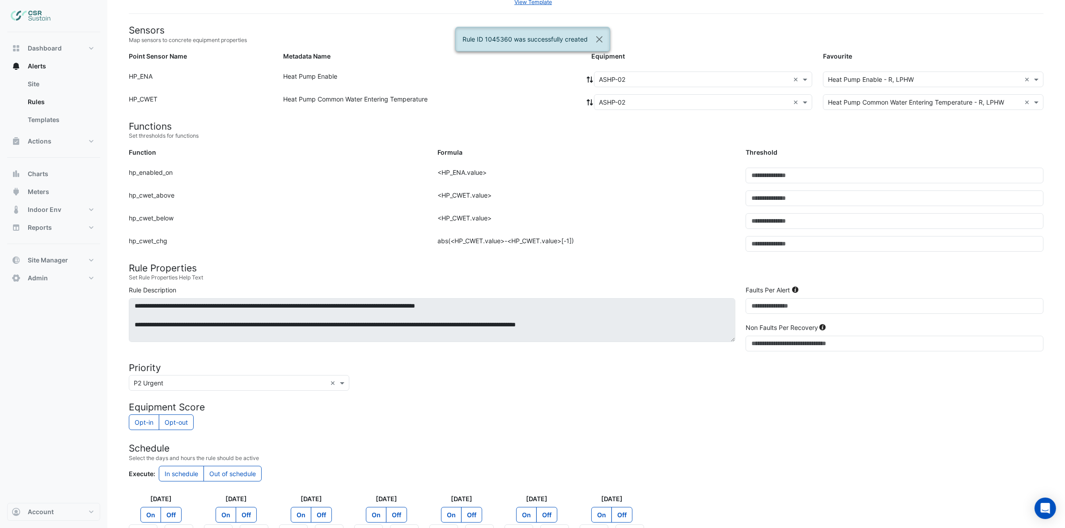
scroll to position [187, 0]
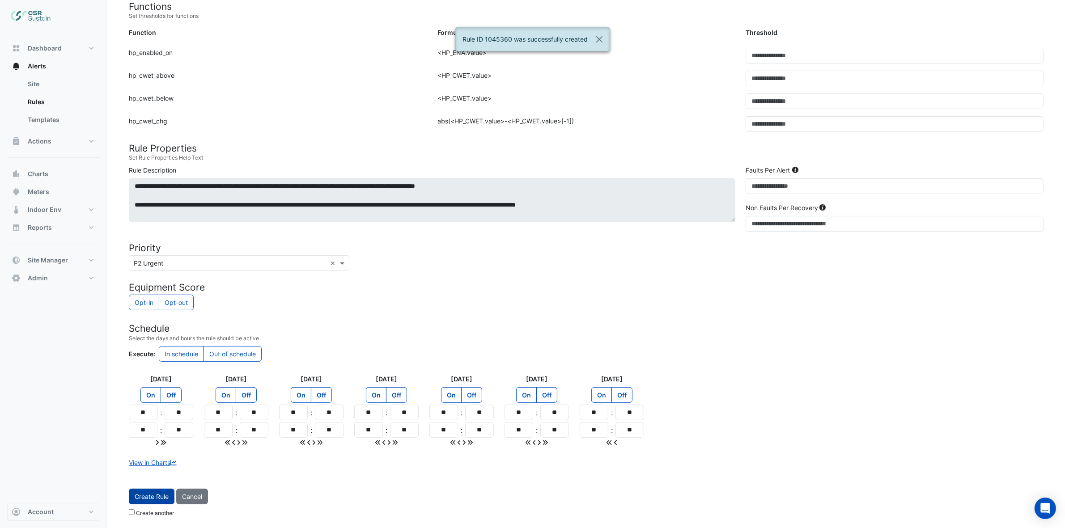
click at [150, 497] on span "Create Rule" at bounding box center [152, 497] width 34 height 8
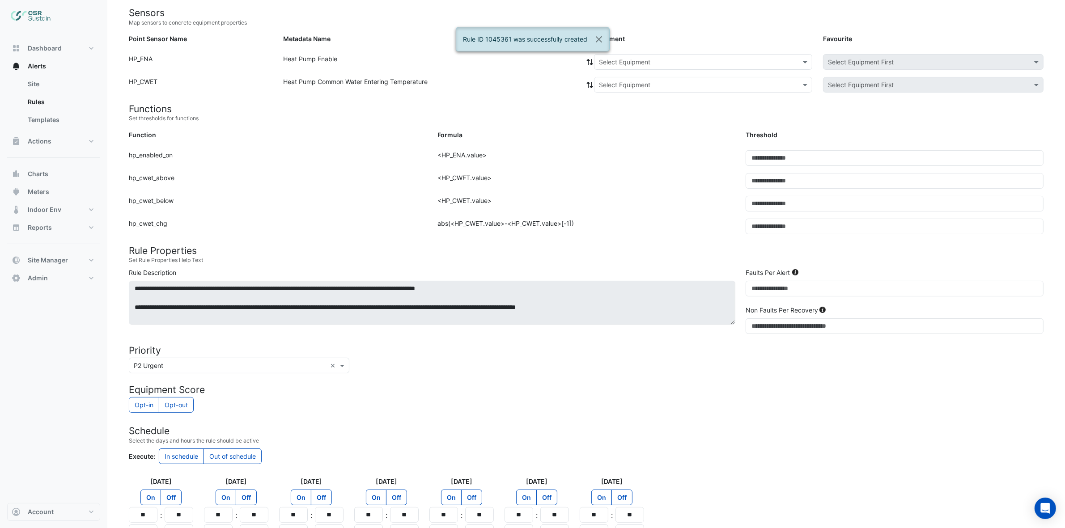
scroll to position [0, 0]
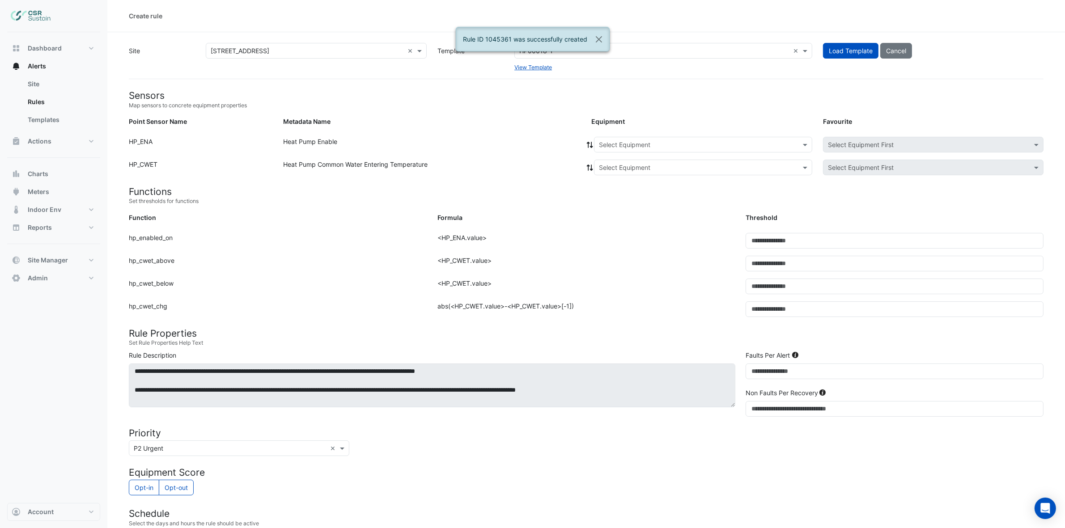
click at [632, 140] on input "text" at bounding box center [694, 144] width 190 height 9
click at [610, 185] on div "ASHP-03" at bounding box center [614, 189] width 41 height 13
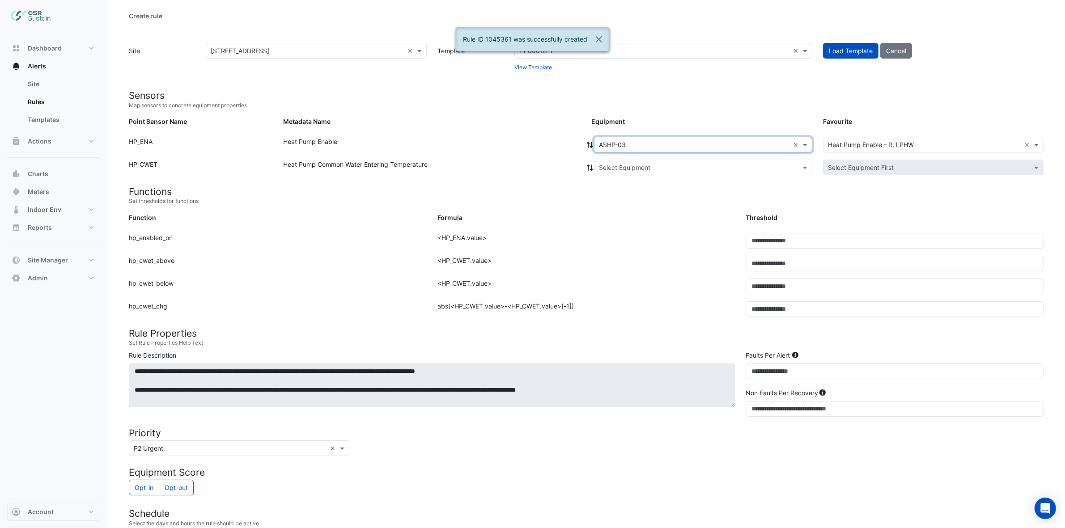
click at [591, 148] on fa-icon at bounding box center [590, 145] width 8 height 8
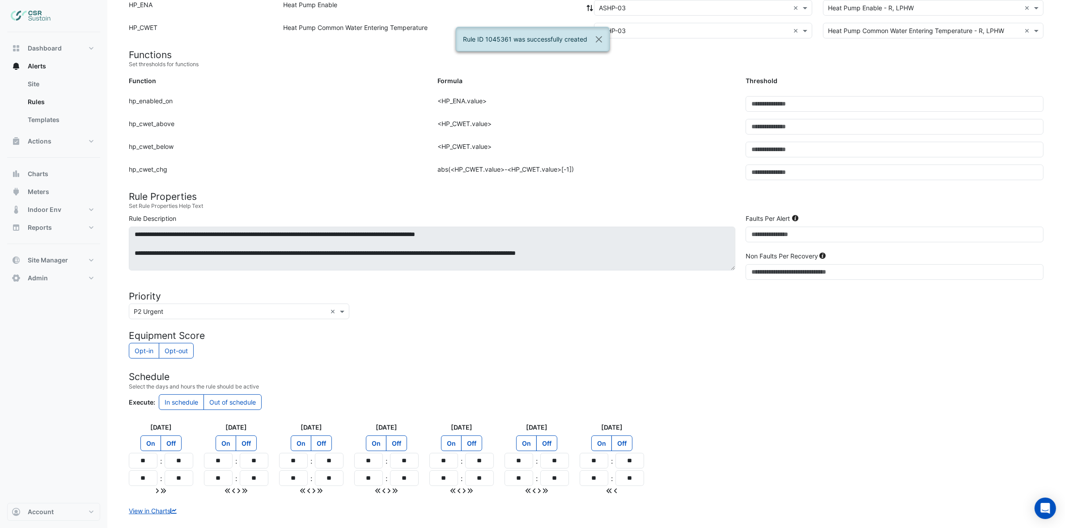
scroll to position [187, 0]
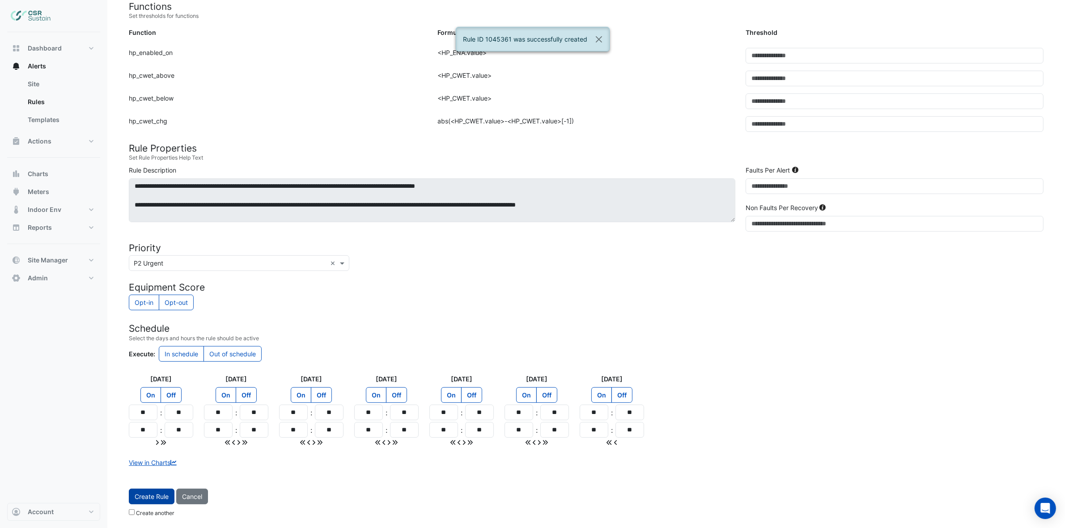
click at [164, 497] on span "Create Rule" at bounding box center [152, 497] width 34 height 8
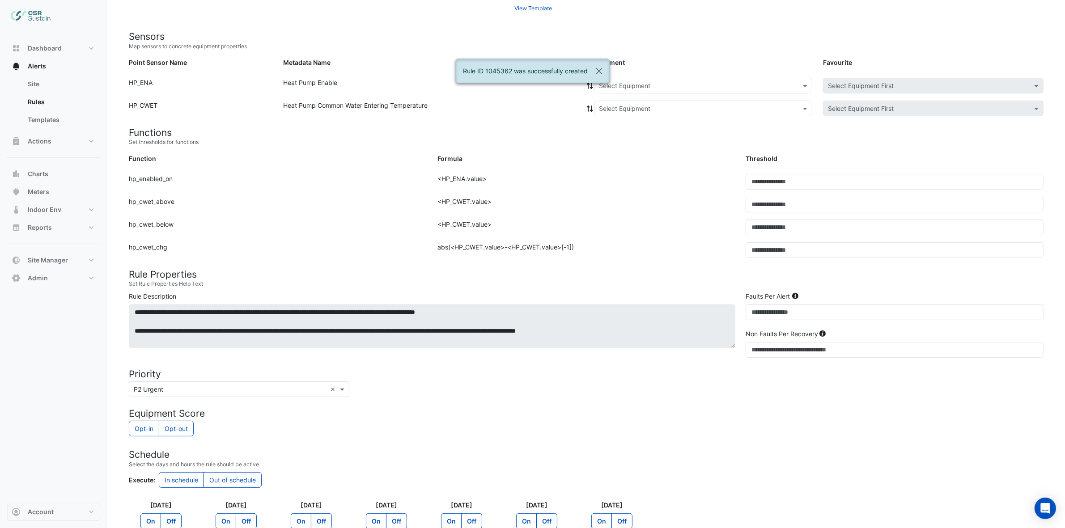
scroll to position [0, 0]
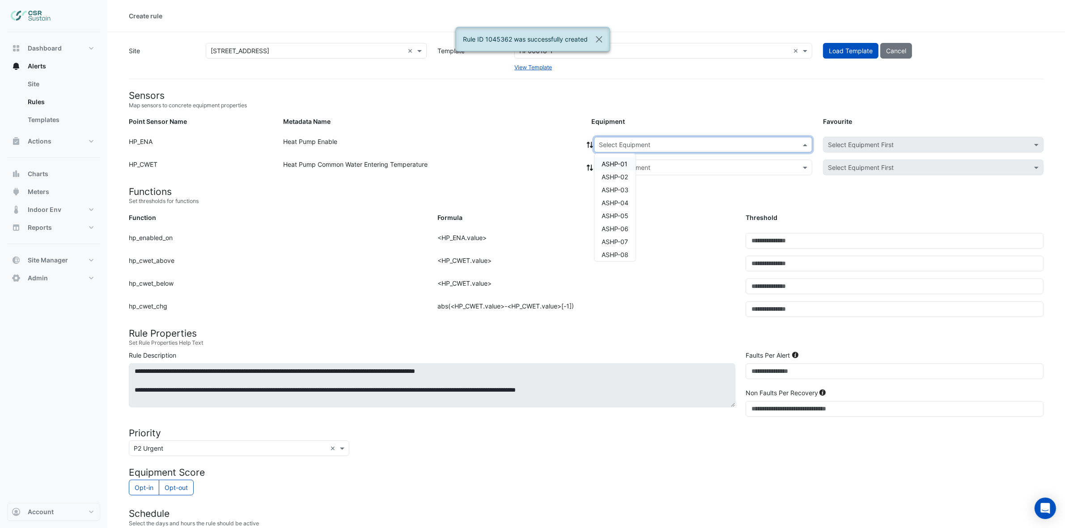
click at [662, 146] on input "text" at bounding box center [694, 144] width 190 height 9
click at [618, 207] on div "ASHP-04" at bounding box center [614, 202] width 41 height 13
click at [587, 144] on icon at bounding box center [590, 145] width 8 height 6
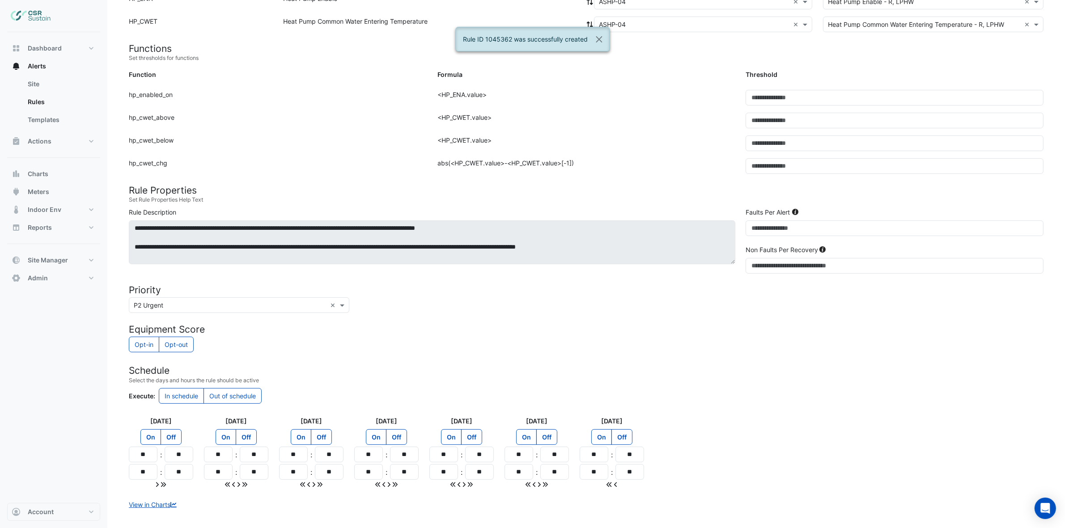
scroll to position [187, 0]
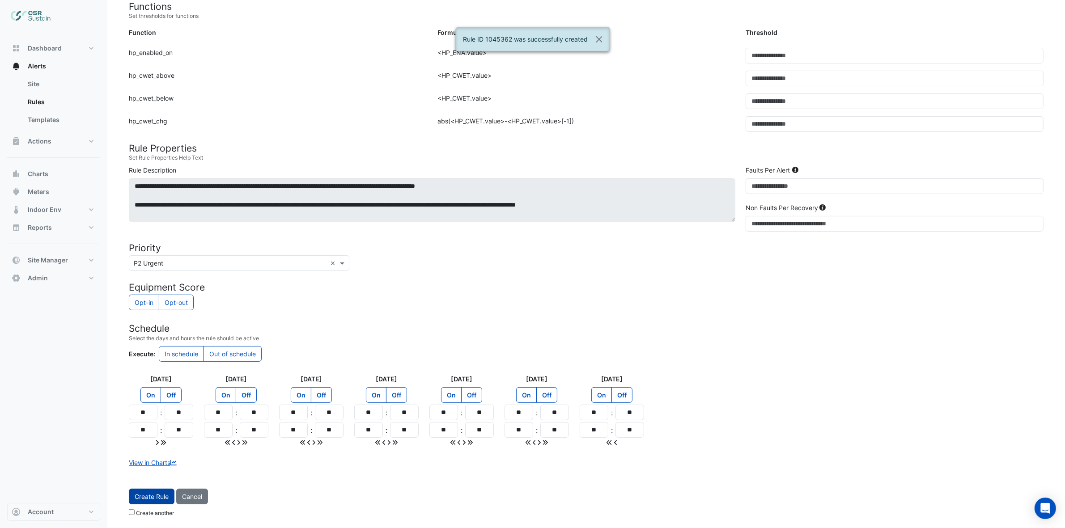
click at [160, 493] on span "Create Rule" at bounding box center [152, 497] width 34 height 8
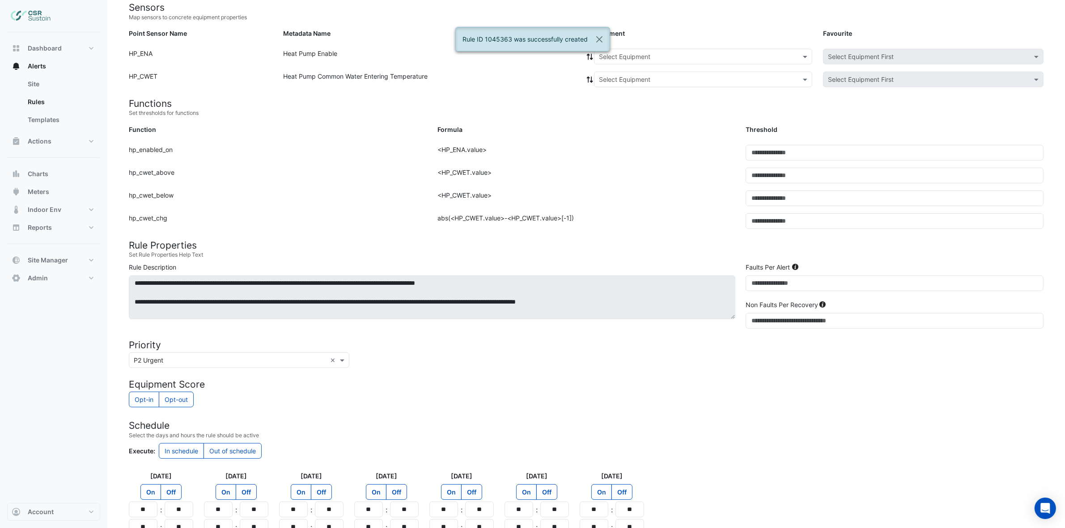
scroll to position [0, 0]
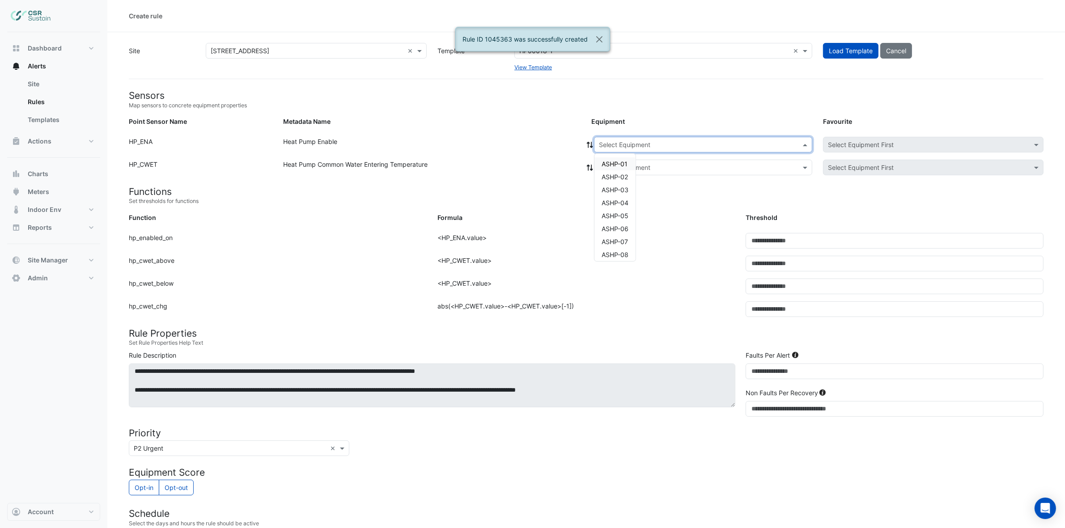
click at [647, 137] on div "Select Equipment" at bounding box center [703, 145] width 218 height 16
click at [630, 215] on div "ASHP-05" at bounding box center [614, 215] width 41 height 13
click at [591, 146] on icon at bounding box center [590, 145] width 6 height 6
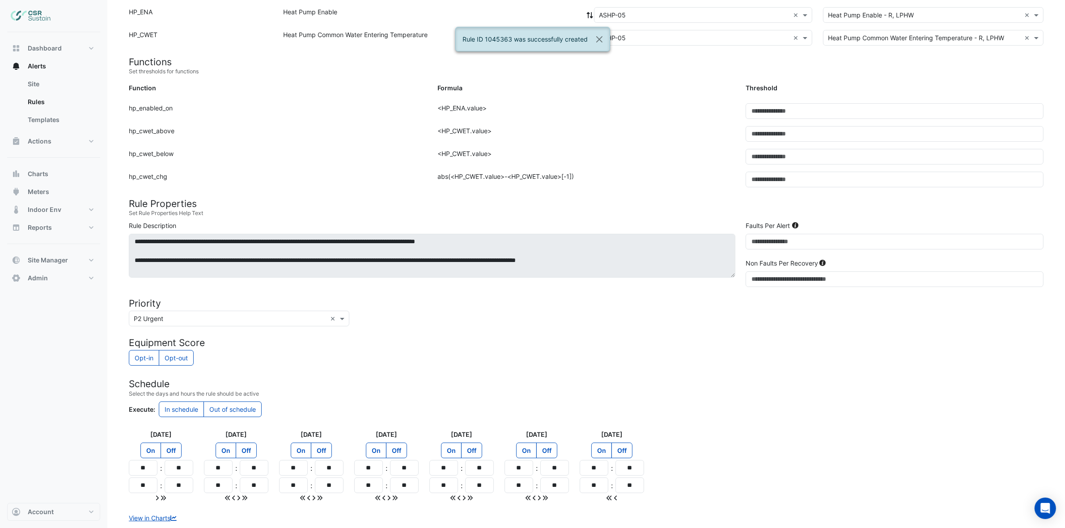
scroll to position [187, 0]
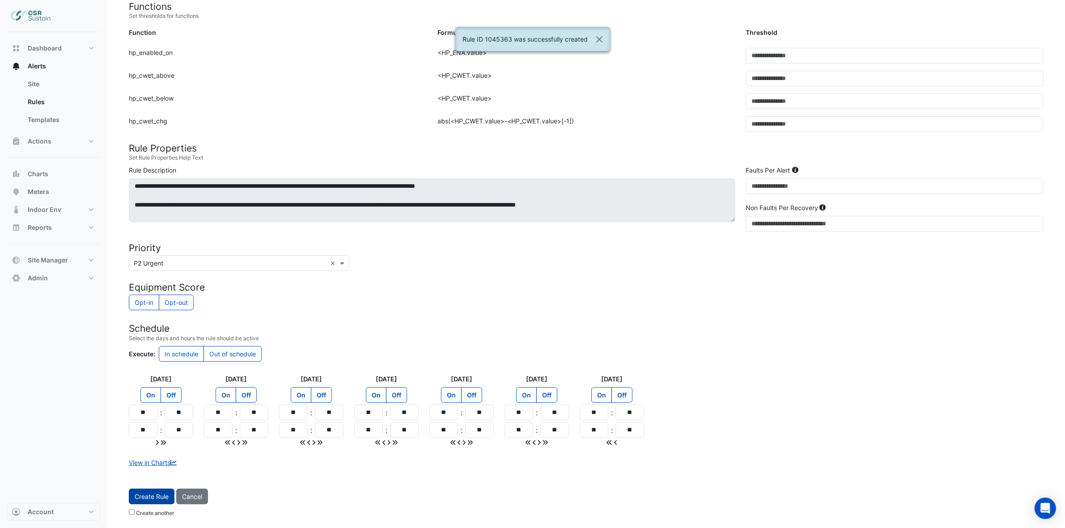
click at [154, 493] on span "Create Rule" at bounding box center [152, 497] width 34 height 8
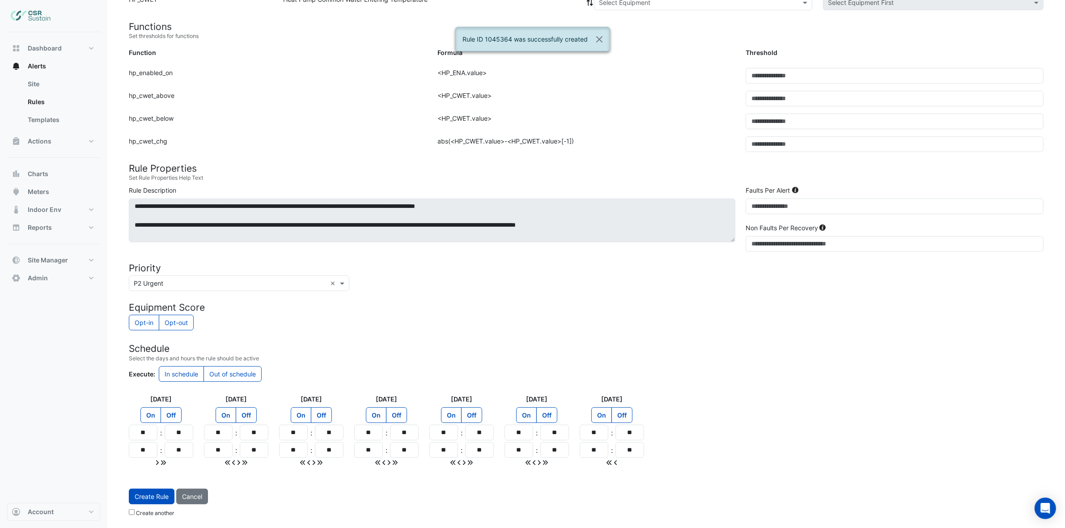
scroll to position [0, 0]
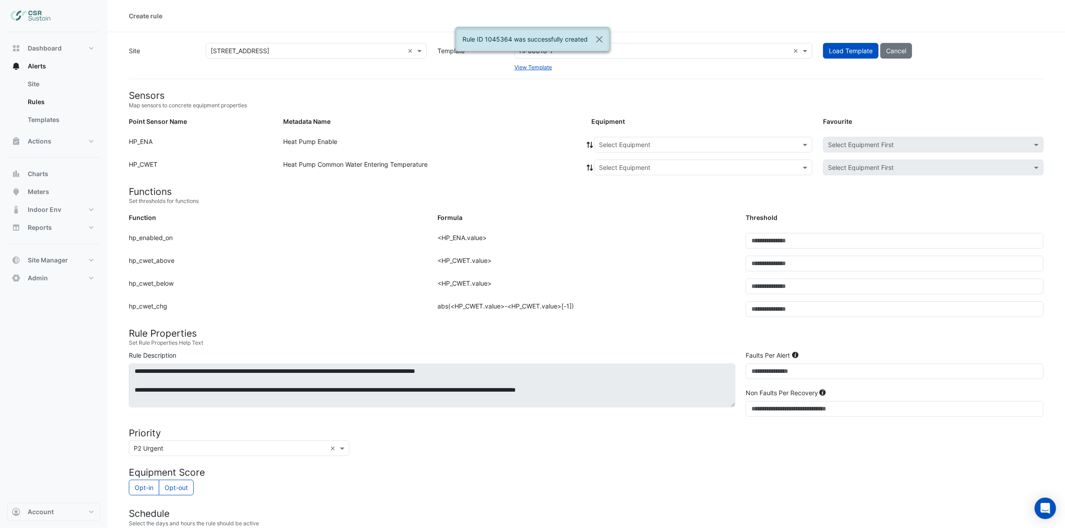
click at [645, 148] on input "text" at bounding box center [694, 144] width 190 height 9
click at [621, 232] on span "ASHP-06" at bounding box center [614, 229] width 27 height 8
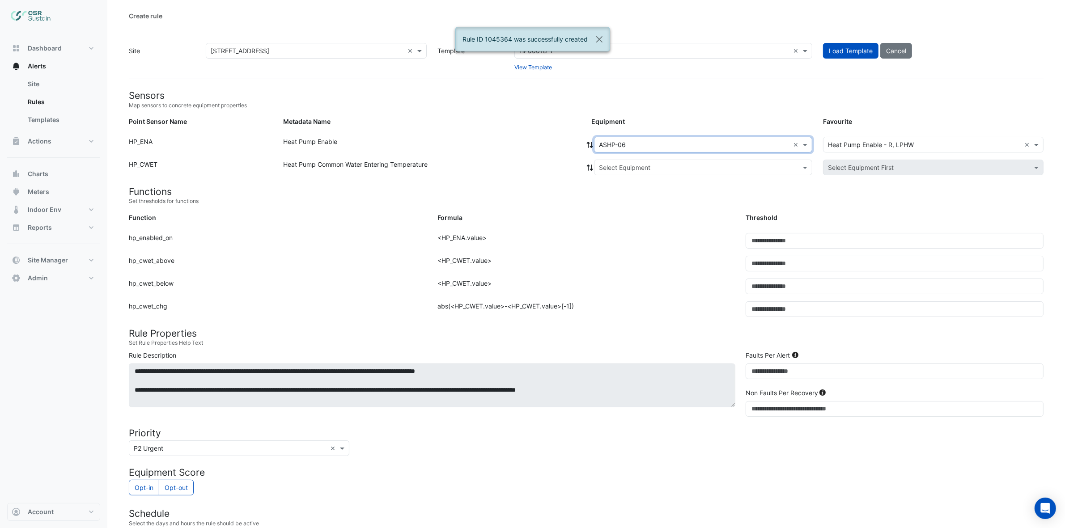
click at [589, 142] on icon at bounding box center [590, 145] width 8 height 6
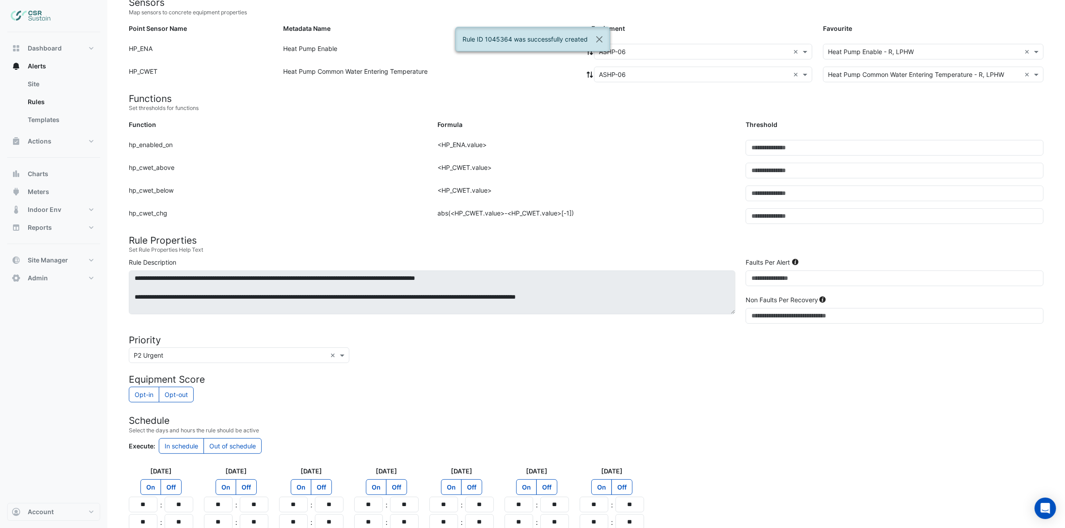
scroll to position [187, 0]
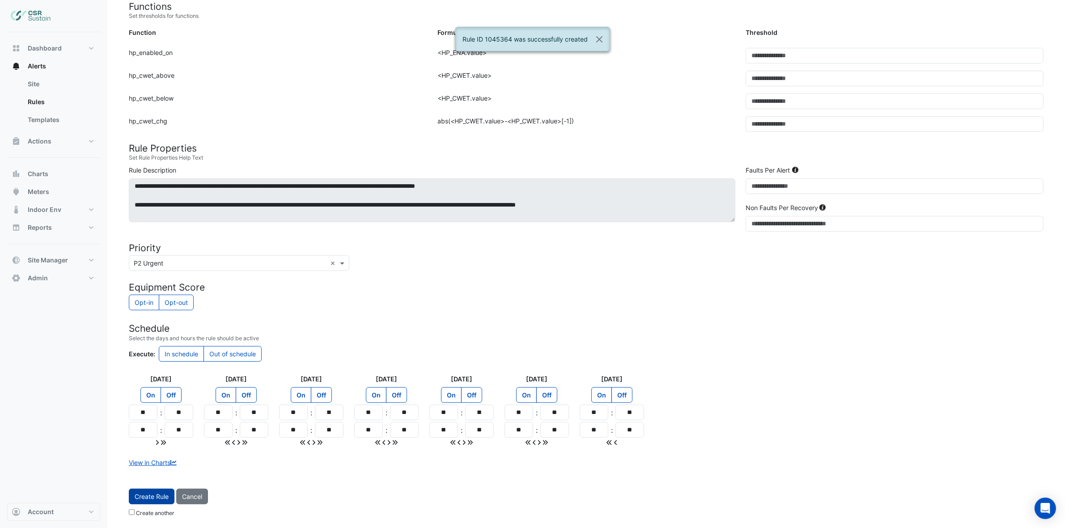
click at [161, 498] on span "Create Rule" at bounding box center [152, 497] width 34 height 8
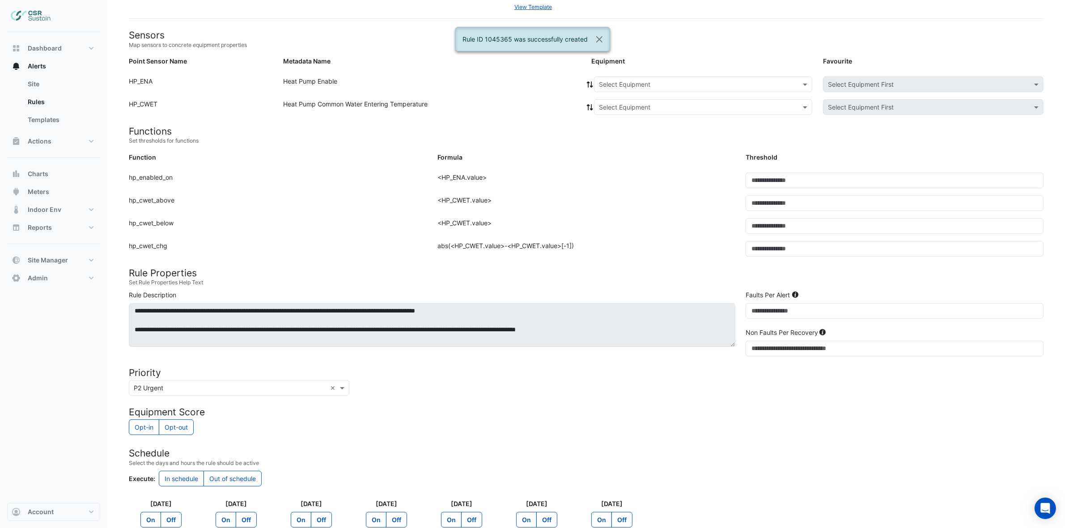
scroll to position [0, 0]
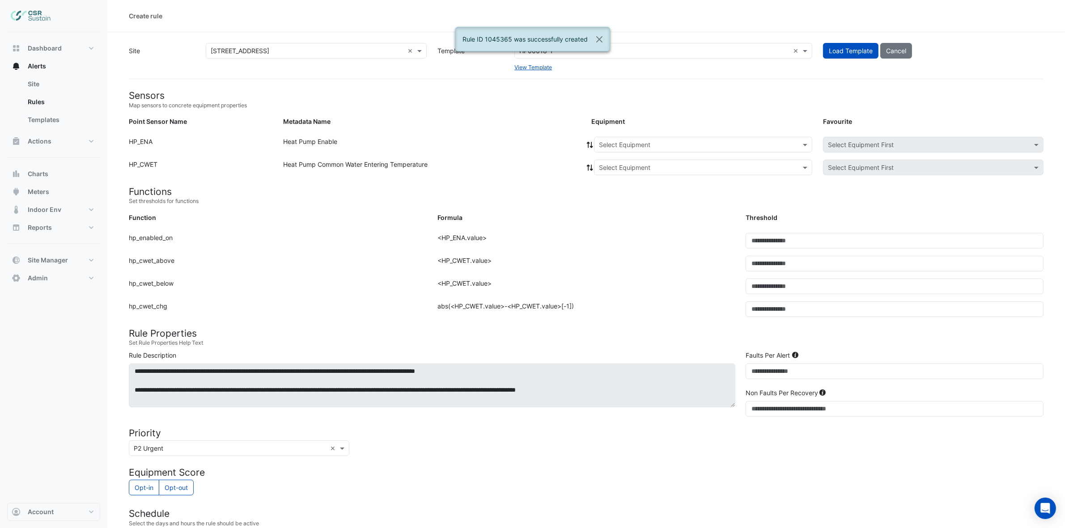
click at [616, 142] on input "text" at bounding box center [694, 144] width 190 height 9
click at [621, 189] on span "ASHP-07" at bounding box center [614, 187] width 26 height 8
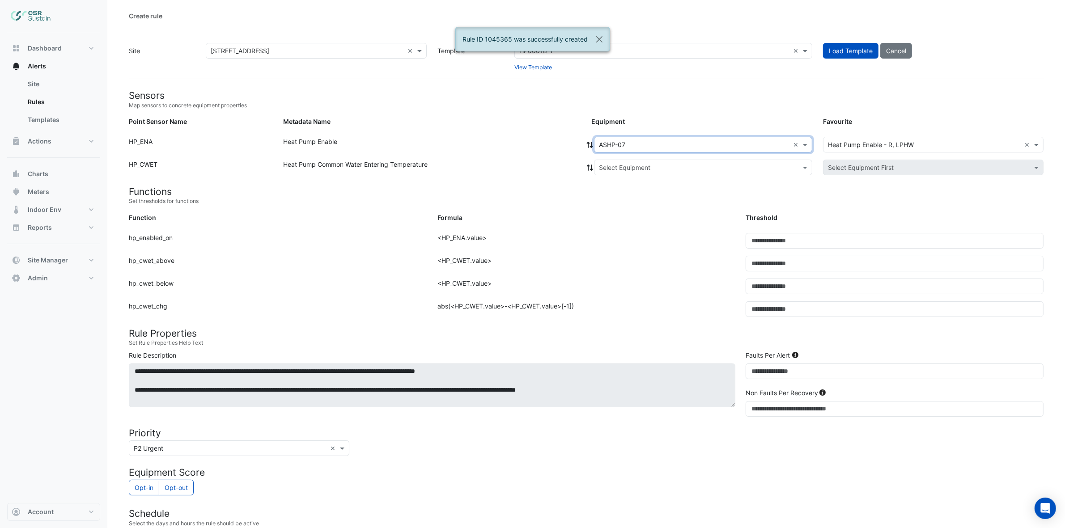
click at [592, 146] on icon at bounding box center [590, 145] width 6 height 6
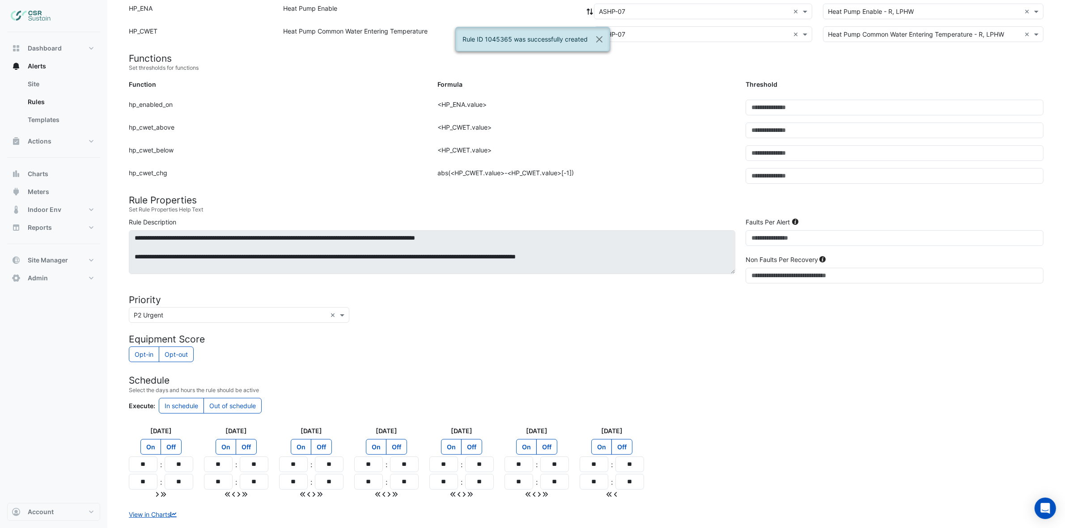
scroll to position [187, 0]
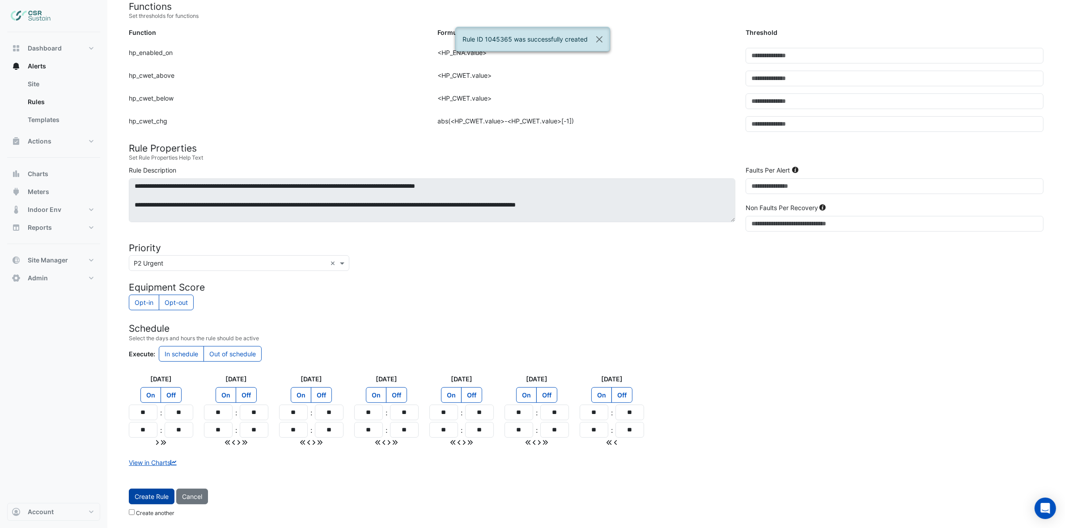
click at [164, 493] on span "Create Rule" at bounding box center [152, 497] width 34 height 8
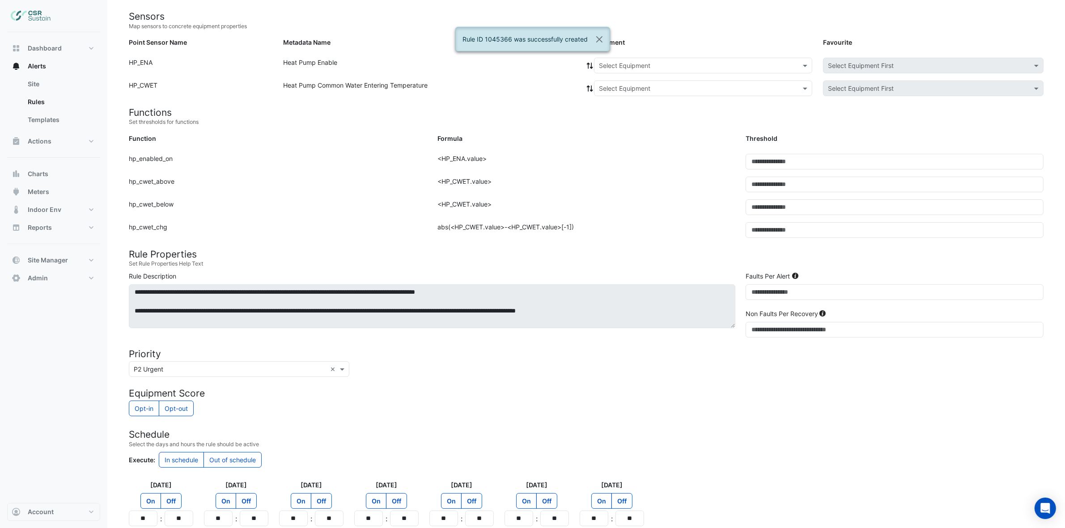
scroll to position [0, 0]
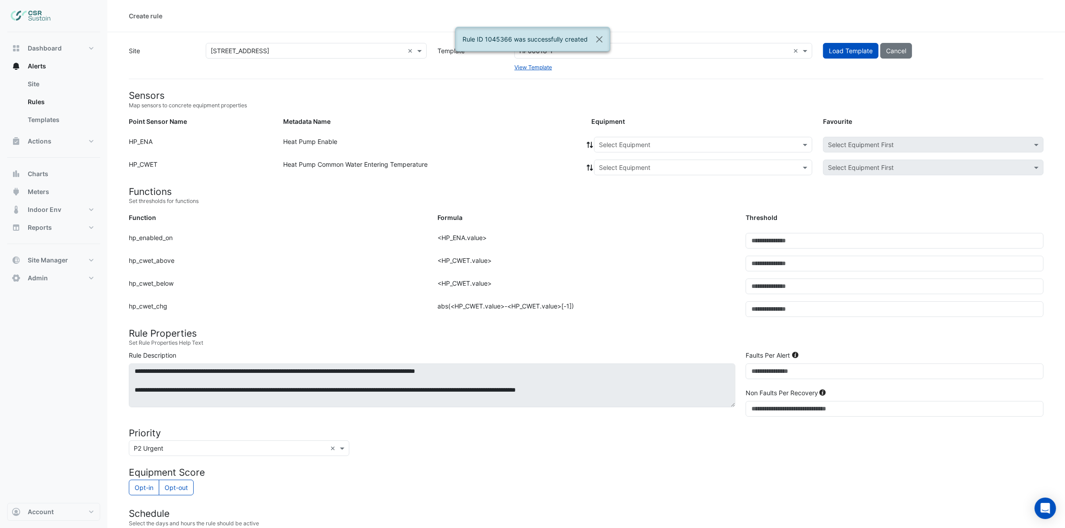
click at [642, 148] on input "text" at bounding box center [694, 144] width 190 height 9
click at [624, 201] on span "ASHP-08" at bounding box center [614, 200] width 27 height 8
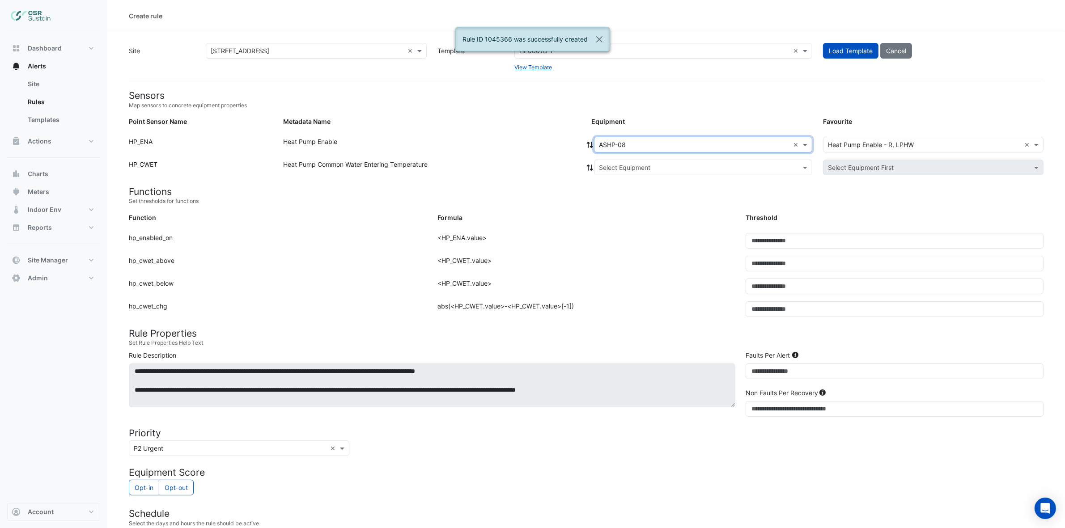
click at [588, 143] on icon at bounding box center [590, 145] width 6 height 6
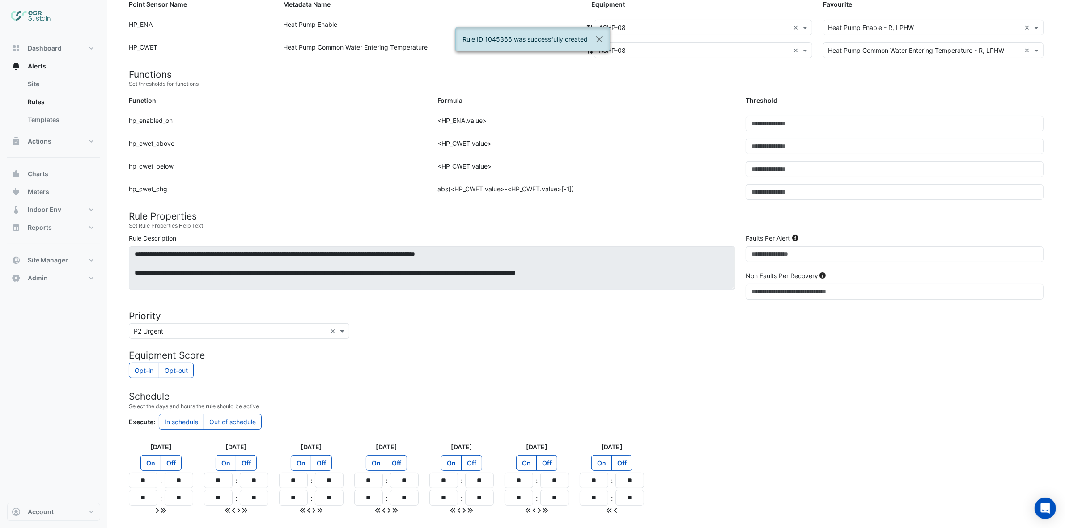
scroll to position [187, 0]
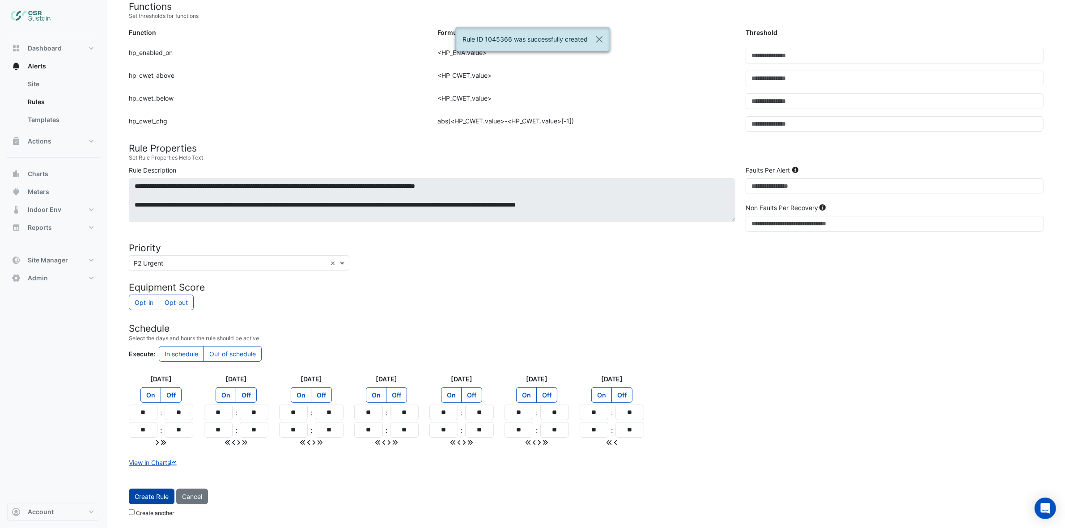
click at [162, 499] on span "Create Rule" at bounding box center [152, 497] width 34 height 8
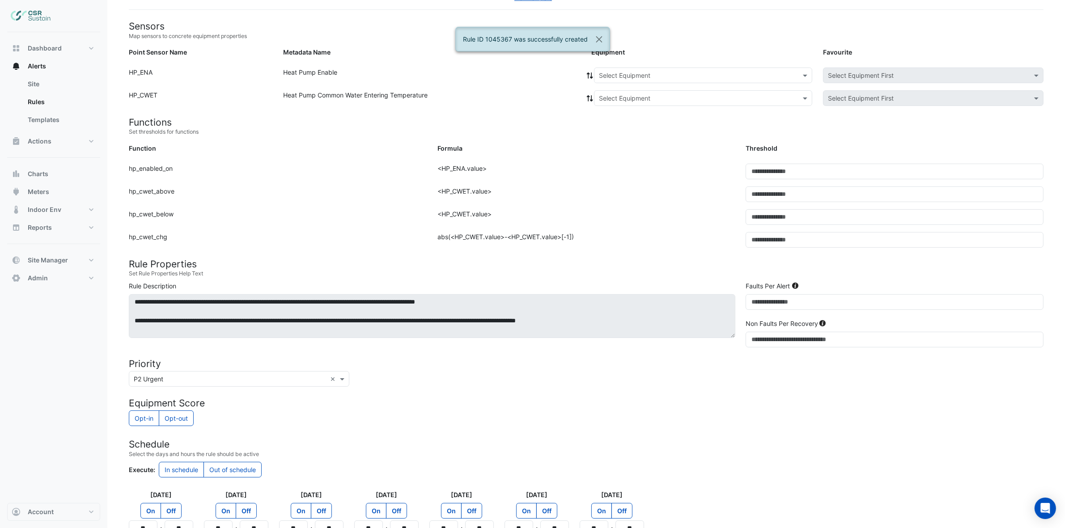
scroll to position [0, 0]
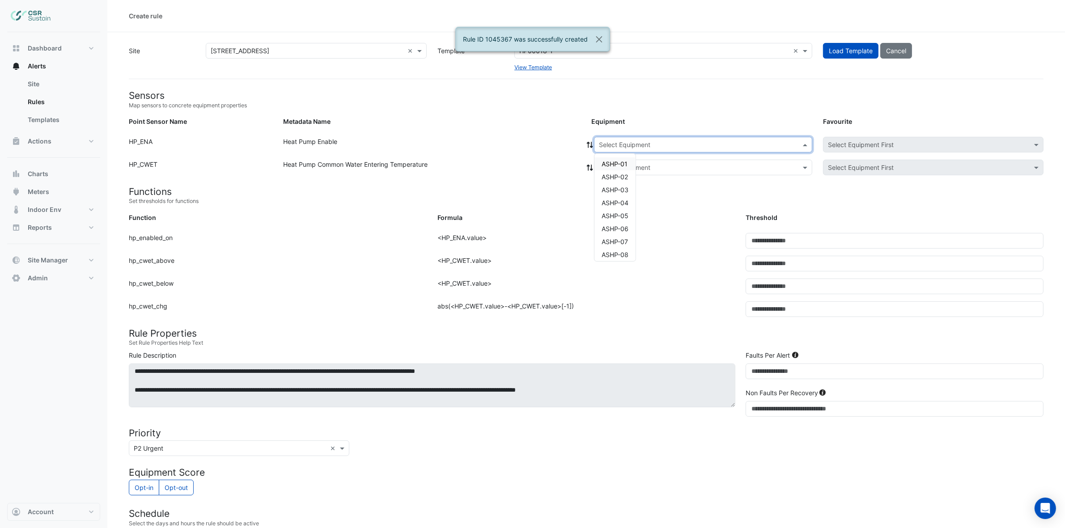
click at [599, 141] on input "text" at bounding box center [694, 144] width 190 height 9
click at [626, 213] on span "ASHP-09" at bounding box center [614, 213] width 27 height 8
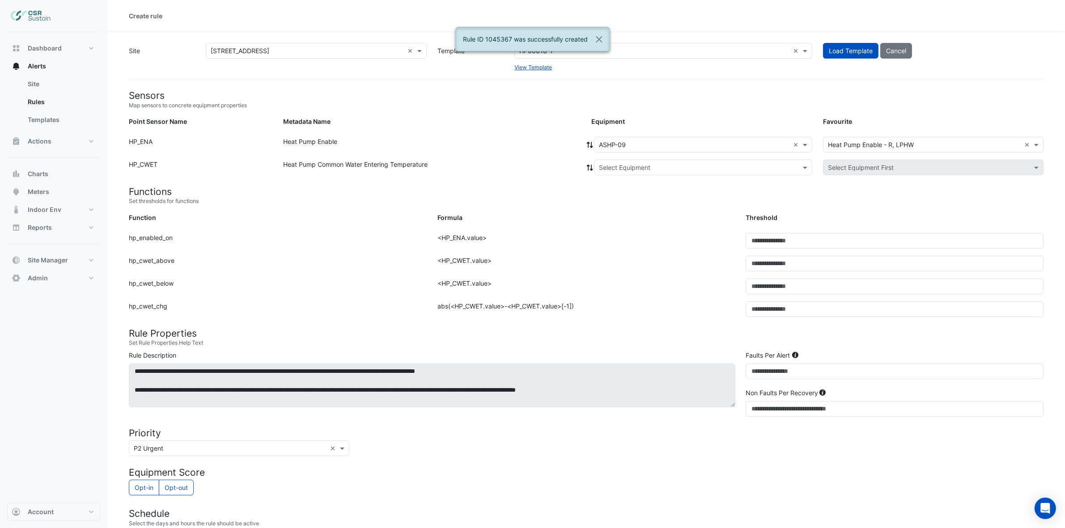
click at [590, 144] on icon at bounding box center [590, 145] width 8 height 6
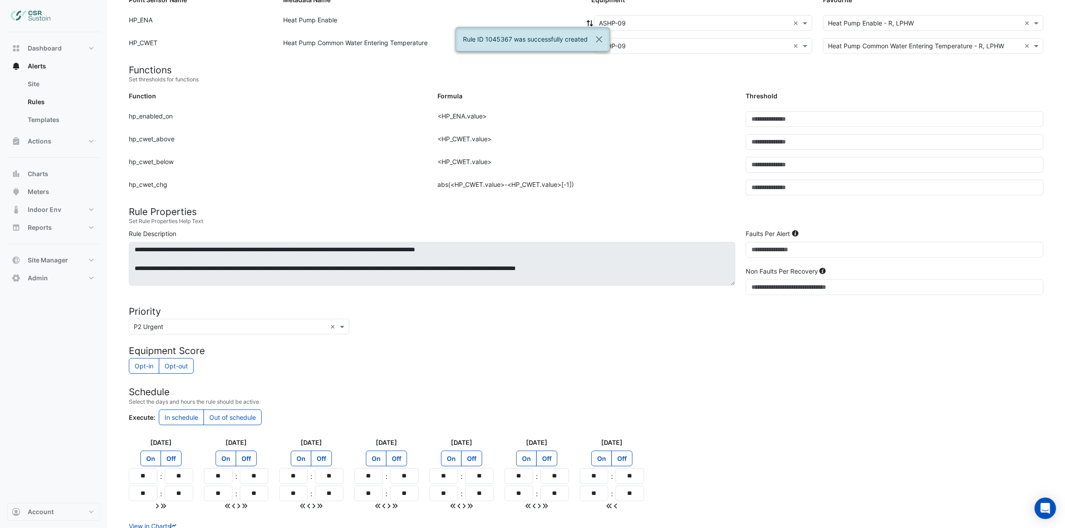
scroll to position [187, 0]
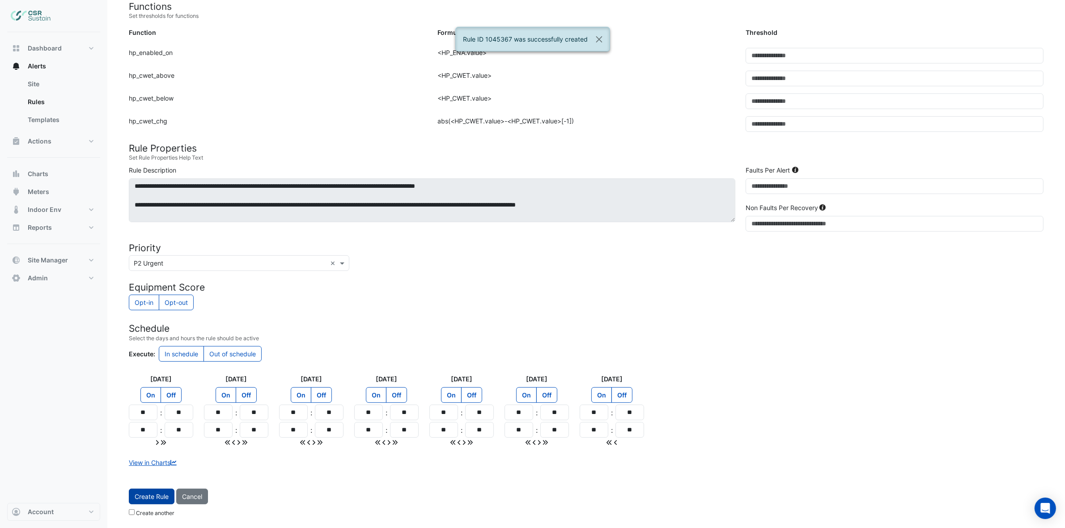
click at [151, 502] on button "Create Rule" at bounding box center [152, 497] width 46 height 16
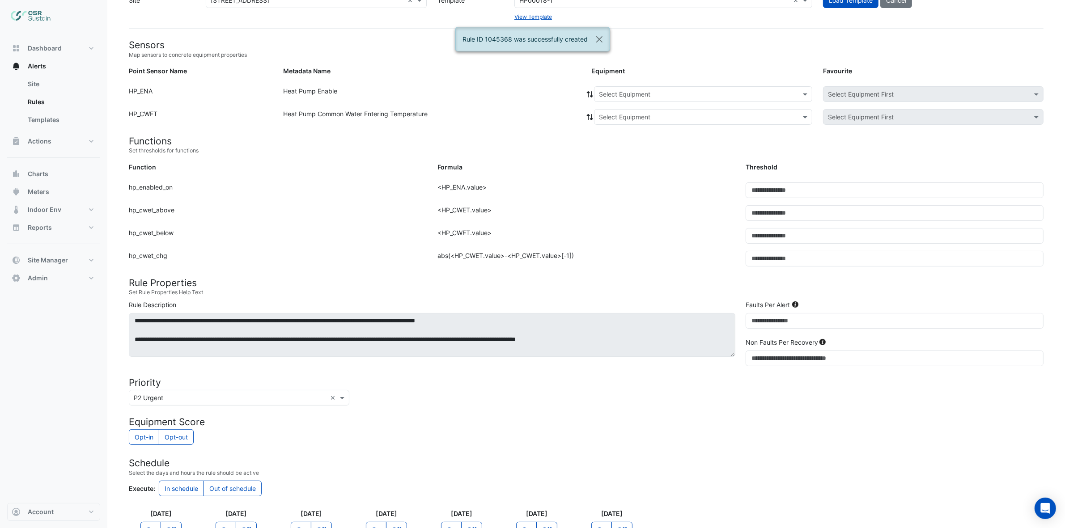
scroll to position [0, 0]
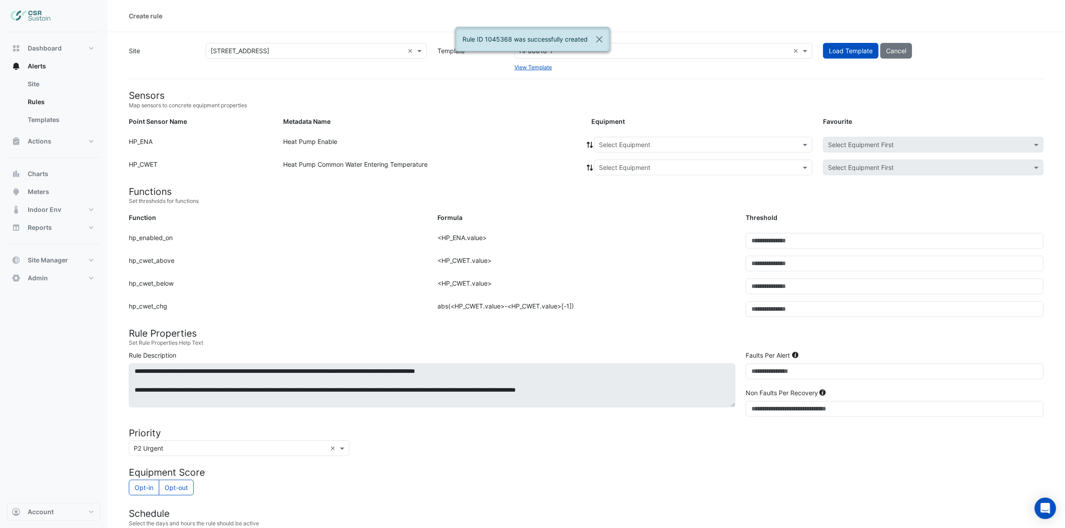
click at [629, 148] on input "text" at bounding box center [694, 144] width 190 height 9
click at [626, 227] on span "ASHP-10" at bounding box center [614, 226] width 26 height 8
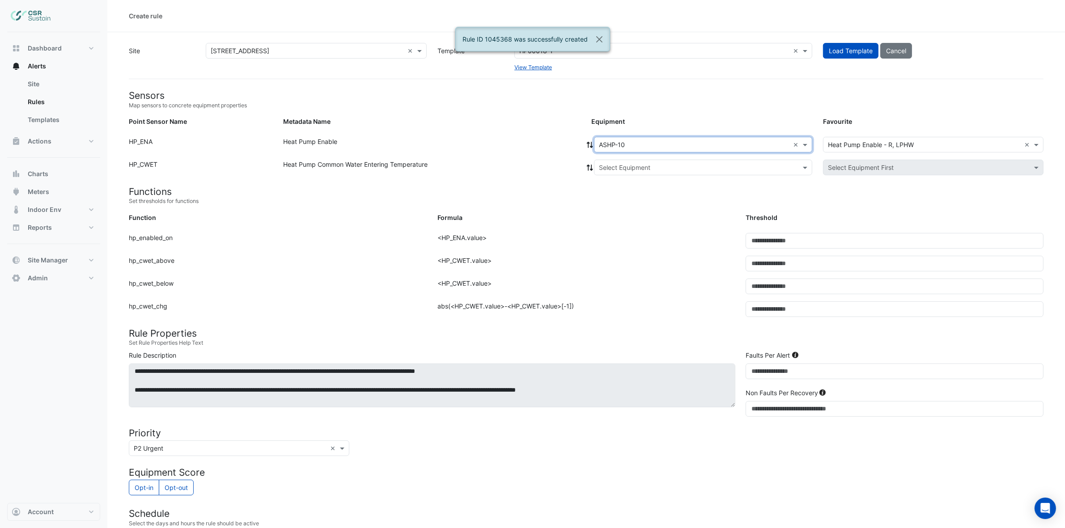
click at [586, 142] on icon at bounding box center [590, 145] width 8 height 6
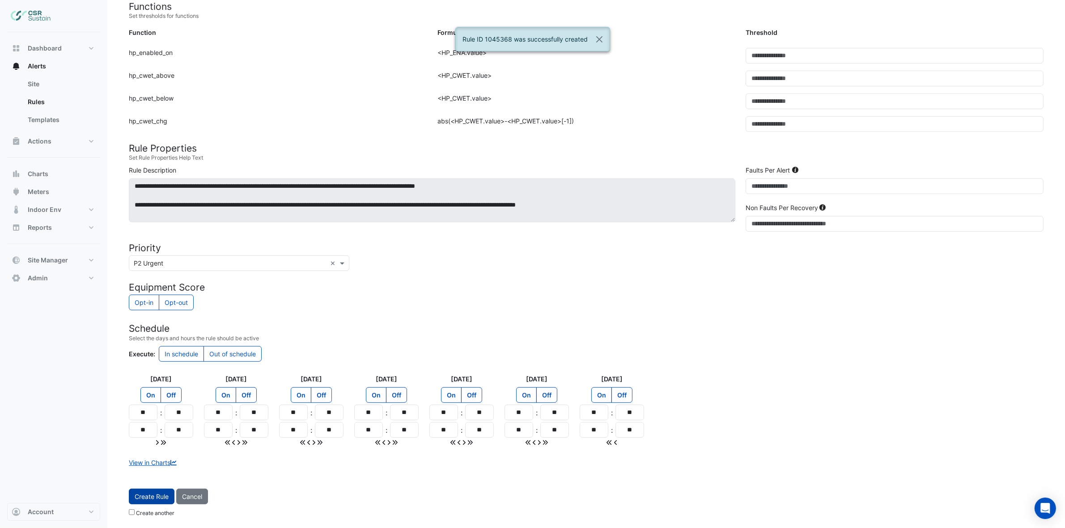
click at [157, 492] on button "Create Rule" at bounding box center [152, 497] width 46 height 16
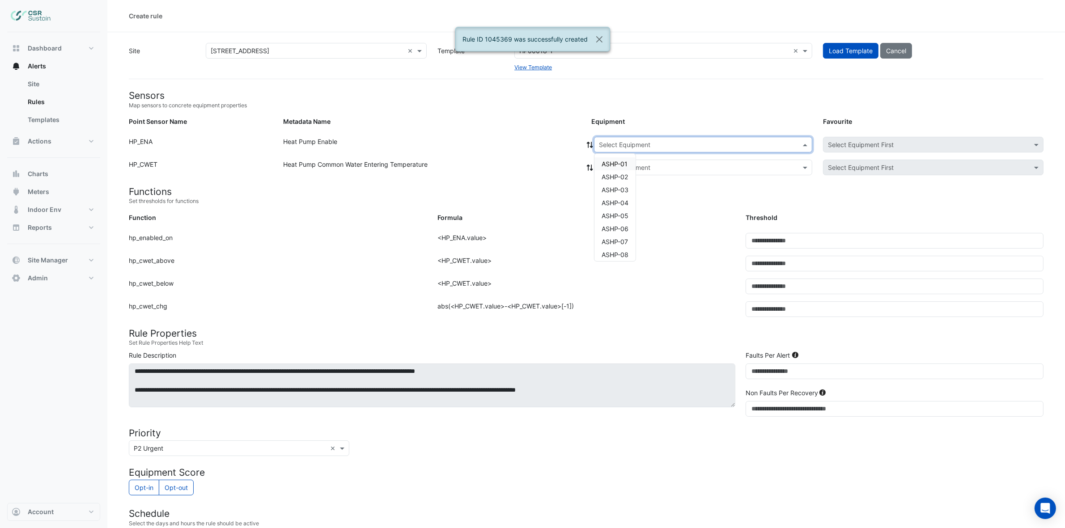
click at [620, 140] on input "text" at bounding box center [694, 144] width 190 height 9
click at [616, 240] on span "ASHP-11" at bounding box center [613, 239] width 25 height 8
click at [590, 142] on icon at bounding box center [590, 145] width 8 height 6
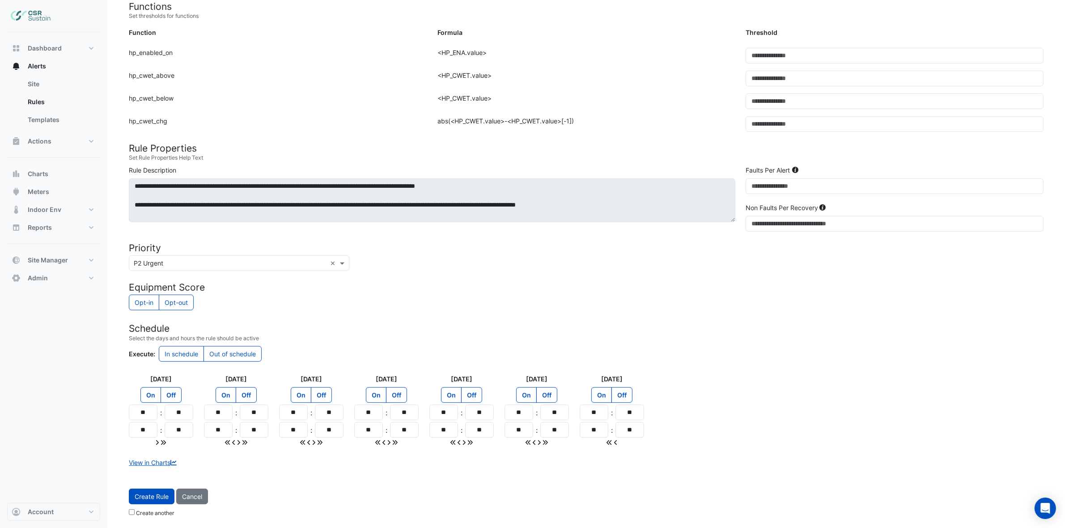
click at [162, 499] on span "Create Rule" at bounding box center [152, 497] width 34 height 8
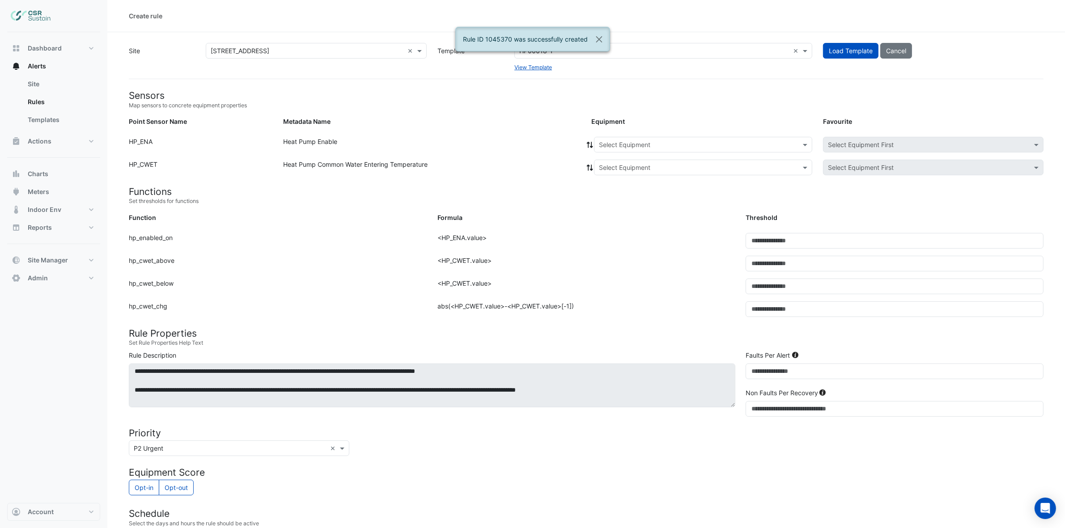
click at [615, 147] on input "text" at bounding box center [694, 144] width 190 height 9
click at [621, 256] on div "ASHP-12" at bounding box center [614, 251] width 41 height 13
click at [588, 144] on icon at bounding box center [590, 145] width 6 height 6
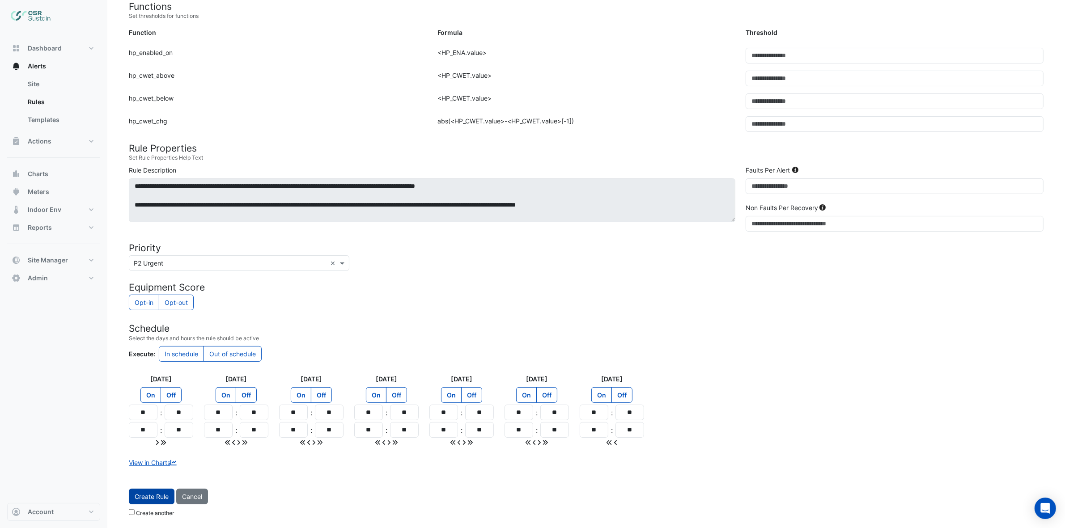
click at [145, 494] on span "Create Rule" at bounding box center [152, 497] width 34 height 8
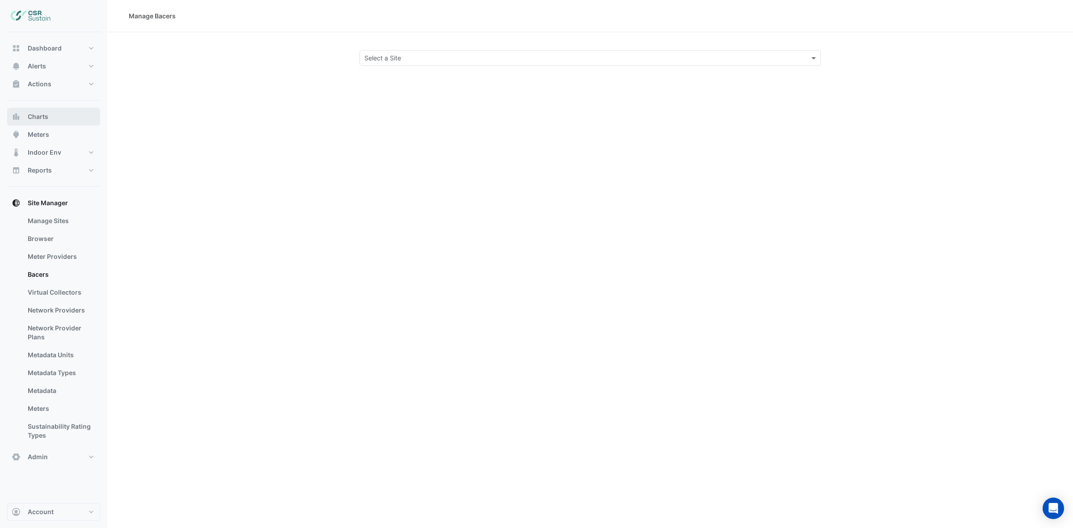
click at [56, 113] on button "Charts" at bounding box center [53, 117] width 93 height 18
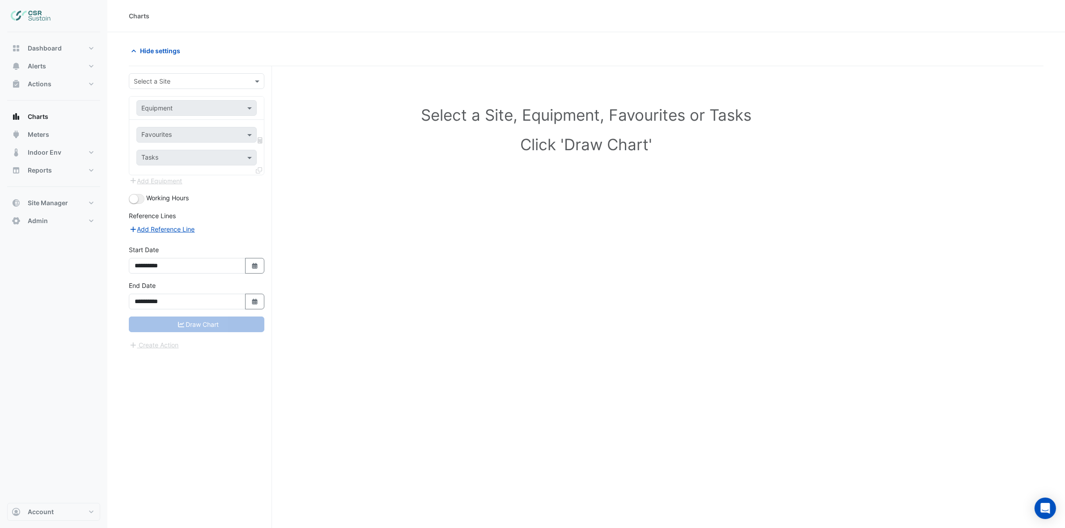
click at [212, 83] on input "text" at bounding box center [188, 81] width 108 height 9
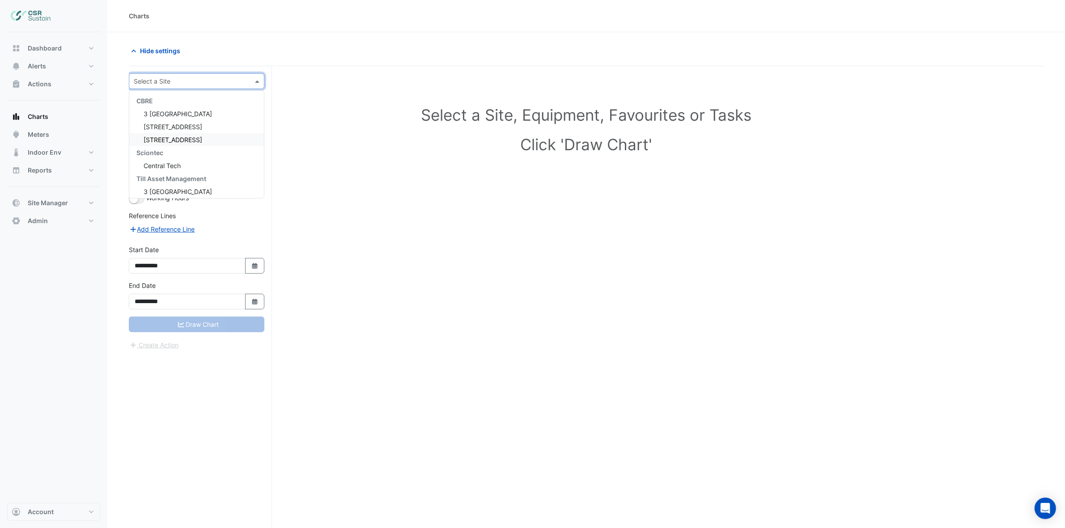
click at [180, 140] on span "[STREET_ADDRESS]" at bounding box center [173, 140] width 59 height 8
click at [177, 112] on input "text" at bounding box center [187, 108] width 93 height 9
type input "***"
click at [167, 132] on div "AHU-OFFICE" at bounding box center [196, 127] width 119 height 13
click at [169, 137] on input "text" at bounding box center [186, 135] width 90 height 9
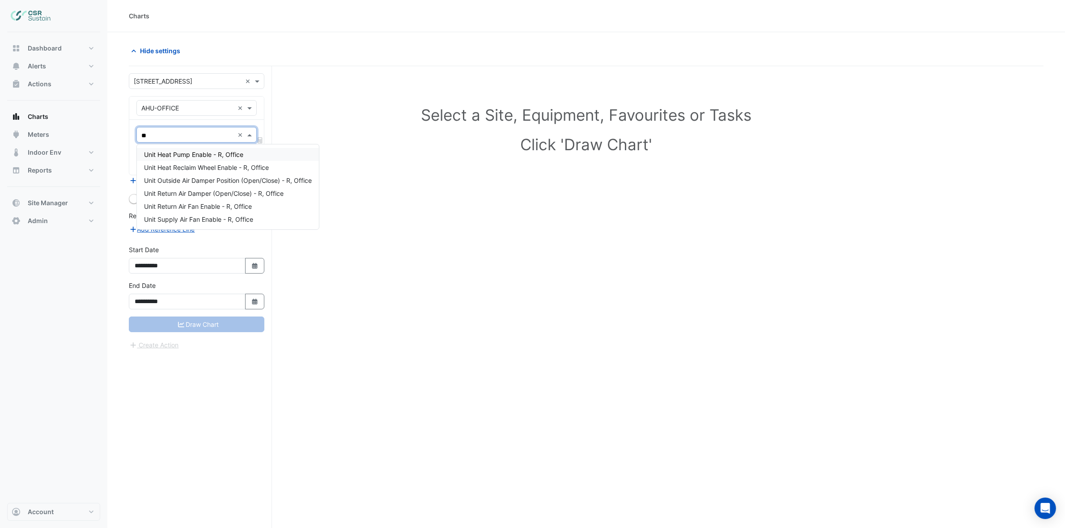
type input "***"
click at [206, 193] on span "Unit Supply Air Fan Enable - R, Office" at bounding box center [198, 194] width 109 height 8
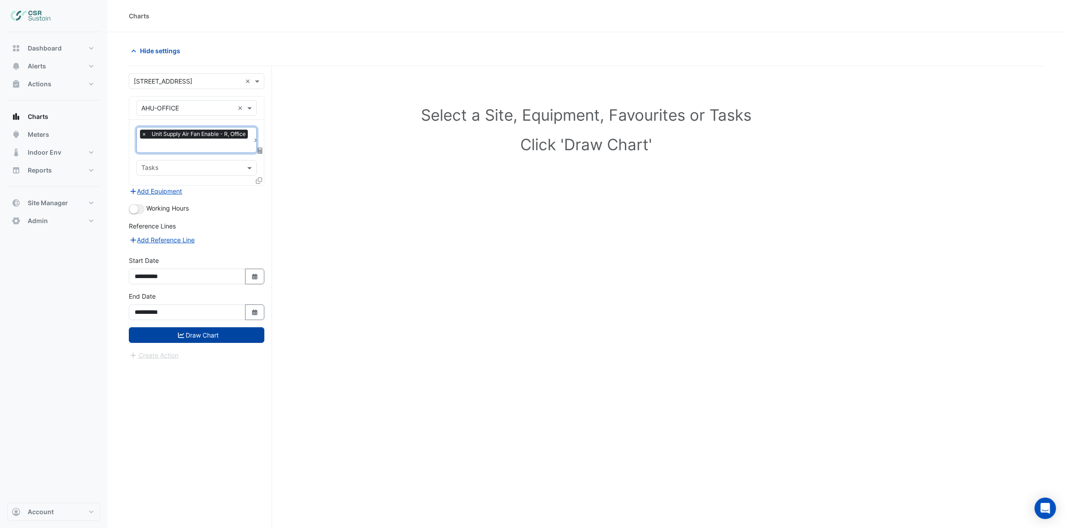
click at [197, 334] on button "Draw Chart" at bounding box center [196, 335] width 135 height 16
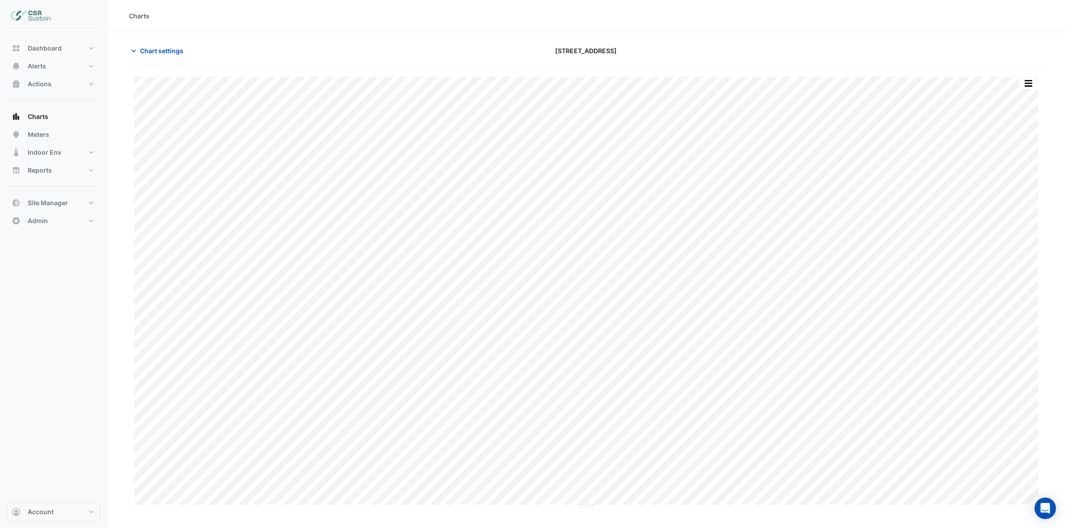
click at [1039, 84] on div "Print Save as JPEG Save as PNG Pivot Data Table Export CSV - Flat Export CSV - …" at bounding box center [586, 293] width 914 height 432
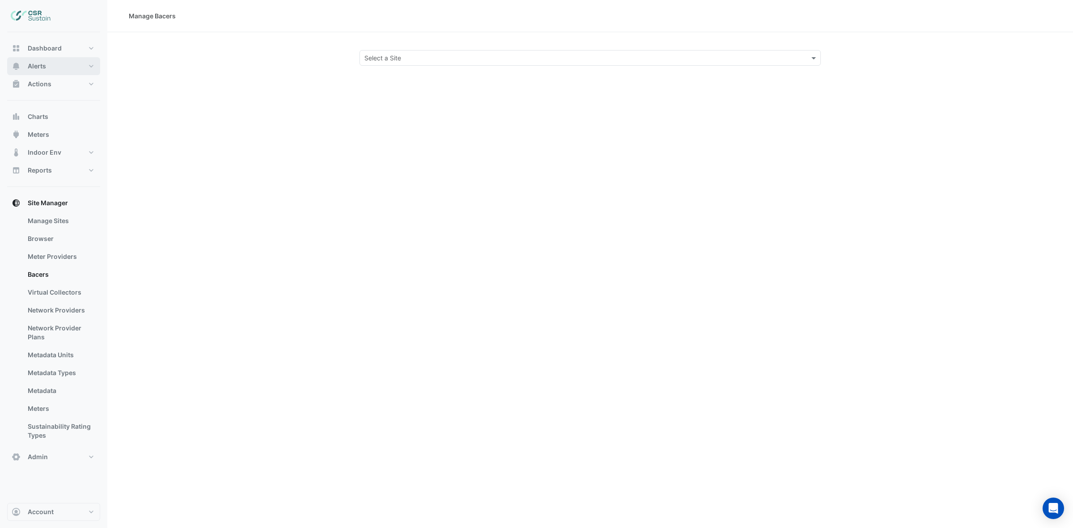
click at [62, 65] on button "Alerts" at bounding box center [53, 66] width 93 height 18
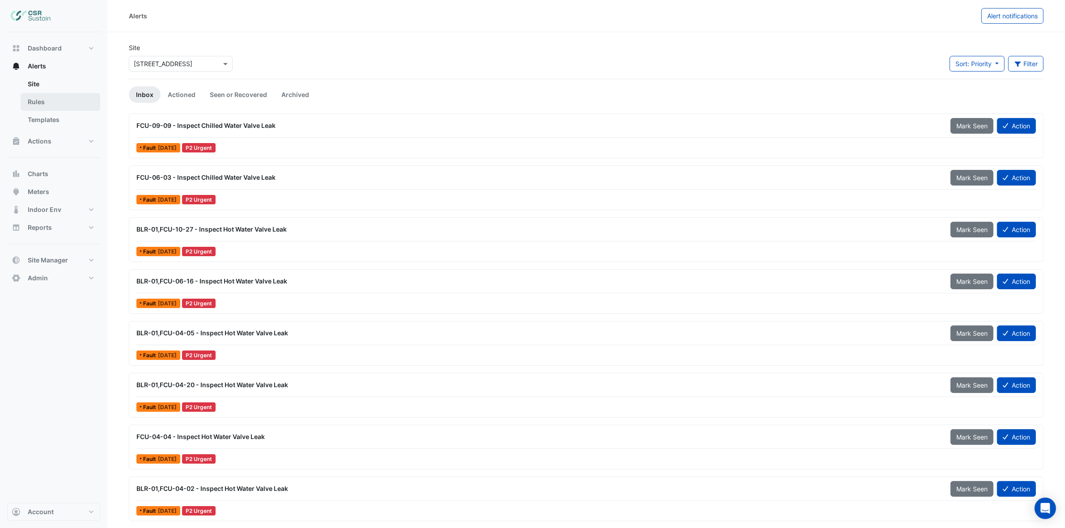
click at [47, 106] on link "Rules" at bounding box center [61, 102] width 80 height 18
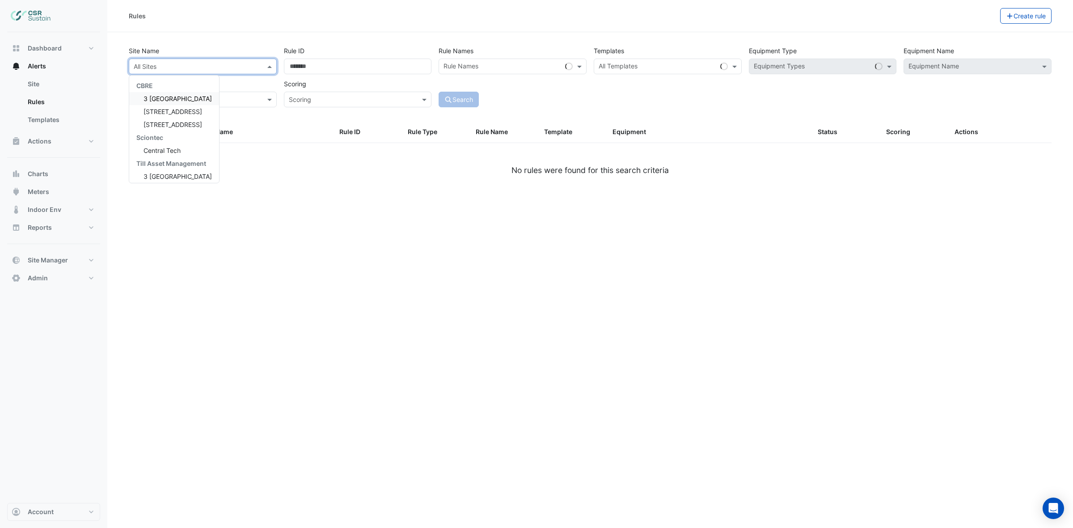
click at [178, 65] on input "text" at bounding box center [194, 66] width 120 height 9
click at [169, 127] on span "[STREET_ADDRESS]" at bounding box center [173, 125] width 59 height 8
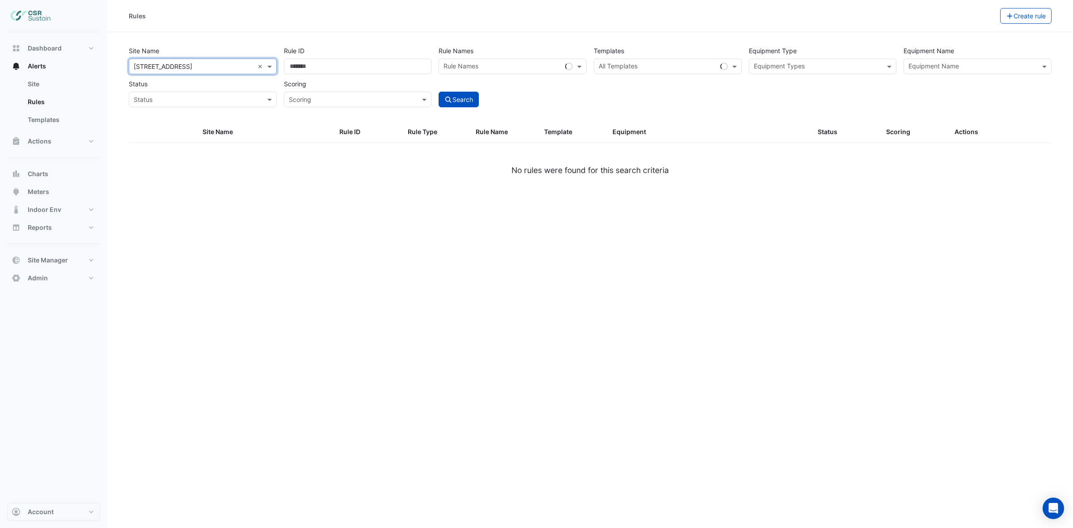
click at [918, 73] on div "Equipment Name" at bounding box center [978, 67] width 148 height 16
click at [929, 63] on input "text" at bounding box center [973, 67] width 128 height 9
click at [926, 82] on span "ASHP-01" at bounding box center [924, 86] width 26 height 8
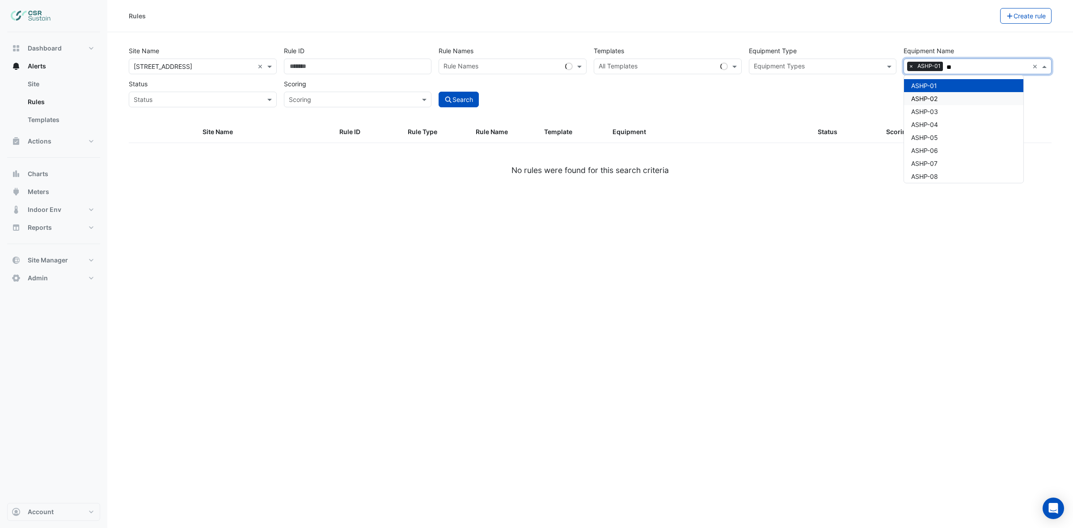
click at [931, 97] on span "ASHP-02" at bounding box center [924, 99] width 26 height 8
click at [930, 113] on span "ASHP-03" at bounding box center [924, 112] width 27 height 8
click at [931, 124] on span "ASHP-04" at bounding box center [924, 125] width 27 height 8
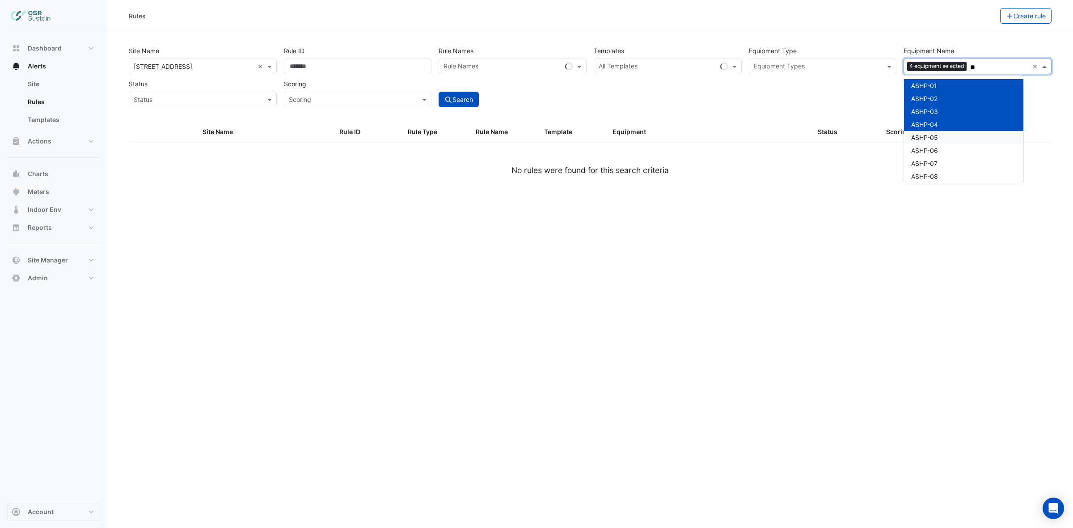
drag, startPoint x: 930, startPoint y: 138, endPoint x: 930, endPoint y: 146, distance: 8.0
click at [930, 139] on span "ASHP-05" at bounding box center [924, 138] width 27 height 8
click at [928, 151] on span "ASHP-06" at bounding box center [924, 151] width 27 height 8
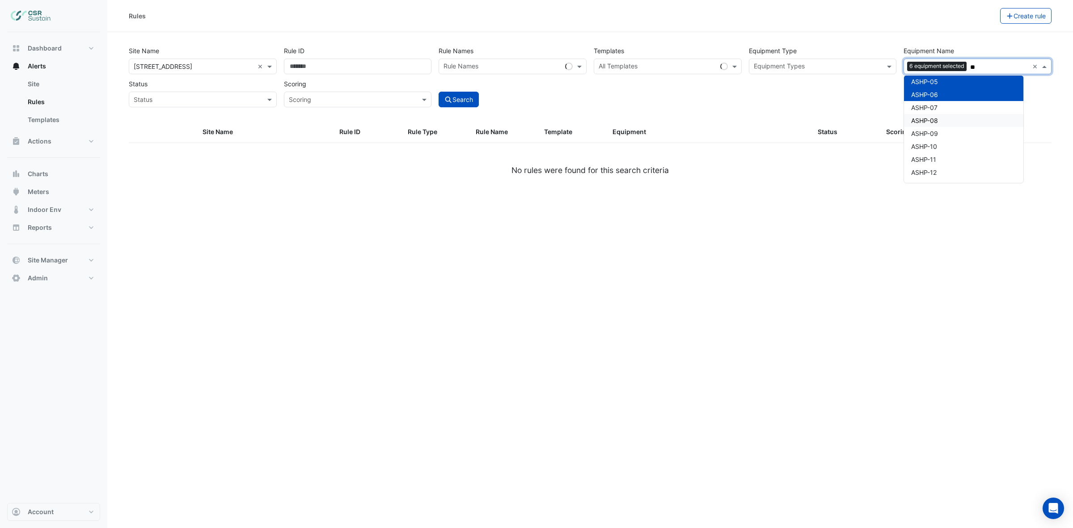
click at [943, 106] on div "ASHP-07" at bounding box center [963, 107] width 119 height 13
click at [935, 117] on span "ASHP-08" at bounding box center [924, 121] width 27 height 8
click at [934, 136] on span "ASHP-09" at bounding box center [924, 134] width 27 height 8
click at [933, 143] on span "ASHP-10" at bounding box center [924, 147] width 26 height 8
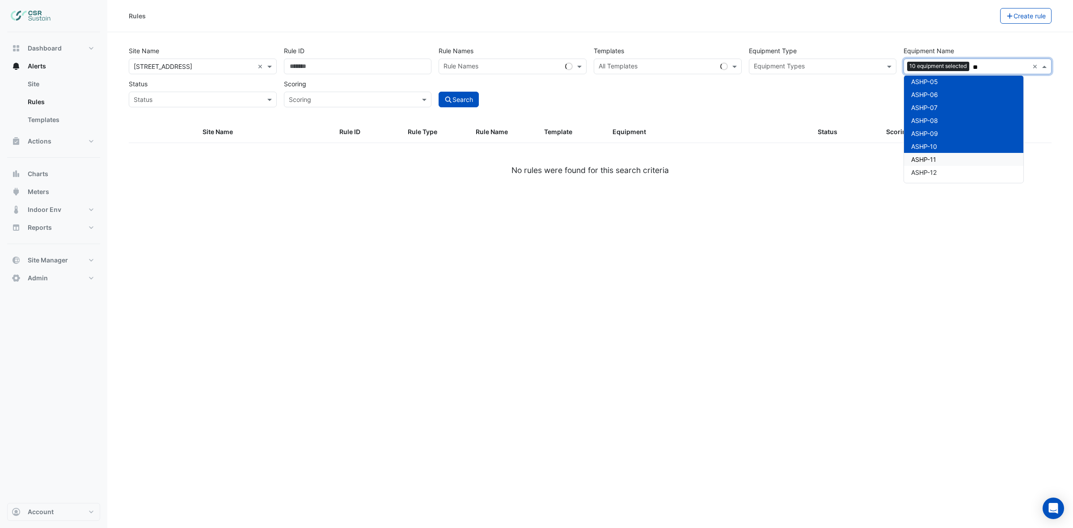
click at [933, 156] on span "ASHP-11" at bounding box center [923, 160] width 25 height 8
click at [925, 173] on span "ASHP-12" at bounding box center [923, 173] width 25 height 8
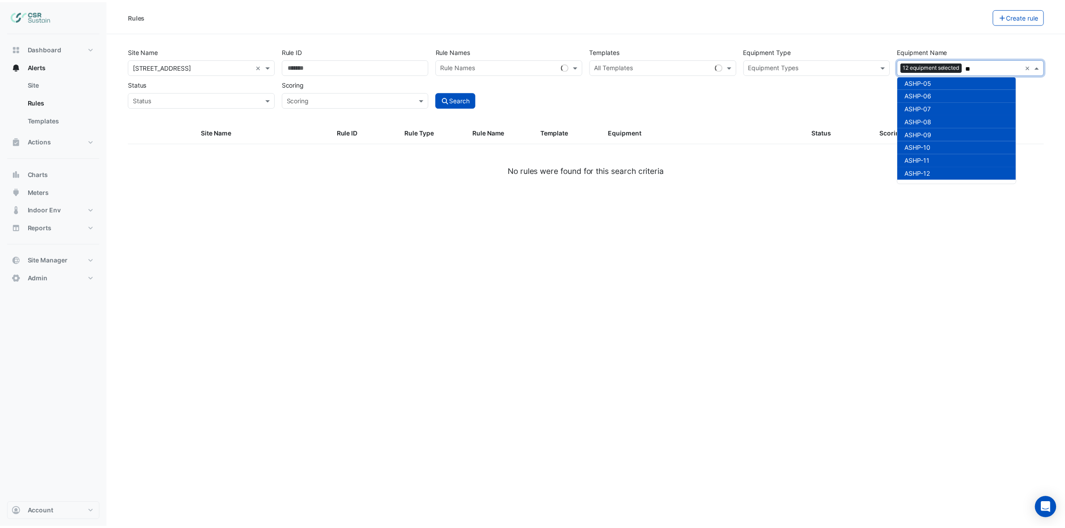
scroll to position [81, 0]
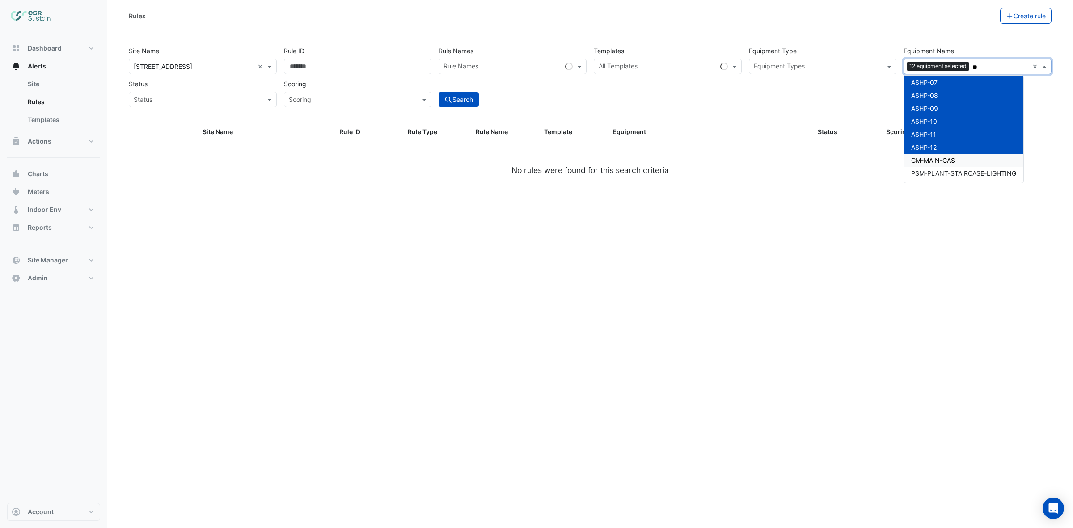
type input "**"
click at [521, 104] on div "Search" at bounding box center [512, 91] width 155 height 31
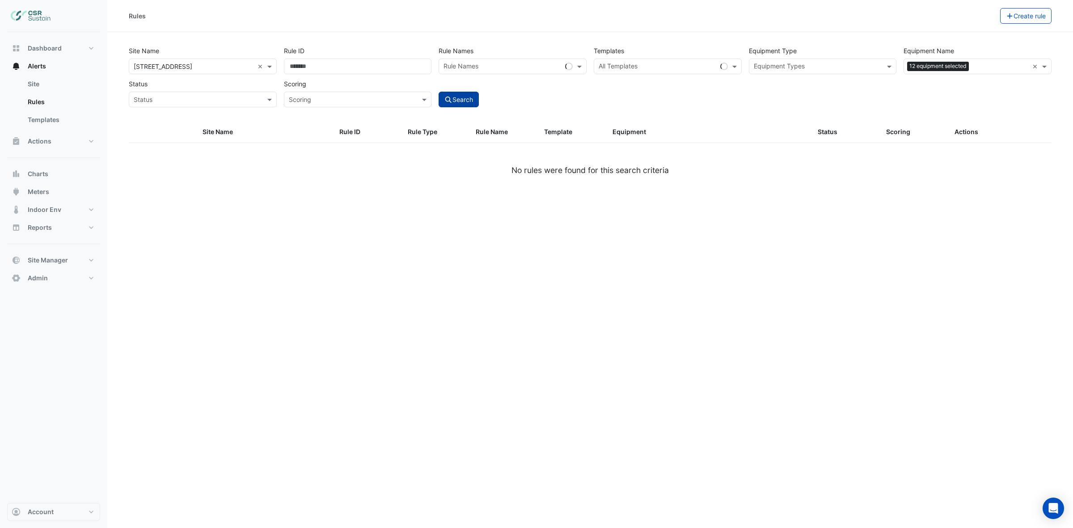
click at [450, 102] on icon "submit" at bounding box center [448, 100] width 8 height 6
select select "**"
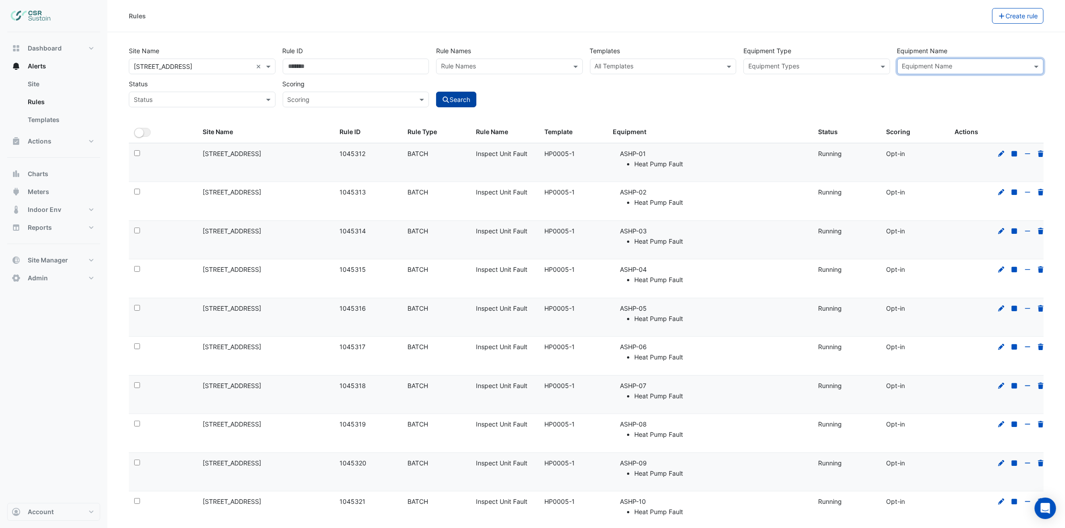
click at [458, 103] on button "Search" at bounding box center [456, 100] width 40 height 16
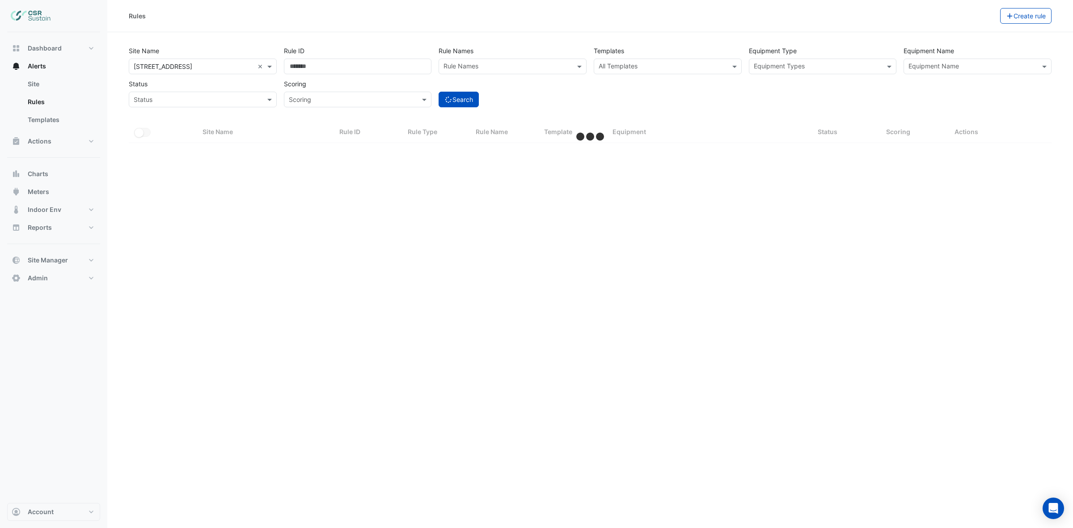
select select "**"
